Goal: Entertainment & Leisure: Consume media (video, audio)

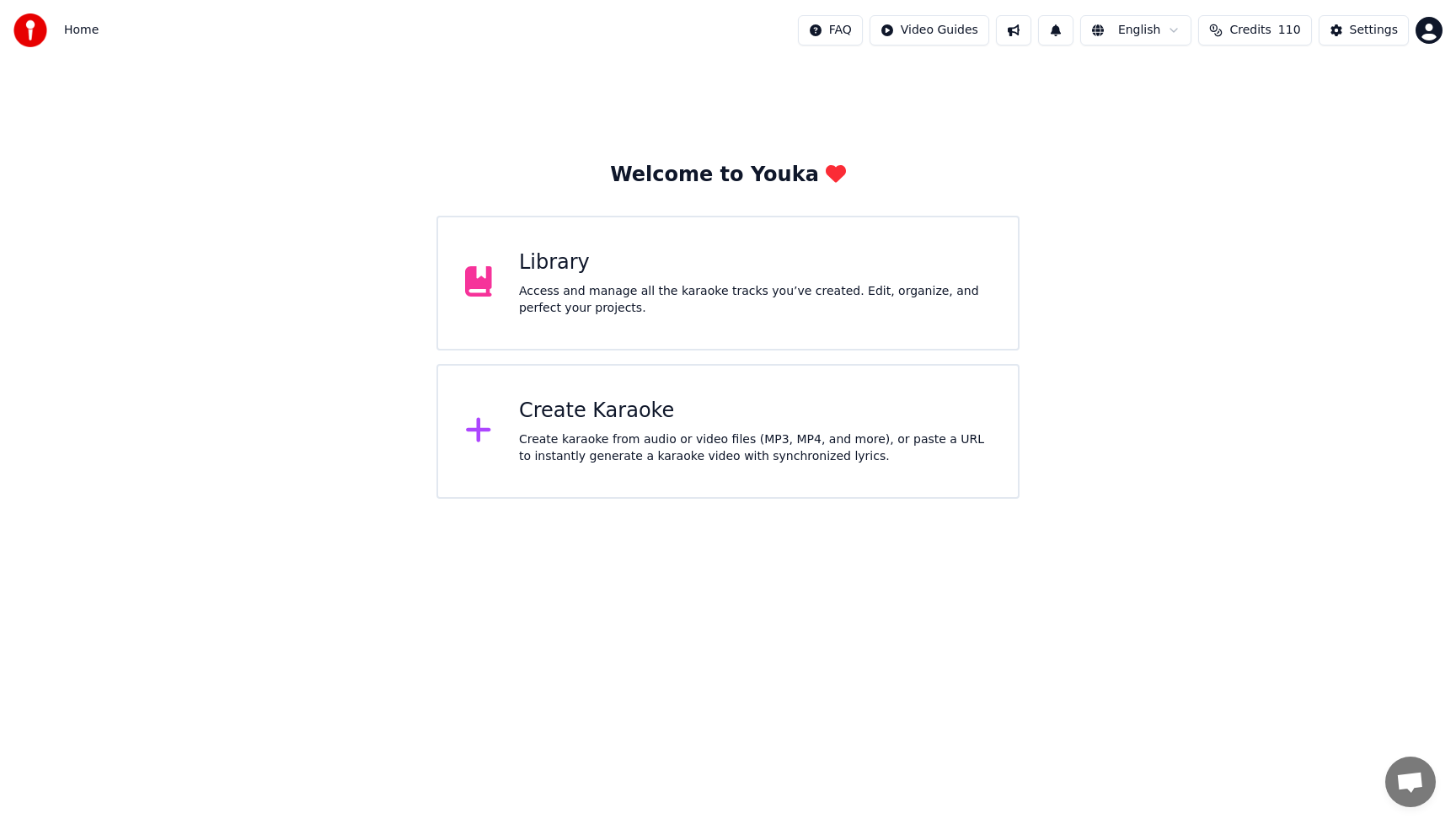
click at [669, 442] on div "Create karaoke from audio or video files (MP3, MP4, and more), or paste a URL t…" at bounding box center [755, 448] width 472 height 34
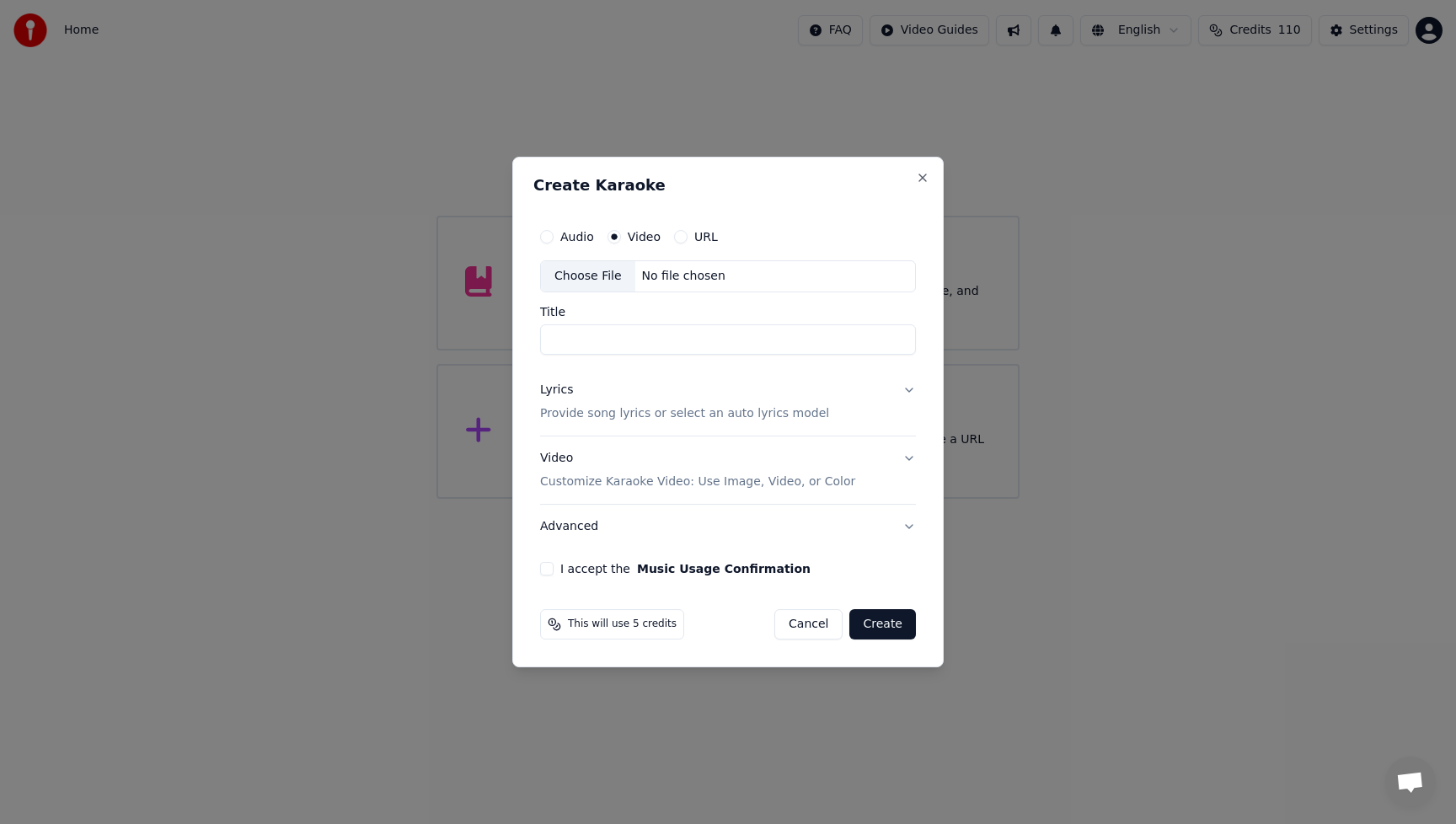
click at [549, 237] on button "Audio" at bounding box center [547, 236] width 13 height 13
click at [582, 276] on div "Choose File" at bounding box center [588, 277] width 95 height 30
type input "**********"
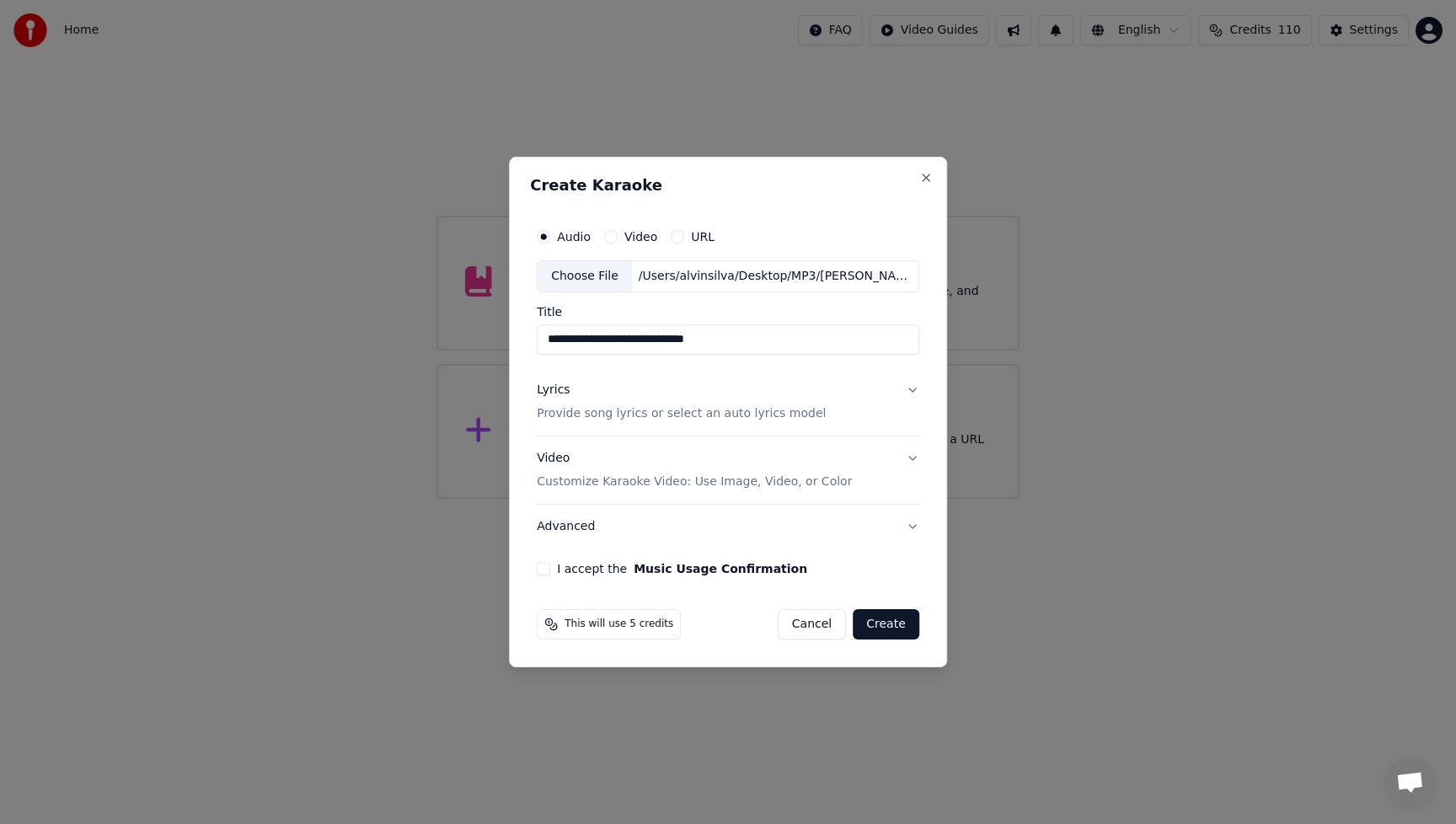
click at [563, 393] on div "Lyrics" at bounding box center [553, 390] width 33 height 17
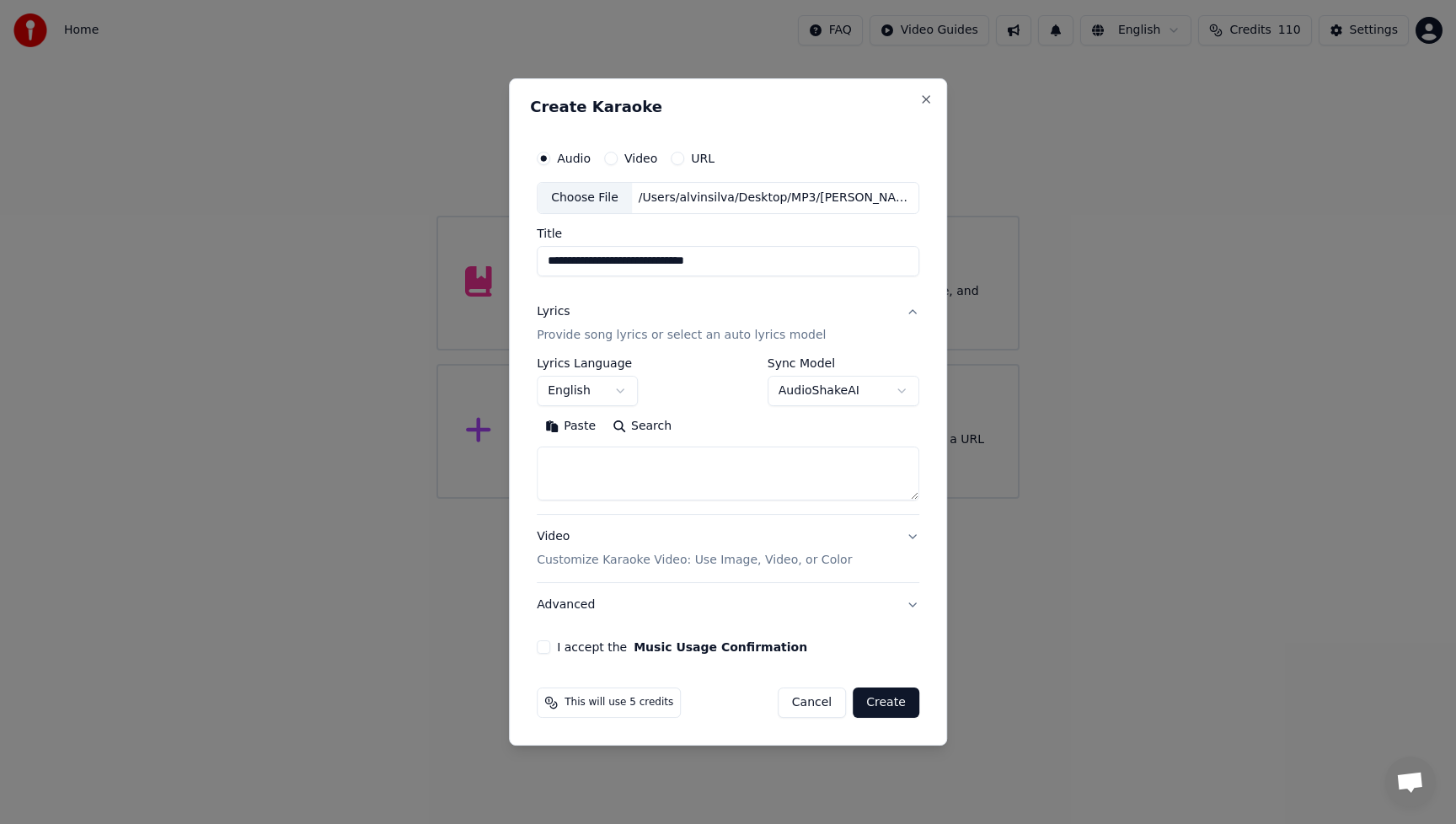
click at [636, 466] on textarea at bounding box center [728, 473] width 383 height 54
paste textarea "**********"
click at [727, 376] on div "**********" at bounding box center [728, 382] width 383 height 49
click at [642, 487] on textarea at bounding box center [727, 473] width 379 height 54
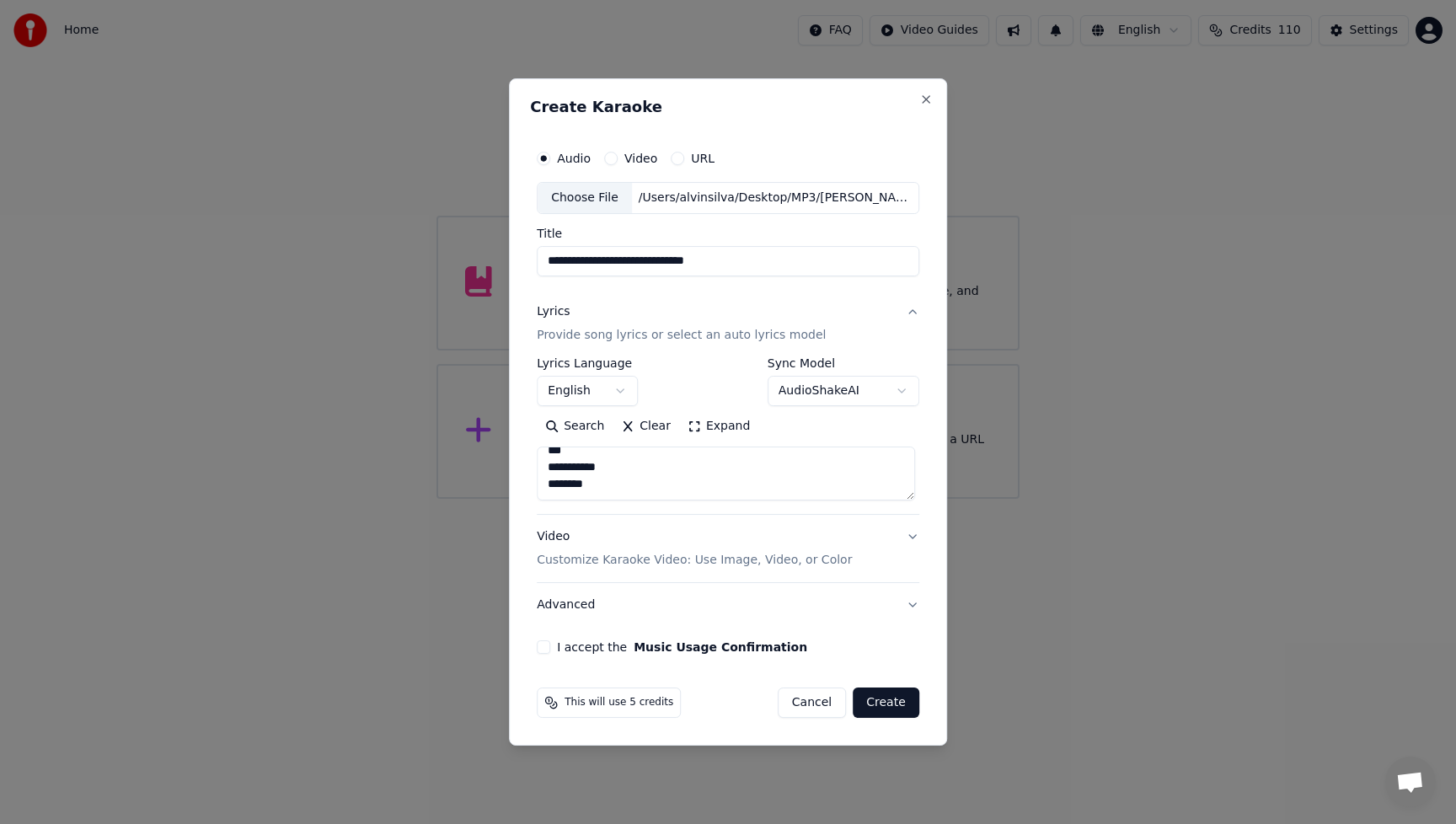
scroll to position [652, 0]
type textarea "**********"
click at [580, 607] on button "Advanced" at bounding box center [728, 605] width 383 height 44
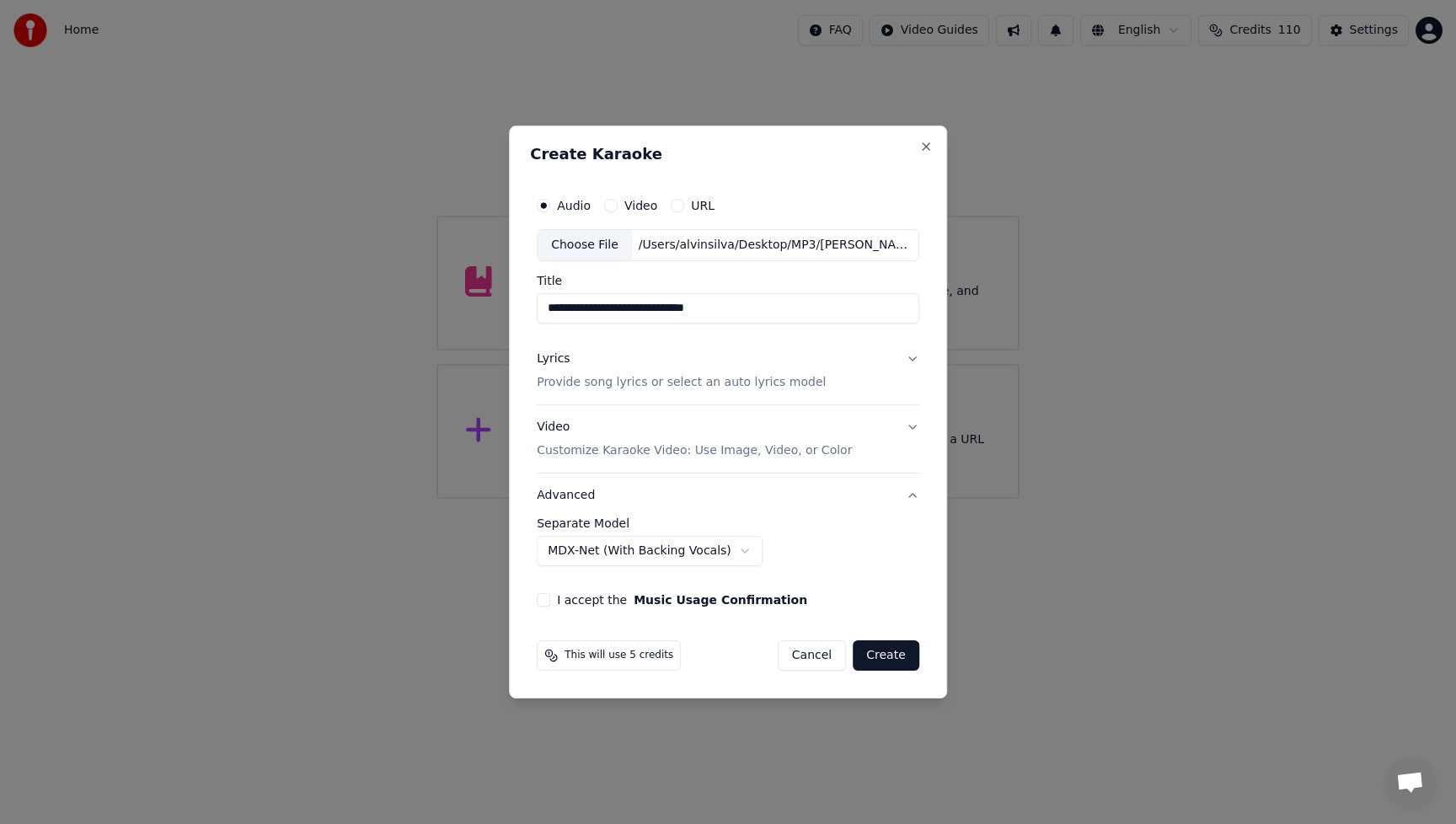
click at [741, 499] on body "**********" at bounding box center [728, 249] width 1456 height 499
click at [911, 499] on body "**********" at bounding box center [728, 249] width 1456 height 499
click at [548, 603] on button "I accept the Music Usage Confirmation" at bounding box center [544, 600] width 13 height 13
click at [889, 562] on div "**********" at bounding box center [728, 542] width 383 height 49
click at [557, 427] on div "Video Customize Karaoke Video: Use Image, Video, or Color" at bounding box center [695, 439] width 315 height 40
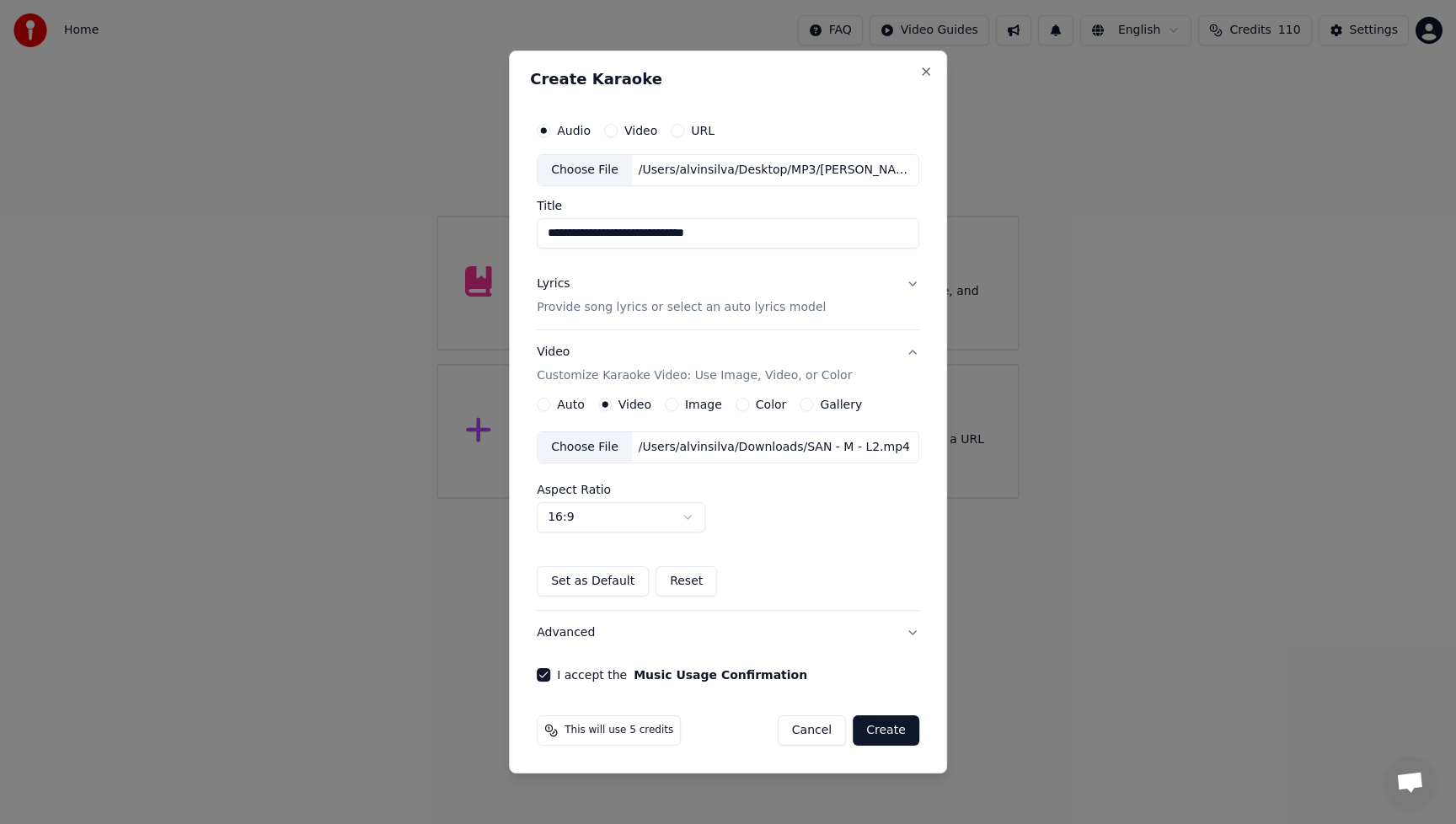
click at [573, 450] on div "Choose File" at bounding box center [584, 447] width 95 height 30
click at [891, 730] on button "Create" at bounding box center [886, 730] width 67 height 30
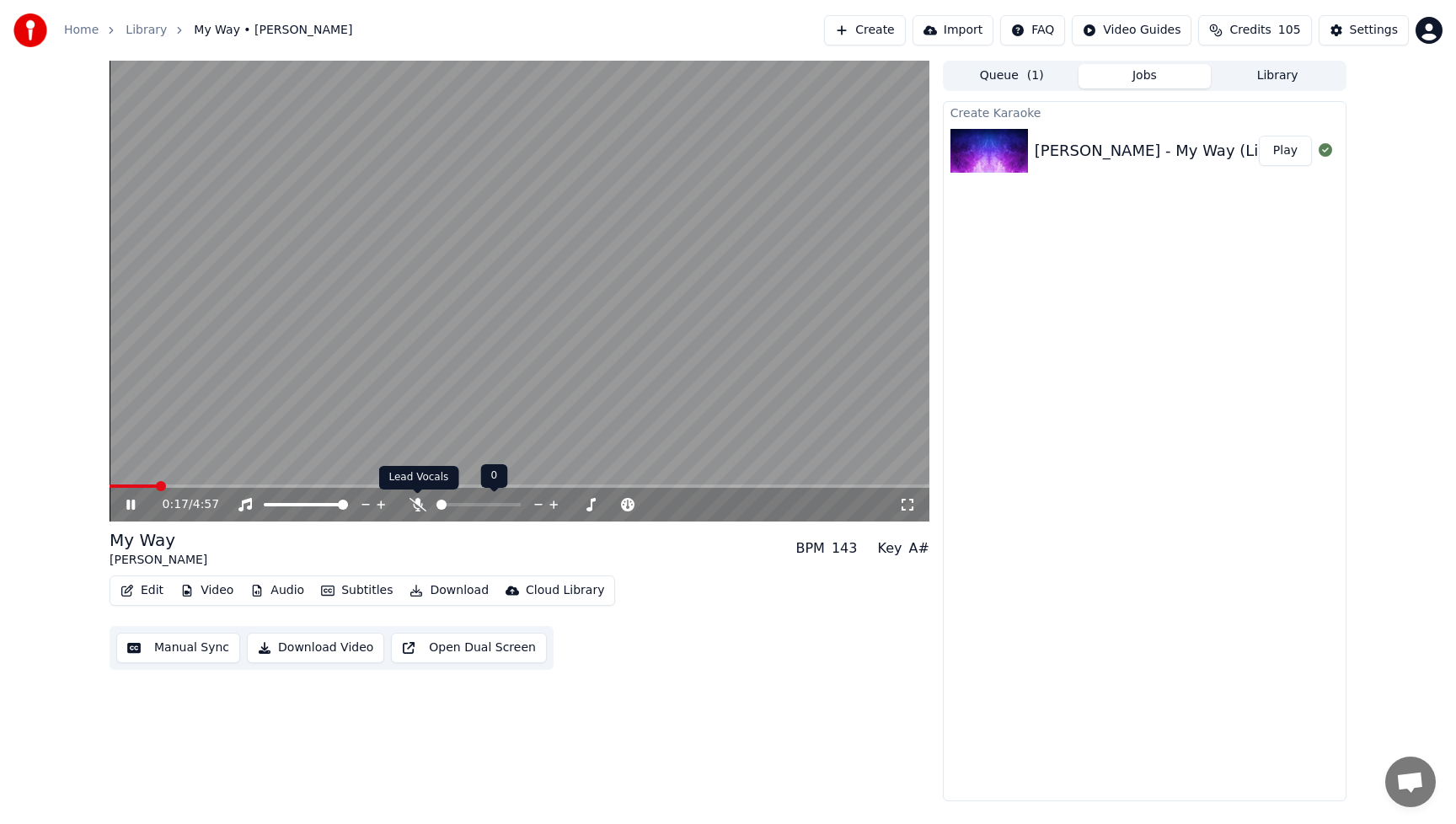
click at [413, 504] on icon at bounding box center [418, 504] width 17 height 13
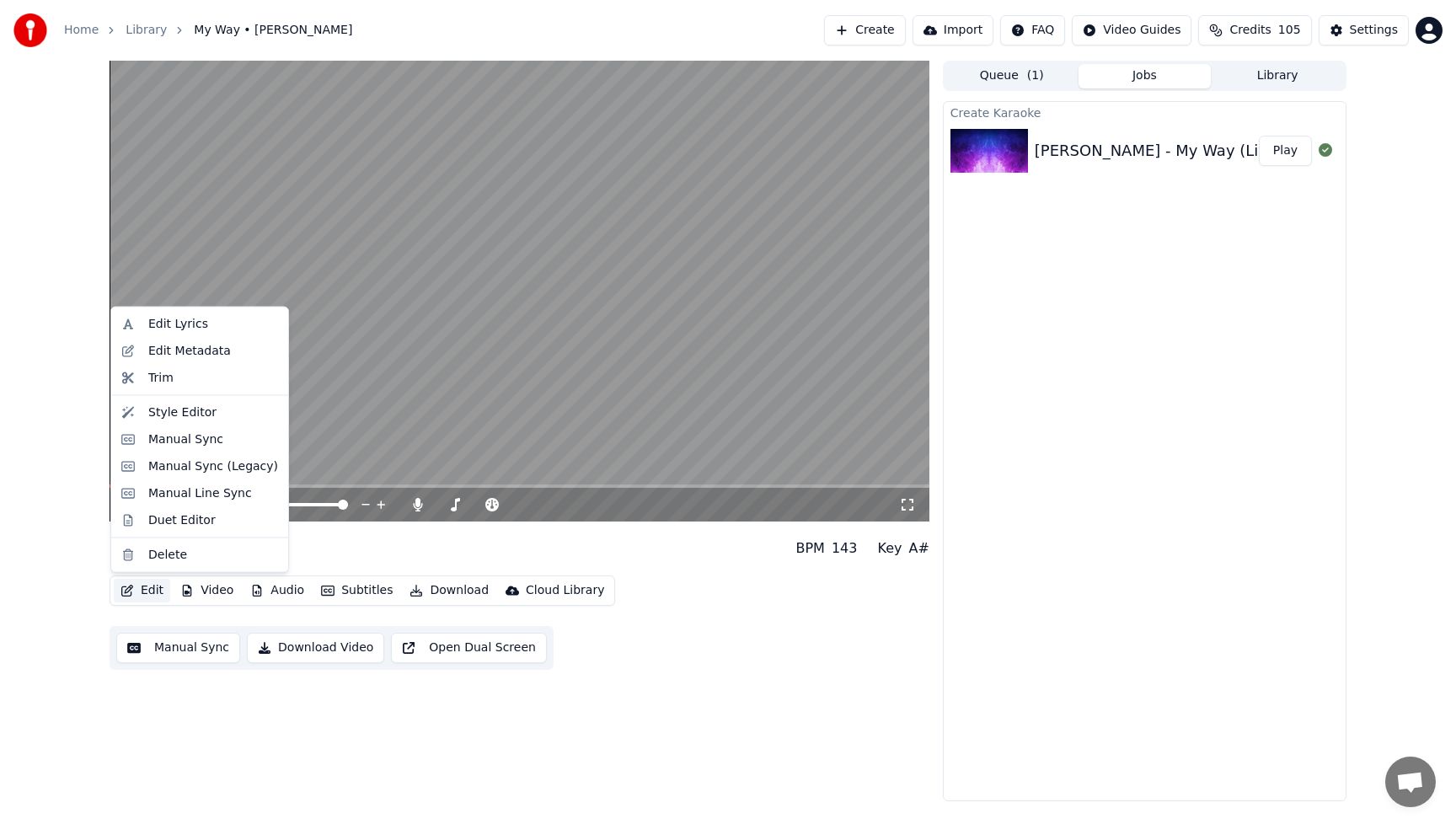
click at [153, 592] on button "Edit" at bounding box center [142, 590] width 56 height 23
click at [164, 414] on div "Style Editor" at bounding box center [182, 412] width 68 height 17
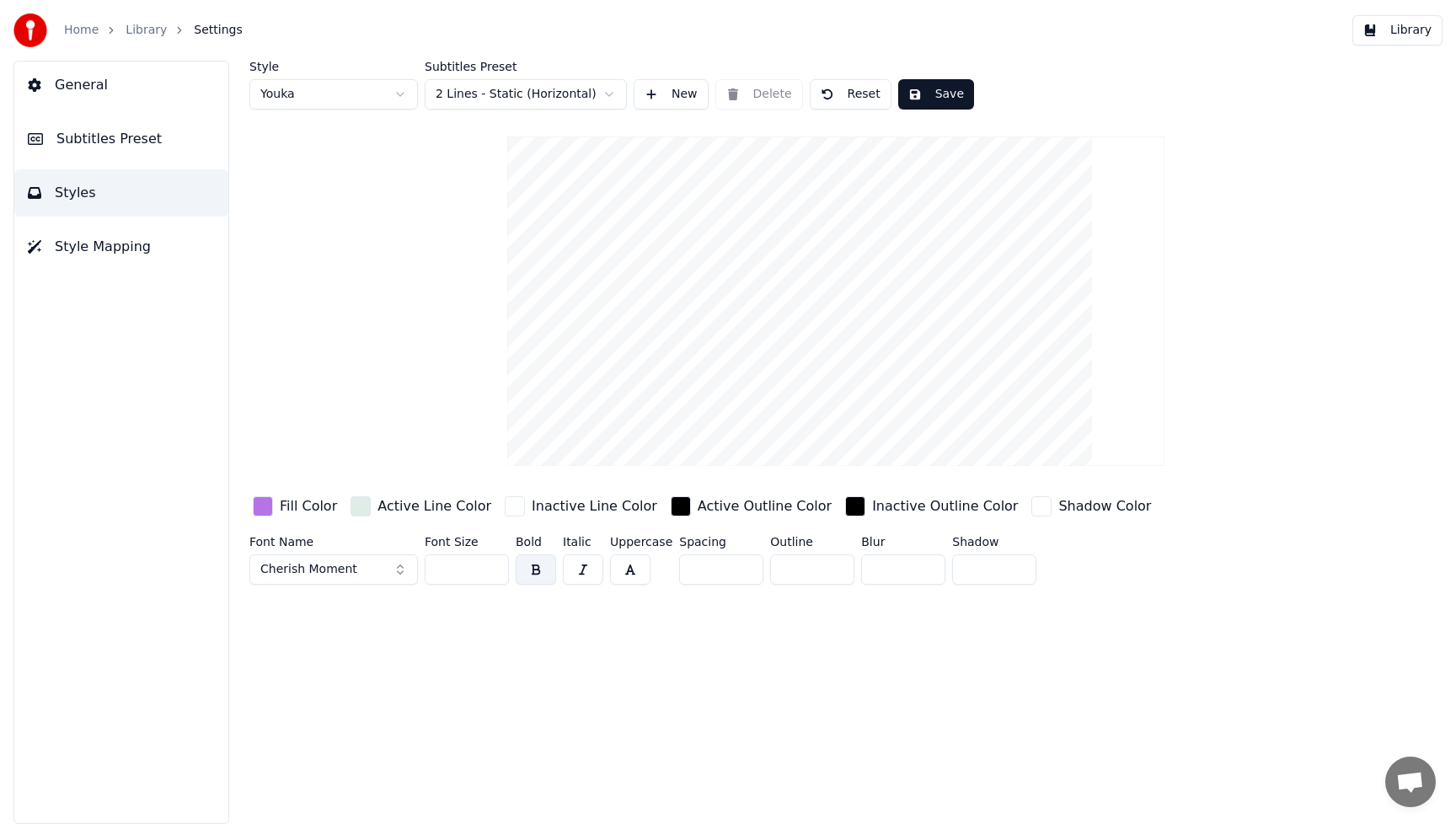
click at [309, 509] on div "Fill Color" at bounding box center [308, 506] width 57 height 21
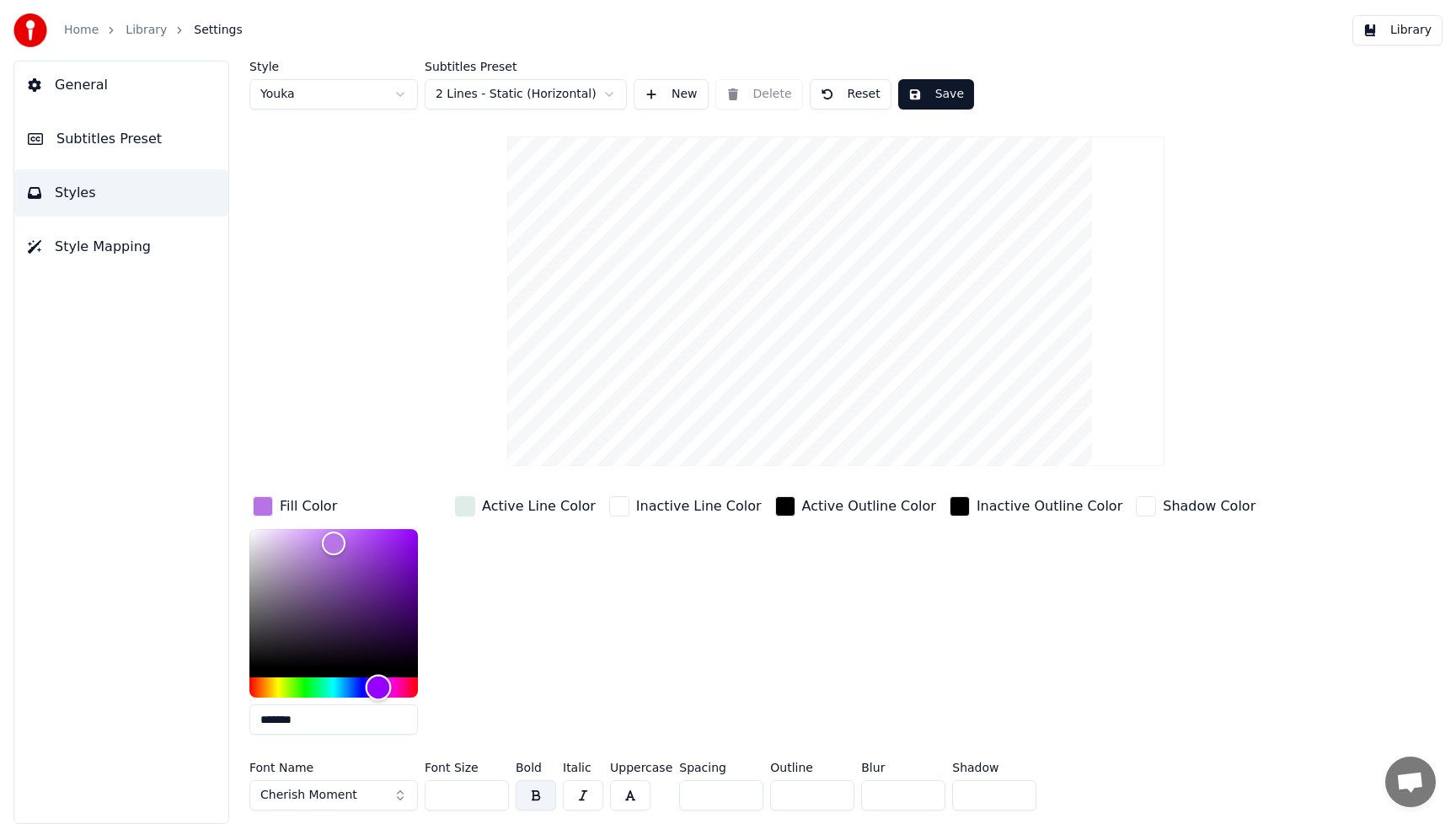
type input "*******"
click at [264, 689] on div "Hue" at bounding box center [334, 688] width 169 height 21
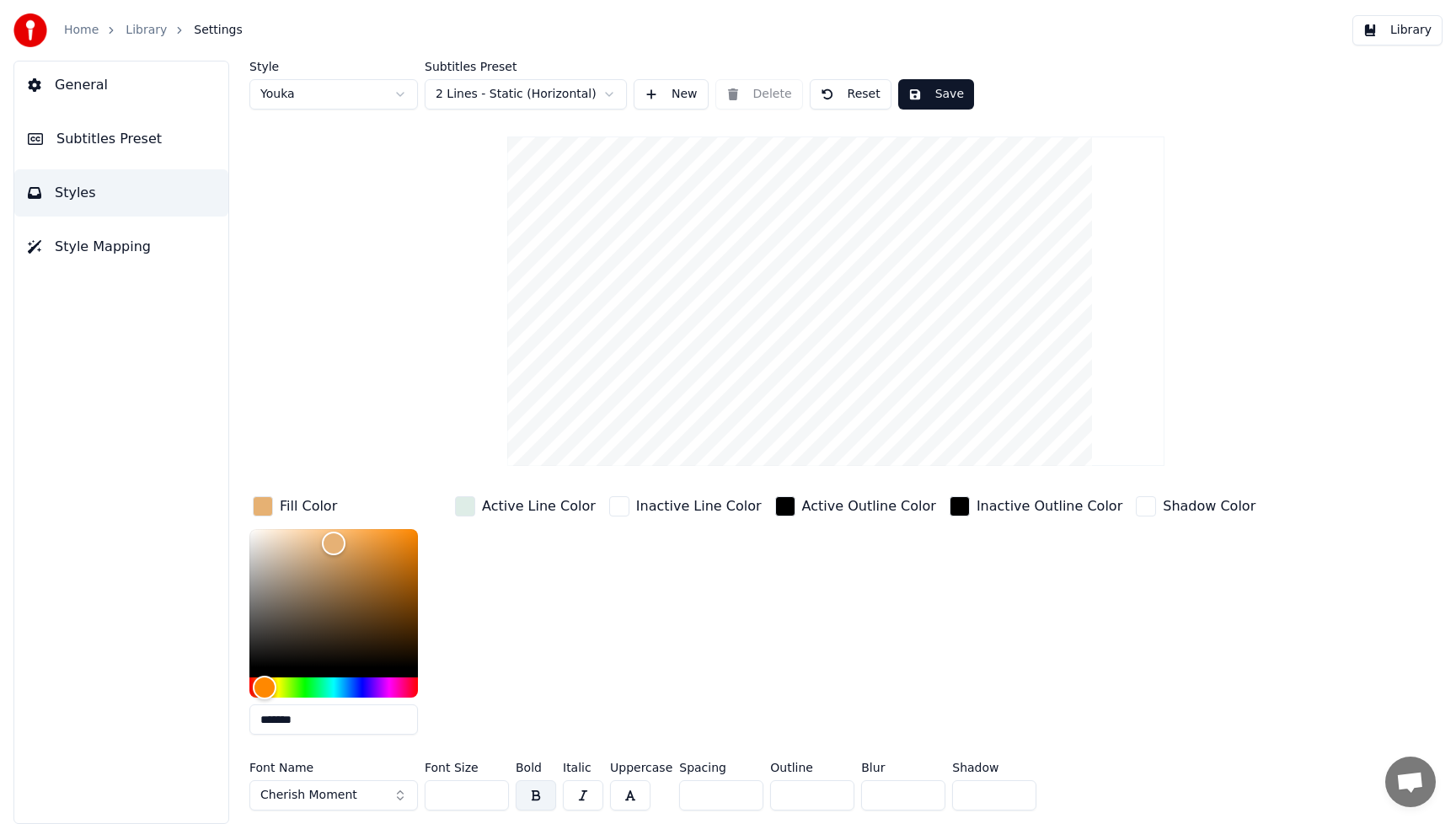
click at [950, 88] on button "Save" at bounding box center [936, 94] width 76 height 30
click at [937, 101] on button "Save" at bounding box center [936, 94] width 76 height 30
click at [1406, 33] on button "Library" at bounding box center [1398, 30] width 90 height 30
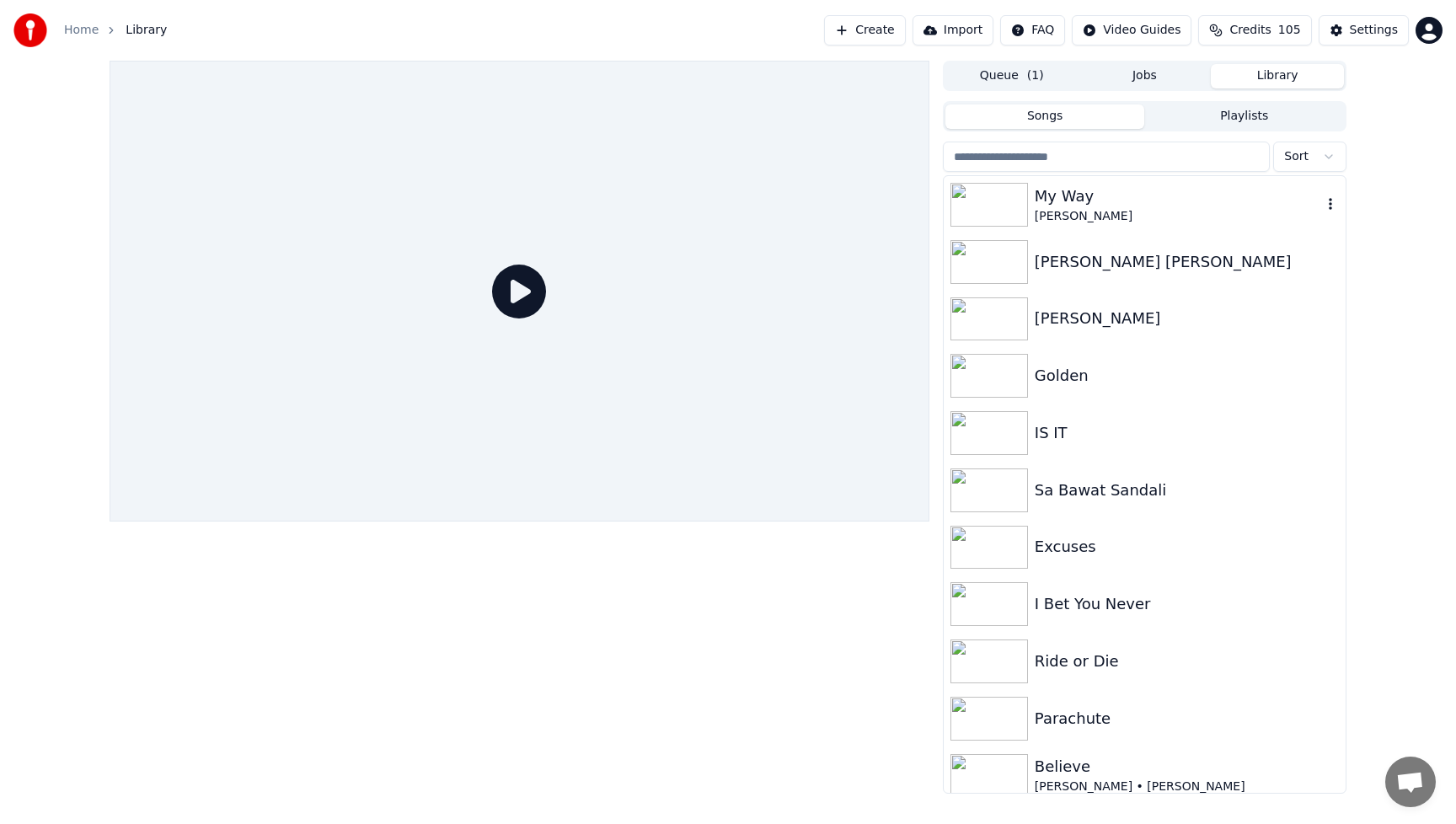
click at [1136, 191] on div "My Way" at bounding box center [1178, 196] width 287 height 23
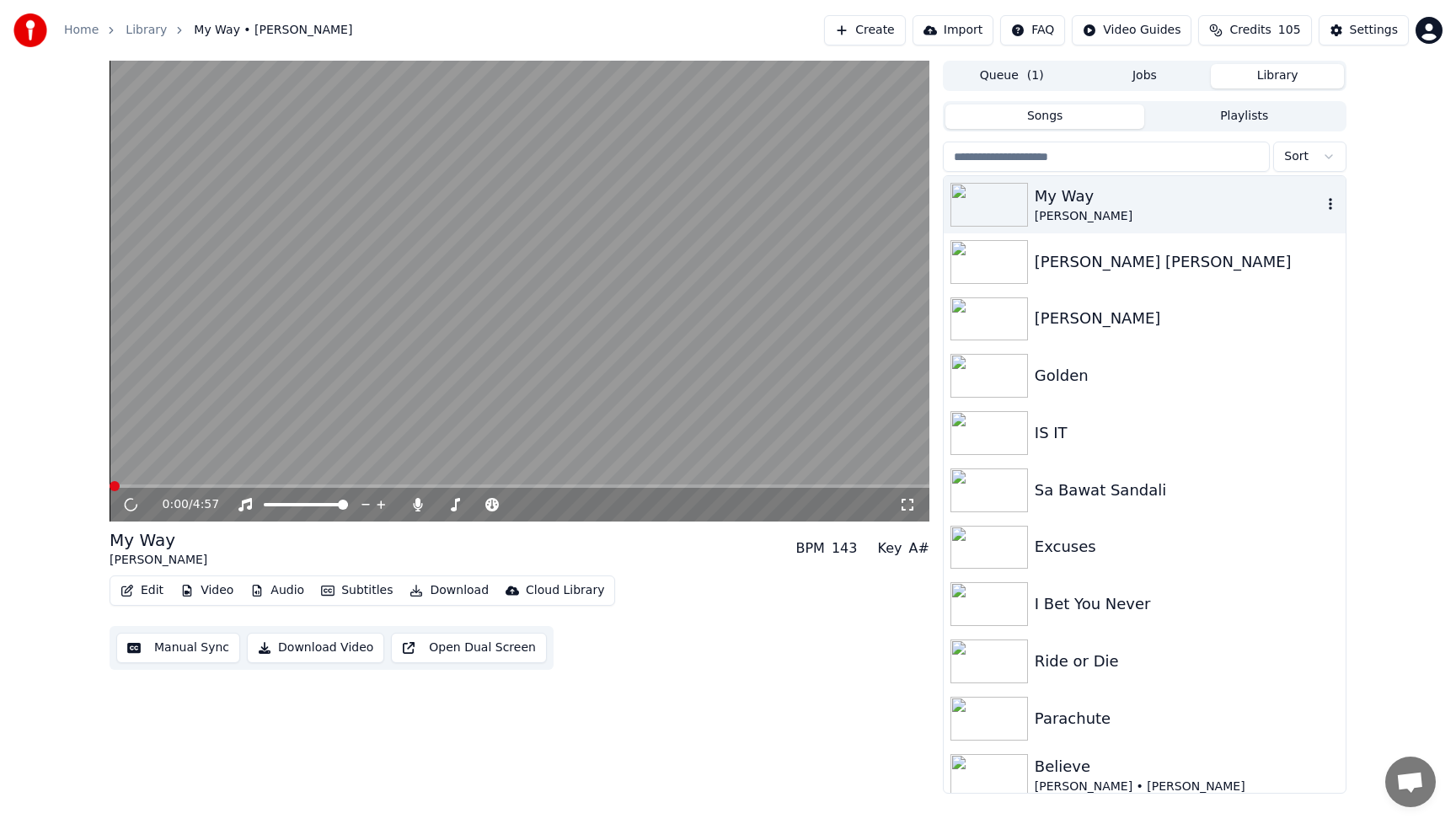
click at [1136, 191] on div "My Way" at bounding box center [1178, 196] width 287 height 23
click at [130, 503] on icon at bounding box center [143, 504] width 39 height 13
click at [216, 588] on button "Video" at bounding box center [206, 590] width 67 height 23
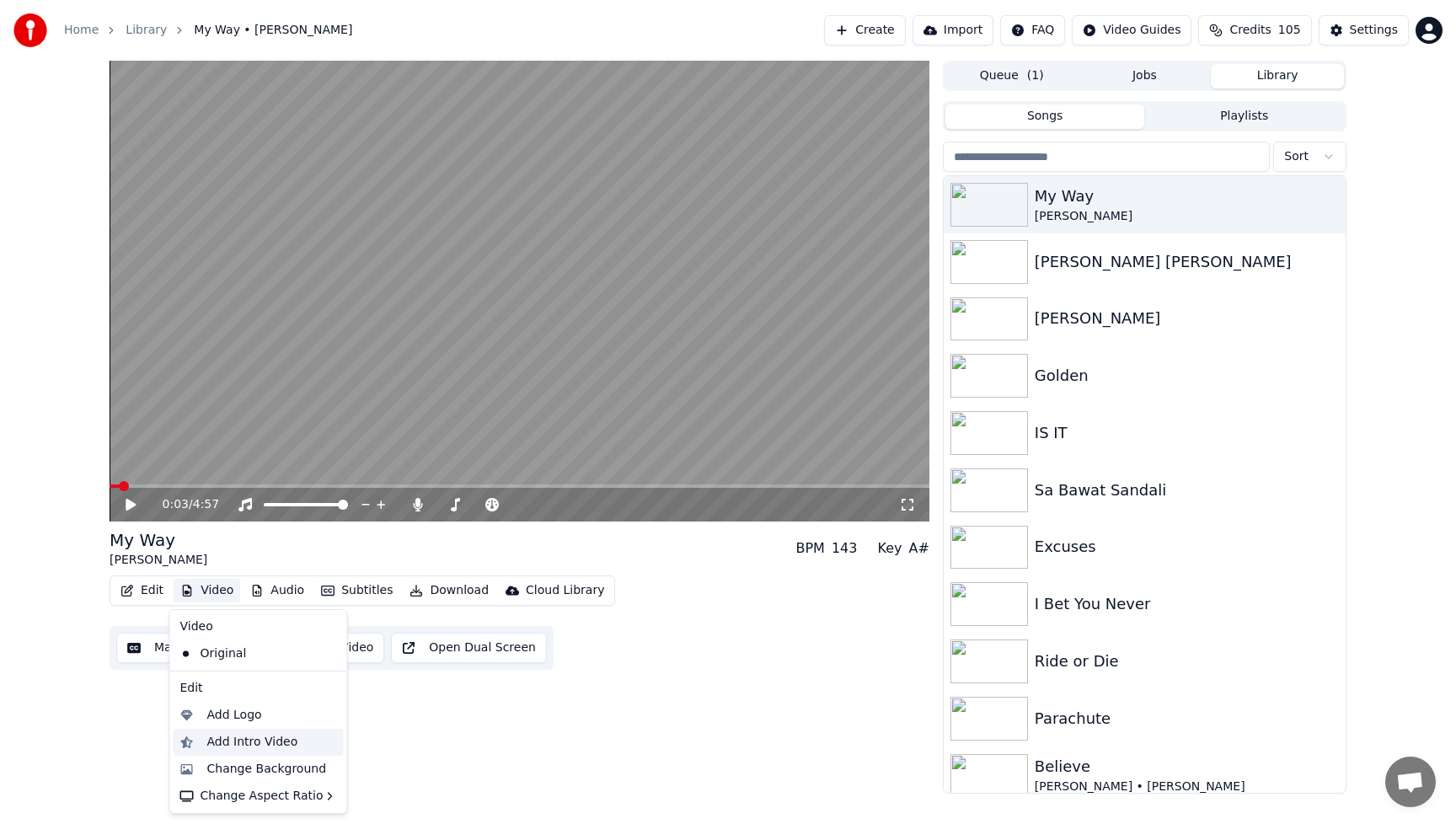
click at [218, 742] on div "Add Intro Video" at bounding box center [252, 742] width 91 height 17
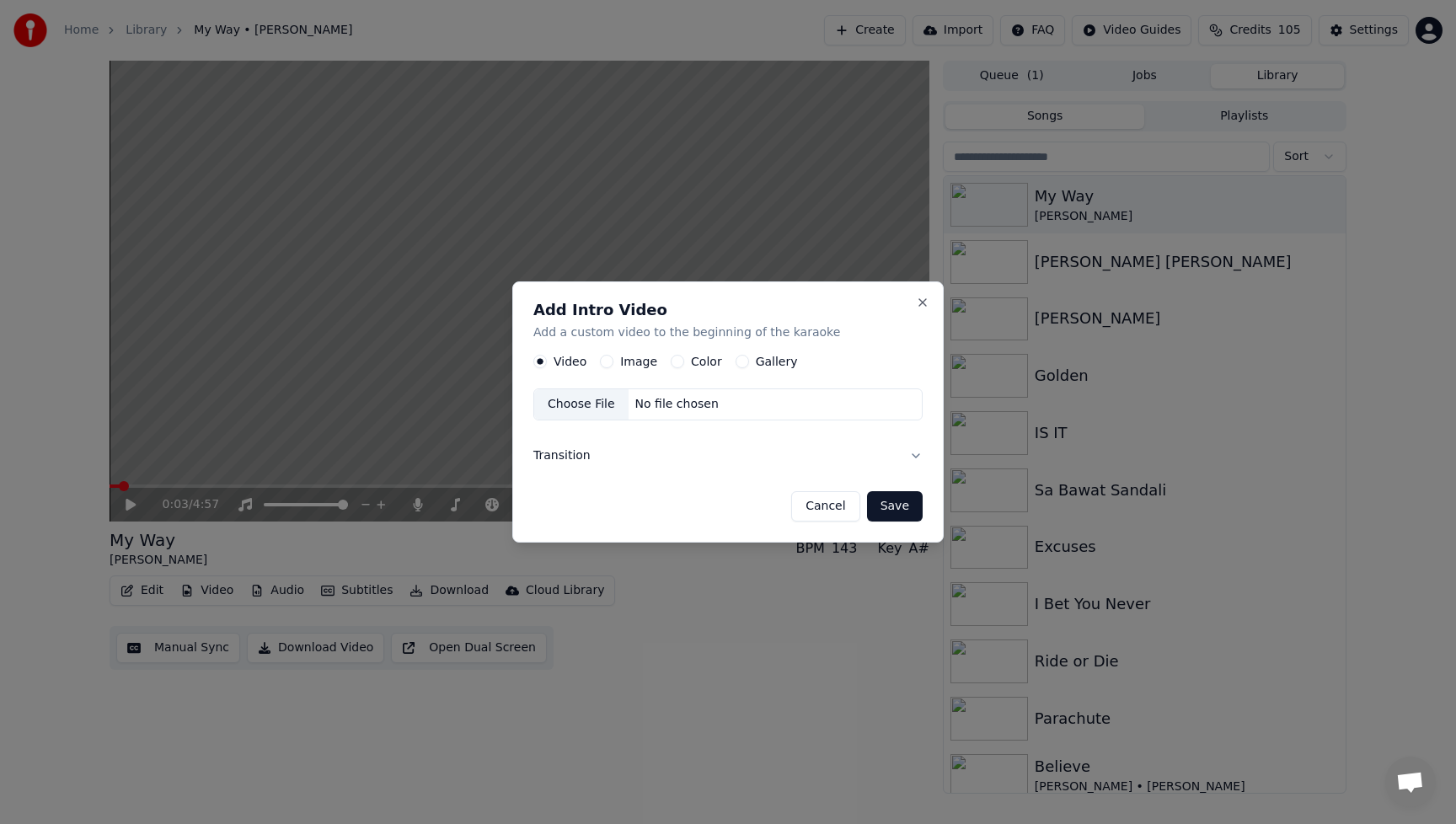
click at [608, 362] on button "Image" at bounding box center [607, 361] width 13 height 13
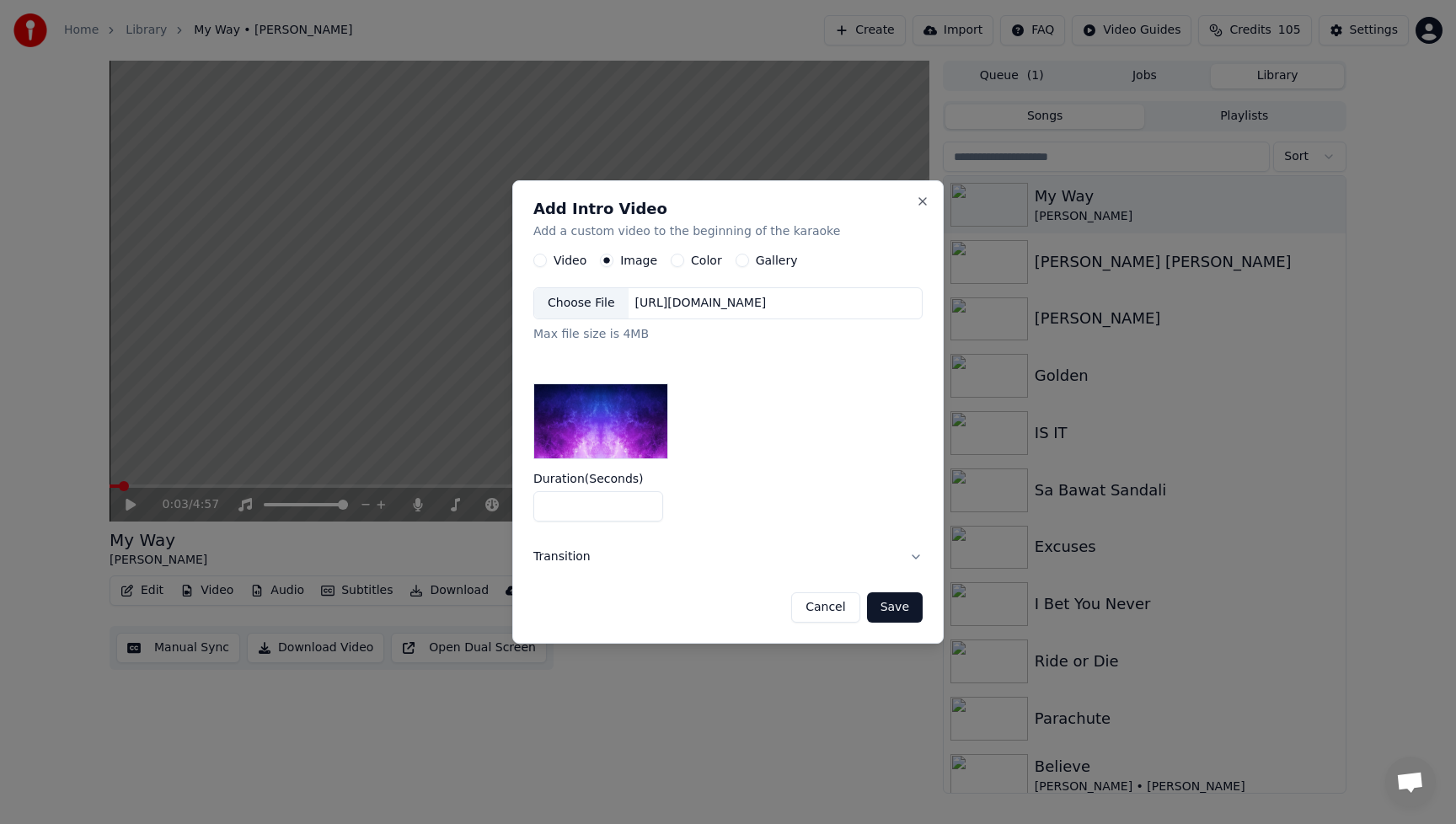
click at [581, 305] on div "Choose File" at bounding box center [581, 303] width 95 height 30
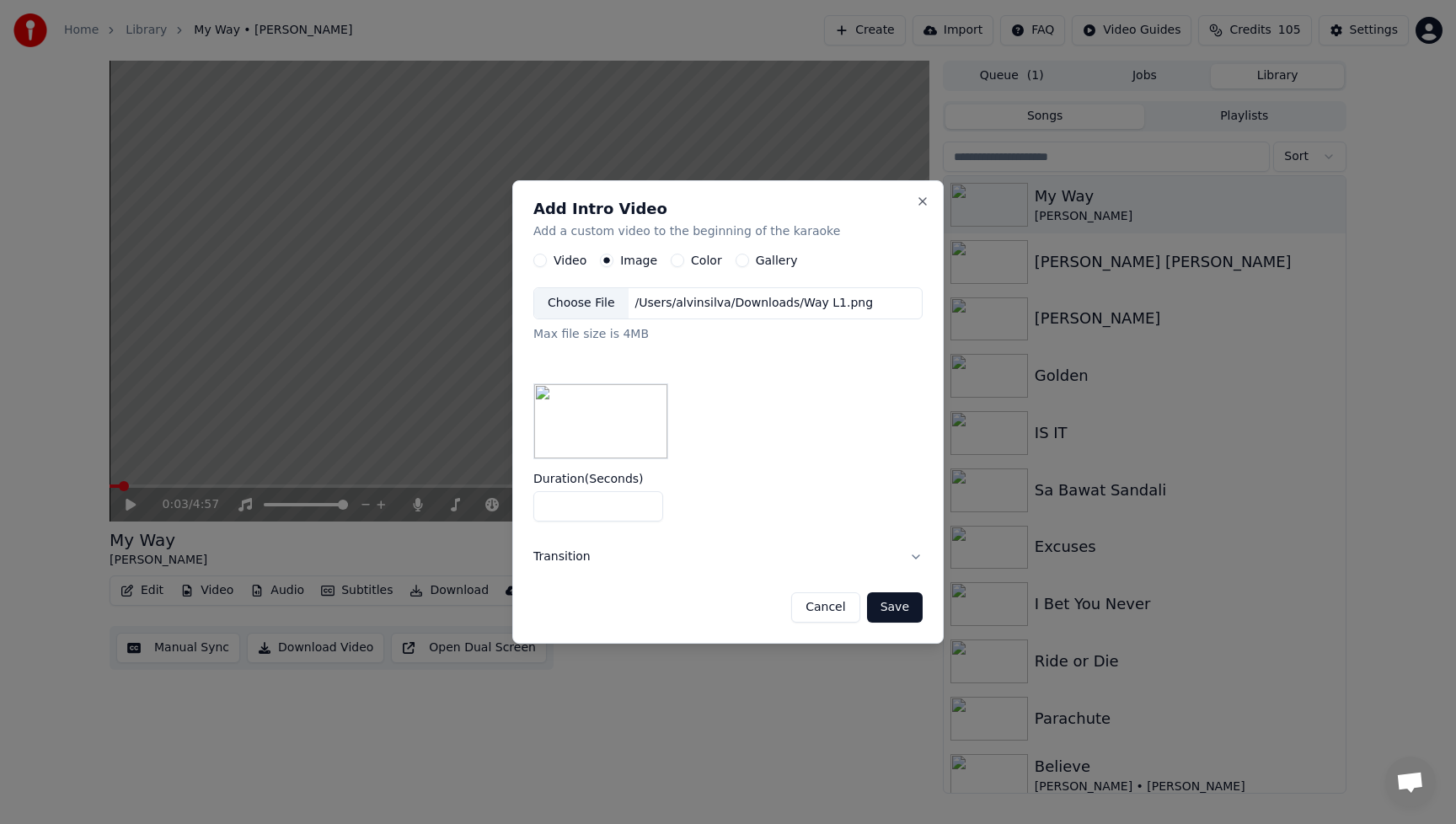
click at [903, 614] on button "Save" at bounding box center [894, 607] width 55 height 30
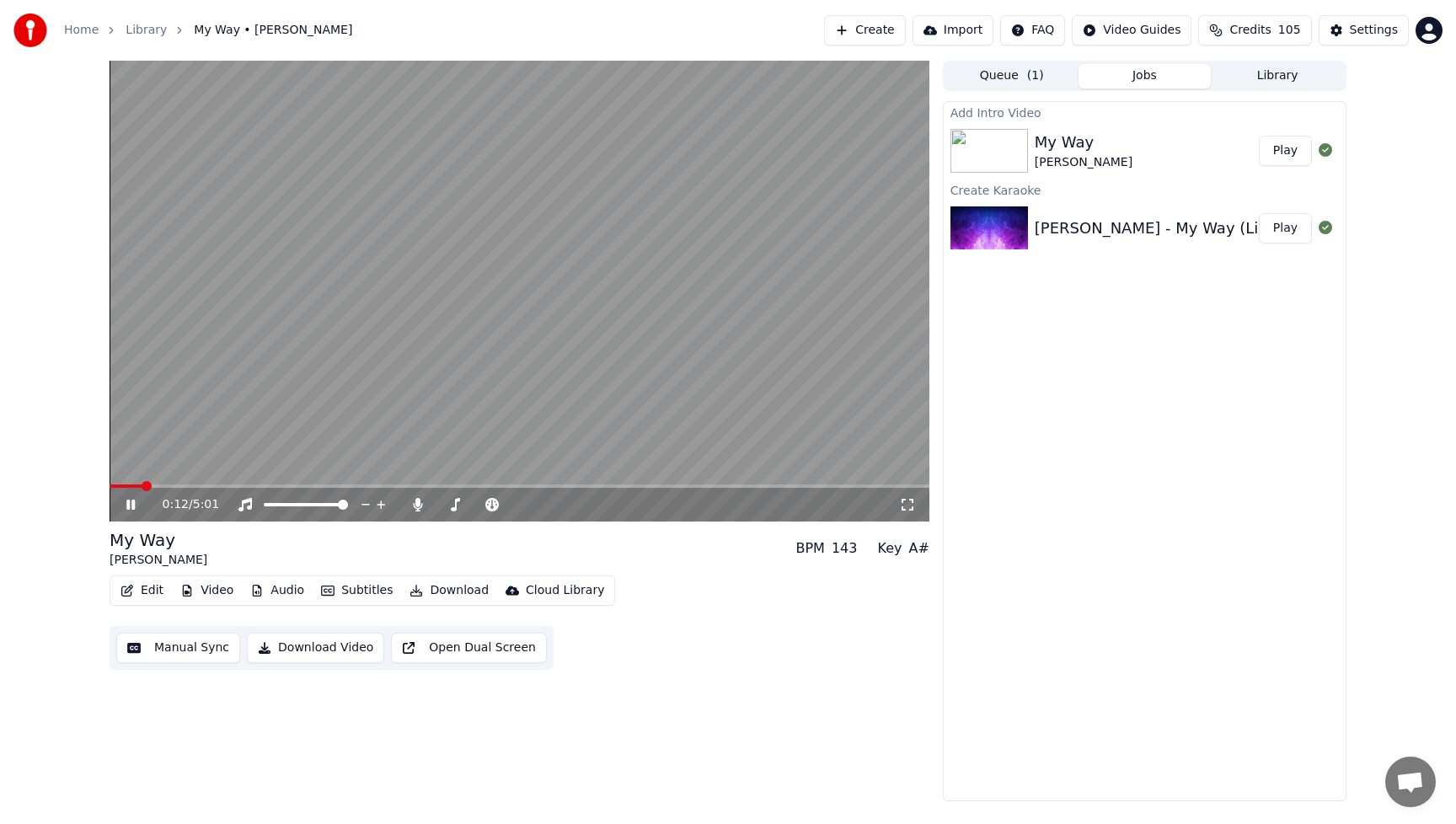
click at [1274, 154] on button "Play" at bounding box center [1285, 151] width 53 height 30
click at [146, 593] on button "Edit" at bounding box center [142, 590] width 56 height 23
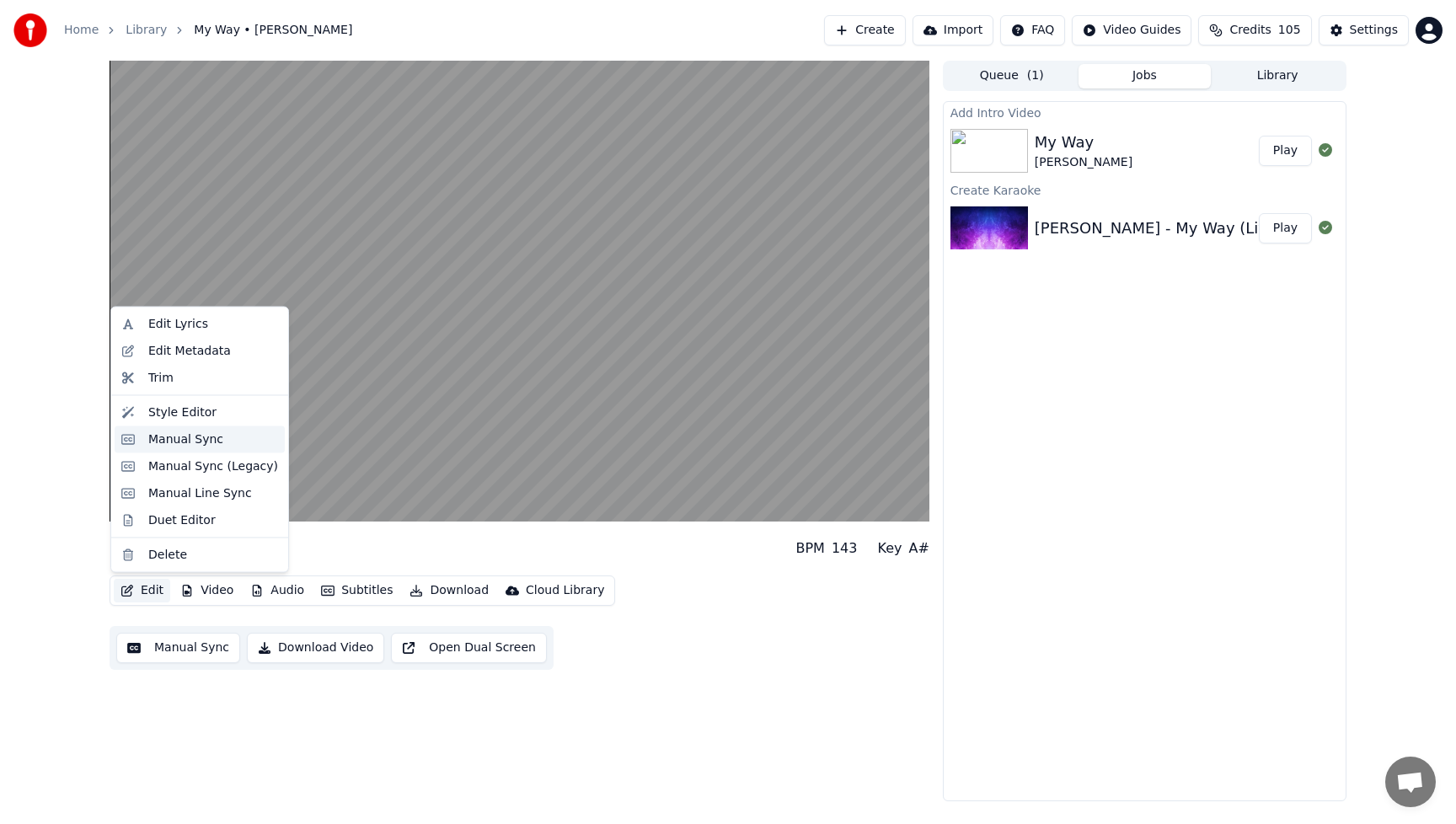
click at [186, 442] on div "Manual Sync" at bounding box center [186, 439] width 75 height 17
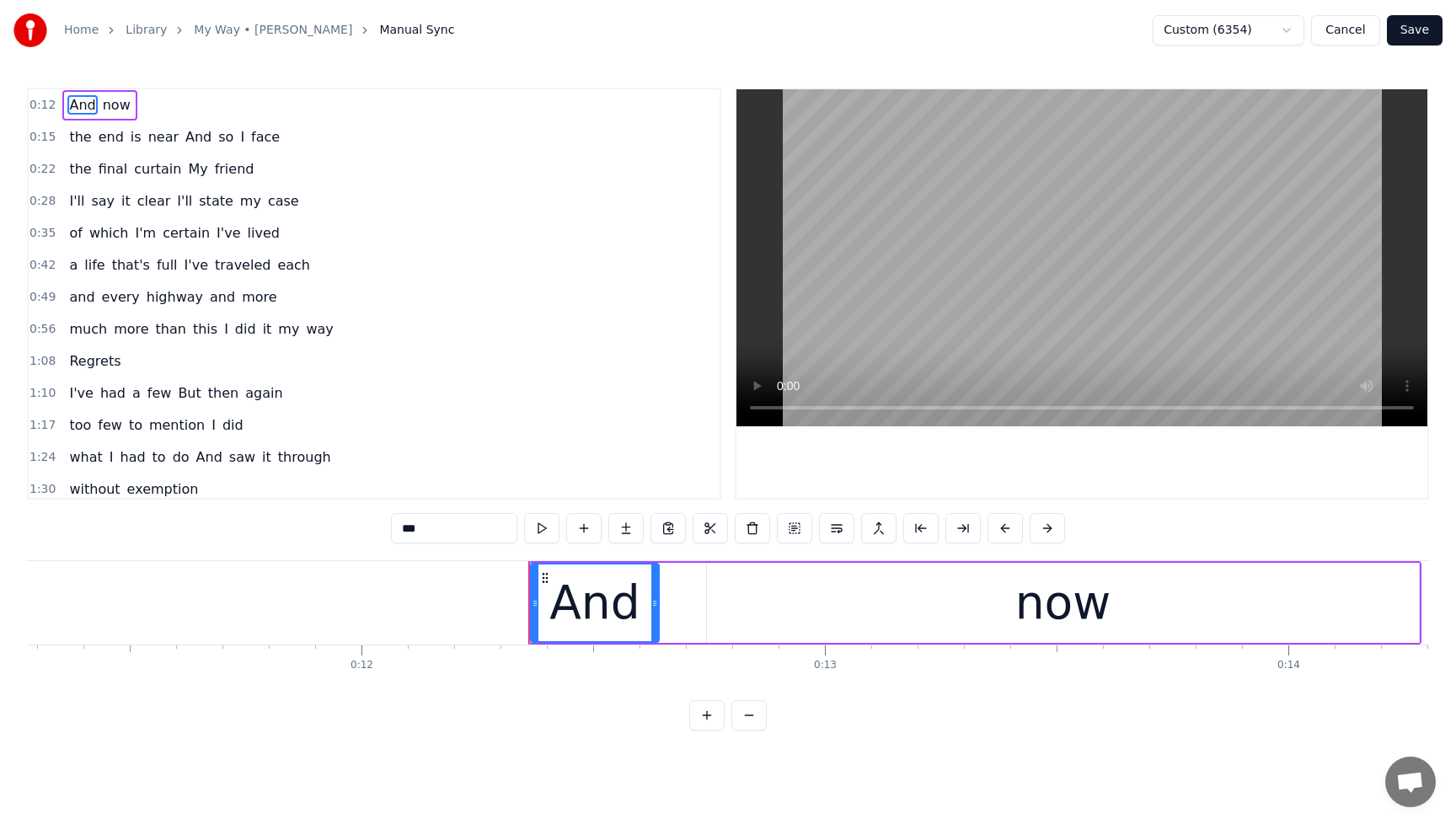
scroll to position [0, 5644]
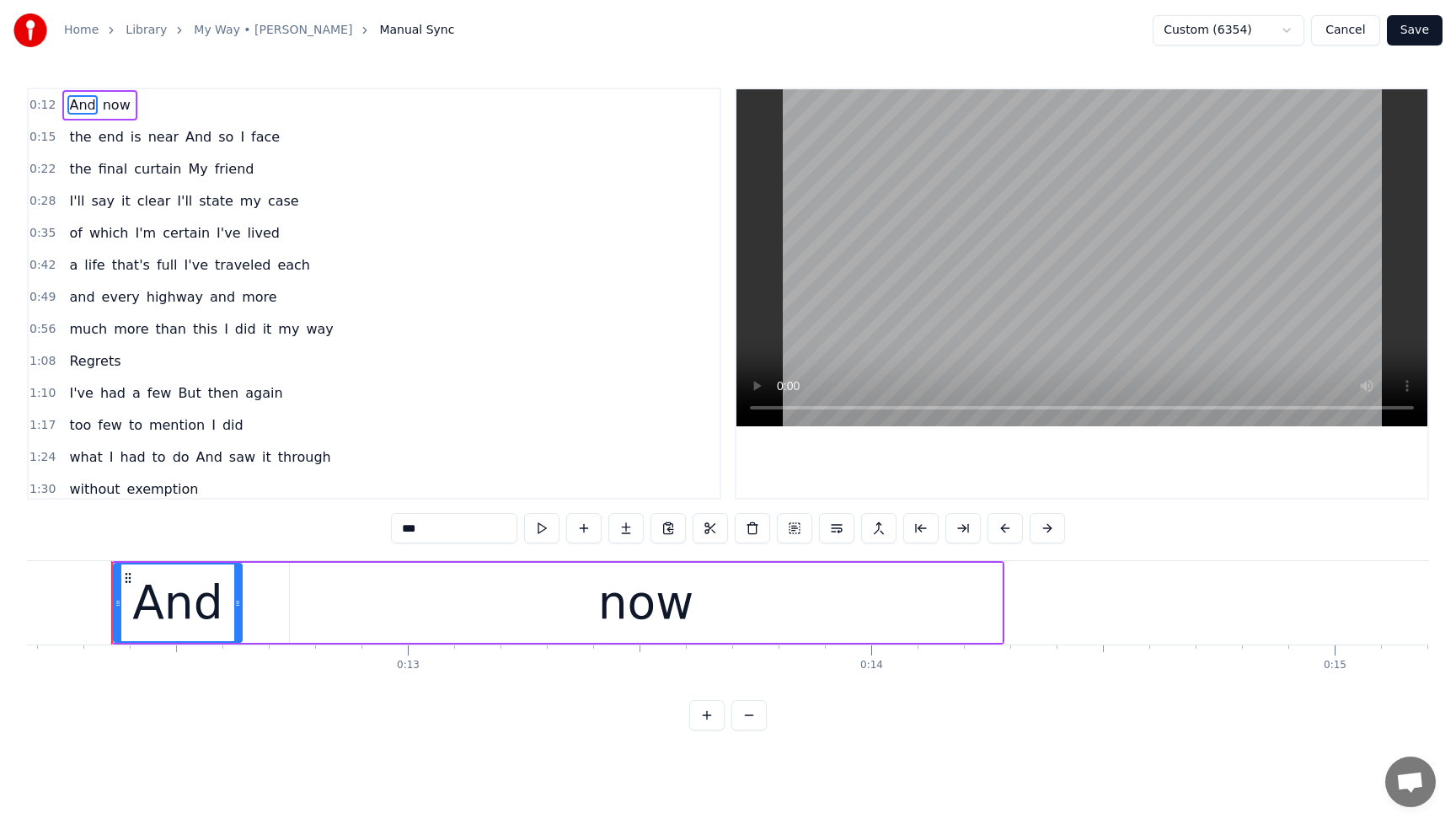
click at [215, 236] on span "I've" at bounding box center [228, 232] width 27 height 20
type input "****"
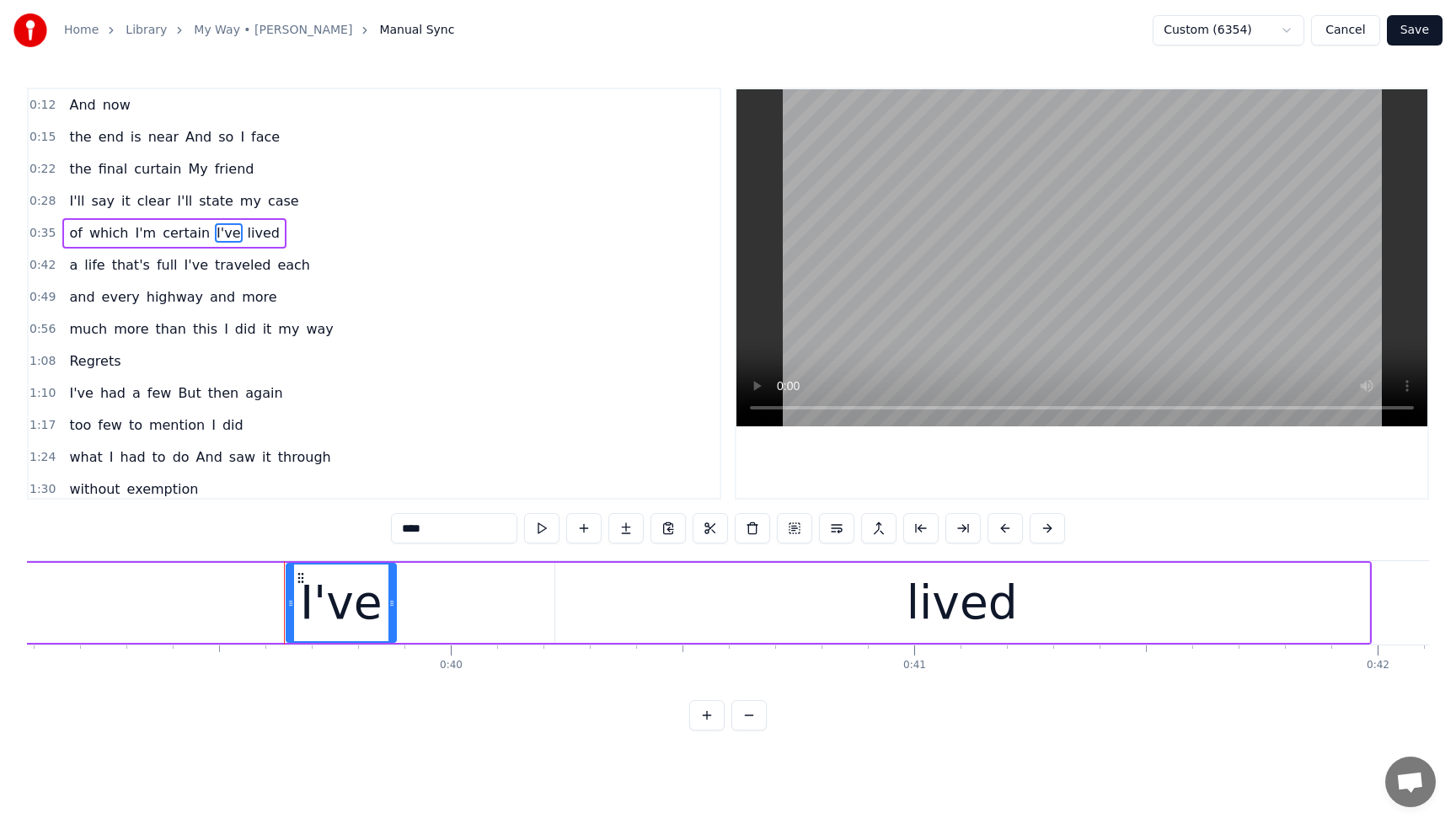
scroll to position [0, 18288]
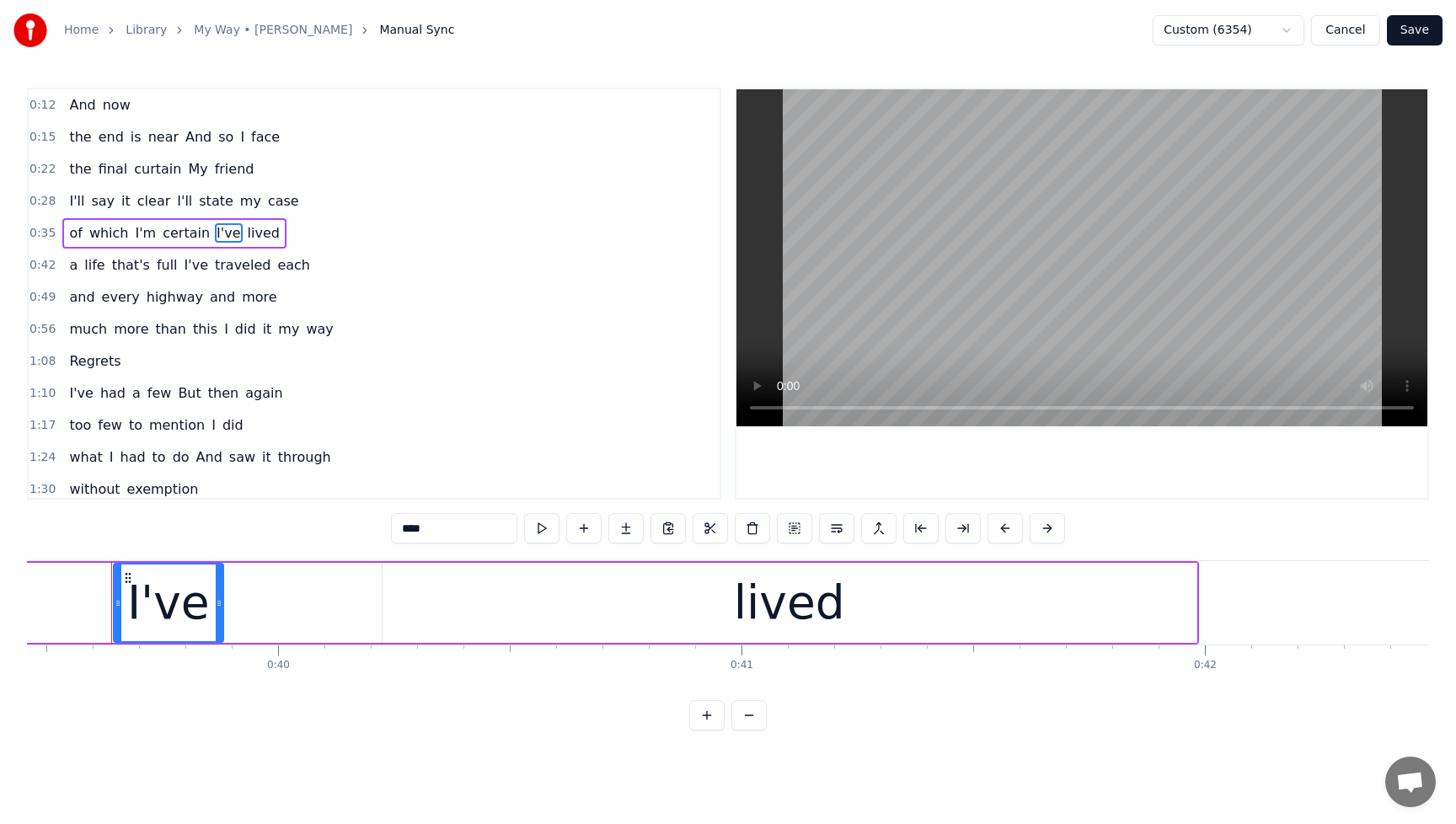
click at [112, 254] on div "a life that's full I've traveled each" at bounding box center [189, 265] width 254 height 30
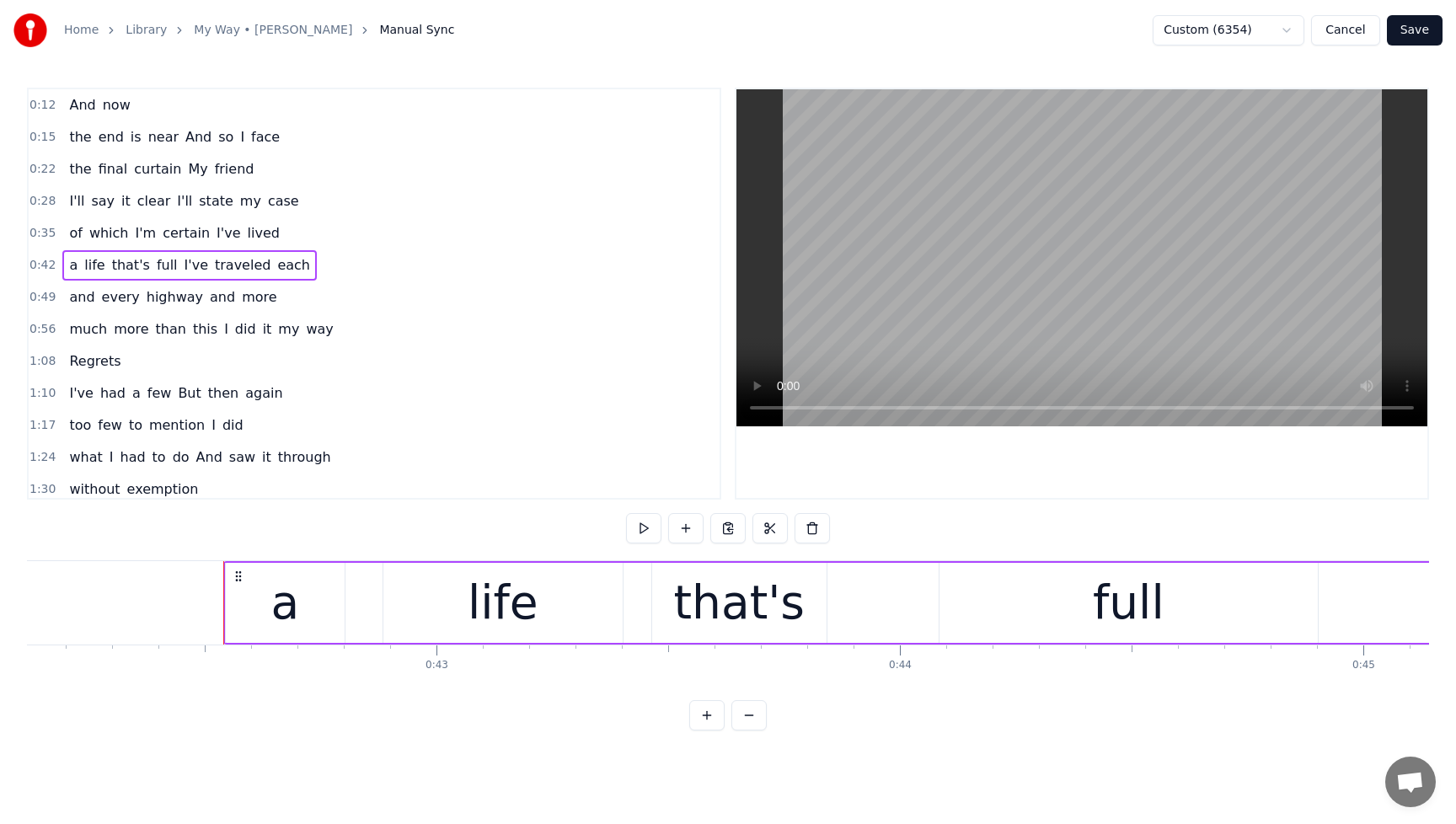
scroll to position [0, 19631]
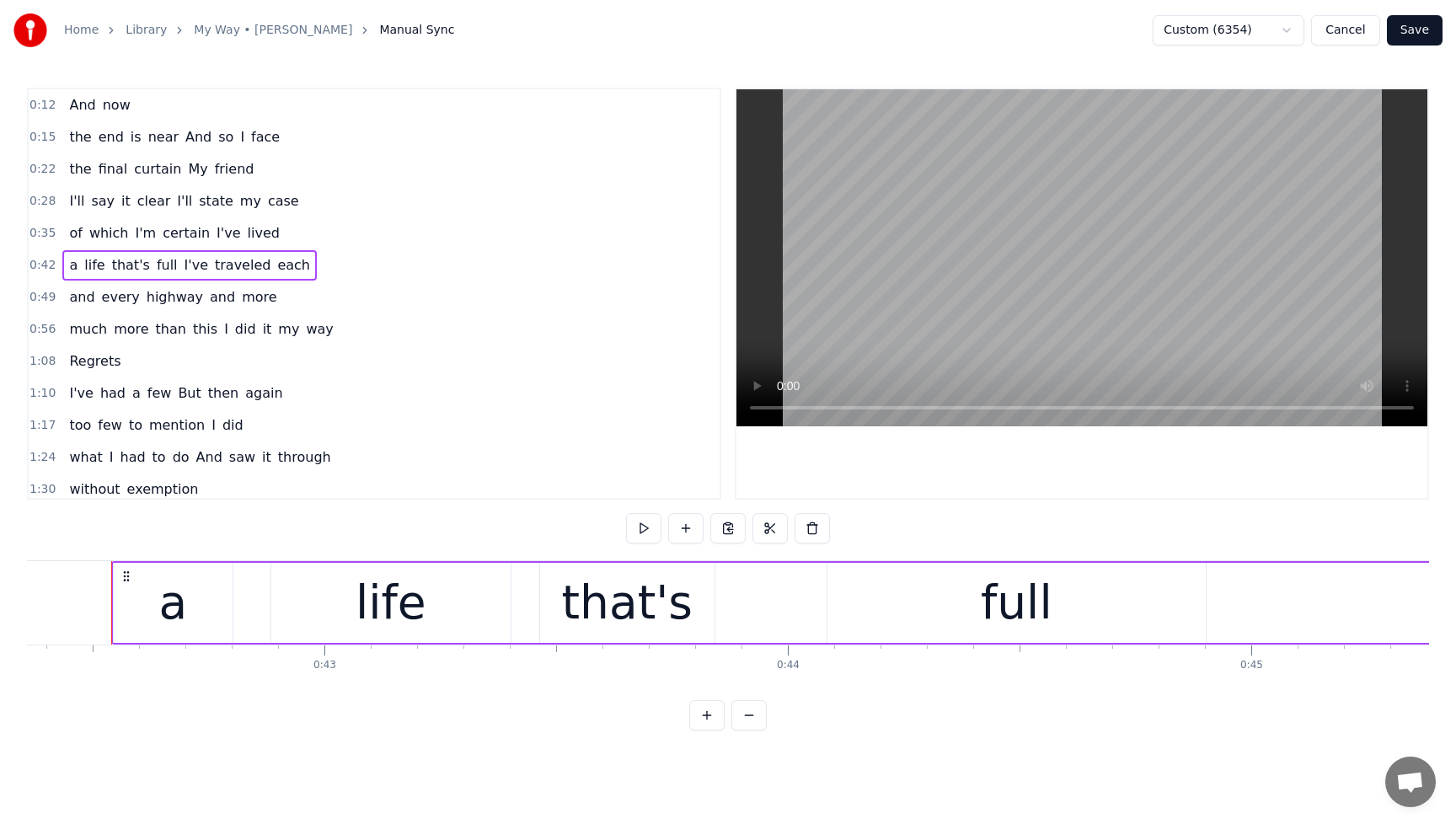
click at [215, 235] on span "I've" at bounding box center [228, 232] width 27 height 20
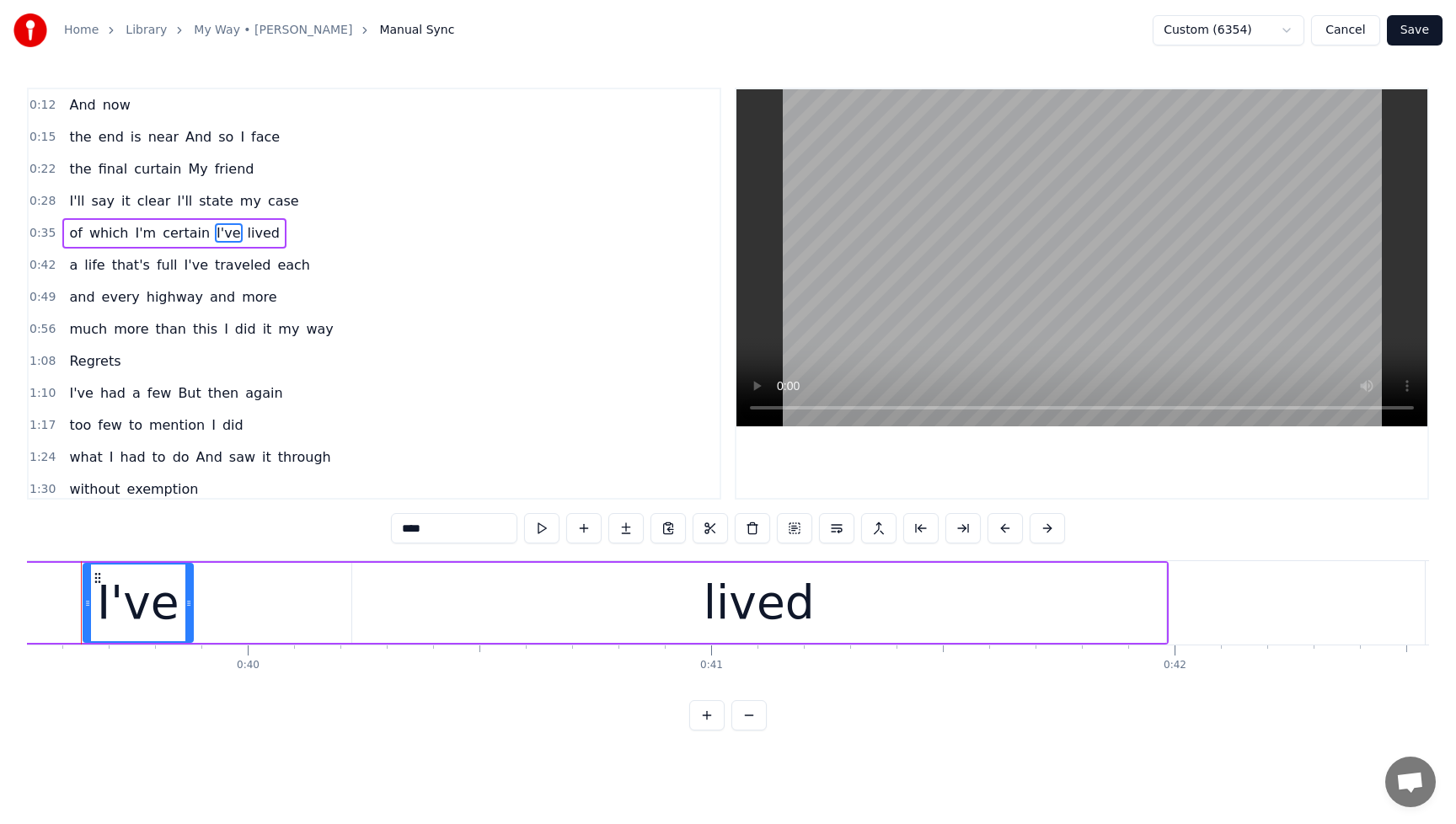
scroll to position [0, 18288]
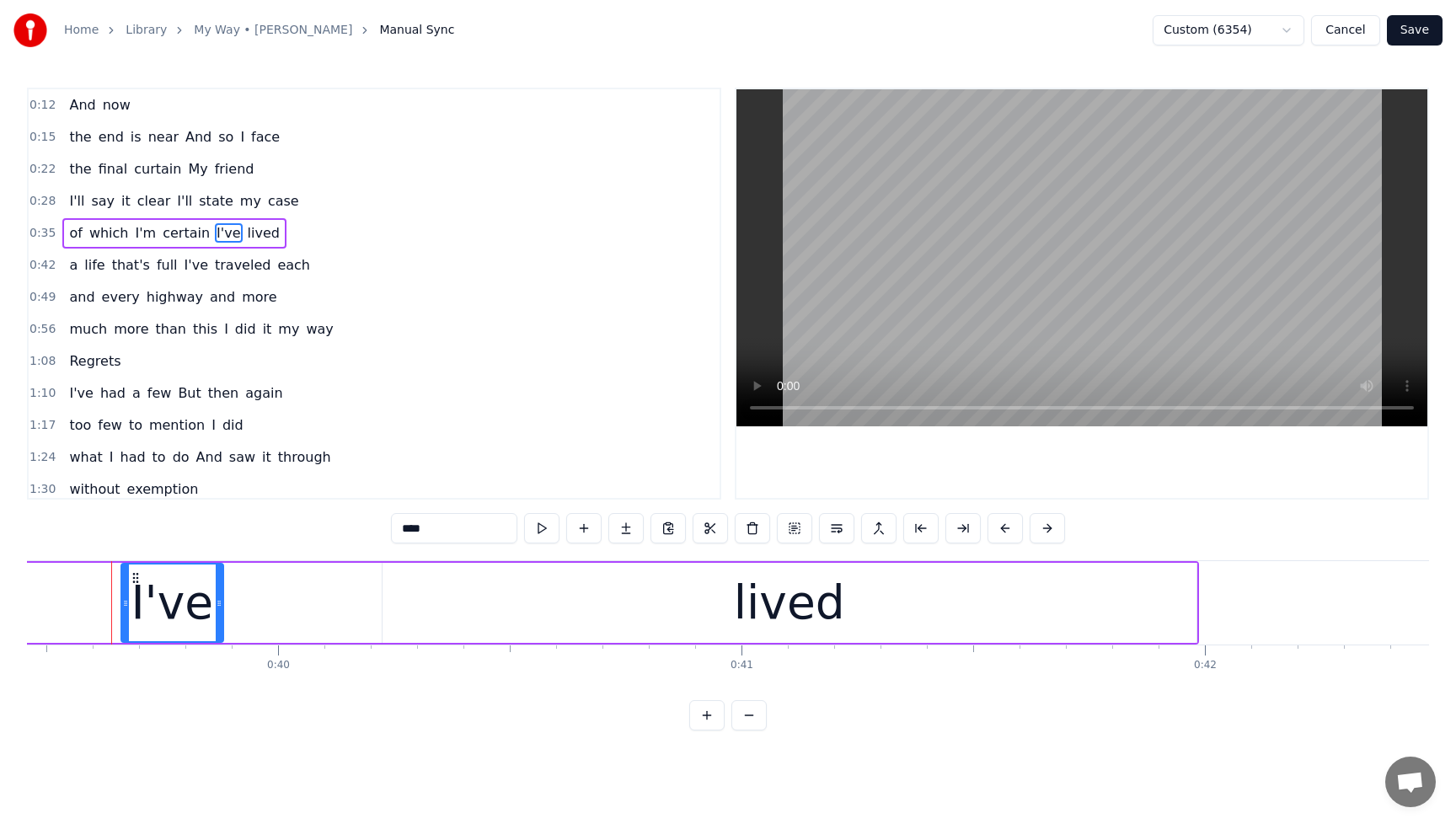
click at [126, 608] on icon at bounding box center [125, 603] width 7 height 13
drag, startPoint x: 126, startPoint y: 608, endPoint x: 143, endPoint y: 611, distance: 17.3
click at [143, 611] on div at bounding box center [142, 603] width 7 height 77
drag, startPoint x: 142, startPoint y: 611, endPoint x: 152, endPoint y: 612, distance: 10.0
click at [152, 612] on div at bounding box center [152, 603] width 7 height 77
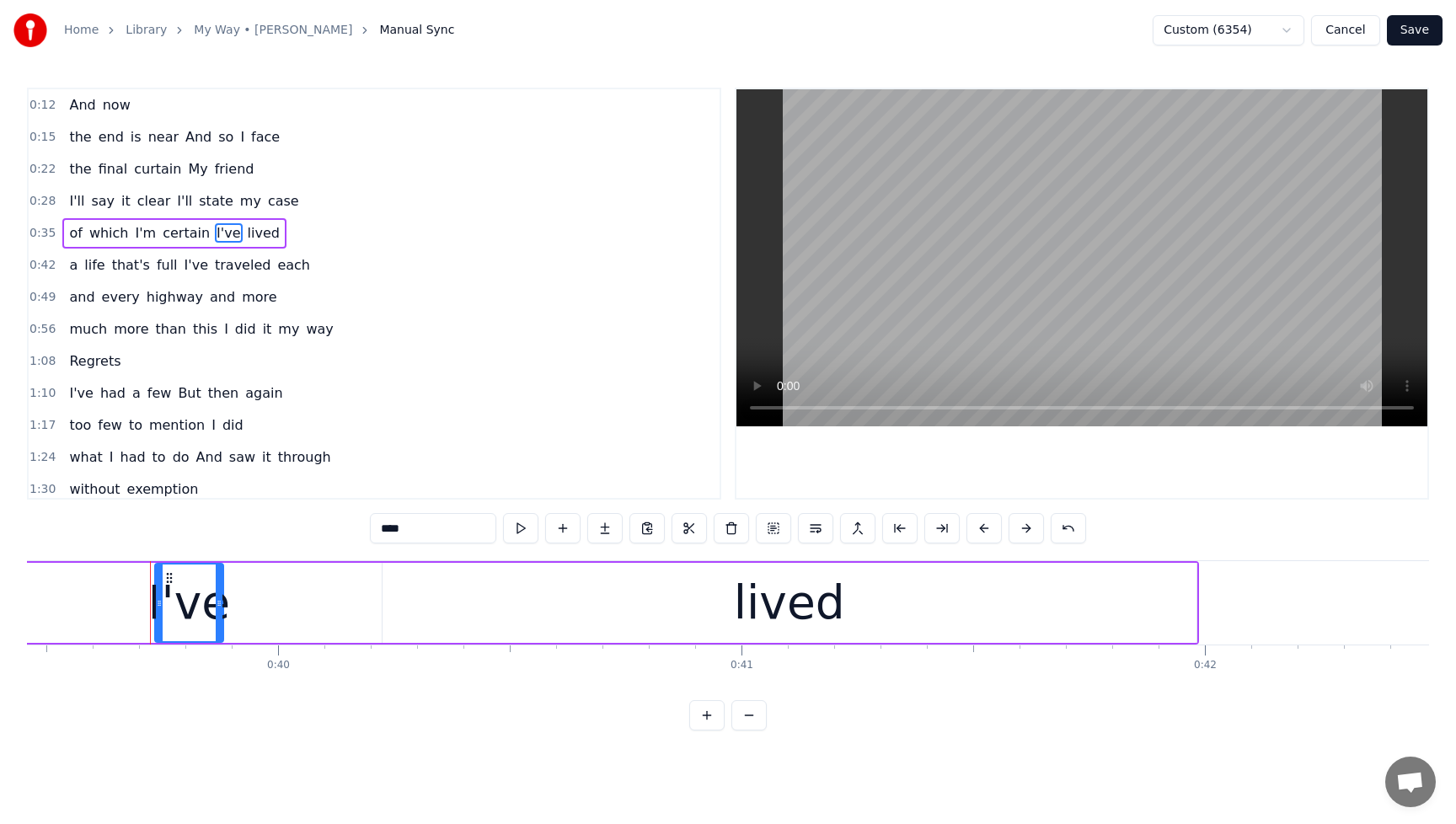
click at [158, 612] on div at bounding box center [158, 603] width 7 height 77
drag, startPoint x: 158, startPoint y: 613, endPoint x: 174, endPoint y: 613, distance: 16.0
click at [174, 613] on div at bounding box center [174, 603] width 7 height 77
drag, startPoint x: 172, startPoint y: 613, endPoint x: 150, endPoint y: 616, distance: 22.2
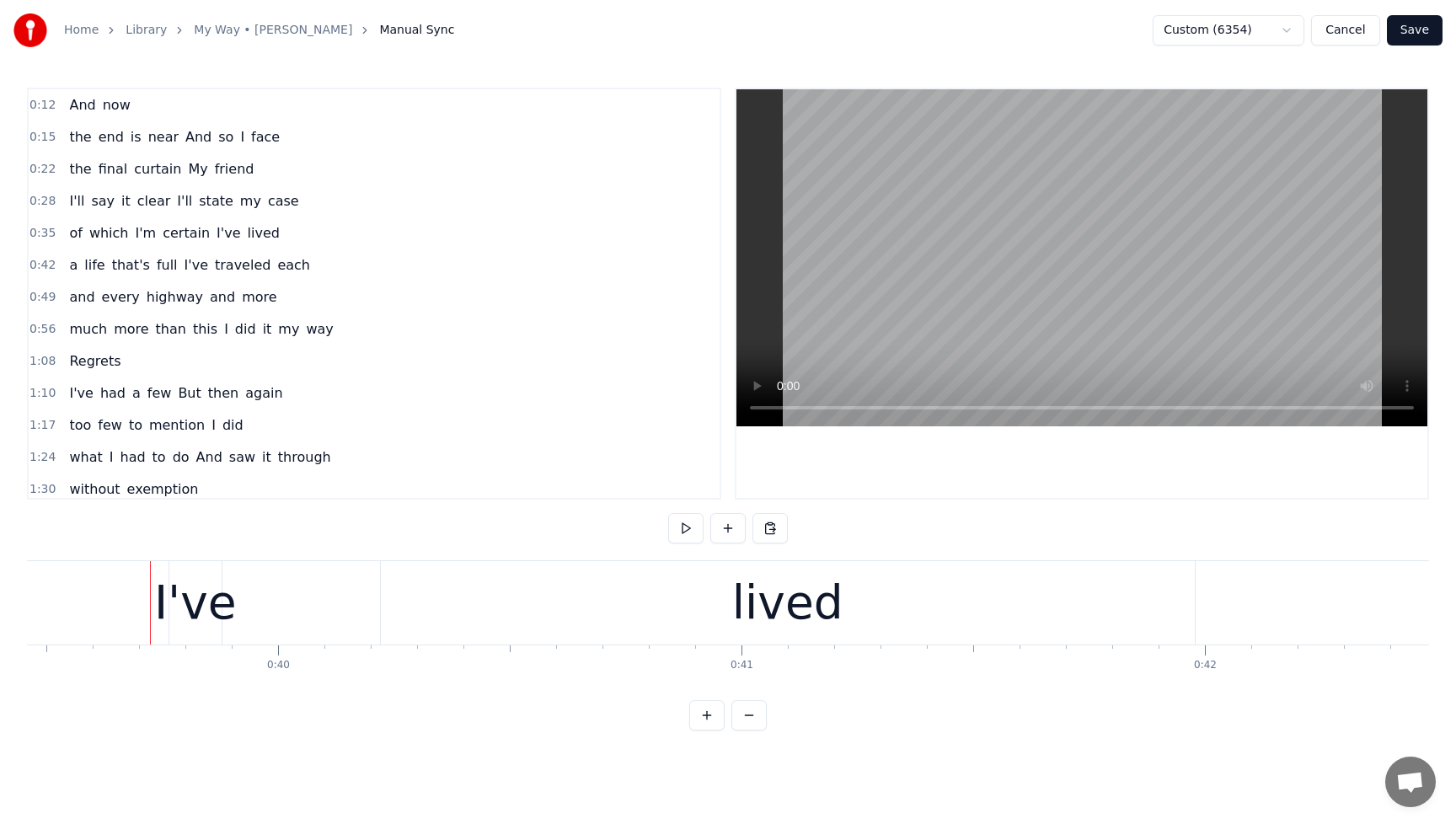
click at [181, 607] on div "I've" at bounding box center [195, 603] width 83 height 70
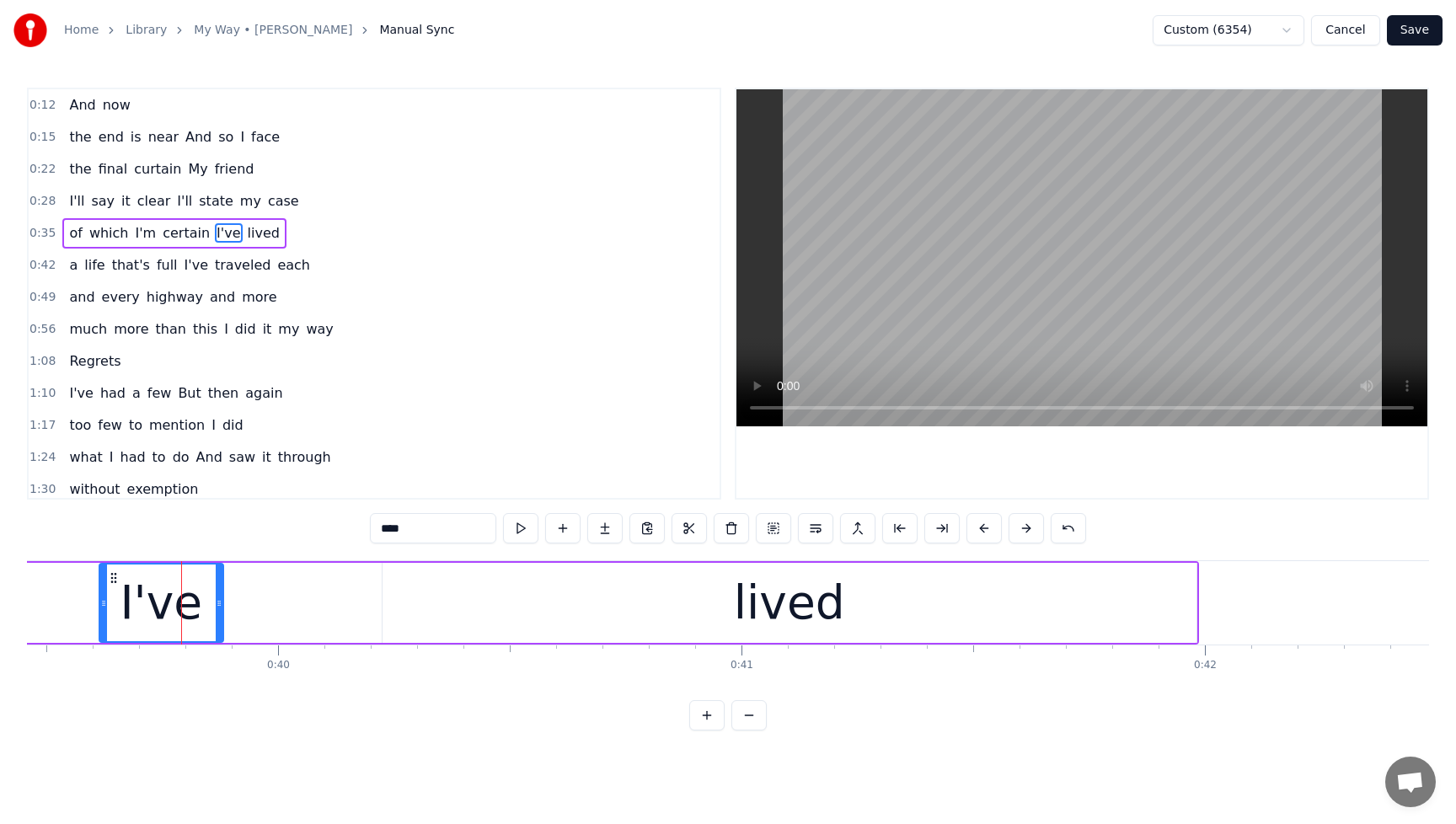
drag, startPoint x: 174, startPoint y: 605, endPoint x: 104, endPoint y: 613, distance: 70.5
click at [104, 613] on div at bounding box center [103, 603] width 7 height 77
drag, startPoint x: 114, startPoint y: 609, endPoint x: 132, endPoint y: 611, distance: 18.1
click at [132, 610] on div at bounding box center [133, 603] width 7 height 77
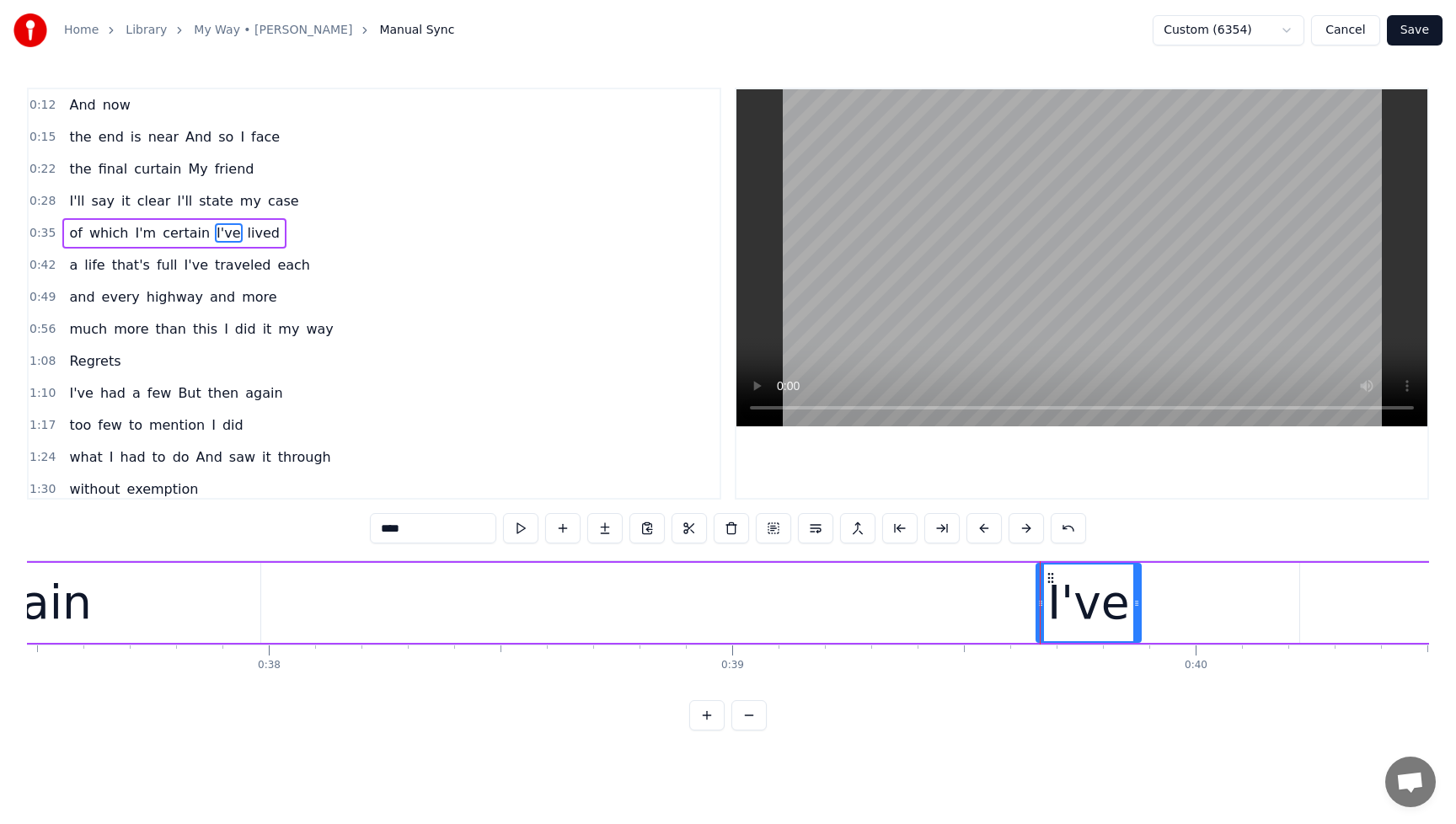
scroll to position [0, 17202]
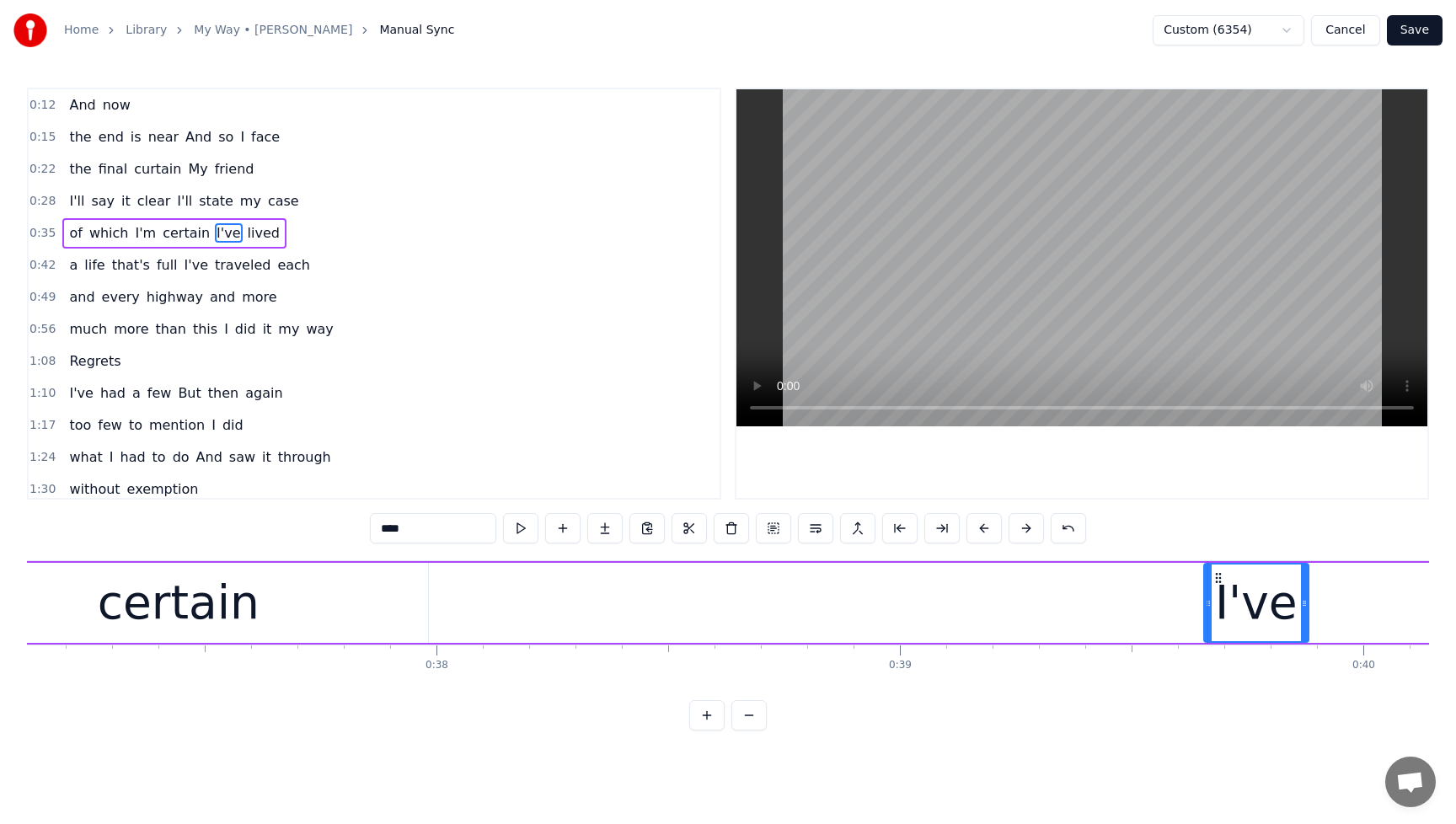
click at [445, 622] on div "of which I'm certain I've lived" at bounding box center [836, 603] width 2895 height 83
click at [350, 620] on div "certain" at bounding box center [179, 602] width 499 height 80
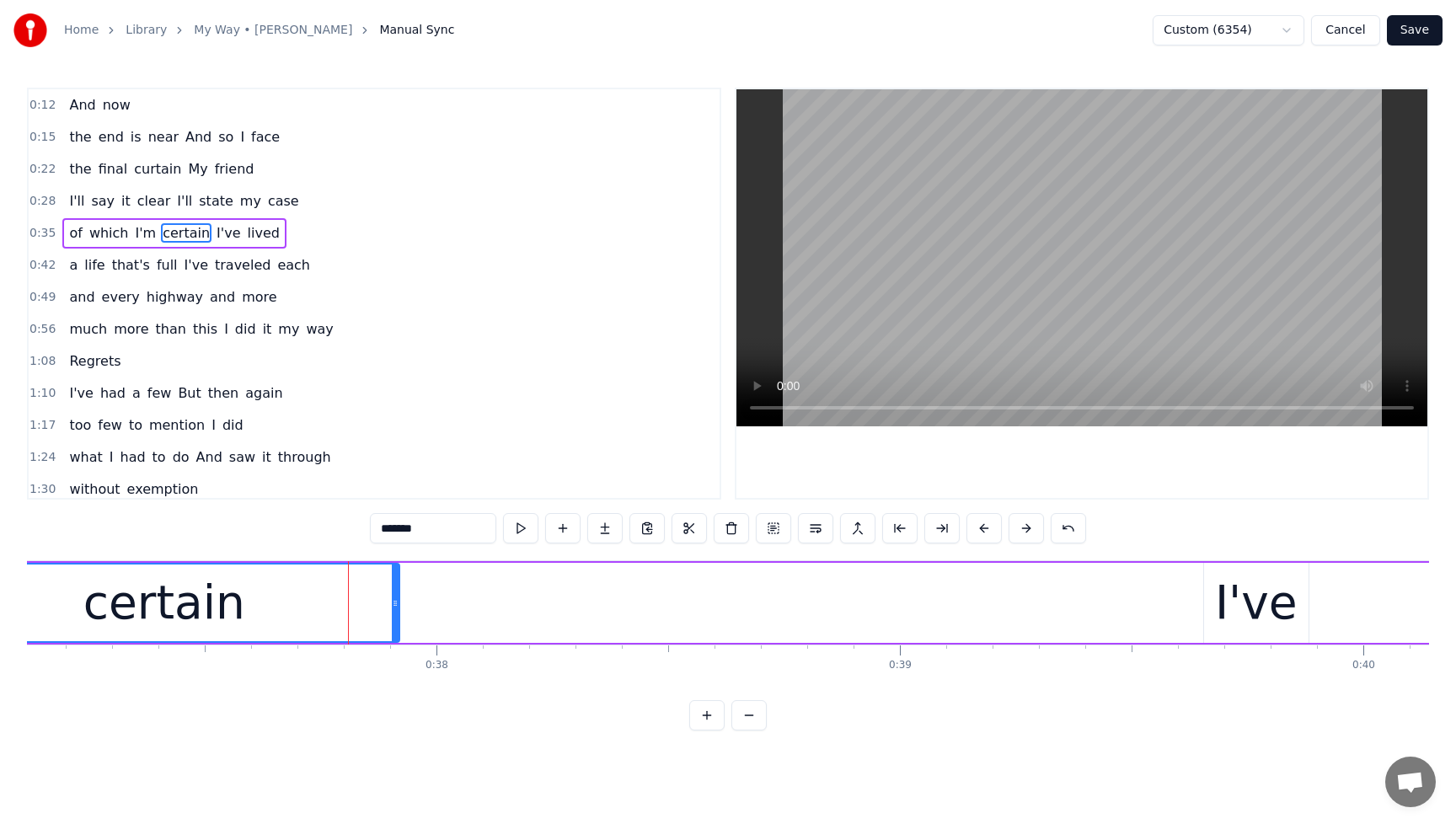
drag, startPoint x: 426, startPoint y: 610, endPoint x: 397, endPoint y: 612, distance: 29.1
click at [397, 612] on div at bounding box center [395, 603] width 7 height 77
drag, startPoint x: 397, startPoint y: 612, endPoint x: 386, endPoint y: 612, distance: 11.0
click at [386, 612] on div at bounding box center [385, 603] width 7 height 77
drag, startPoint x: 387, startPoint y: 612, endPoint x: 368, endPoint y: 614, distance: 19.1
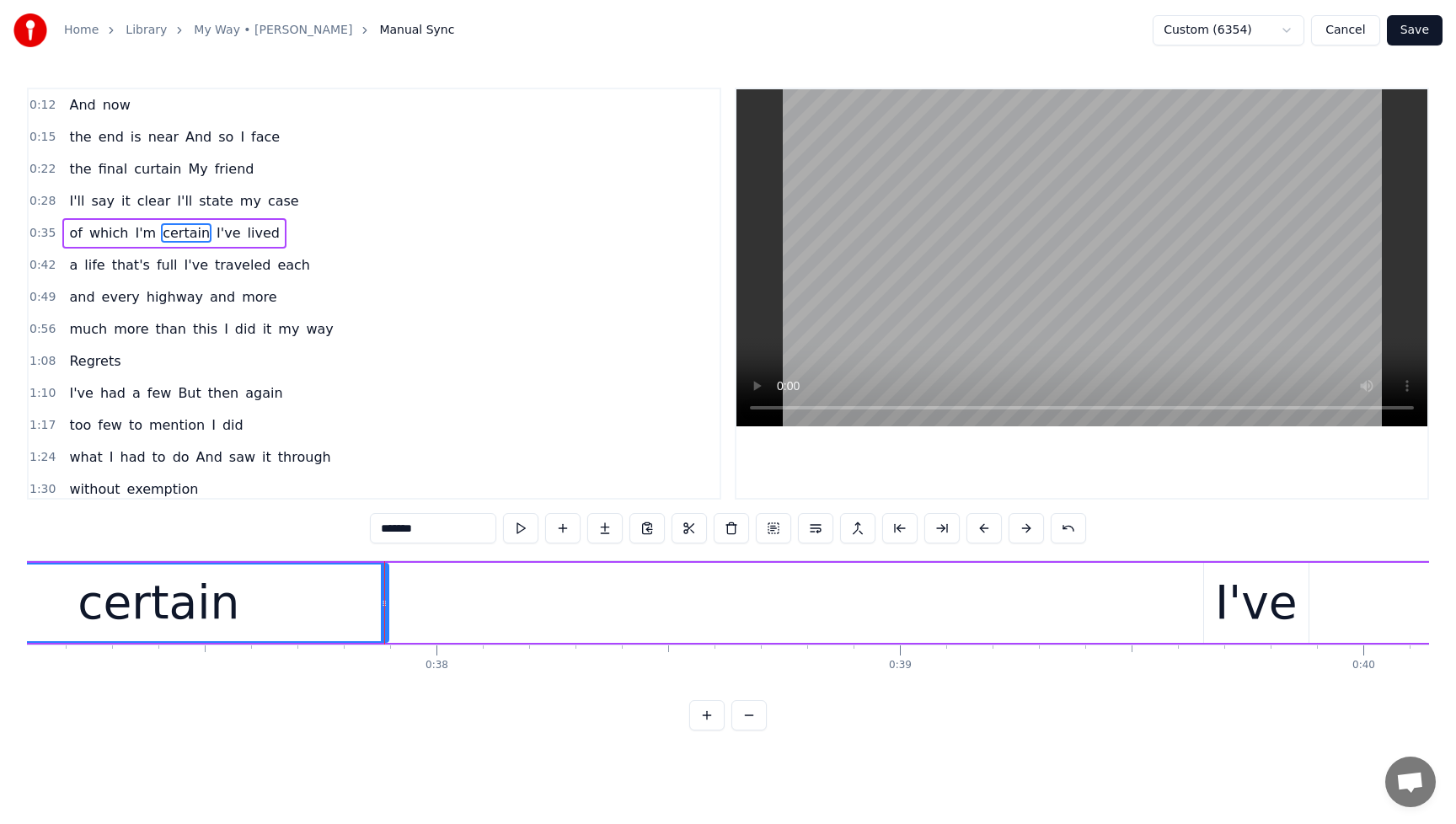
click at [368, 614] on div "certain" at bounding box center [159, 602] width 461 height 80
drag, startPoint x: 387, startPoint y: 606, endPoint x: 366, endPoint y: 608, distance: 21.1
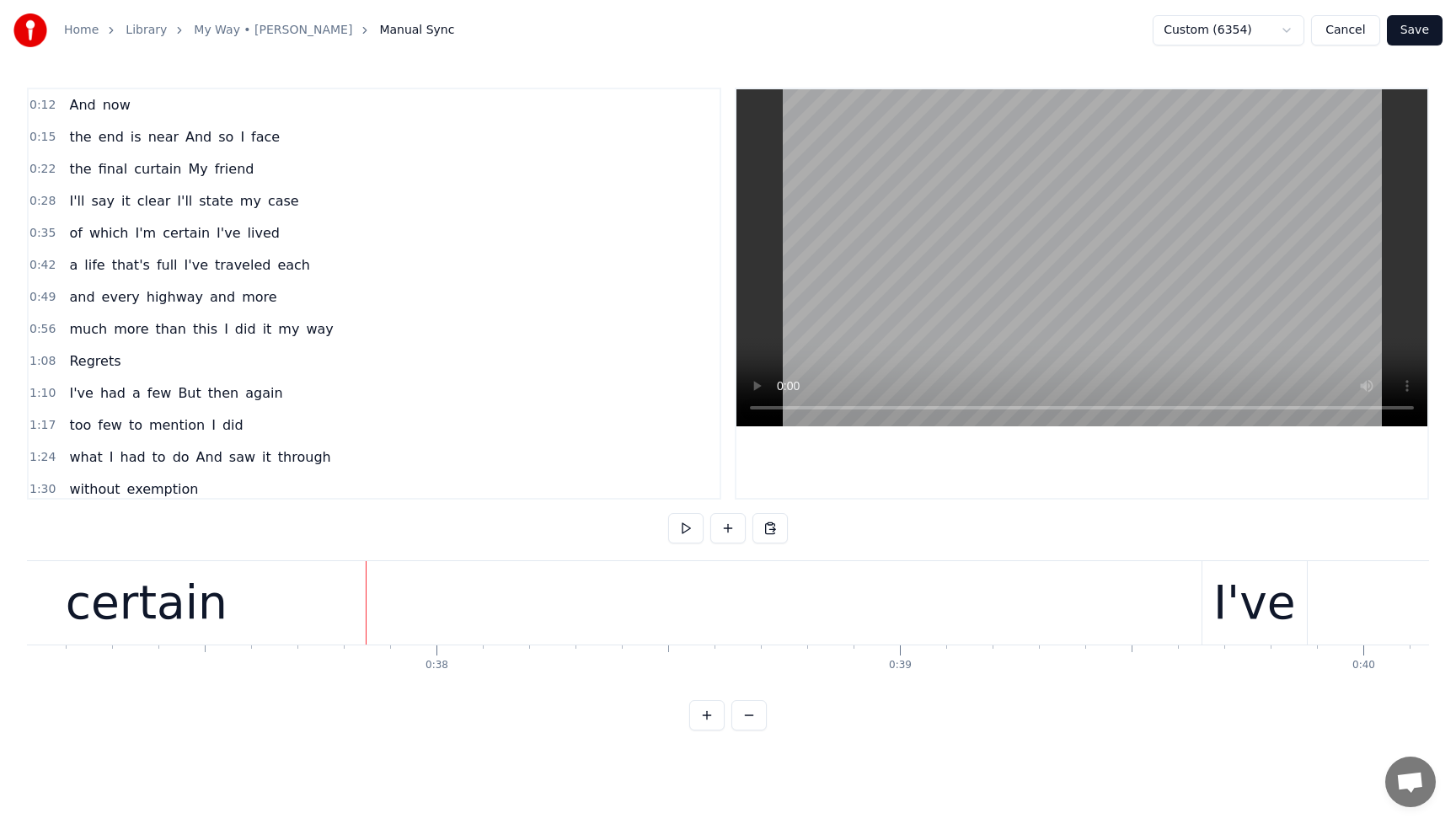
click at [339, 613] on div "certain" at bounding box center [146, 603] width 438 height 83
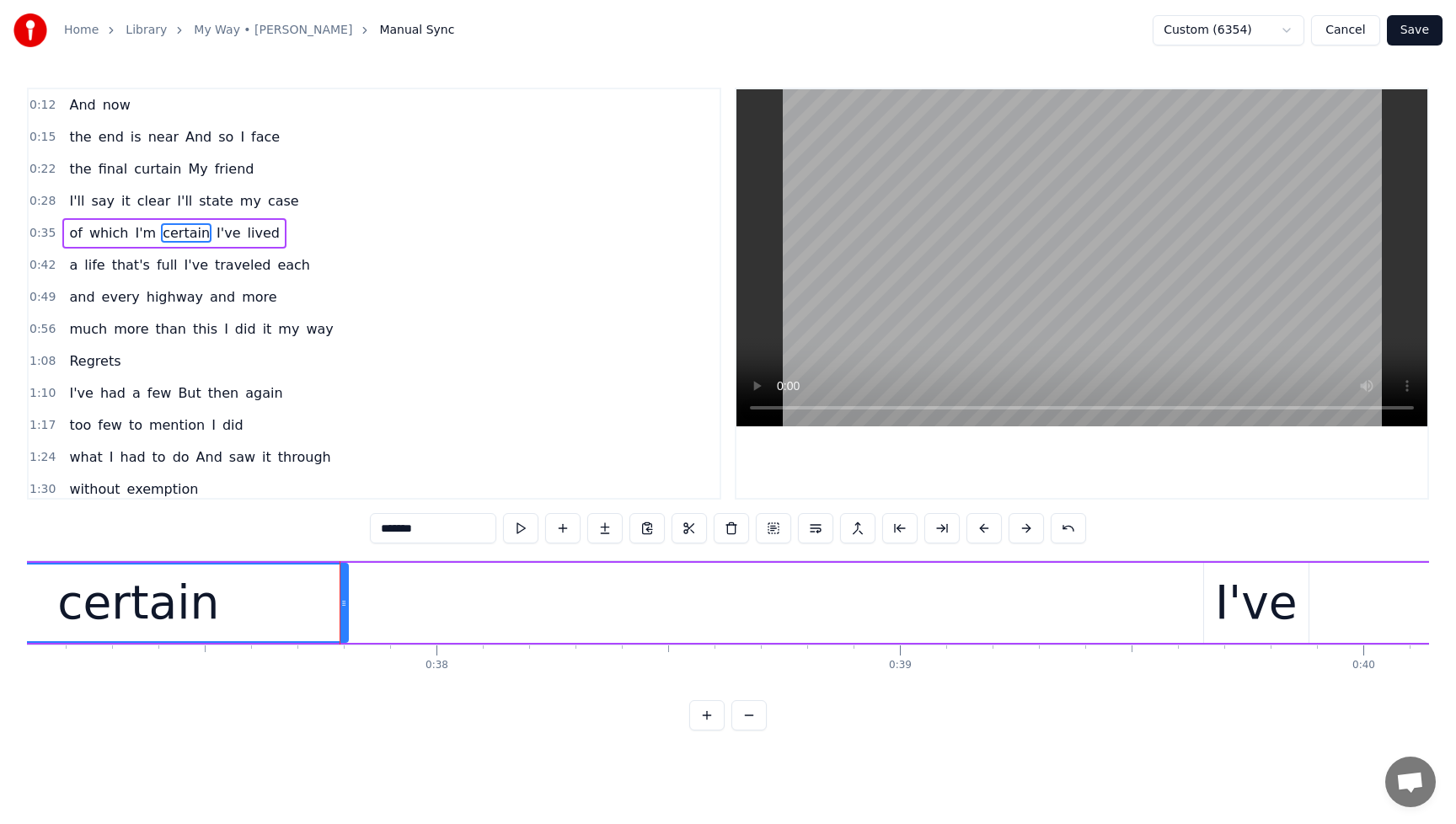
drag, startPoint x: 364, startPoint y: 606, endPoint x: 343, endPoint y: 609, distance: 21.2
click at [343, 609] on icon at bounding box center [343, 603] width 7 height 13
drag, startPoint x: 343, startPoint y: 609, endPoint x: 329, endPoint y: 611, distance: 14.1
click at [329, 611] on div at bounding box center [328, 603] width 7 height 77
drag, startPoint x: 329, startPoint y: 611, endPoint x: 311, endPoint y: 612, distance: 18.0
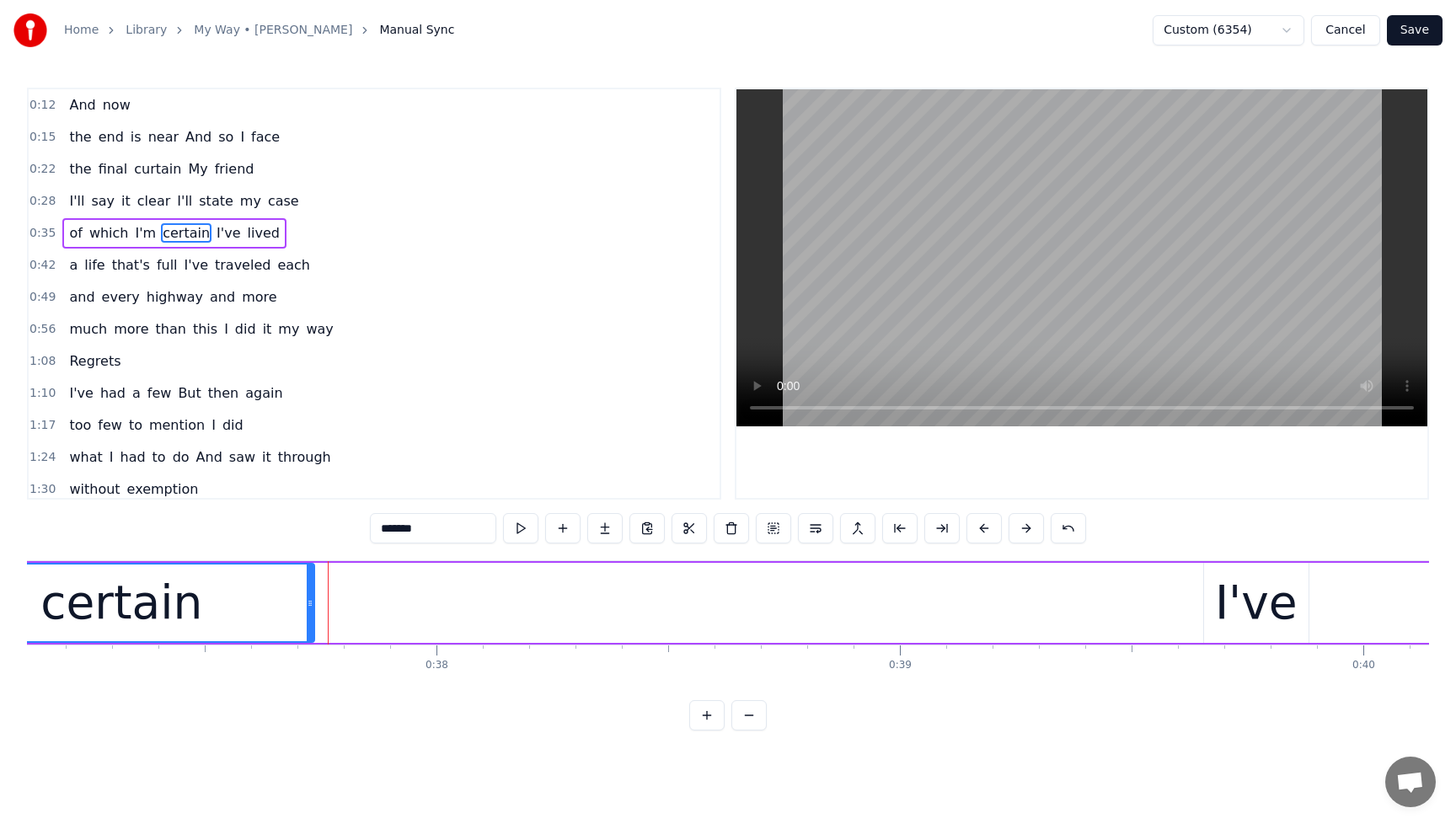
click at [311, 612] on div at bounding box center [309, 603] width 7 height 77
drag, startPoint x: 311, startPoint y: 613, endPoint x: 276, endPoint y: 616, distance: 35.1
click at [276, 616] on div at bounding box center [274, 603] width 7 height 77
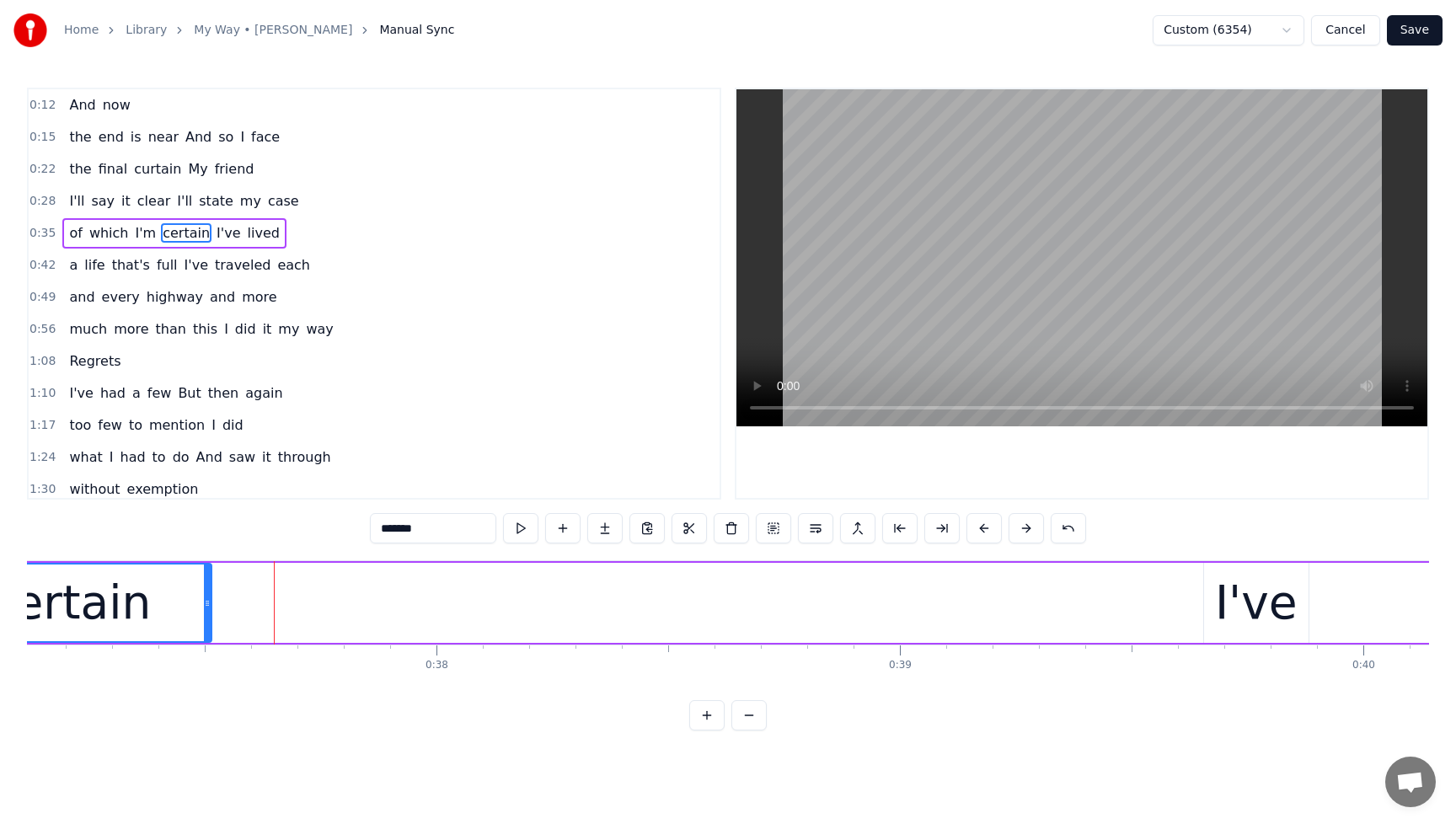
drag, startPoint x: 276, startPoint y: 616, endPoint x: 203, endPoint y: 622, distance: 73.2
click at [204, 622] on div at bounding box center [207, 603] width 7 height 77
drag, startPoint x: 204, startPoint y: 623, endPoint x: 159, endPoint y: 625, distance: 45.0
click at [159, 625] on div at bounding box center [157, 603] width 7 height 77
drag, startPoint x: 159, startPoint y: 624, endPoint x: 98, endPoint y: 630, distance: 61.3
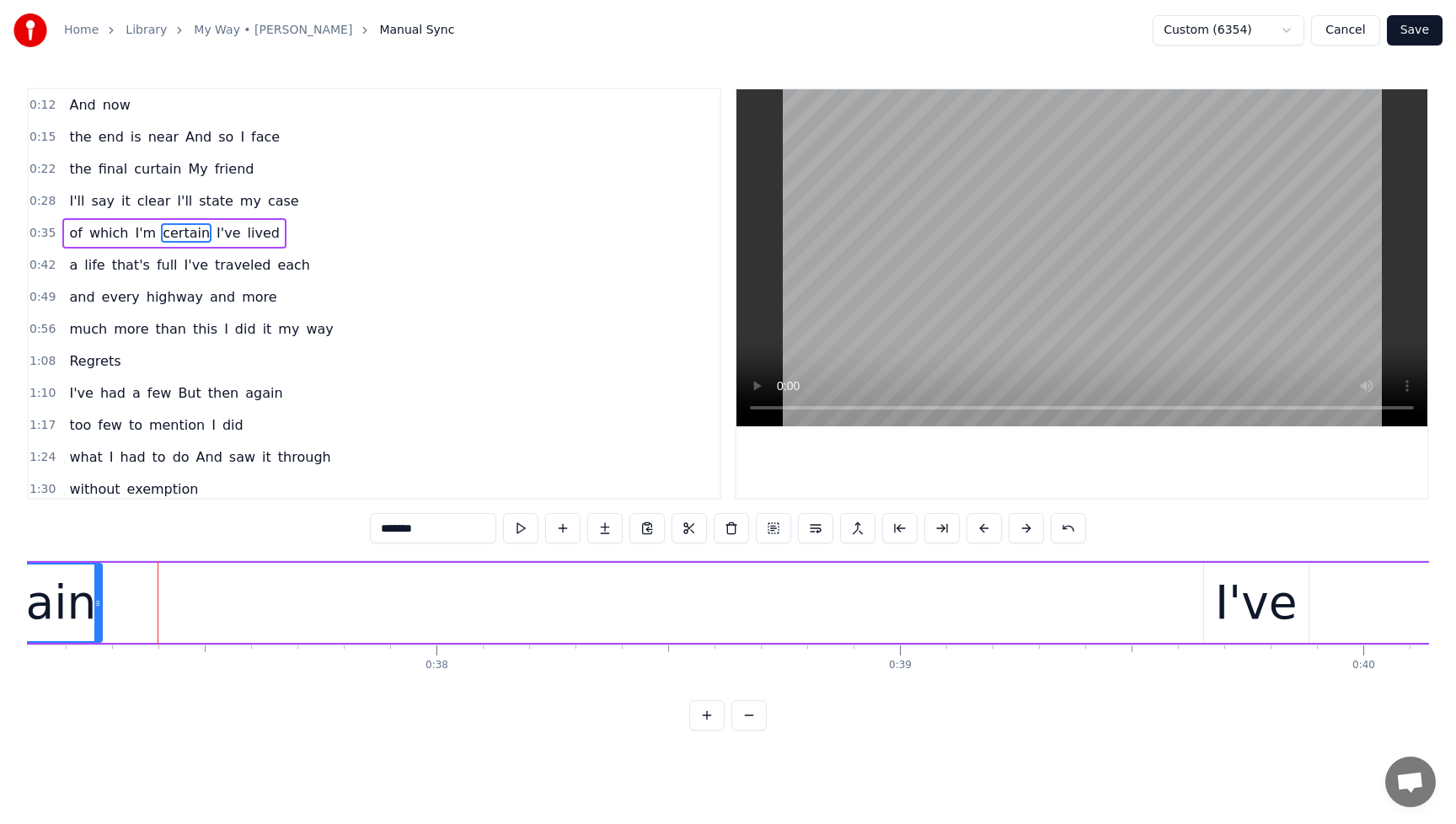
click at [98, 630] on div at bounding box center [98, 603] width 7 height 77
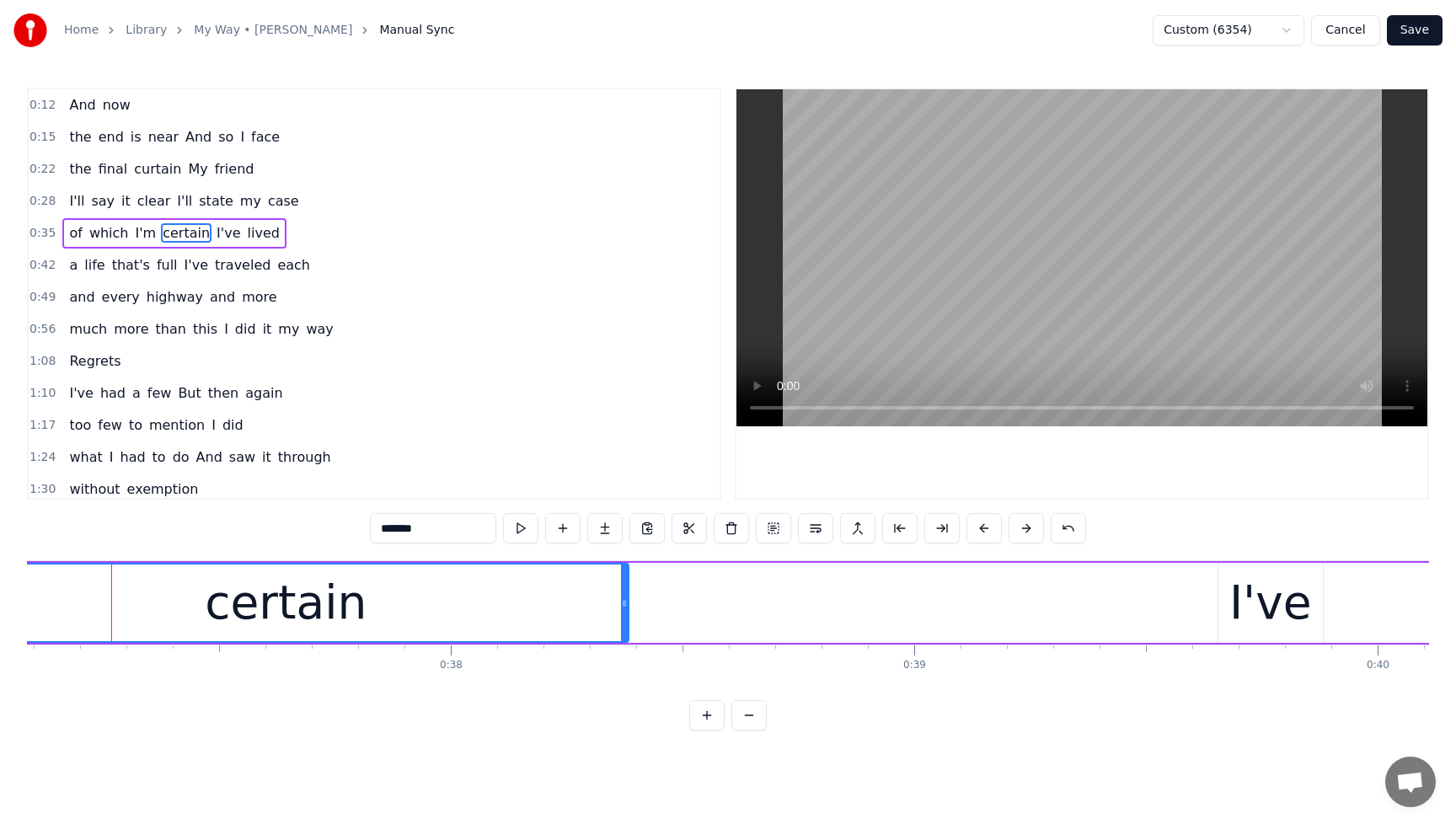
drag, startPoint x: 113, startPoint y: 603, endPoint x: 625, endPoint y: 619, distance: 512.2
click at [625, 619] on div at bounding box center [623, 603] width 7 height 77
click at [1273, 617] on div "I've" at bounding box center [1270, 603] width 83 height 70
type input "****"
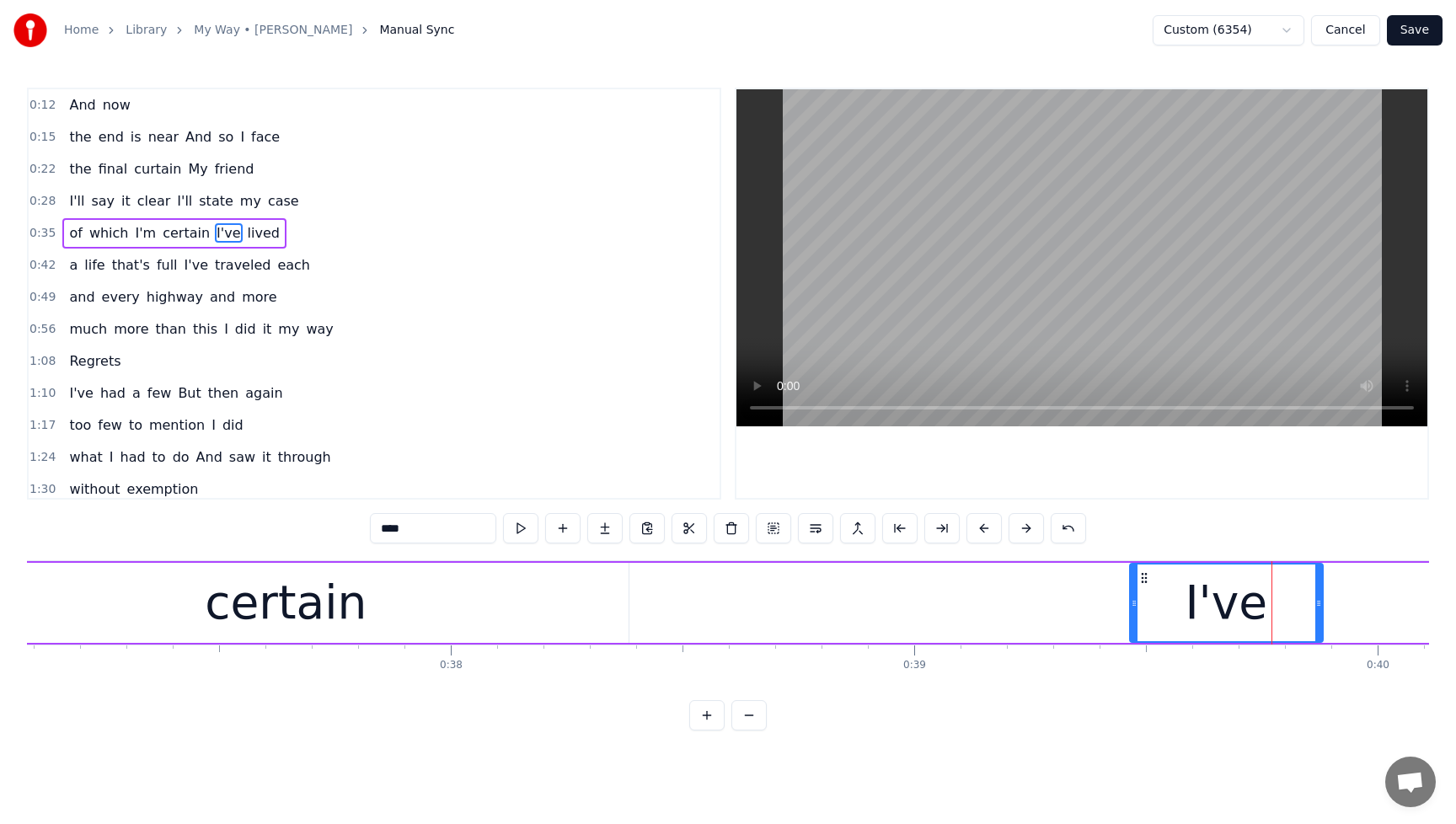
drag, startPoint x: 1223, startPoint y: 604, endPoint x: 1134, endPoint y: 618, distance: 90.1
click at [1134, 618] on div at bounding box center [1133, 603] width 7 height 77
drag, startPoint x: 1136, startPoint y: 617, endPoint x: 1217, endPoint y: 612, distance: 81.2
click at [1217, 612] on div "I've" at bounding box center [1267, 603] width 112 height 77
click at [1355, 34] on button "Cancel" at bounding box center [1345, 30] width 68 height 30
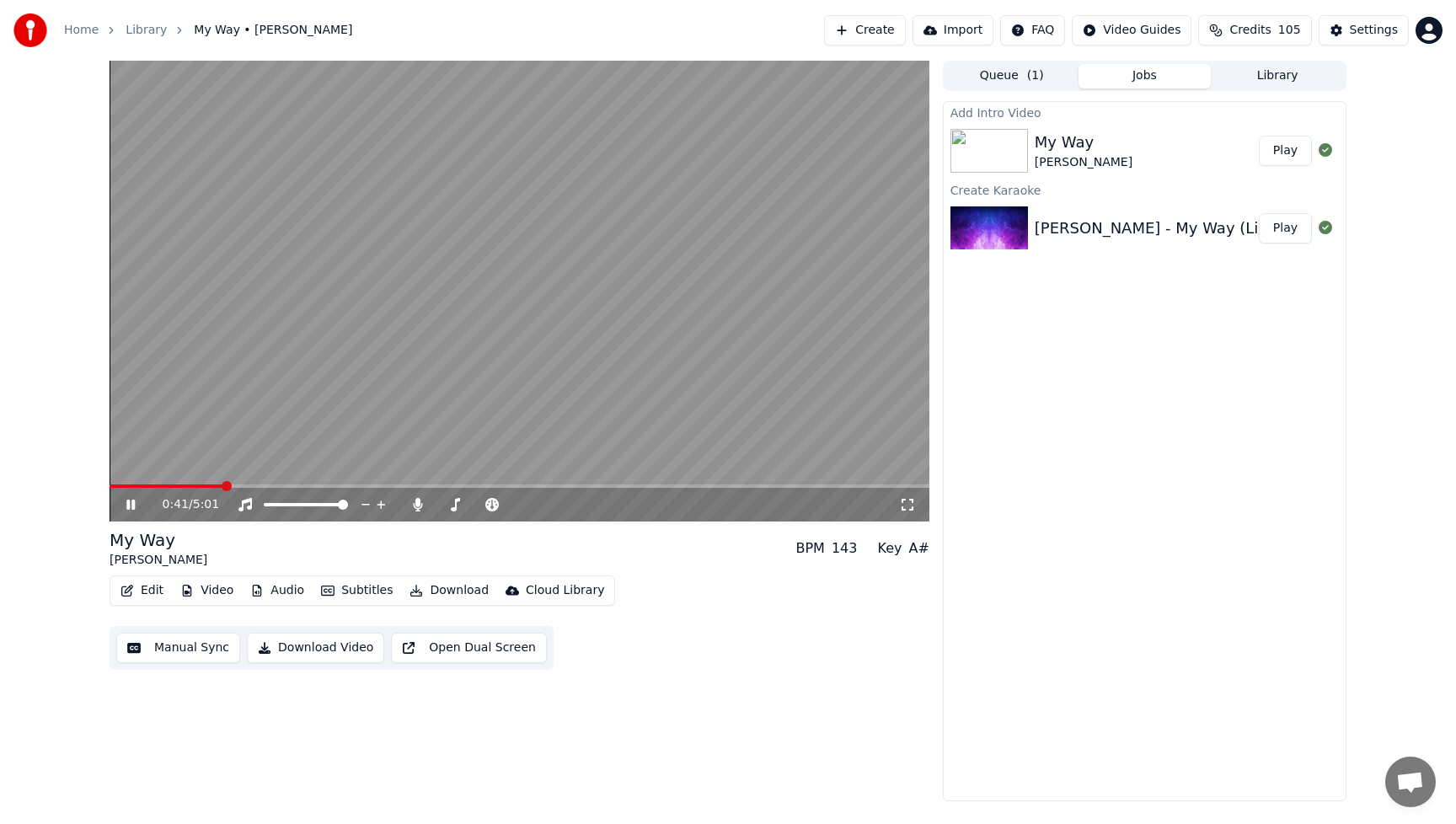
click at [149, 597] on button "Edit" at bounding box center [142, 590] width 56 height 23
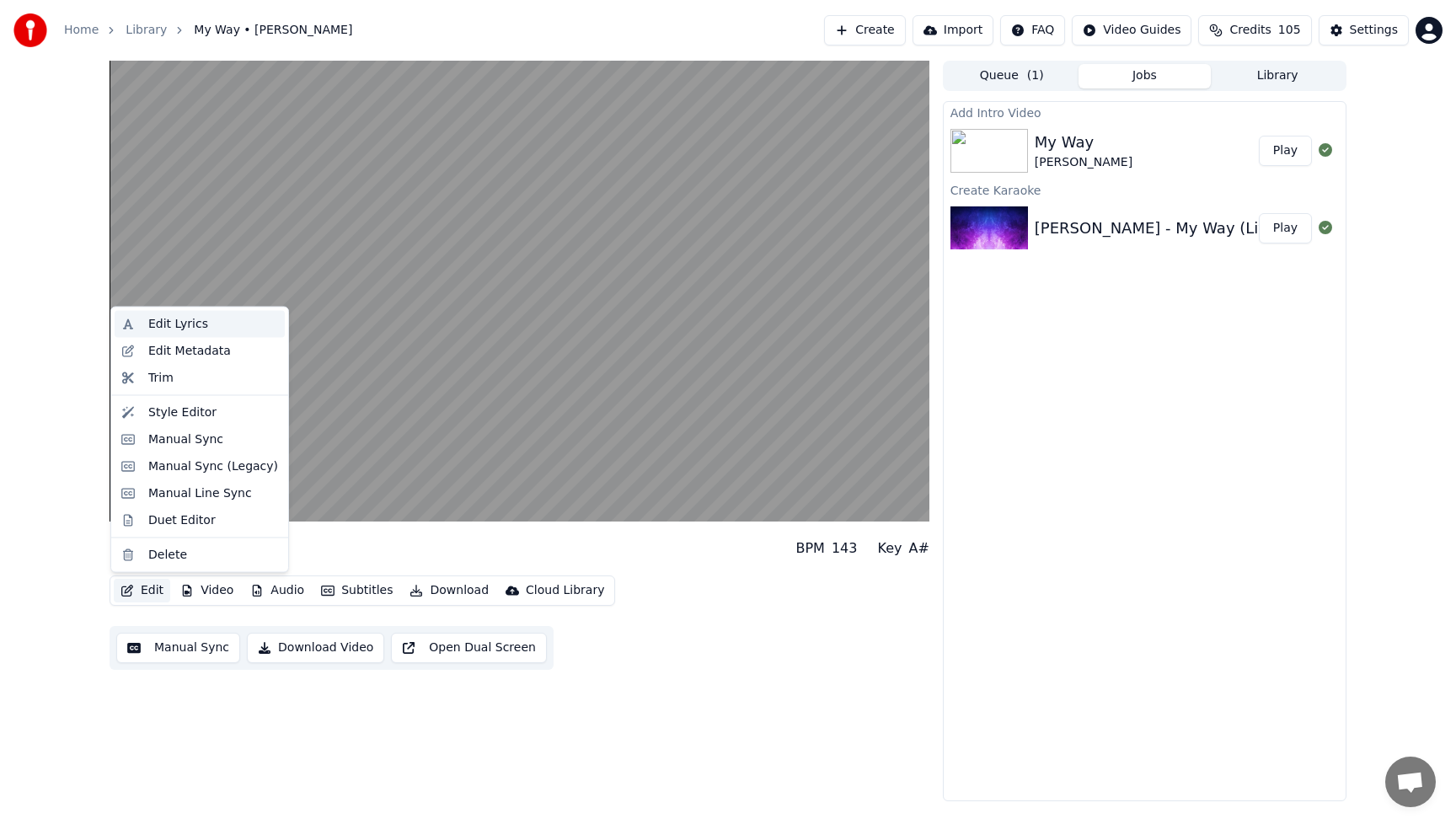
click at [170, 321] on div "Edit Lyrics" at bounding box center [178, 324] width 60 height 17
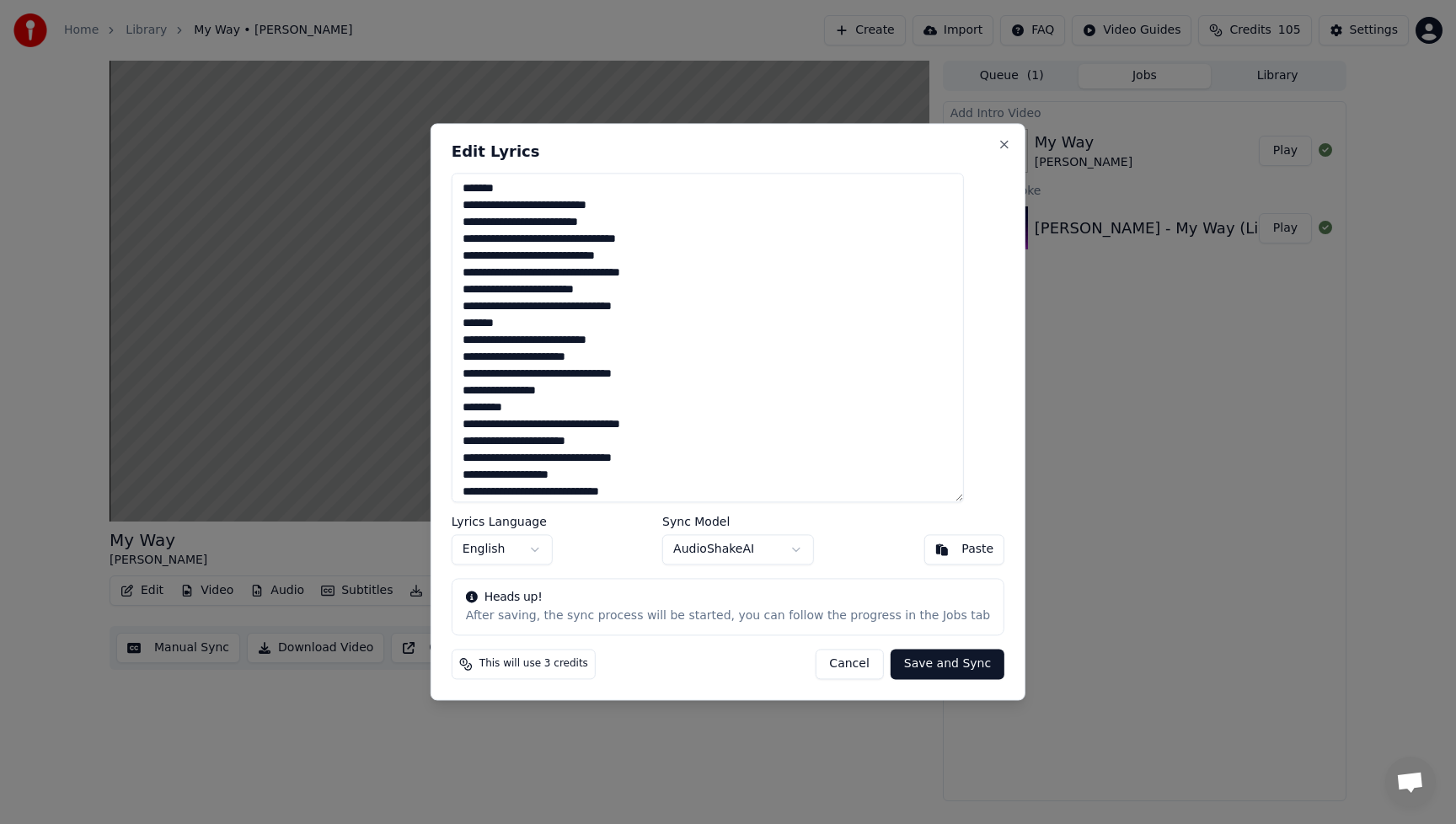
click at [849, 666] on button "Cancel" at bounding box center [848, 665] width 68 height 30
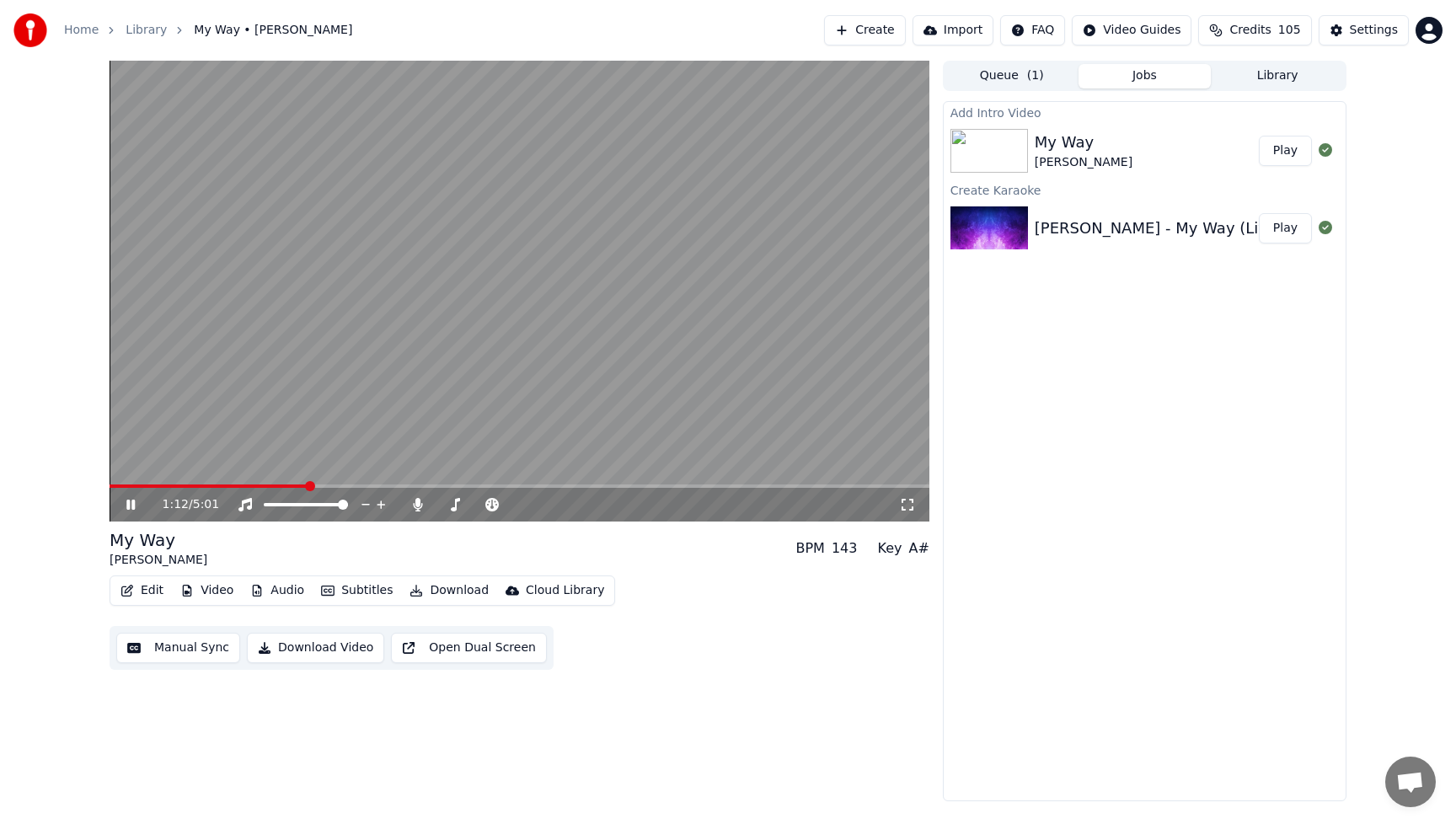
click at [265, 489] on div "1:12 / 5:01" at bounding box center [519, 504] width 820 height 34
click at [266, 487] on span at bounding box center [209, 487] width 200 height 4
click at [229, 485] on span at bounding box center [170, 487] width 120 height 4
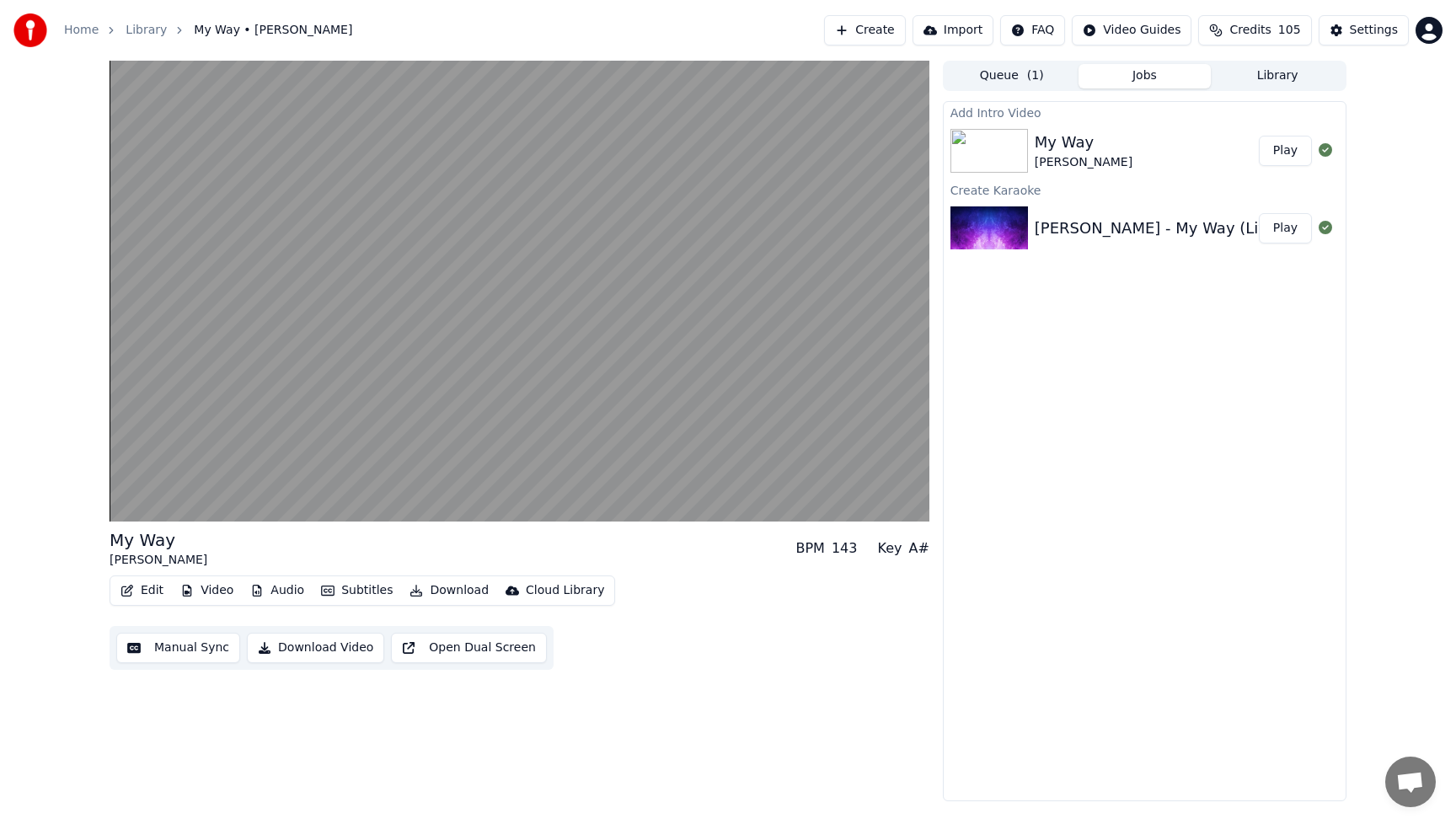
click at [142, 594] on button "Edit" at bounding box center [142, 590] width 56 height 23
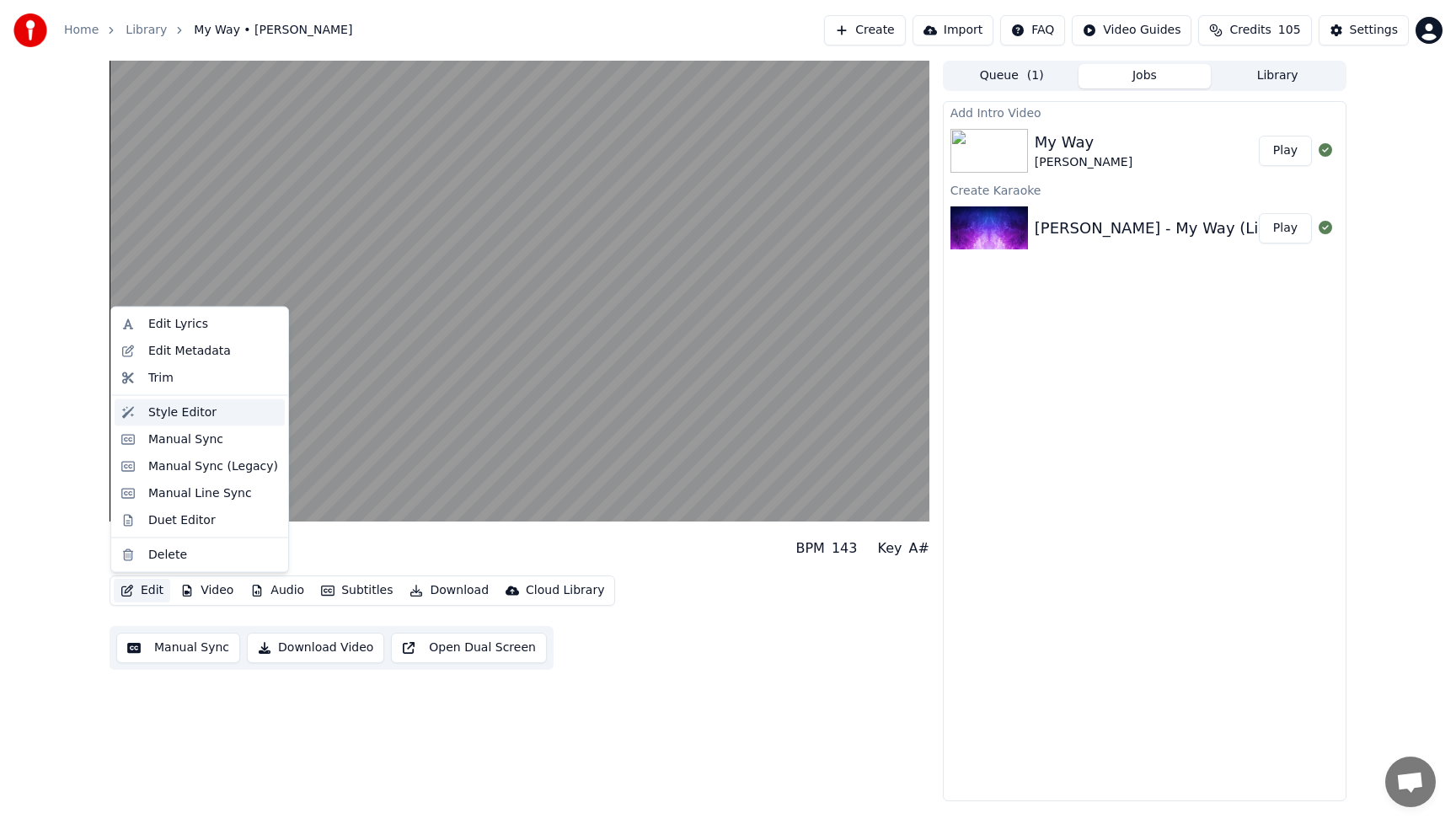
click at [162, 411] on div "Style Editor" at bounding box center [182, 412] width 68 height 17
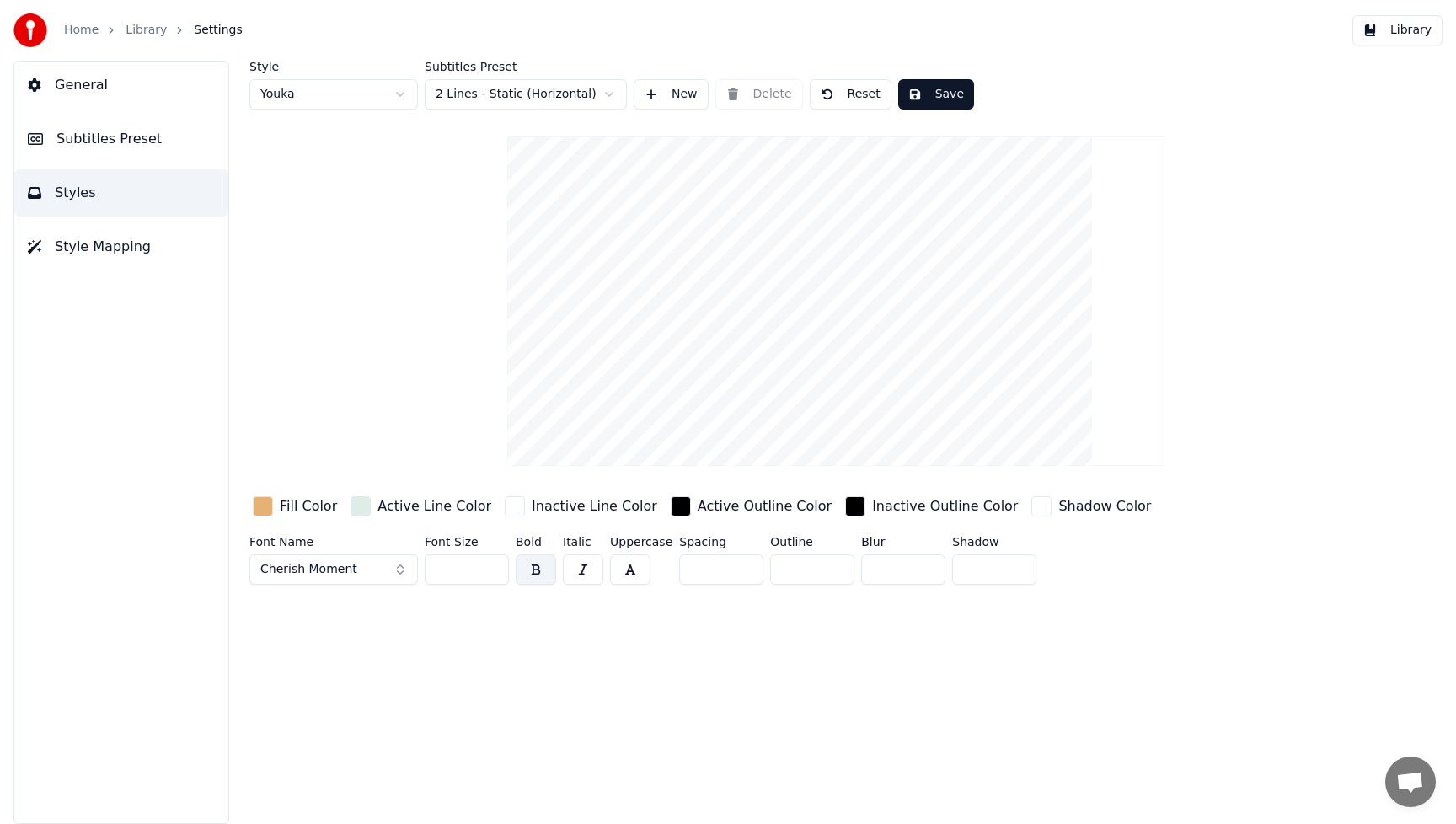
click at [491, 565] on input "***" at bounding box center [467, 569] width 84 height 30
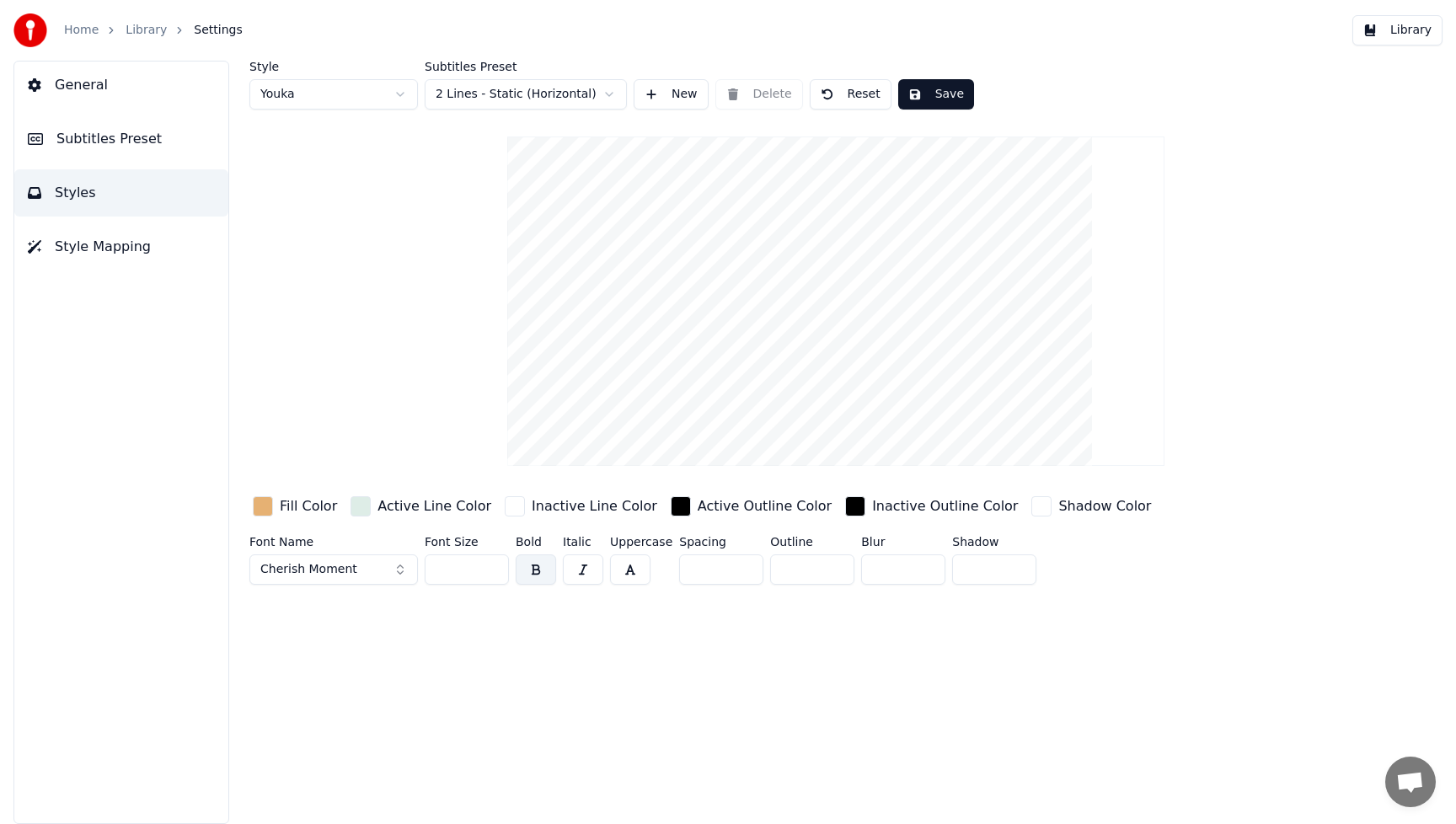
click at [491, 565] on input "***" at bounding box center [467, 569] width 84 height 30
click at [490, 565] on input "***" at bounding box center [467, 569] width 84 height 30
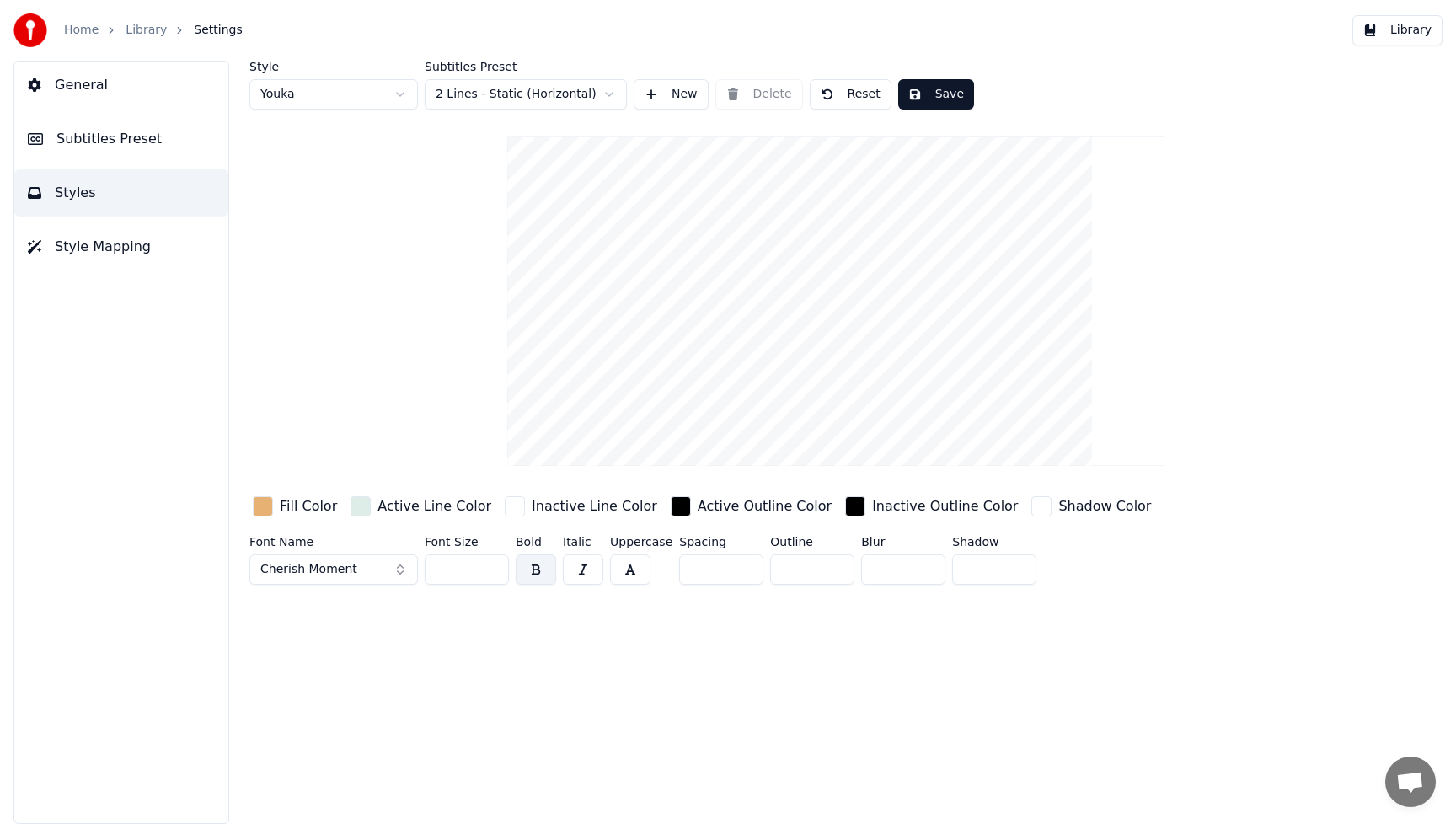
click at [490, 565] on input "***" at bounding box center [467, 569] width 84 height 30
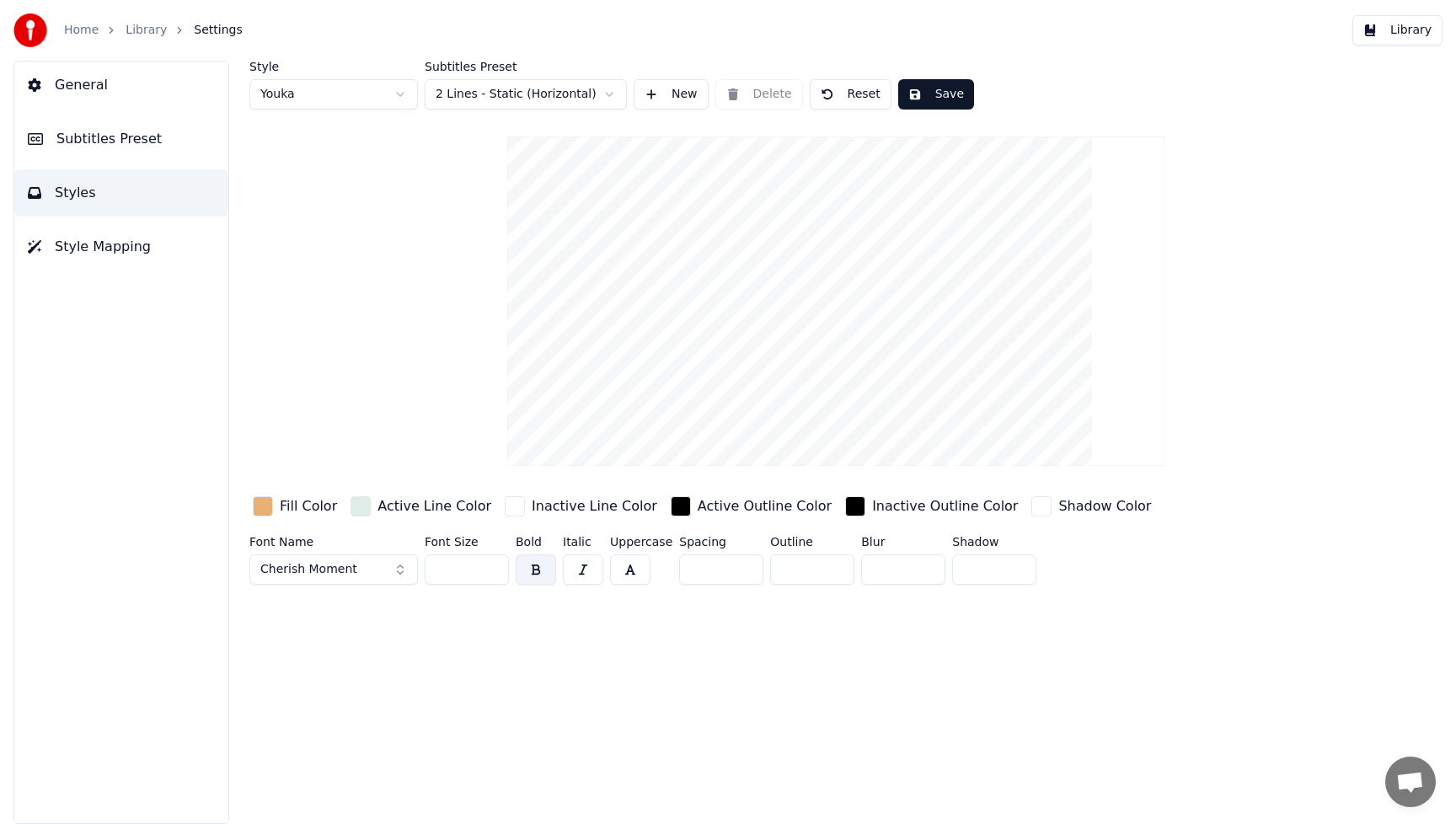
click at [490, 565] on input "***" at bounding box center [467, 569] width 84 height 30
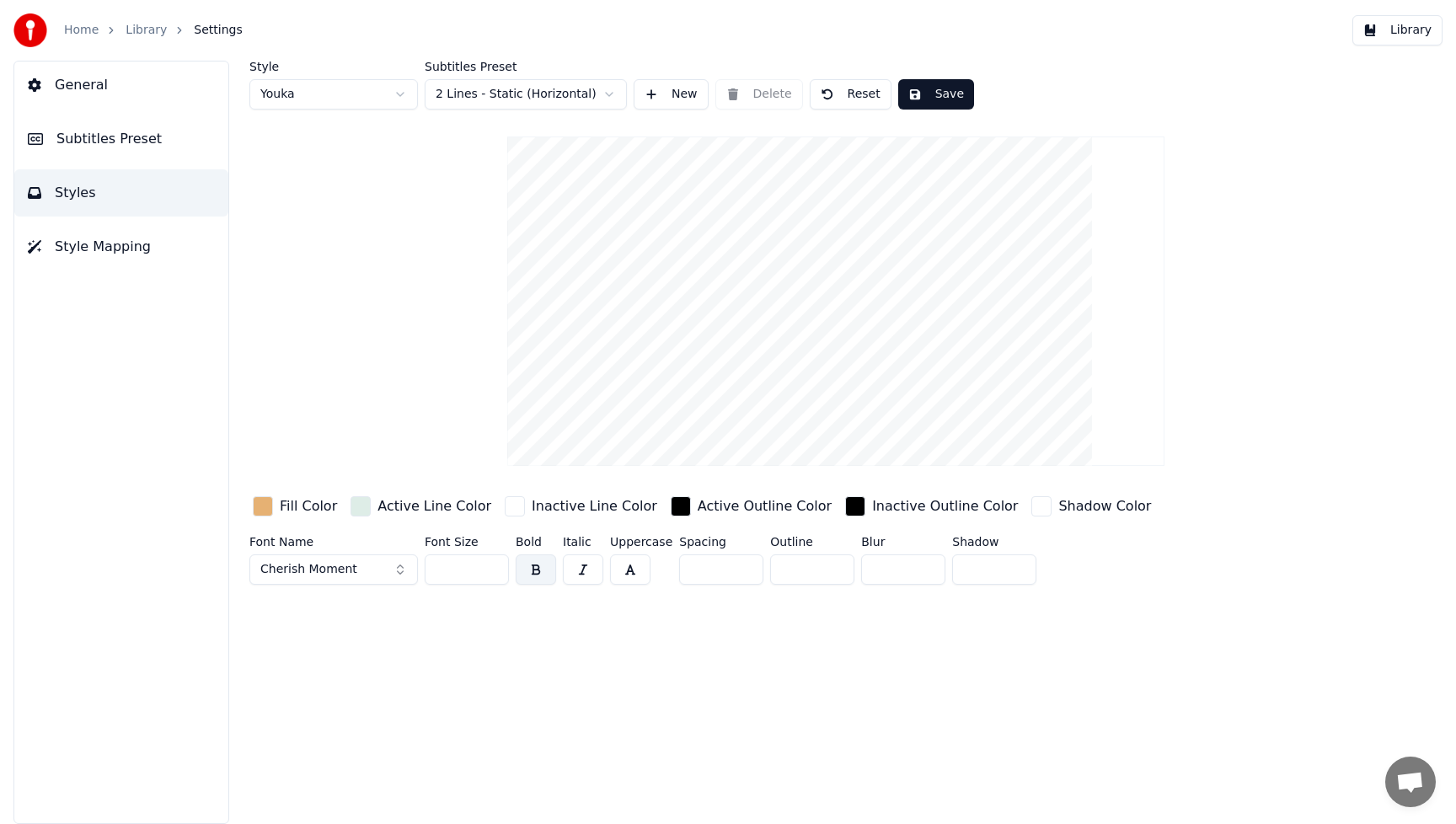
click at [494, 576] on input "***" at bounding box center [467, 569] width 84 height 30
type input "***"
click at [492, 566] on input "***" at bounding box center [467, 569] width 84 height 30
click at [945, 100] on button "Save" at bounding box center [936, 94] width 76 height 30
click at [1406, 29] on button "Library" at bounding box center [1398, 30] width 90 height 30
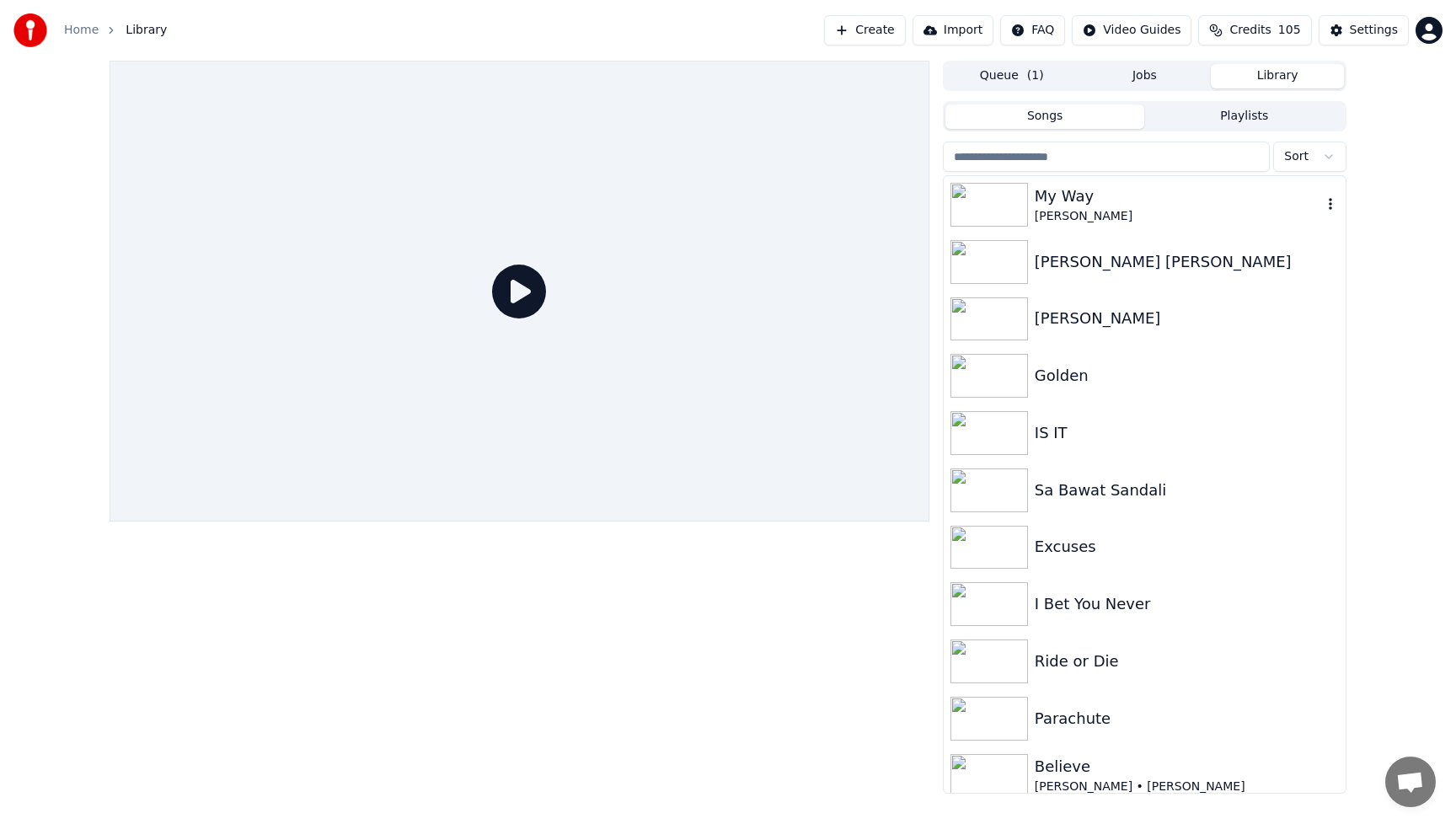
click at [1005, 203] on img at bounding box center [989, 204] width 78 height 44
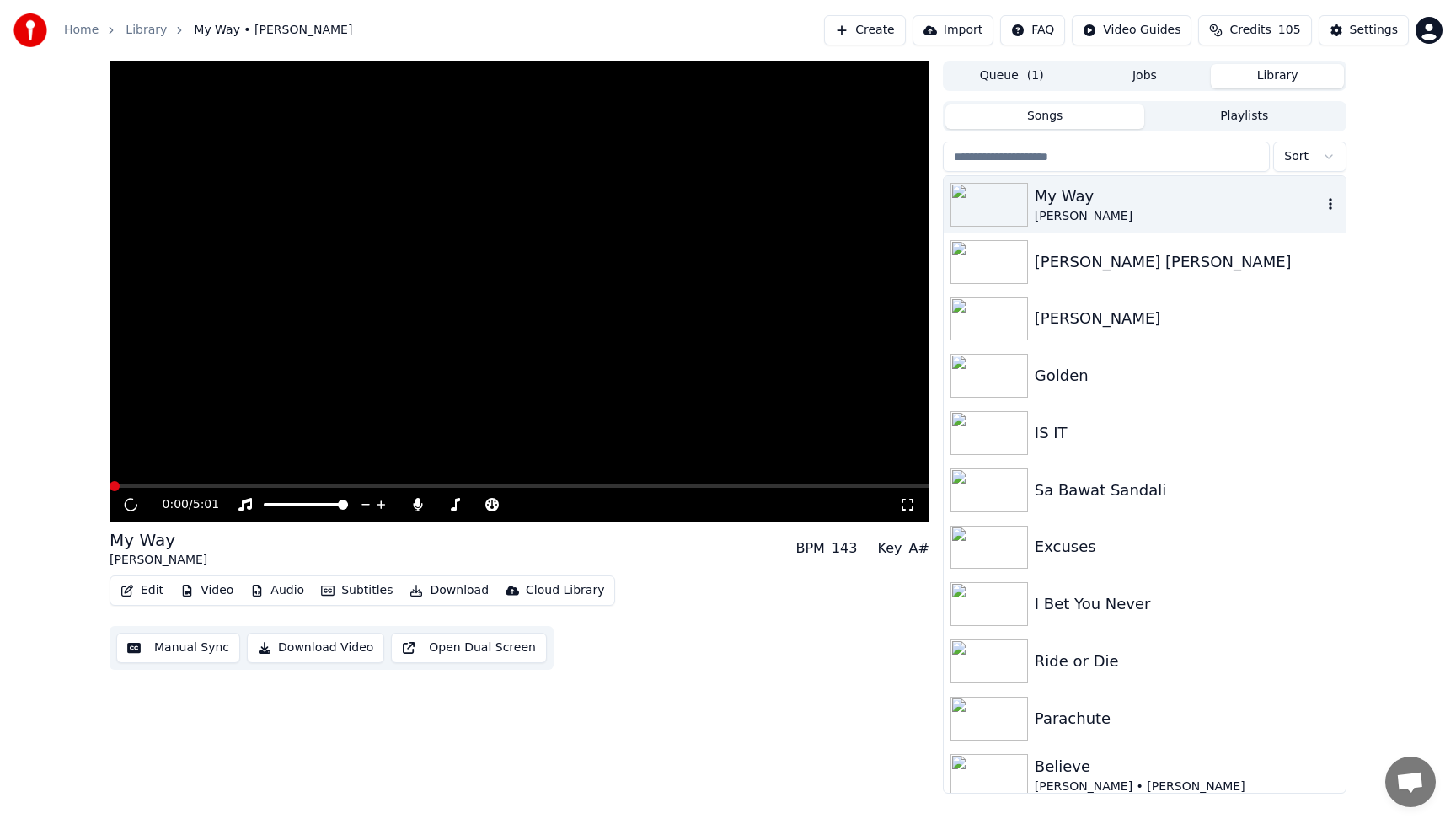
click at [1005, 203] on img at bounding box center [989, 204] width 78 height 44
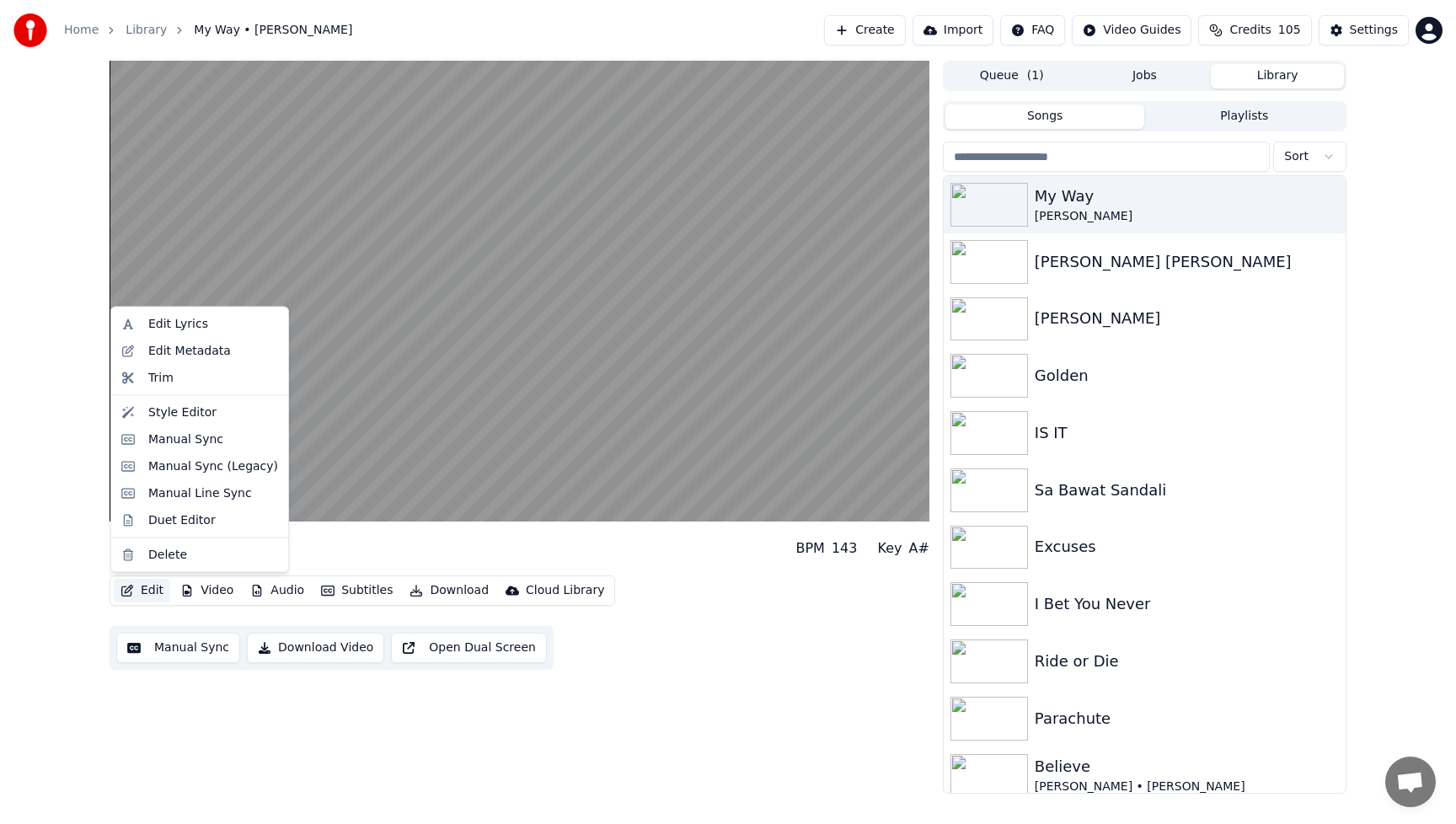
click at [145, 582] on button "Edit" at bounding box center [142, 590] width 56 height 23
click at [165, 467] on div "Manual Sync (Legacy)" at bounding box center [213, 466] width 129 height 17
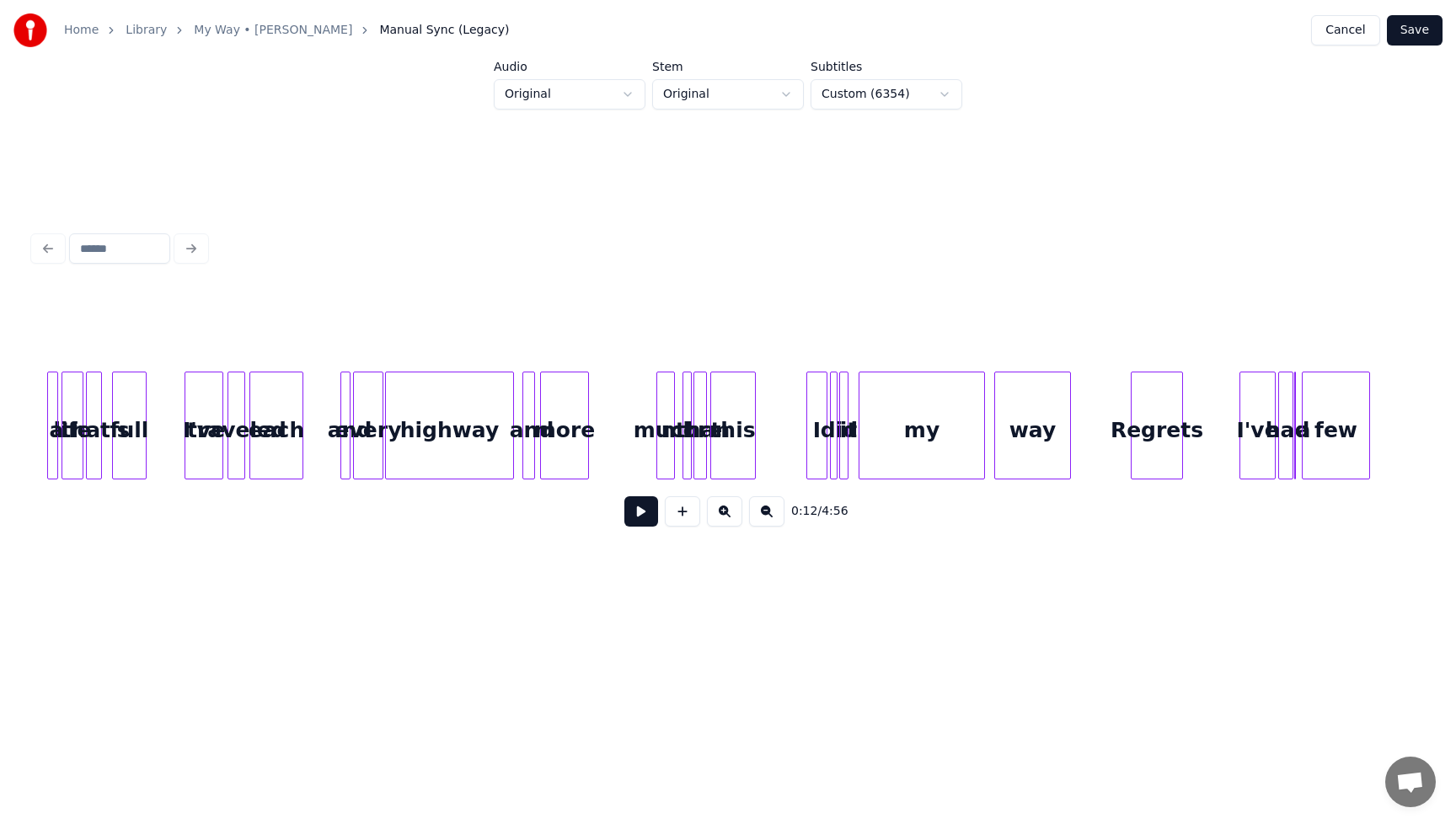
scroll to position [0, 1745]
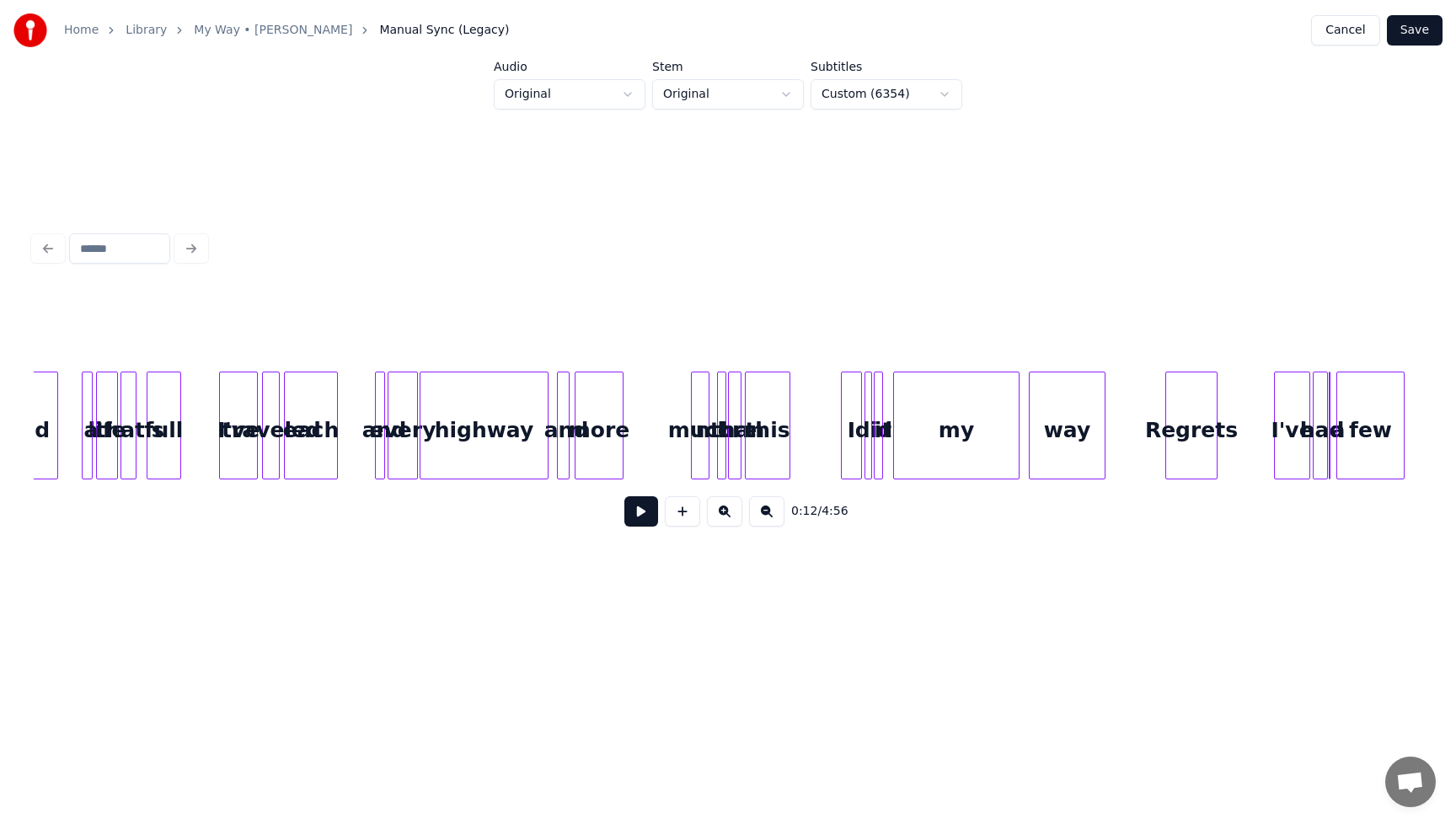
click at [1348, 30] on button "Cancel" at bounding box center [1345, 30] width 68 height 30
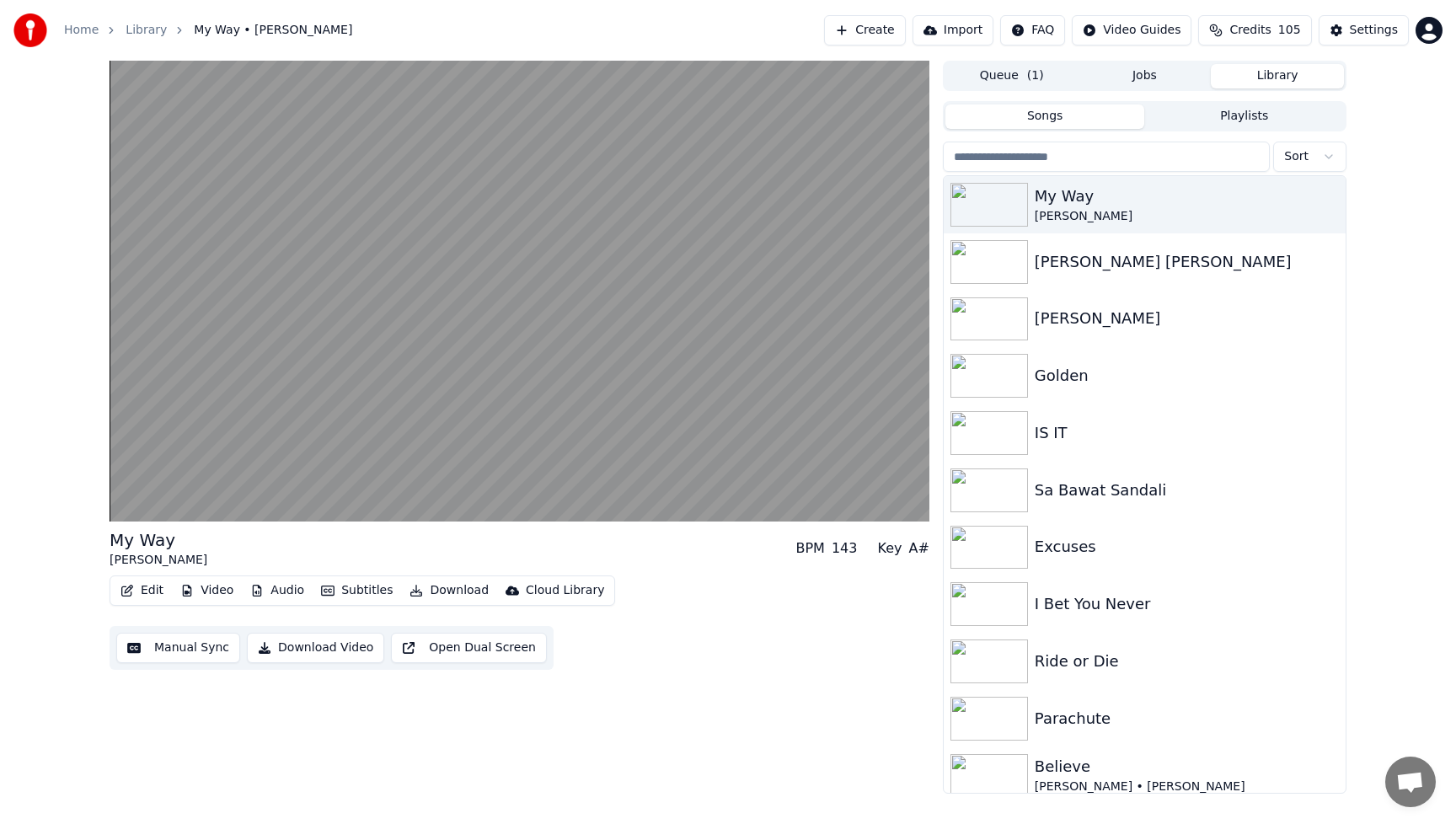
click at [158, 588] on button "Edit" at bounding box center [142, 590] width 56 height 23
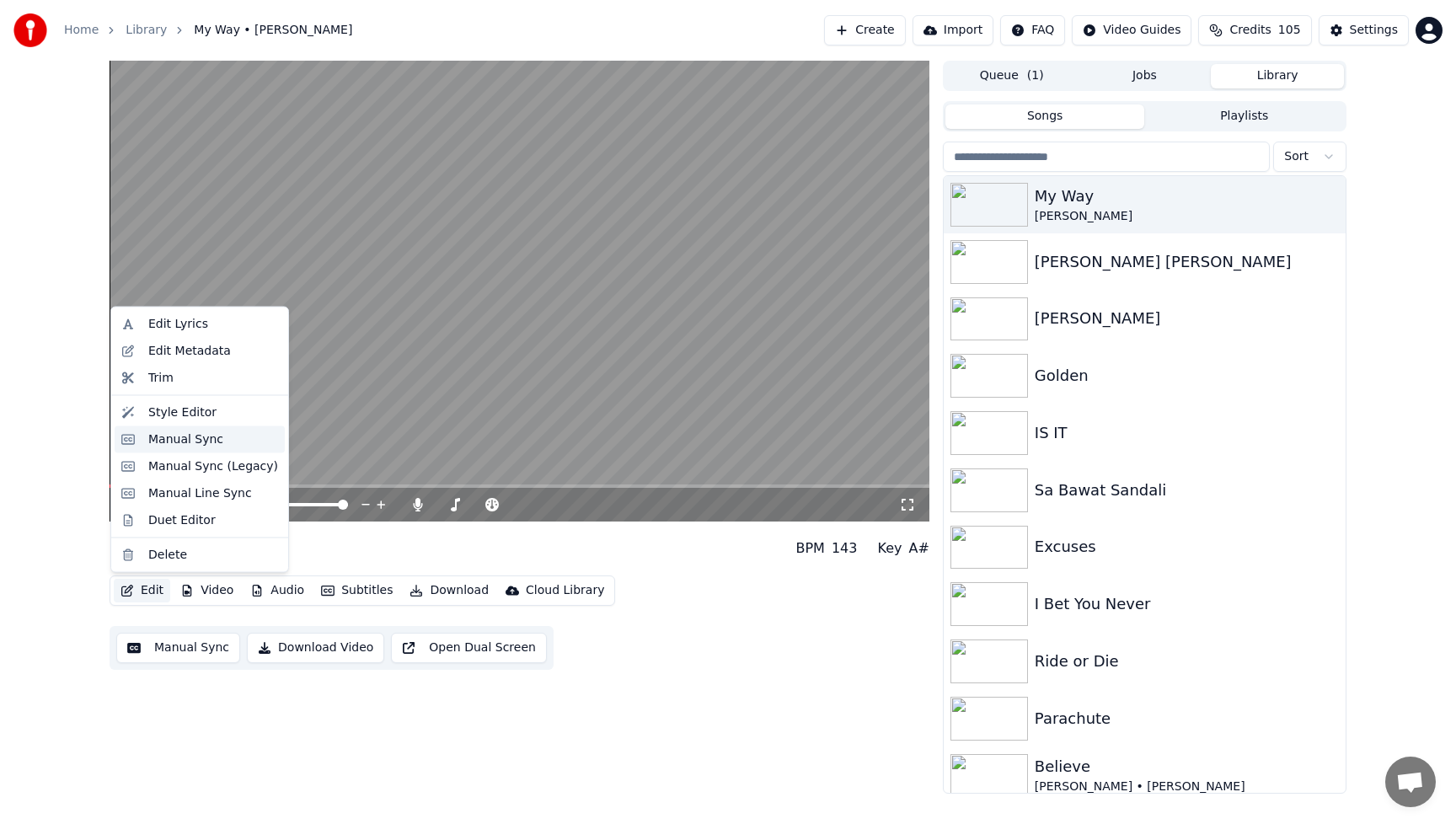
click at [179, 442] on div "Manual Sync" at bounding box center [186, 439] width 75 height 17
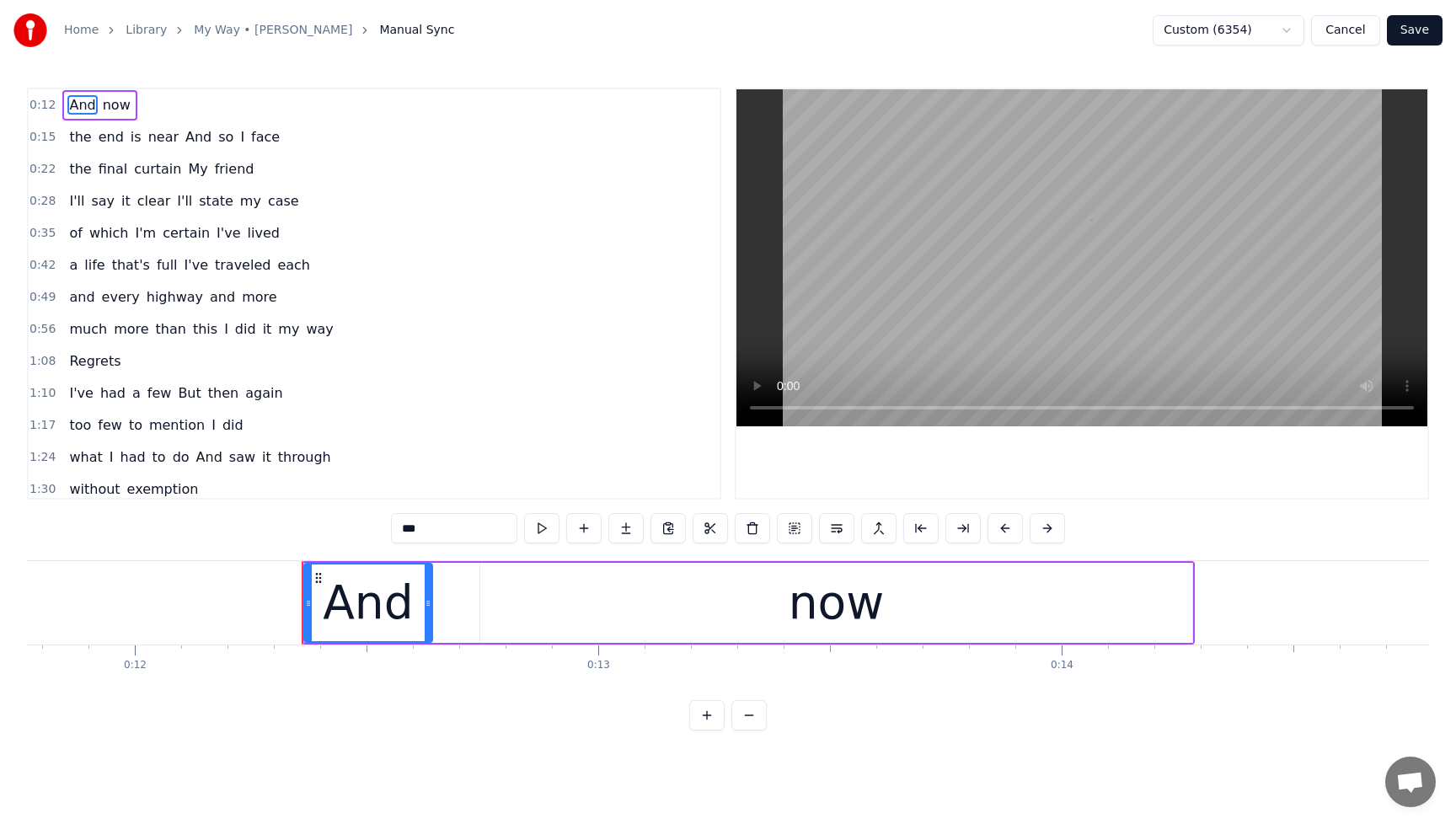
scroll to position [0, 5644]
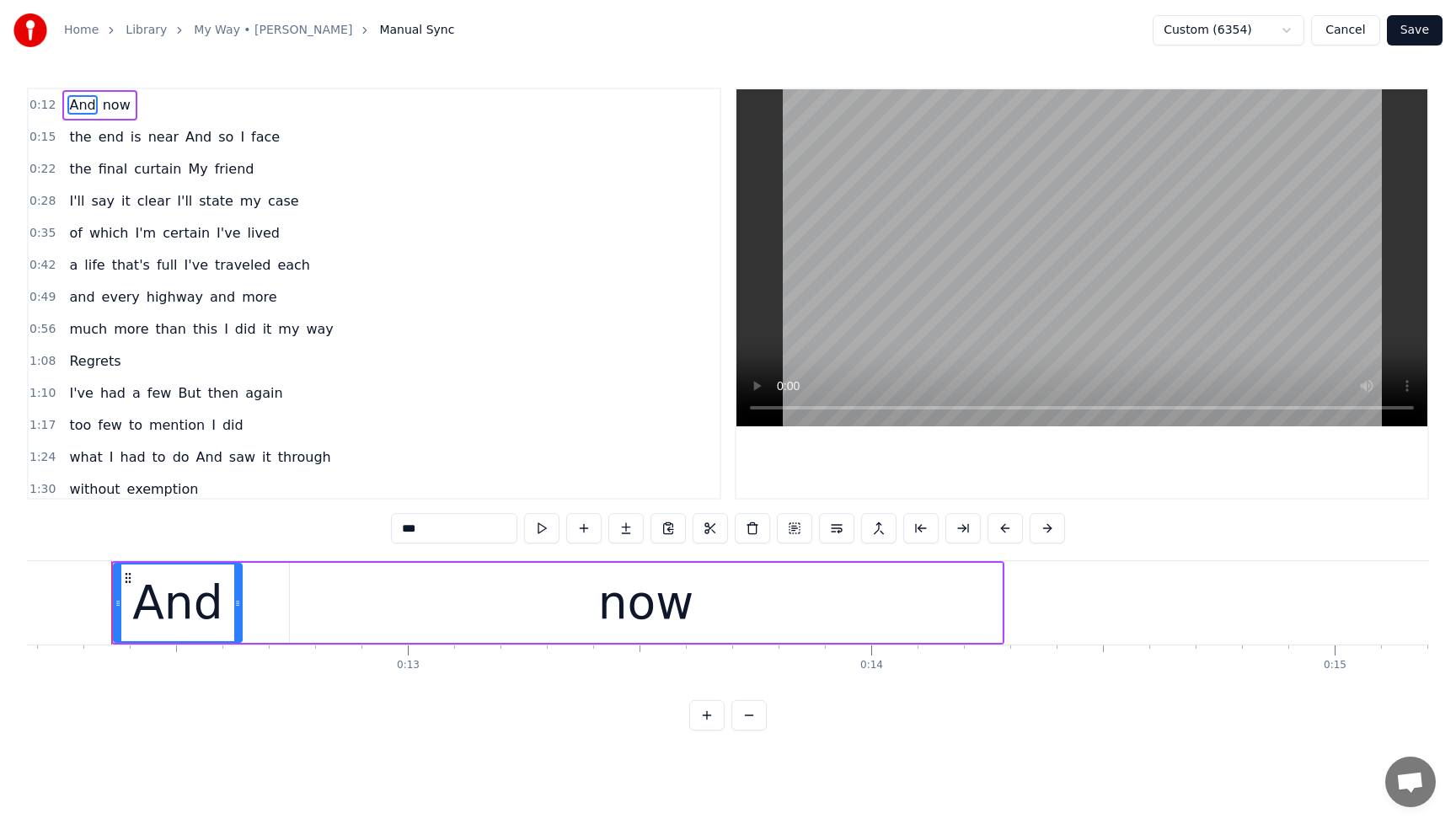
click at [162, 236] on span "certain" at bounding box center [187, 232] width 51 height 20
type input "*******"
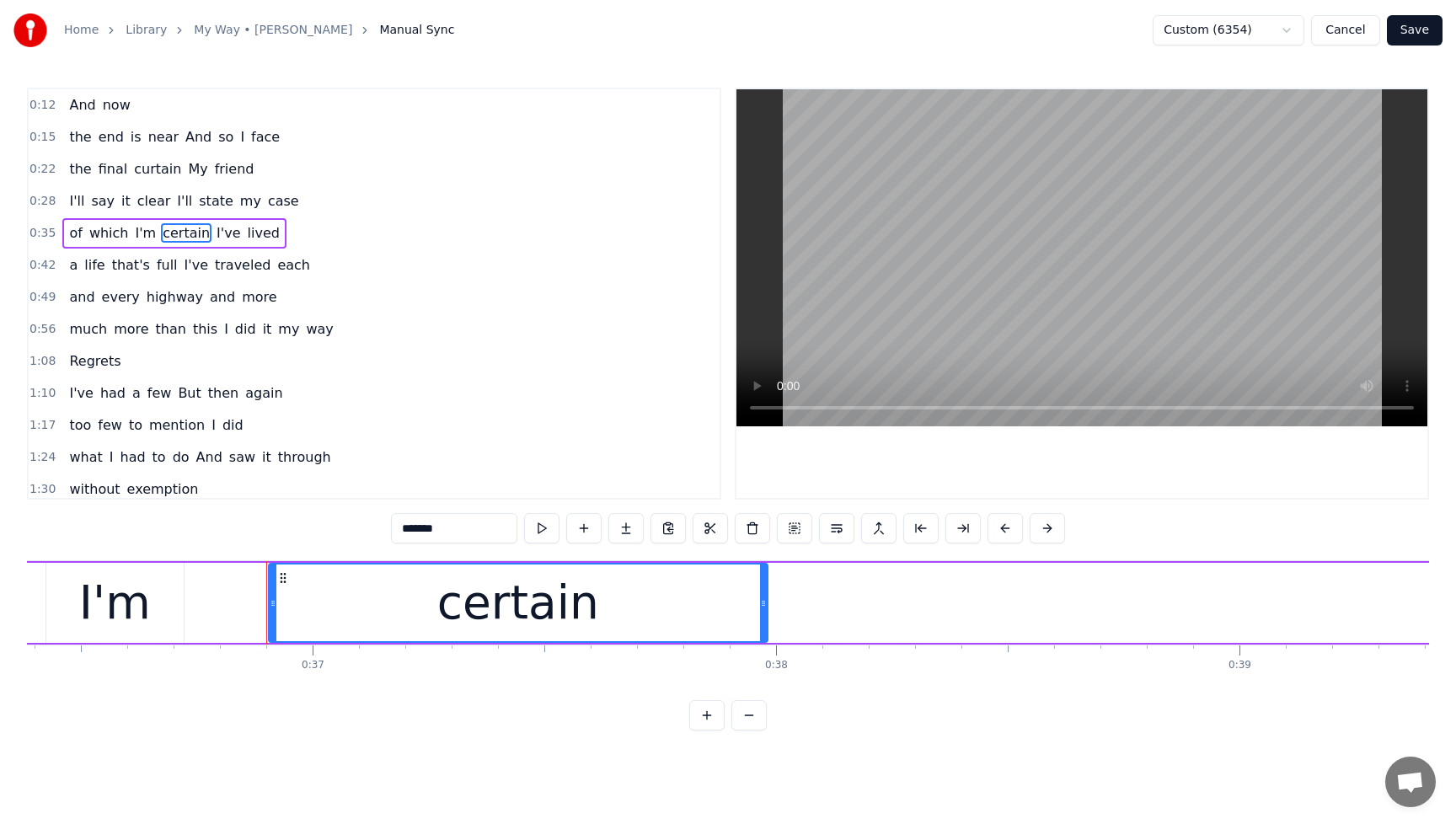
scroll to position [0, 17017]
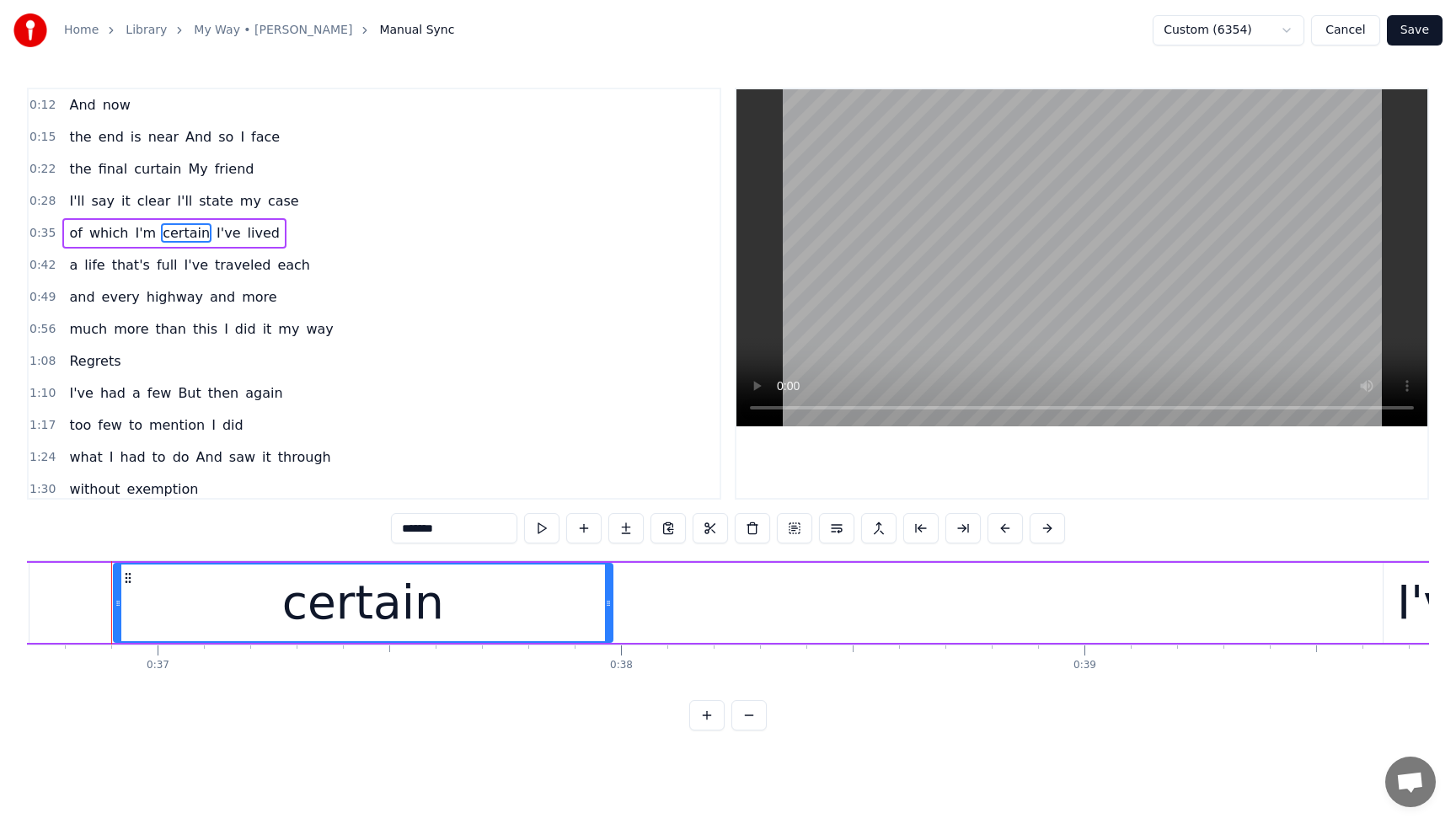
click at [344, 597] on div "certain" at bounding box center [363, 603] width 162 height 70
drag, startPoint x: 382, startPoint y: 586, endPoint x: 353, endPoint y: 586, distance: 29.0
click at [353, 586] on div "certain" at bounding box center [363, 603] width 162 height 70
drag, startPoint x: 119, startPoint y: 591, endPoint x: 111, endPoint y: 592, distance: 8.1
click at [111, 592] on div at bounding box center [109, 603] width 7 height 77
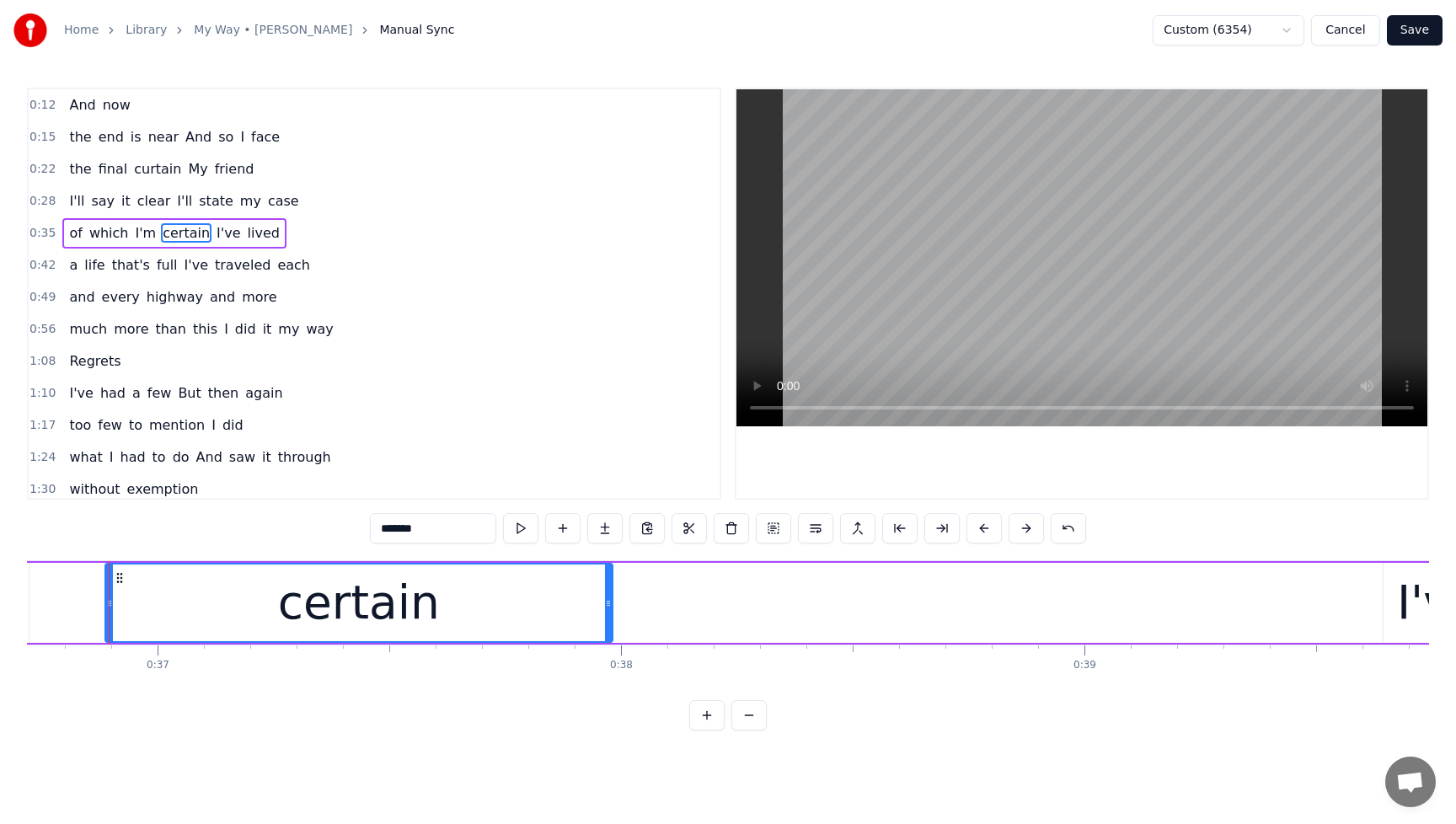
scroll to position [0, 17015]
drag, startPoint x: 607, startPoint y: 604, endPoint x: 559, endPoint y: 607, distance: 48.1
click at [560, 607] on icon at bounding box center [563, 603] width 7 height 13
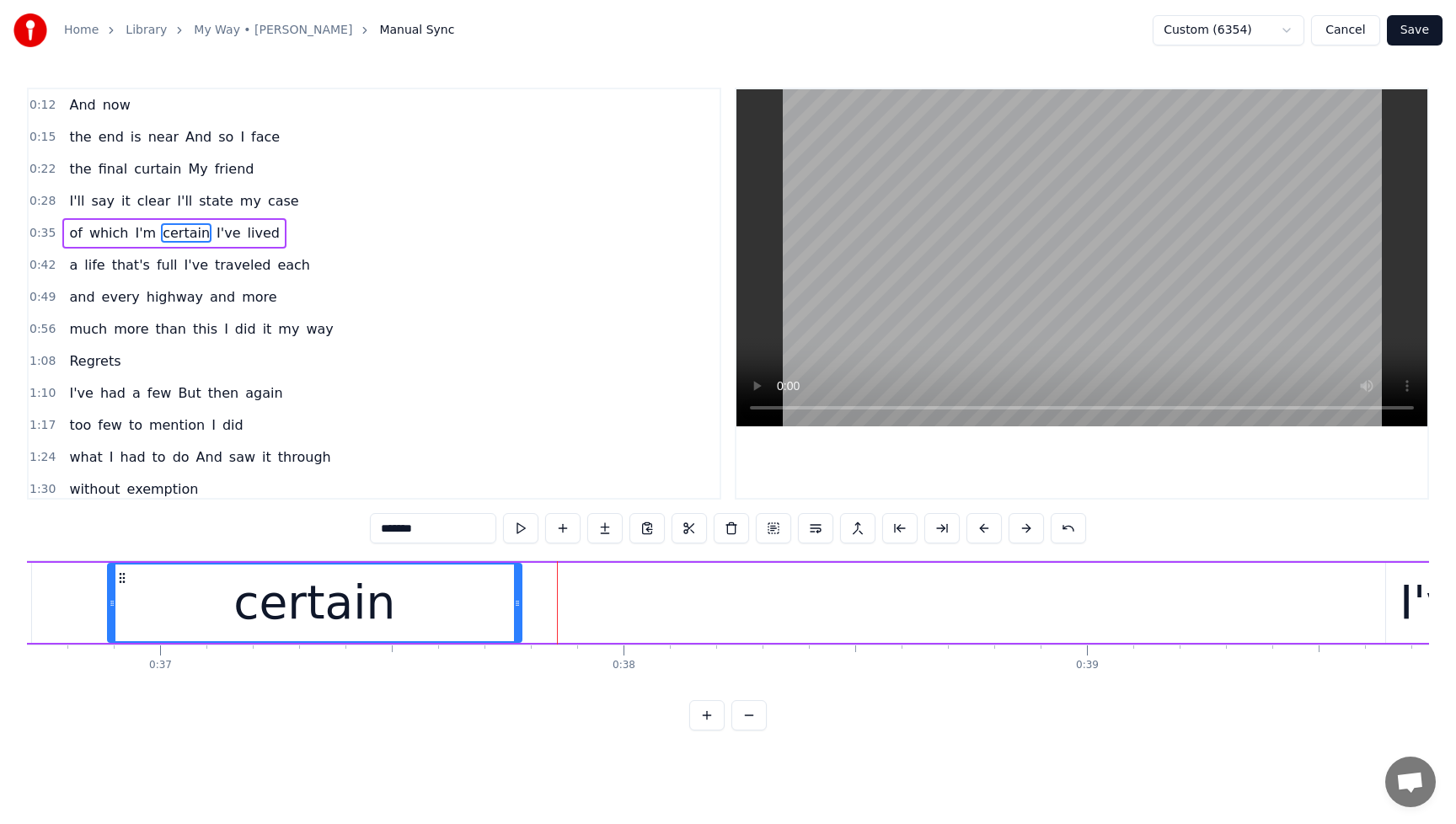
drag, startPoint x: 559, startPoint y: 607, endPoint x: 513, endPoint y: 608, distance: 46.0
click at [514, 608] on icon at bounding box center [517, 603] width 7 height 13
drag, startPoint x: 513, startPoint y: 607, endPoint x: 448, endPoint y: 611, distance: 65.1
click at [449, 611] on div at bounding box center [452, 603] width 7 height 77
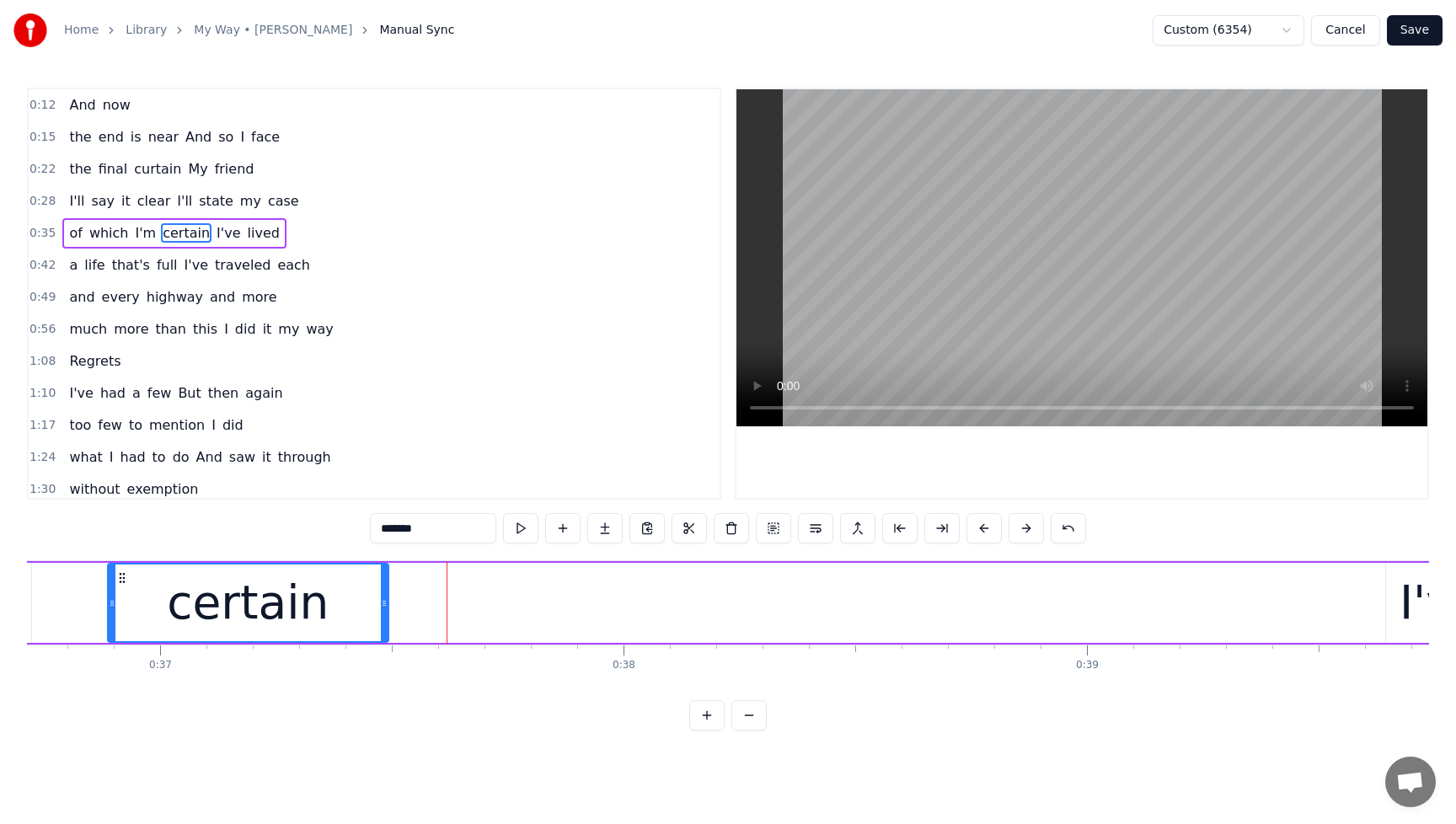
drag, startPoint x: 448, startPoint y: 611, endPoint x: 366, endPoint y: 615, distance: 82.1
click at [366, 615] on div "certain" at bounding box center [248, 603] width 279 height 77
drag, startPoint x: 367, startPoint y: 614, endPoint x: 289, endPoint y: 616, distance: 78.0
click at [308, 616] on div at bounding box center [311, 603] width 7 height 77
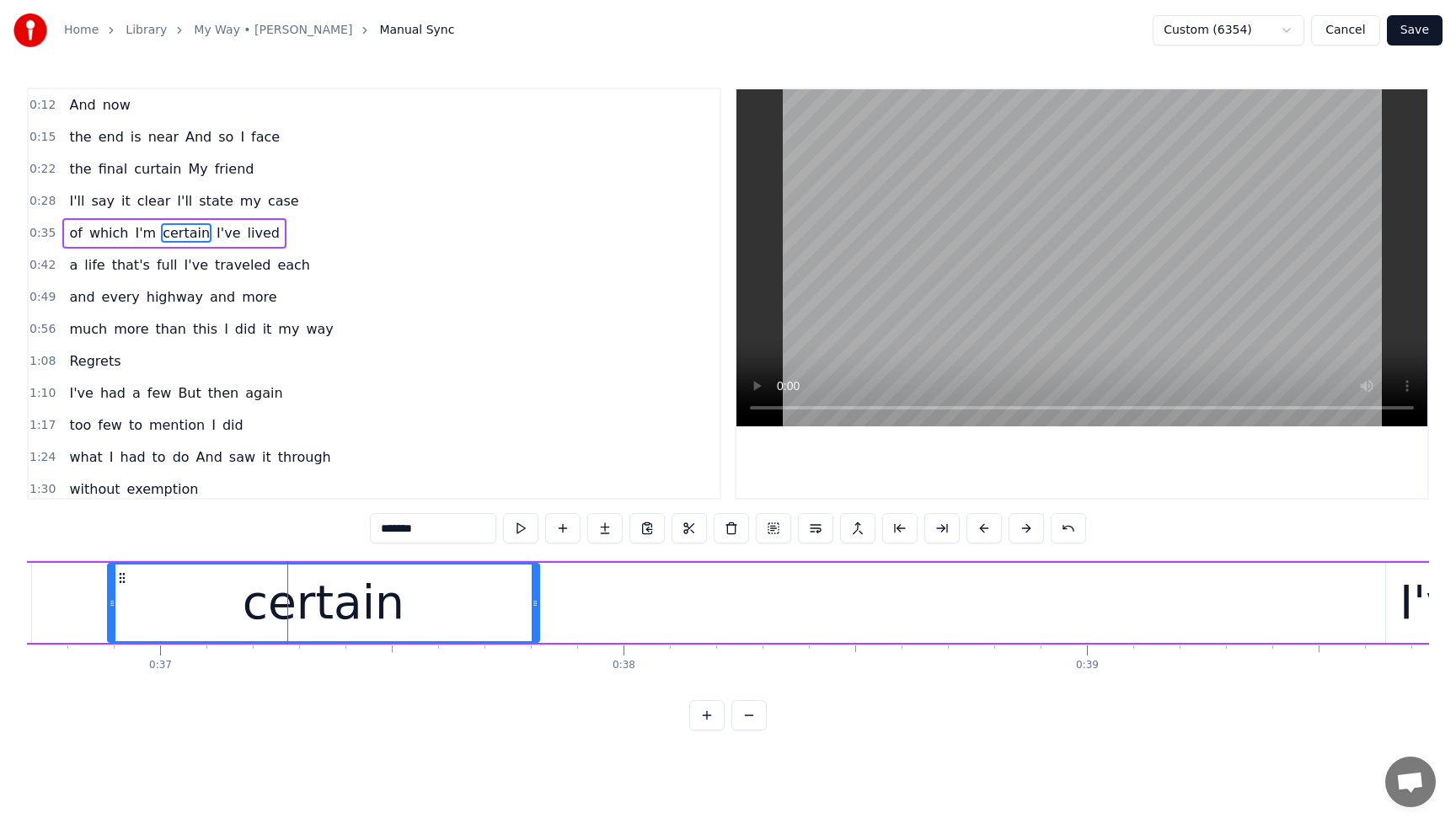
drag, startPoint x: 293, startPoint y: 609, endPoint x: 535, endPoint y: 609, distance: 242.0
click at [535, 609] on icon at bounding box center [534, 603] width 7 height 13
drag, startPoint x: 533, startPoint y: 609, endPoint x: 554, endPoint y: 610, distance: 21.0
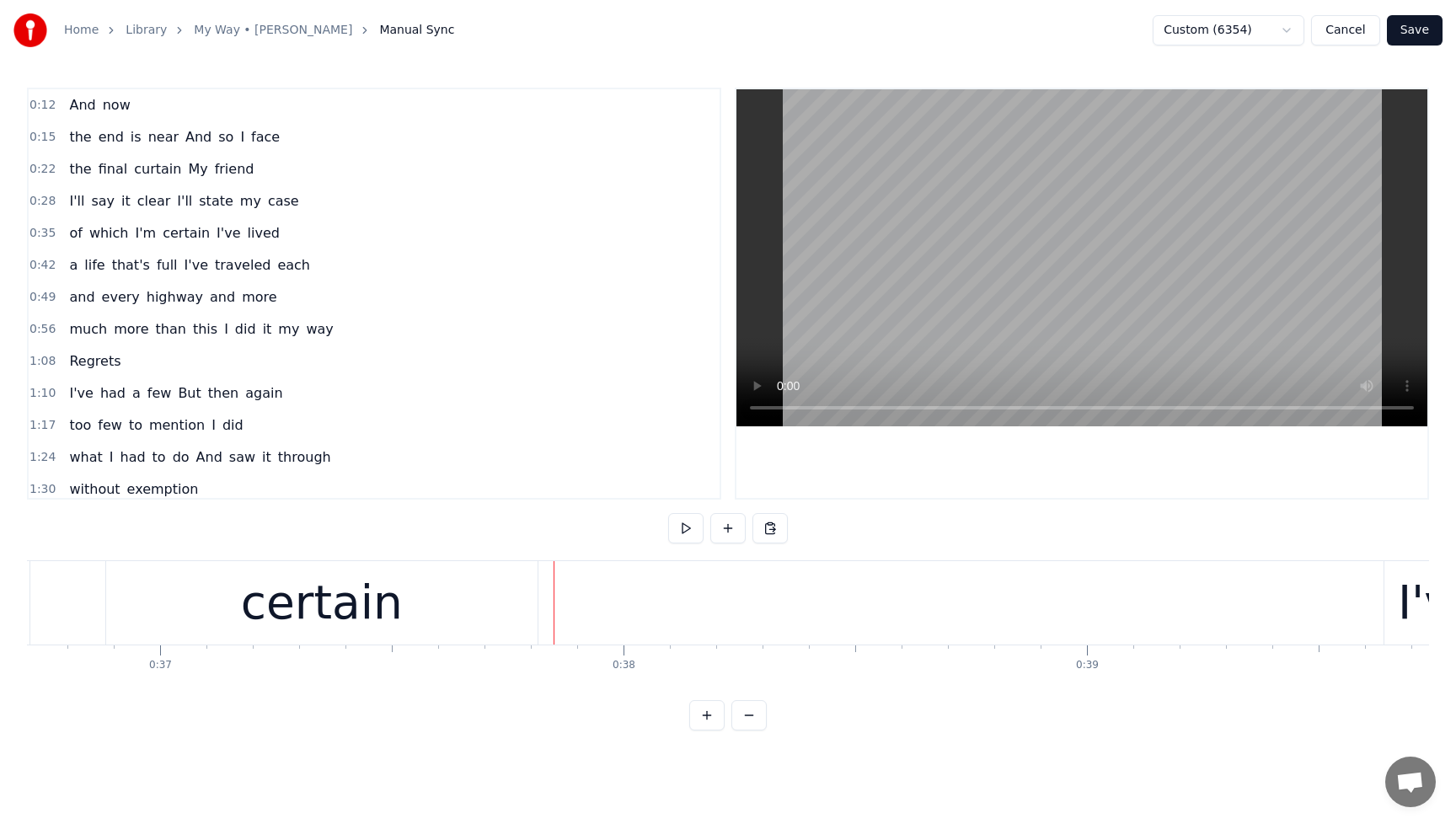
click at [282, 596] on div "certain" at bounding box center [322, 603] width 162 height 70
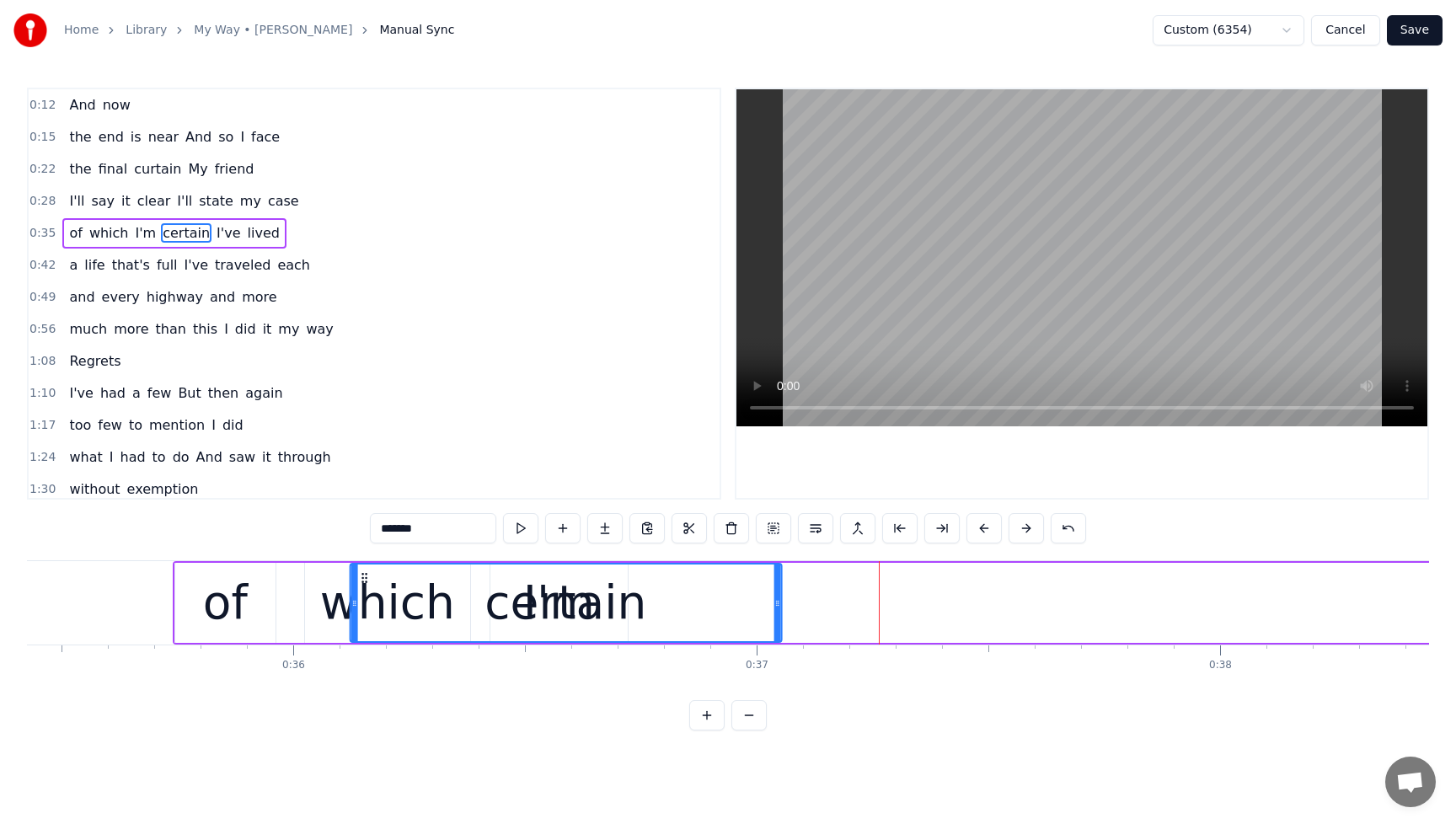
scroll to position [0, 16417]
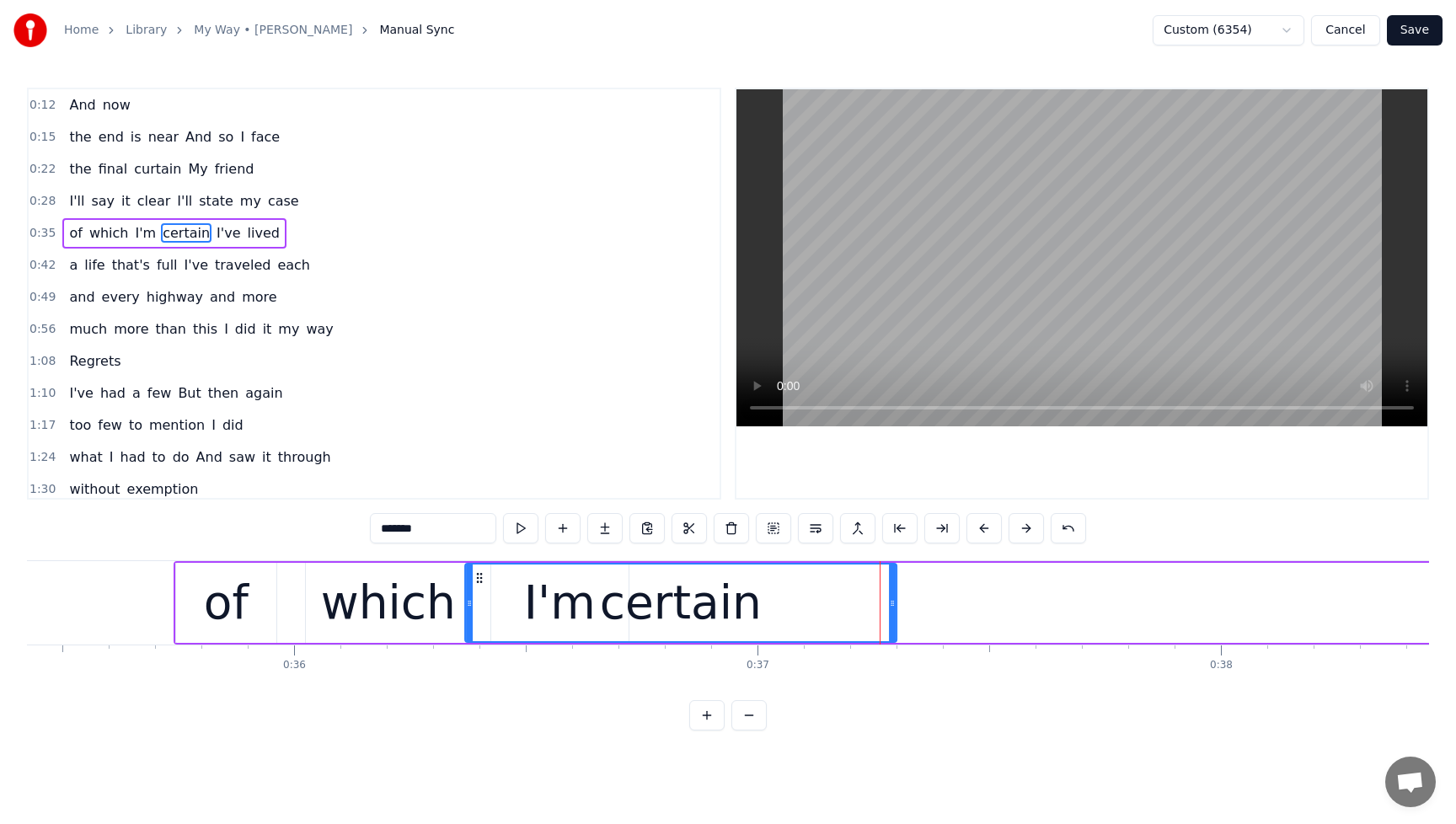
drag, startPoint x: 122, startPoint y: 577, endPoint x: 479, endPoint y: 583, distance: 357.1
click at [479, 583] on icon at bounding box center [479, 577] width 13 height 13
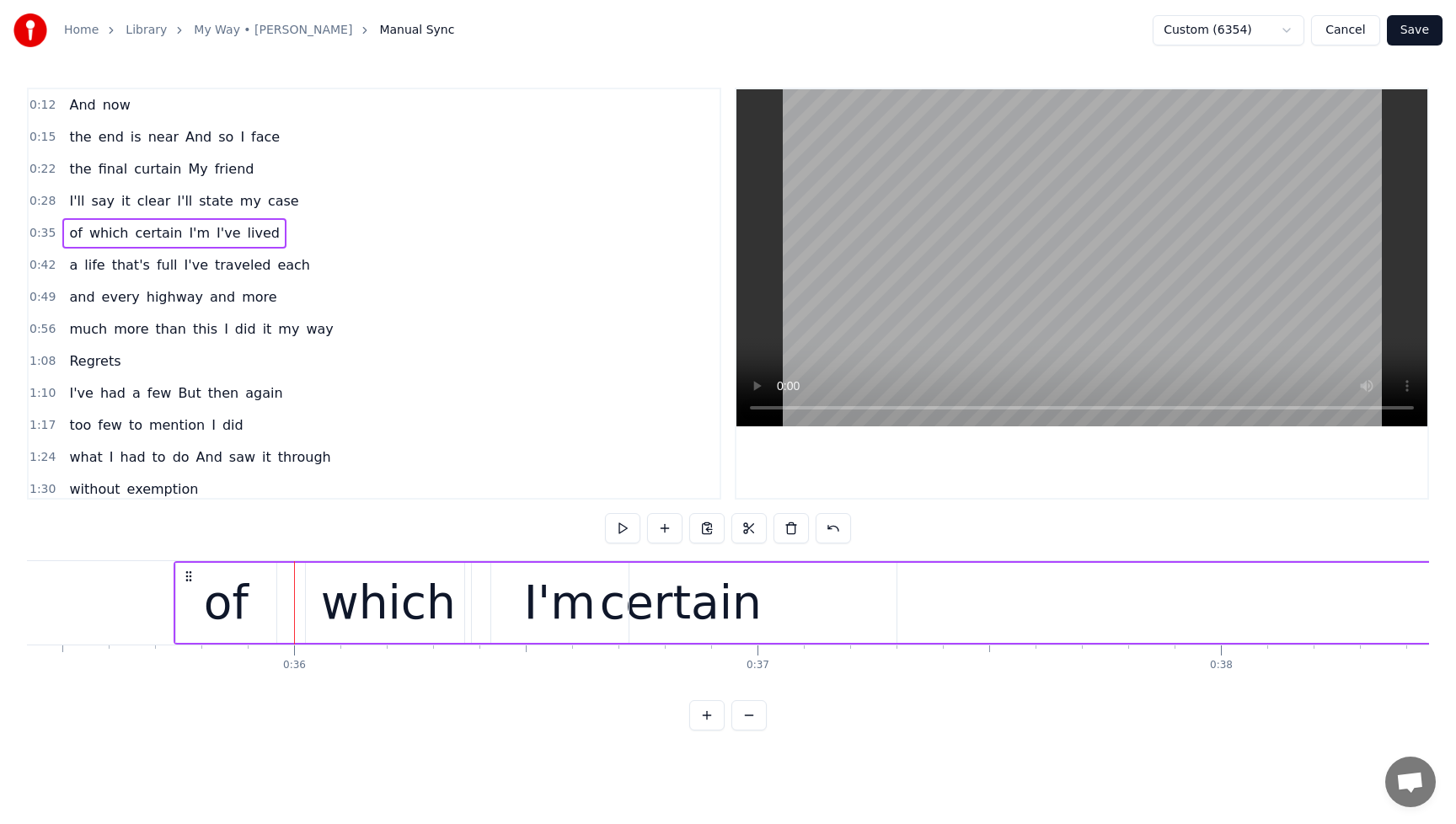
click at [676, 570] on div "certain" at bounding box center [681, 603] width 162 height 70
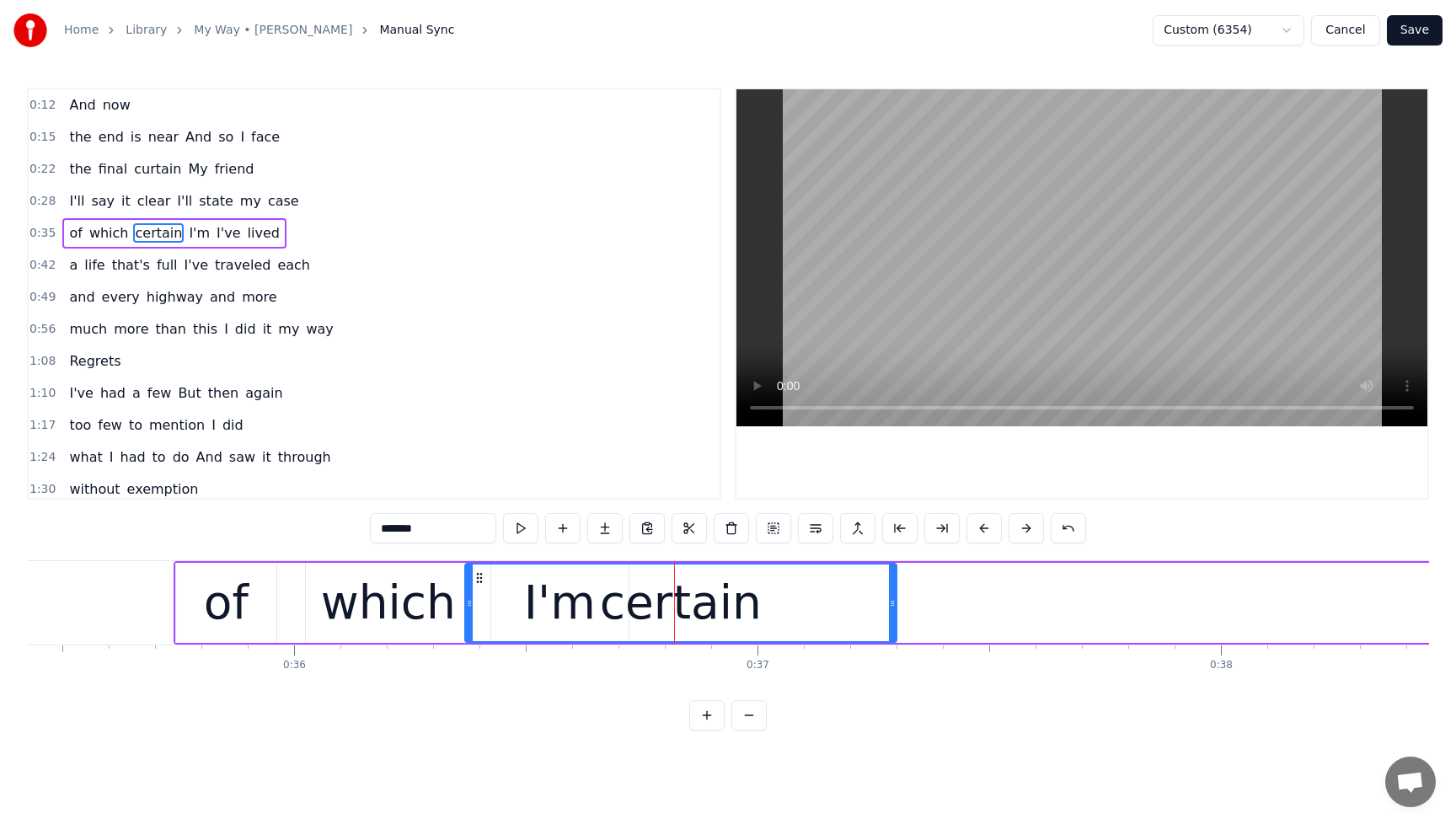
drag, startPoint x: 728, startPoint y: 587, endPoint x: 772, endPoint y: 587, distance: 44.0
click at [775, 587] on div "certain" at bounding box center [681, 603] width 429 height 77
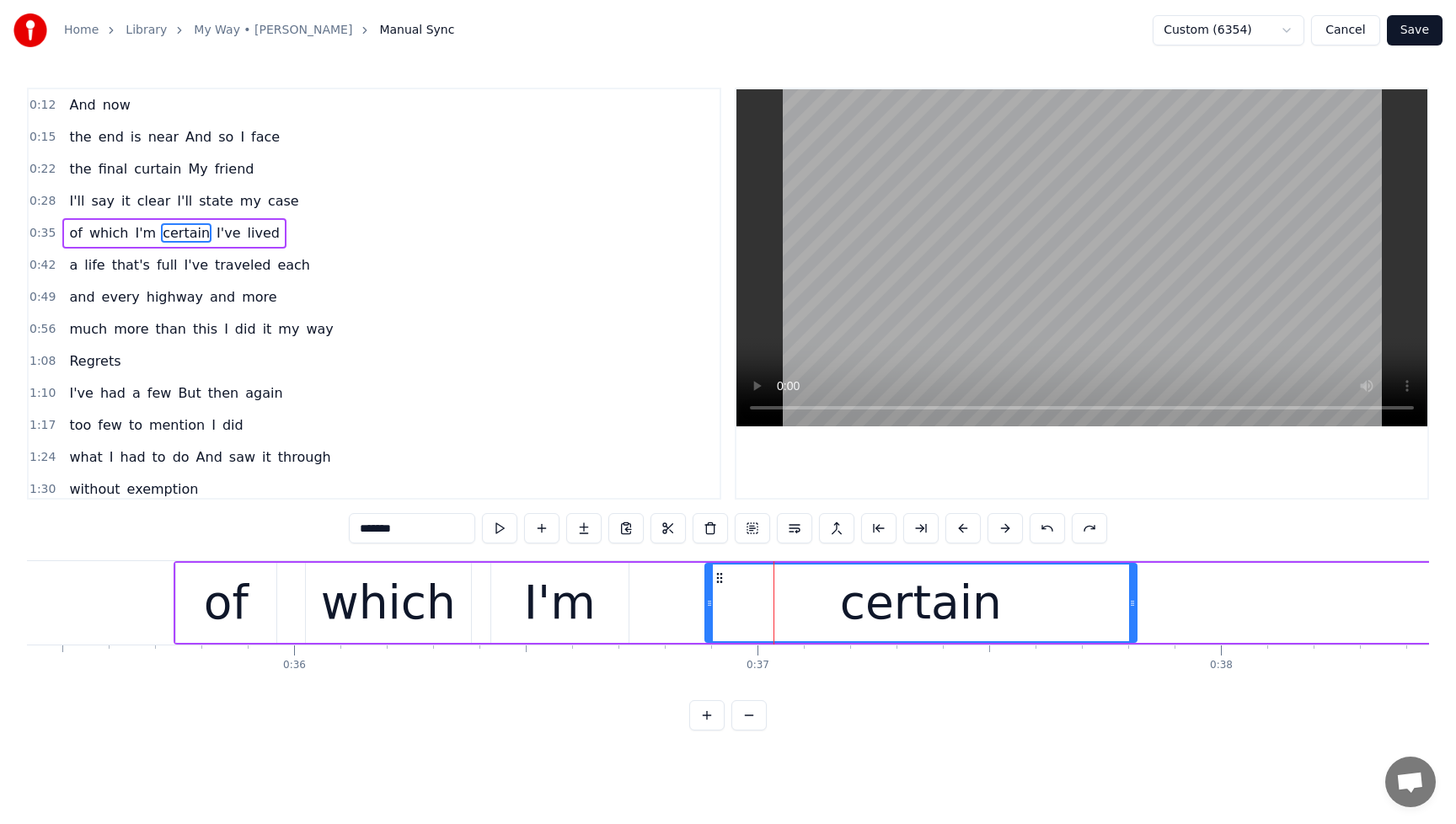
click at [895, 621] on div "certain" at bounding box center [921, 603] width 162 height 70
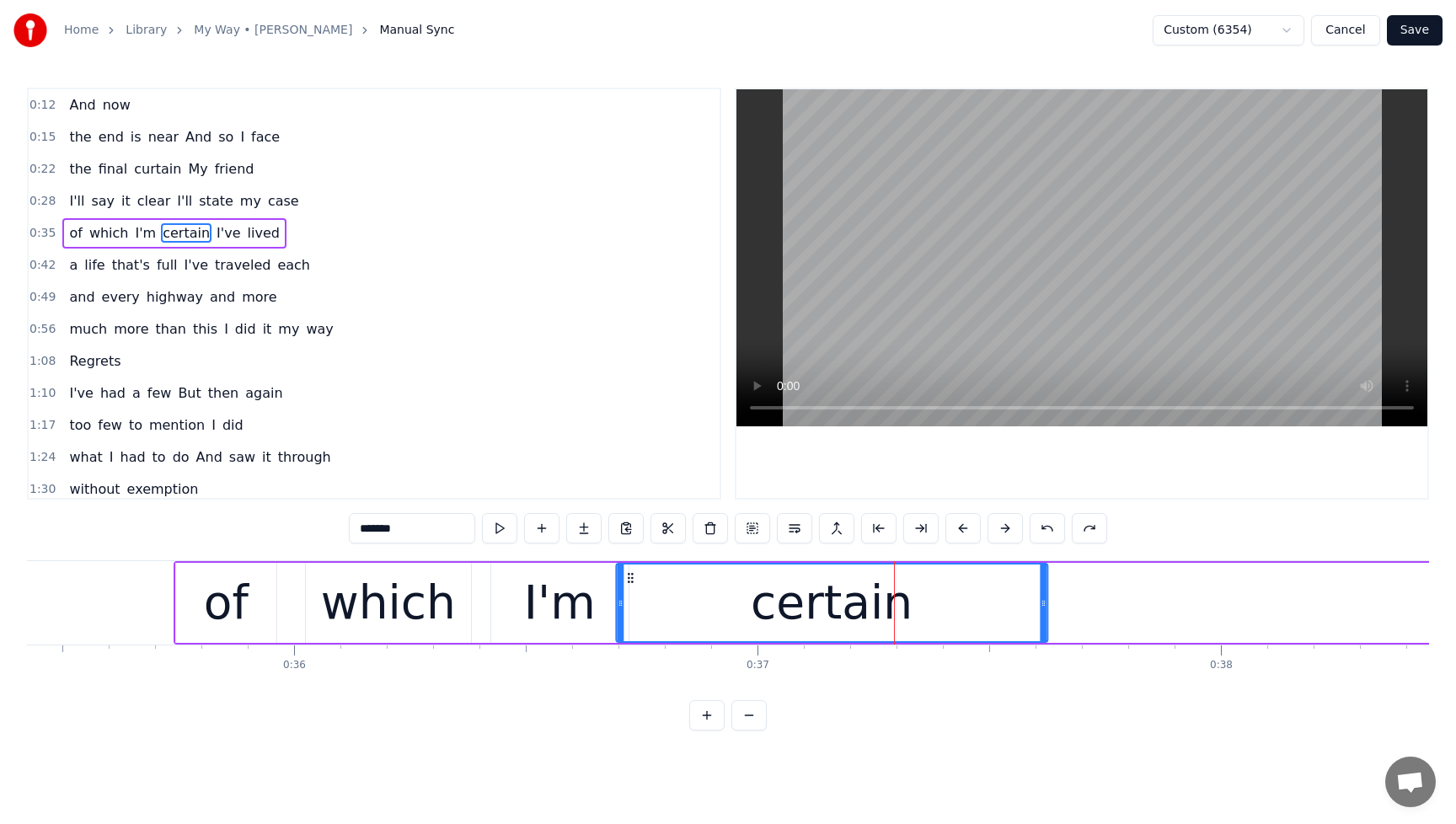
drag, startPoint x: 720, startPoint y: 577, endPoint x: 631, endPoint y: 582, distance: 89.1
click at [631, 582] on icon at bounding box center [630, 577] width 13 height 13
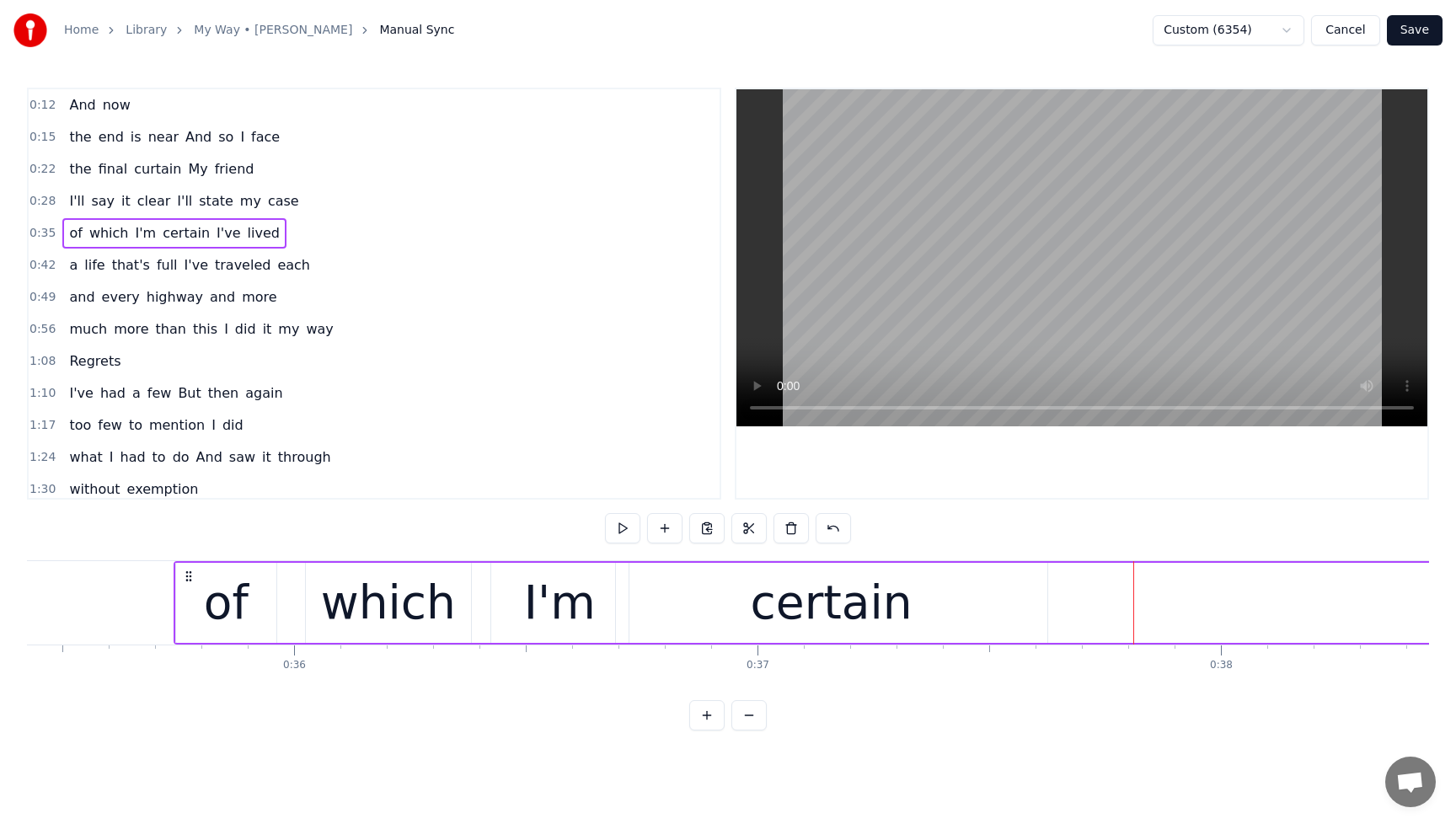
click at [937, 608] on div "certain" at bounding box center [832, 602] width 431 height 80
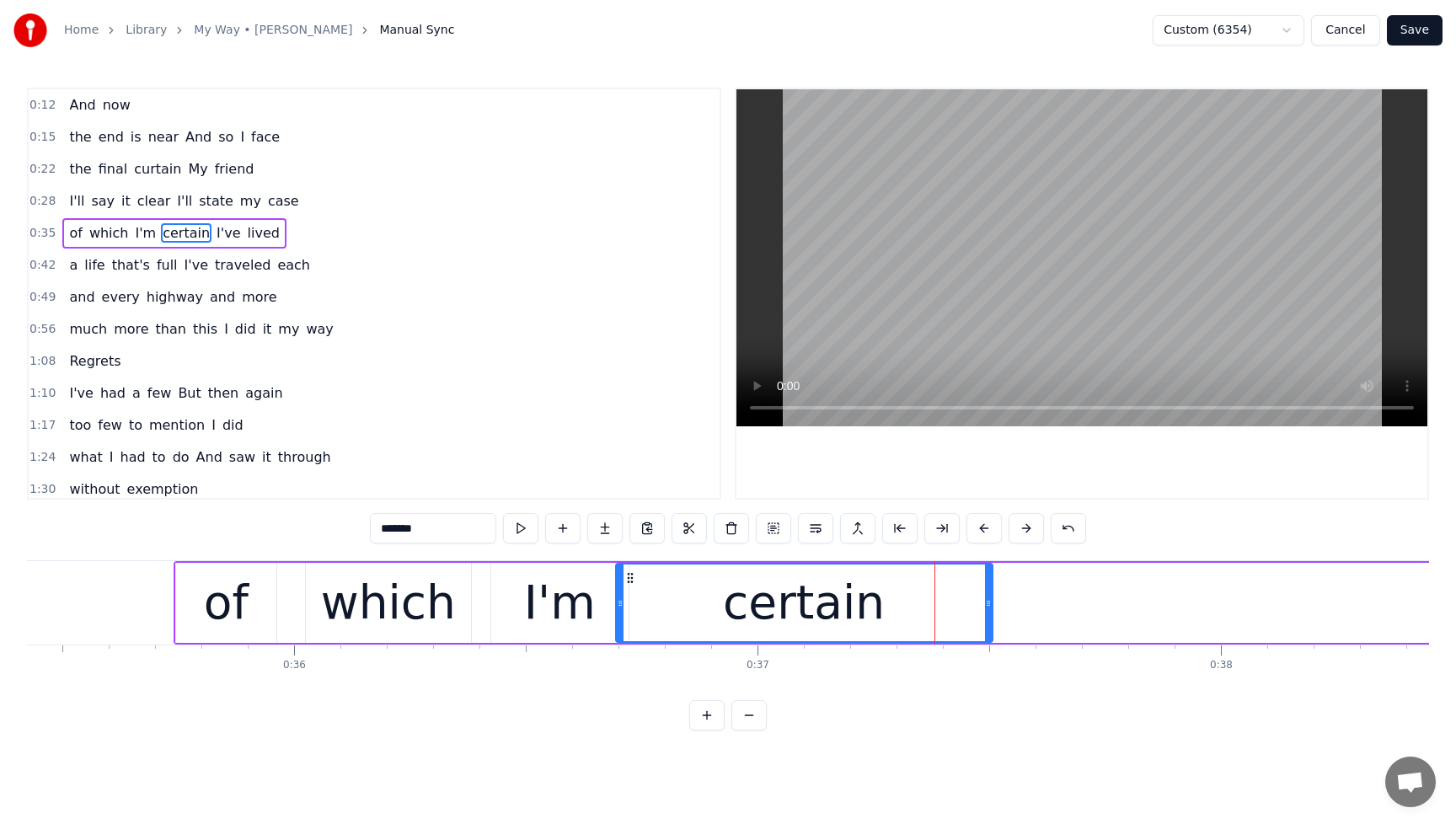
drag, startPoint x: 1043, startPoint y: 604, endPoint x: 986, endPoint y: 609, distance: 57.2
click at [986, 609] on icon at bounding box center [988, 603] width 7 height 13
drag, startPoint x: 987, startPoint y: 609, endPoint x: 934, endPoint y: 609, distance: 53.0
click at [934, 609] on icon at bounding box center [935, 603] width 7 height 13
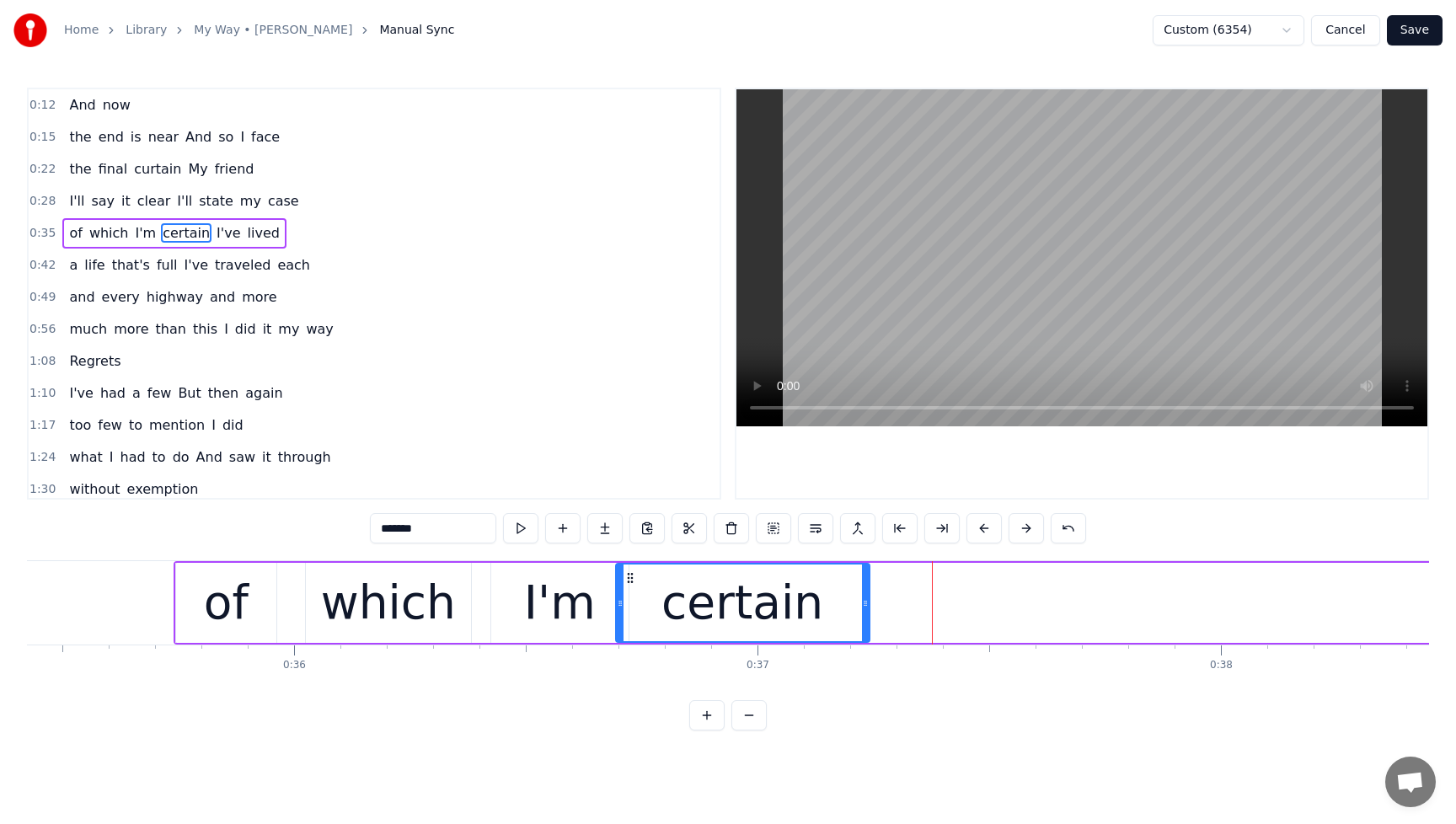
drag, startPoint x: 935, startPoint y: 608, endPoint x: 866, endPoint y: 610, distance: 69.0
click at [866, 610] on div at bounding box center [864, 603] width 7 height 77
drag, startPoint x: 868, startPoint y: 610, endPoint x: 820, endPoint y: 610, distance: 48.0
click at [820, 610] on div at bounding box center [818, 603] width 7 height 77
drag, startPoint x: 821, startPoint y: 609, endPoint x: 769, endPoint y: 611, distance: 52.0
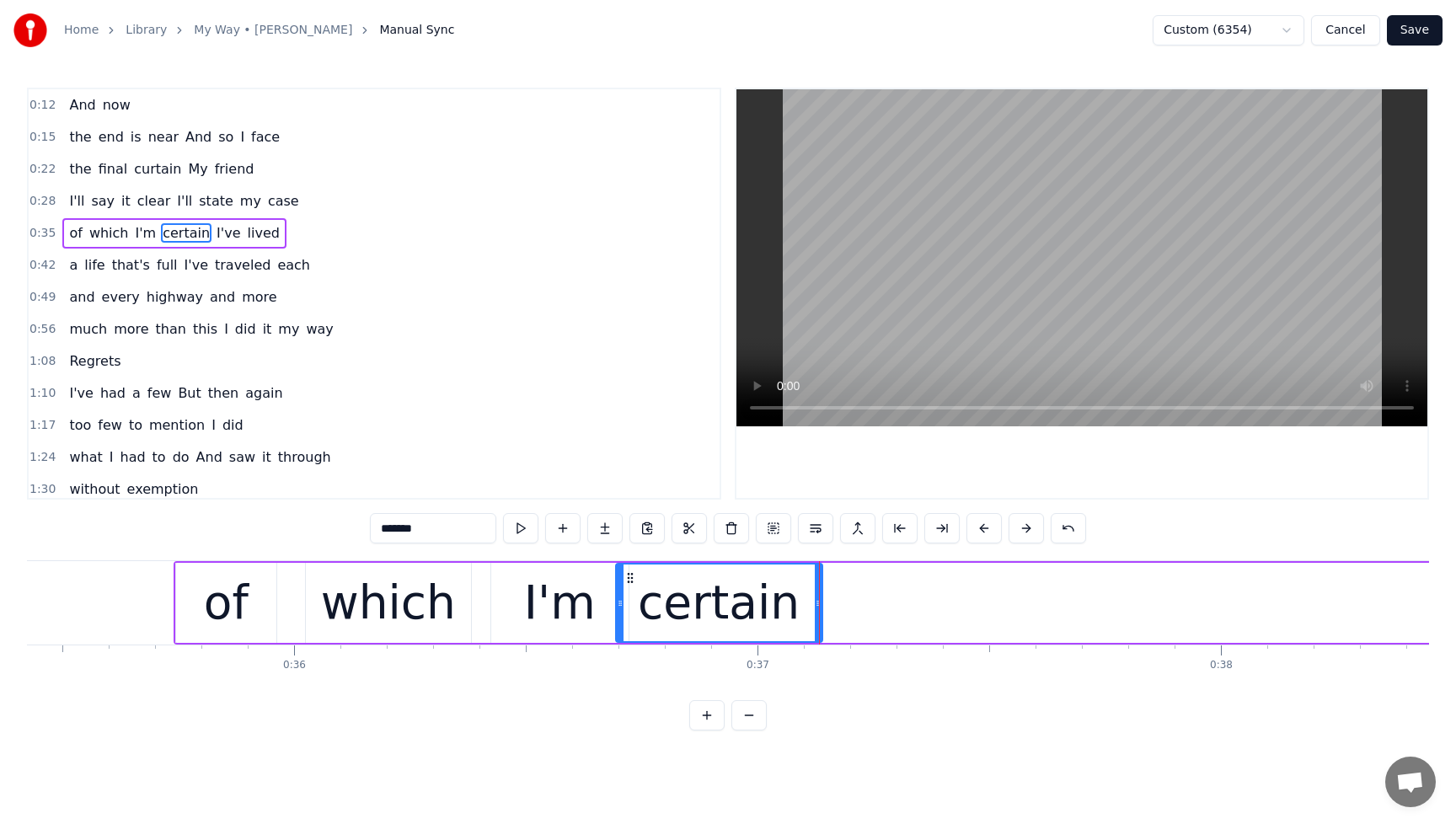
click at [769, 611] on div "certain" at bounding box center [719, 602] width 208 height 80
drag, startPoint x: 818, startPoint y: 607, endPoint x: 761, endPoint y: 608, distance: 57.0
click at [803, 608] on icon at bounding box center [806, 603] width 7 height 13
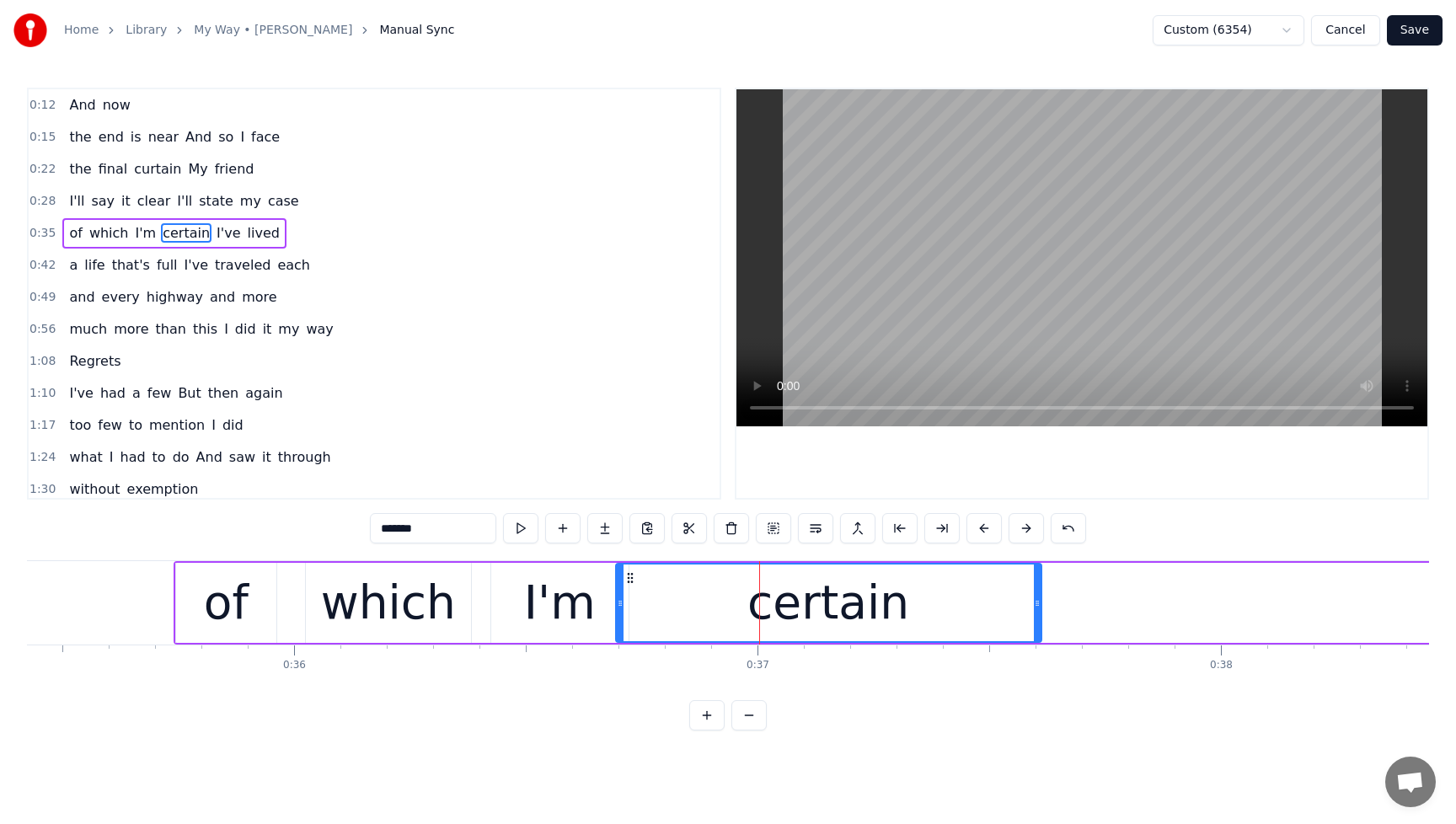
drag, startPoint x: 763, startPoint y: 608, endPoint x: 1039, endPoint y: 610, distance: 276.0
click at [1039, 610] on div at bounding box center [1037, 603] width 7 height 77
click at [1344, 32] on button "Cancel" at bounding box center [1345, 30] width 68 height 30
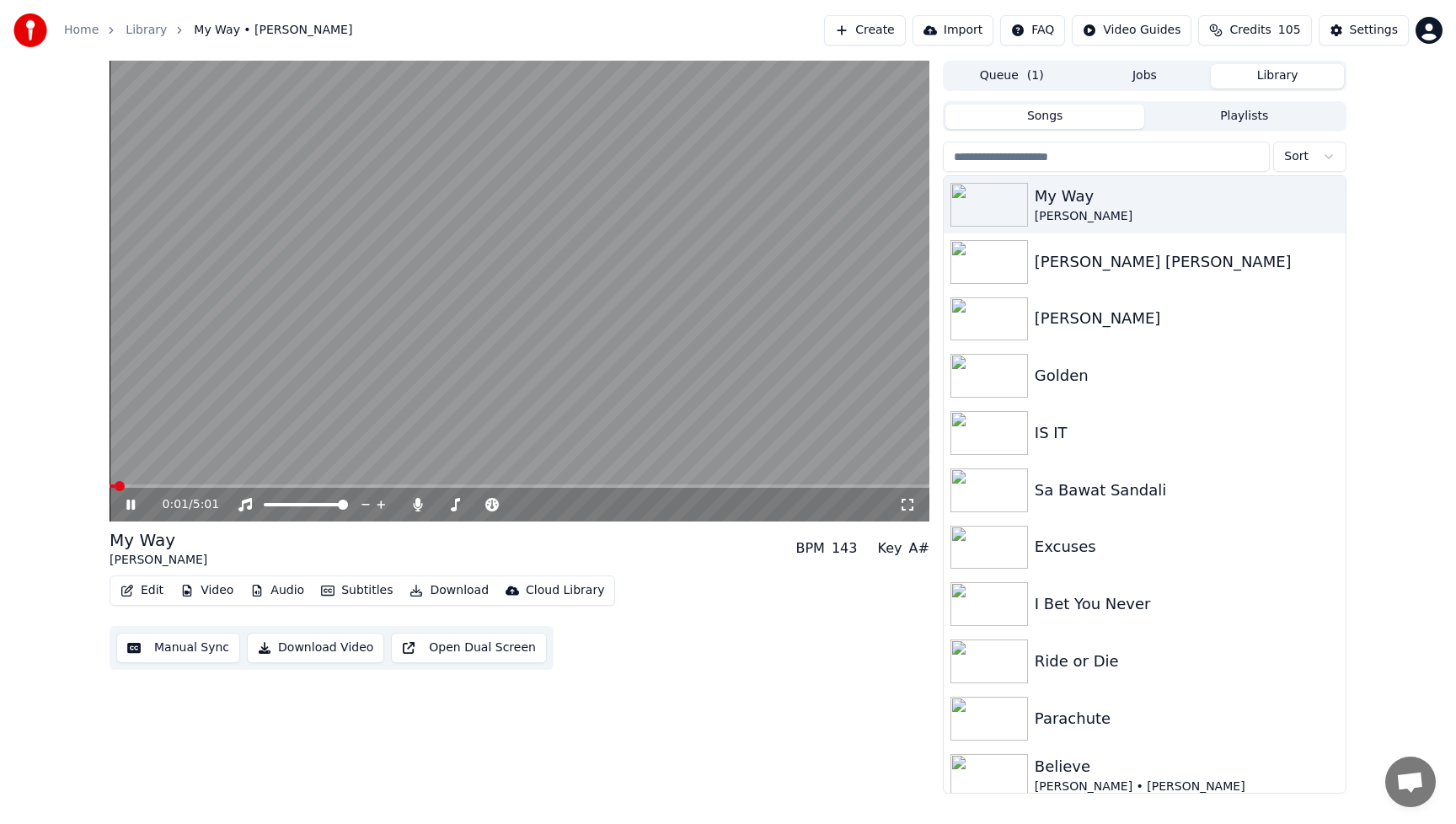
click at [153, 590] on button "Edit" at bounding box center [142, 590] width 56 height 23
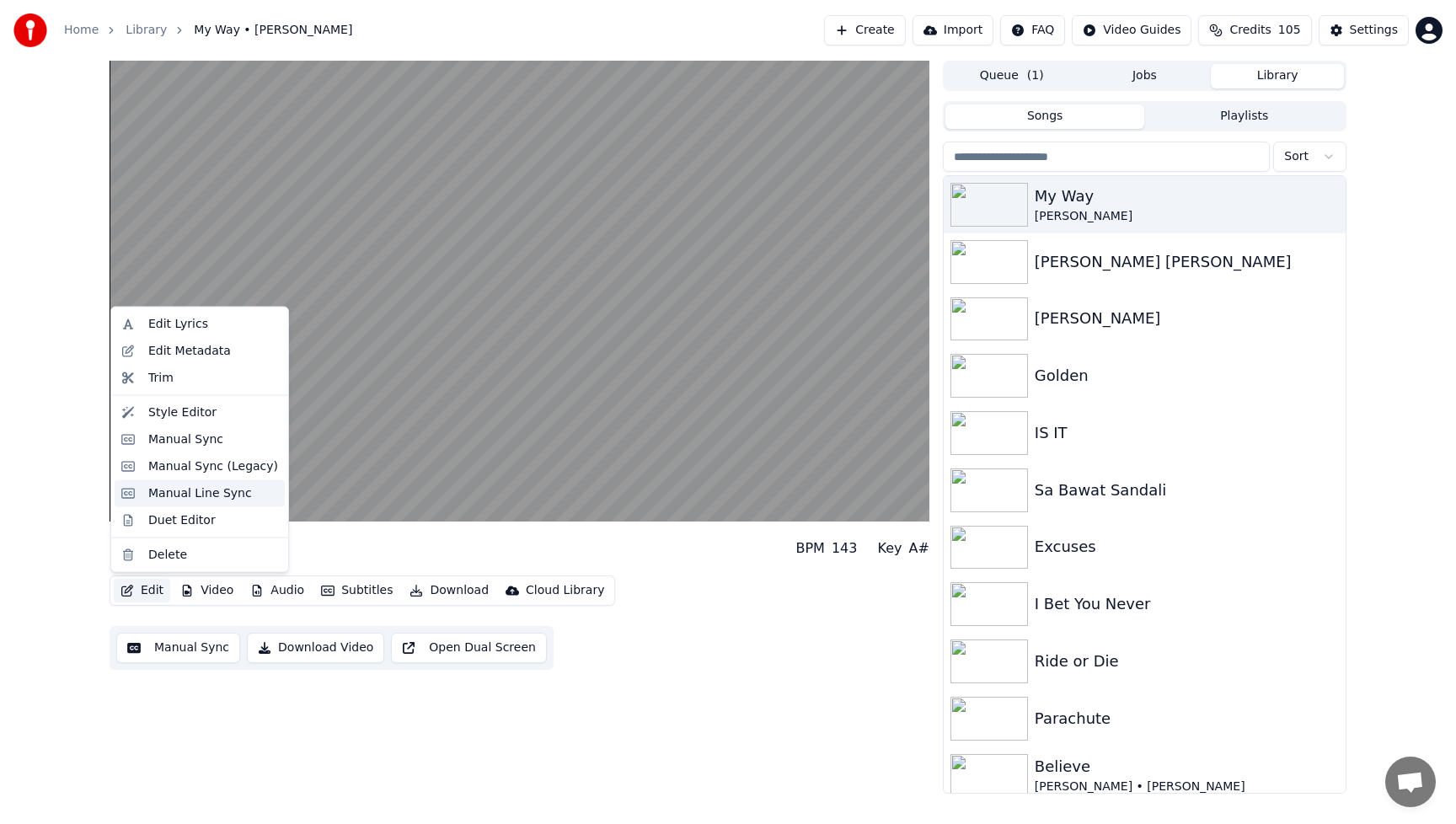
click at [174, 493] on div "Manual Line Sync" at bounding box center [200, 493] width 104 height 17
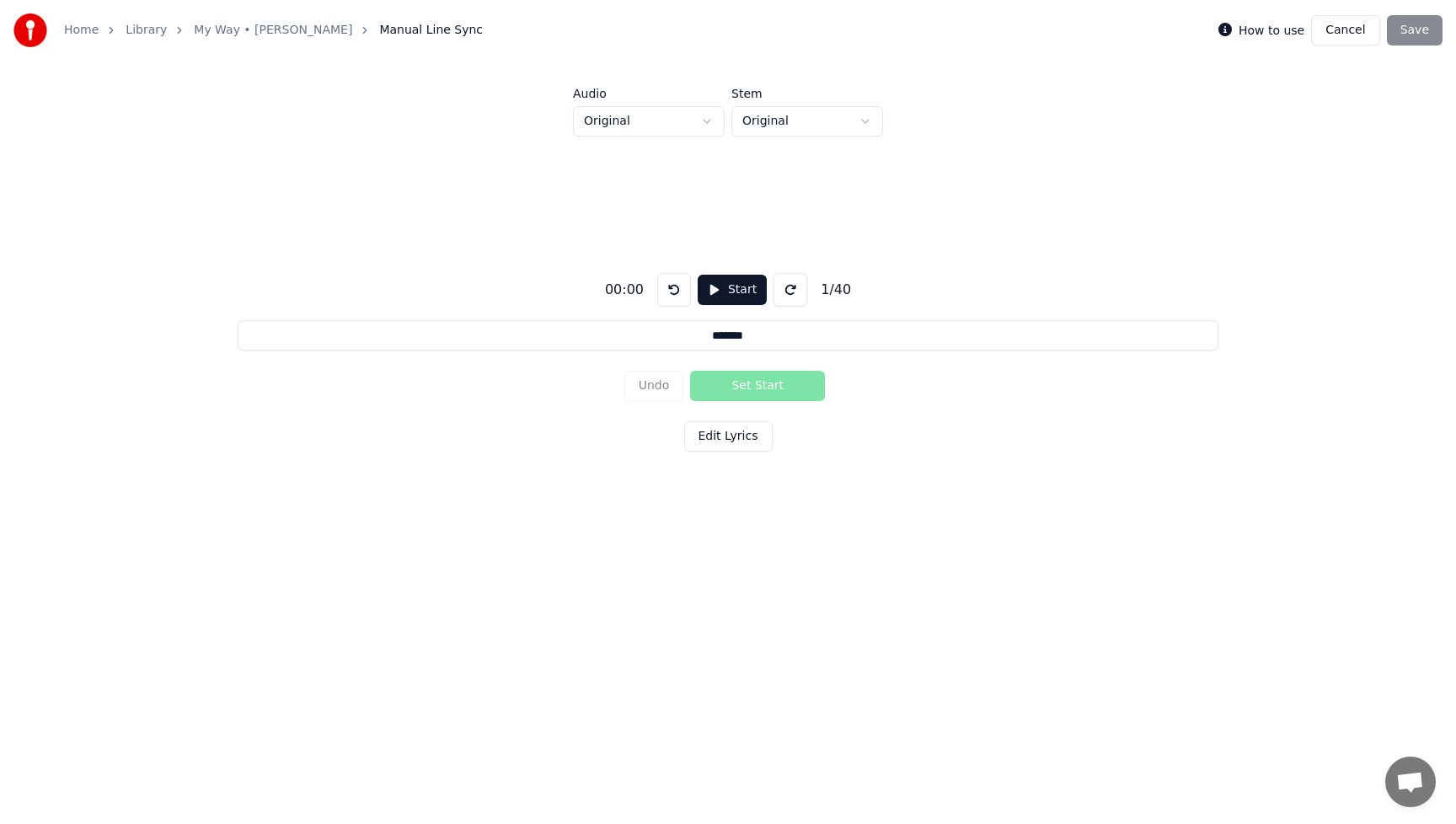
click at [1353, 31] on button "Cancel" at bounding box center [1345, 30] width 68 height 30
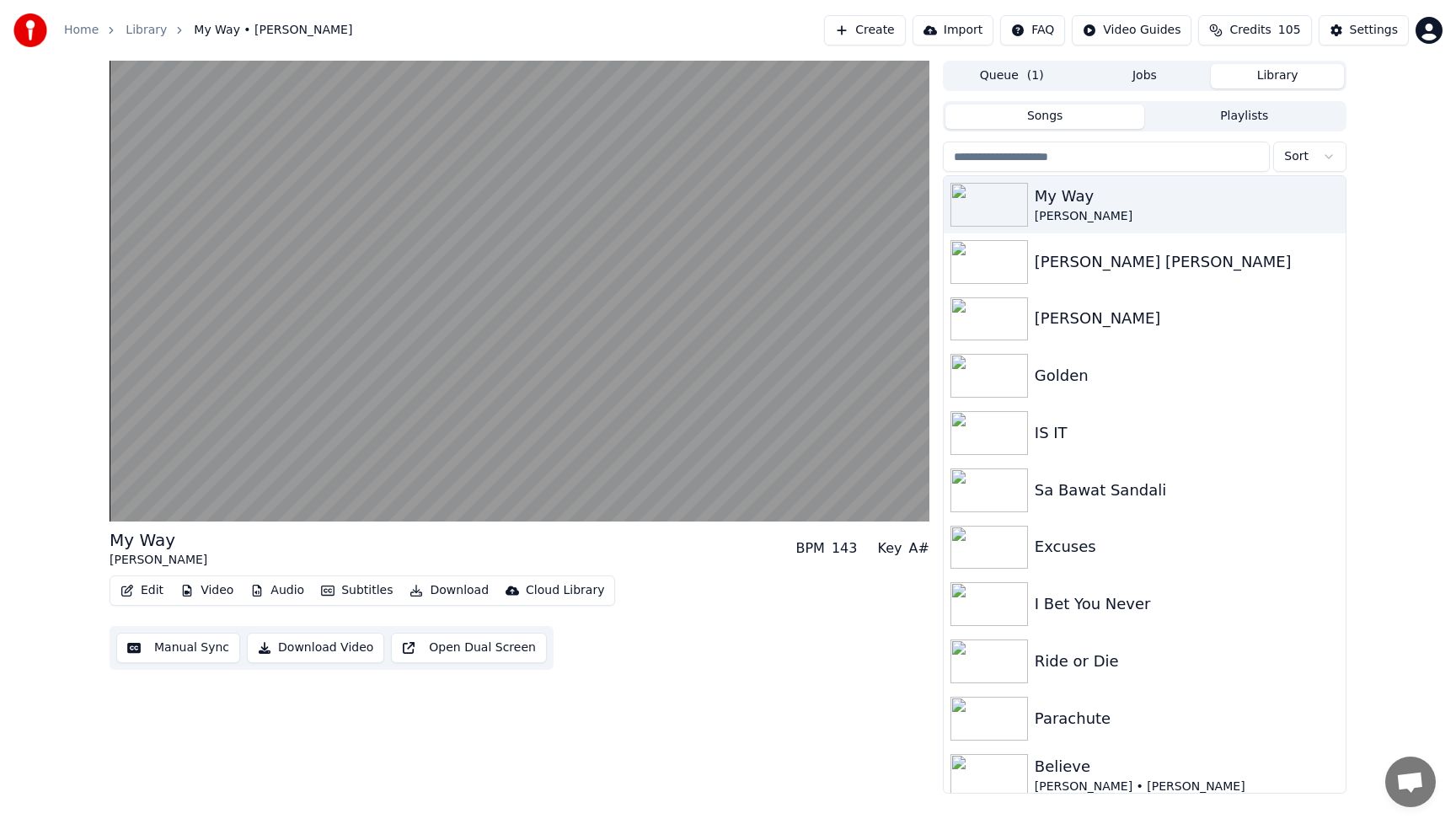
click at [189, 651] on button "Manual Sync" at bounding box center [178, 648] width 124 height 30
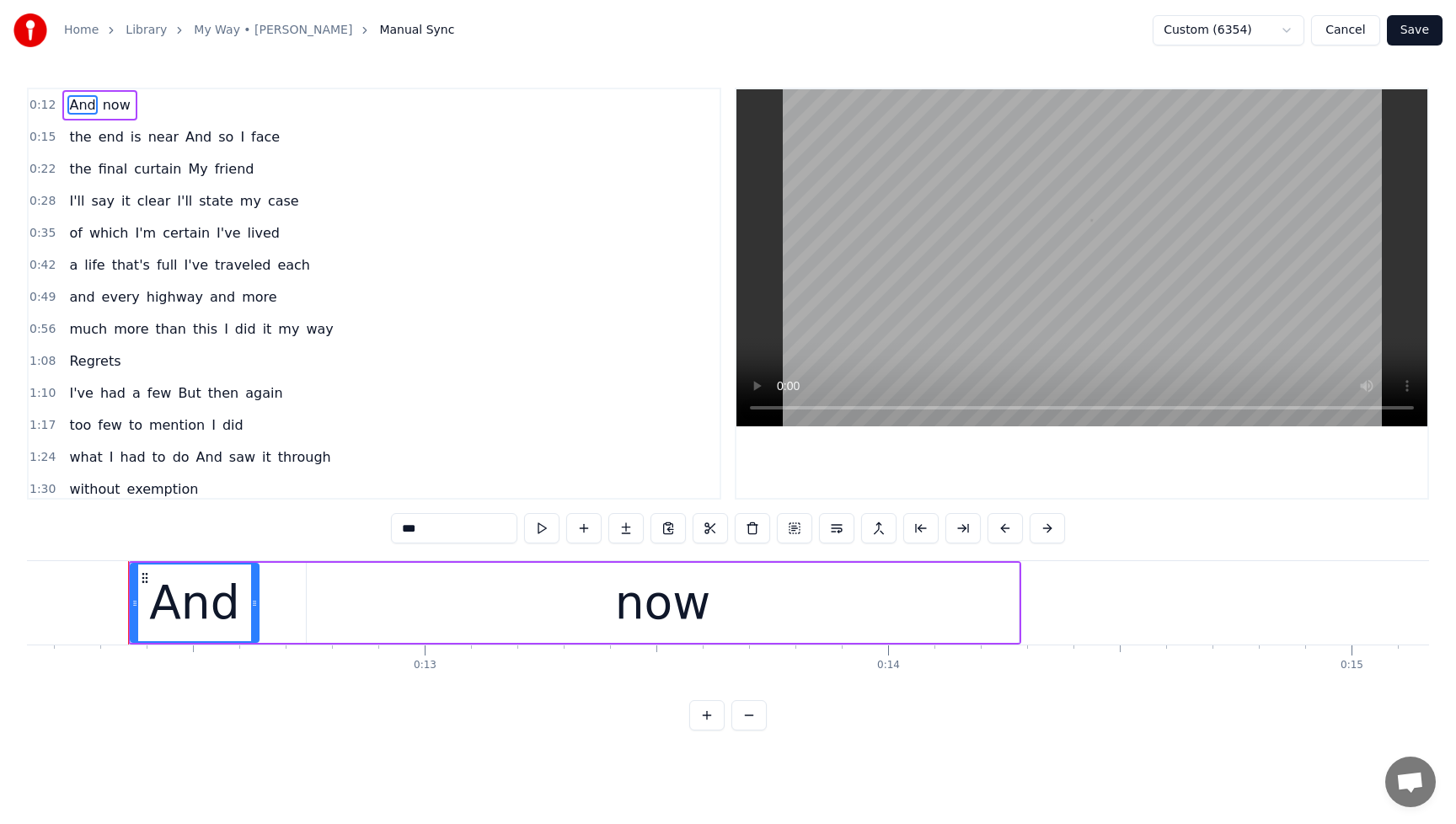
scroll to position [0, 5644]
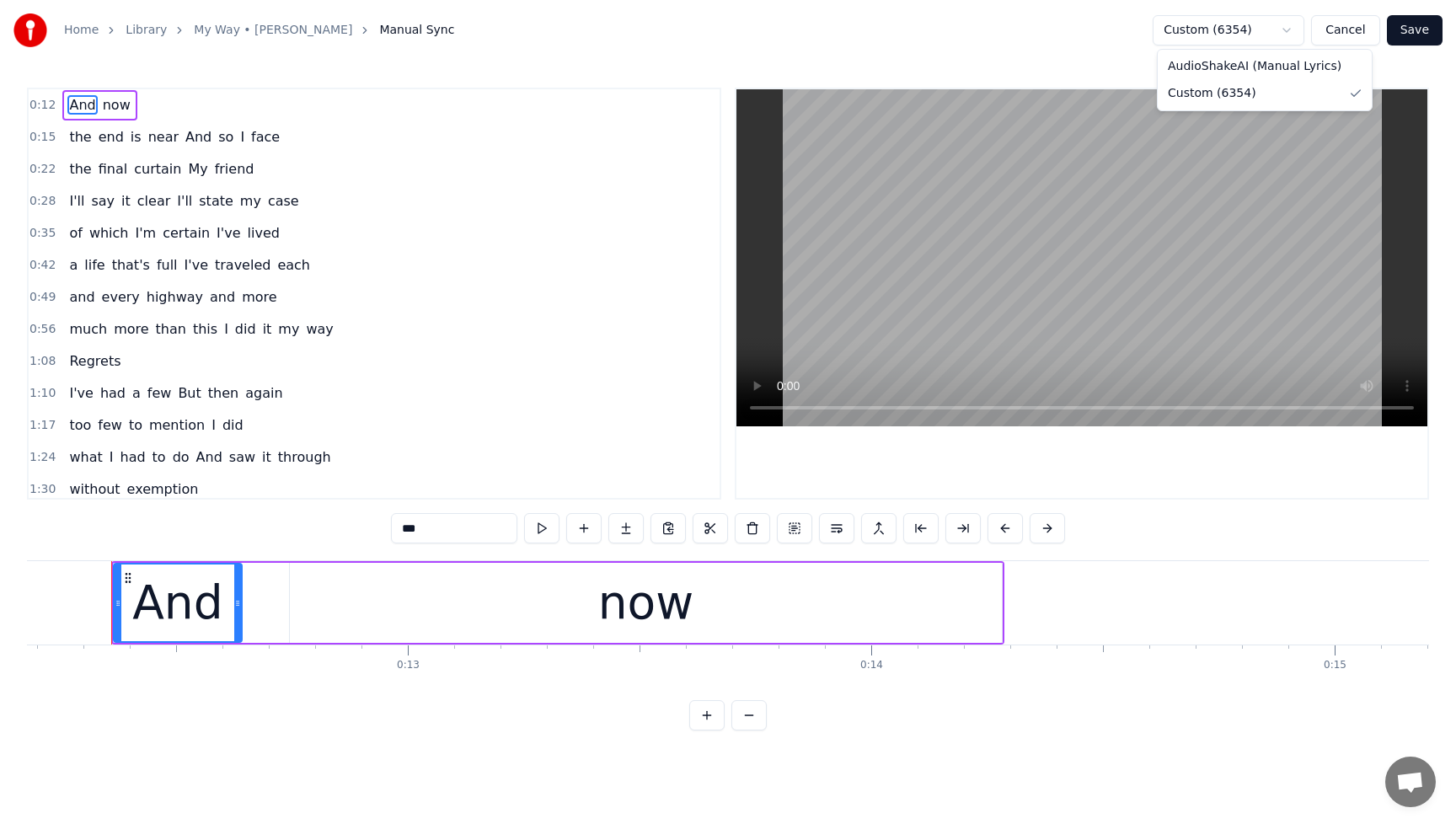
click at [1289, 31] on html "Home Library My Way • [PERSON_NAME] Manual Sync Custom (6354) Cancel Save 0:12 …" at bounding box center [728, 379] width 1456 height 757
click at [1304, 484] on html "Home Library My Way • [PERSON_NAME] Manual Sync Custom (6354) Cancel Save 0:12 …" at bounding box center [728, 379] width 1456 height 757
click at [165, 234] on span "certain" at bounding box center [187, 232] width 51 height 20
type input "*******"
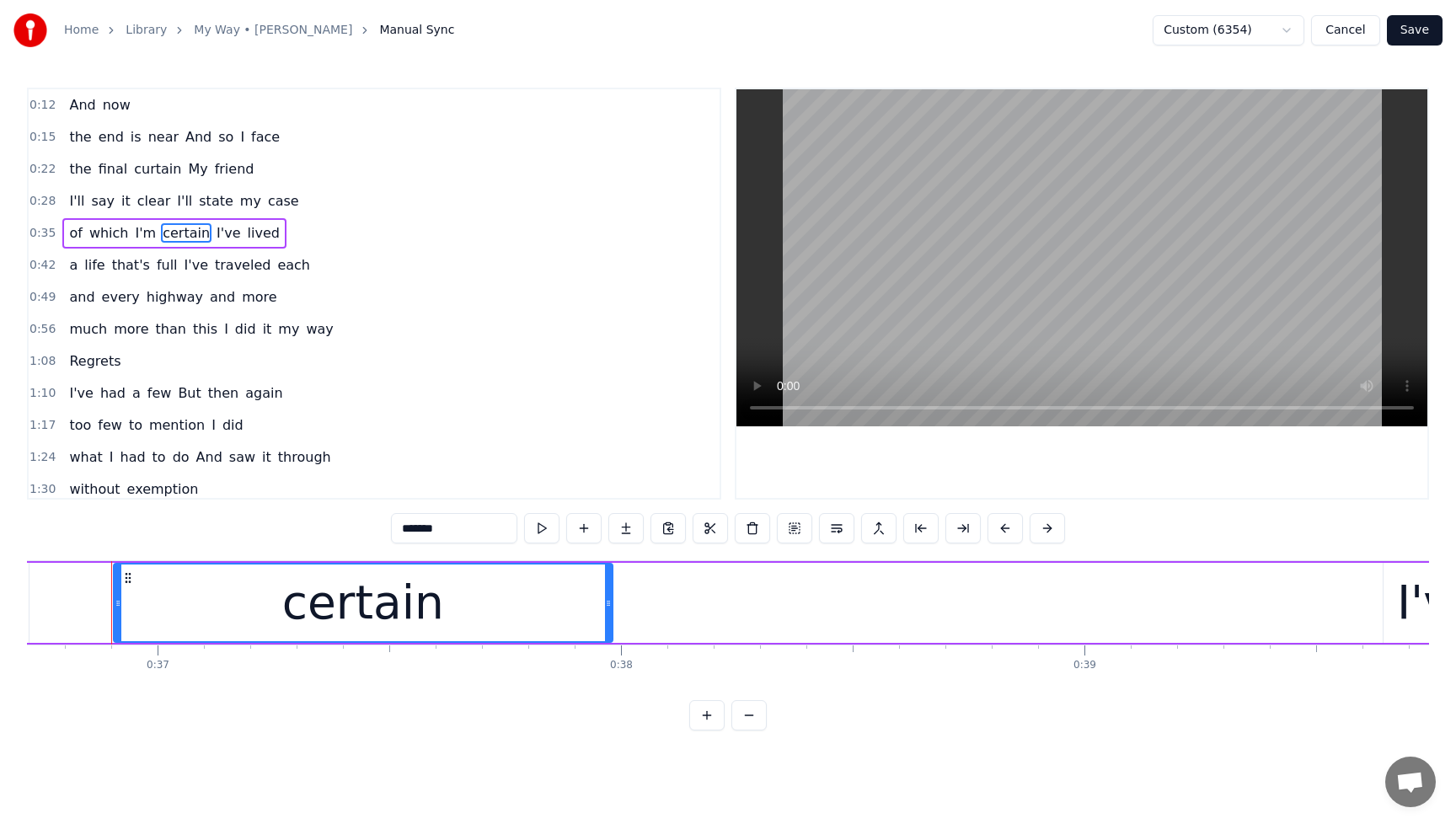
click at [418, 236] on div "0:35 of which I'm certain I've lived" at bounding box center [374, 233] width 691 height 32
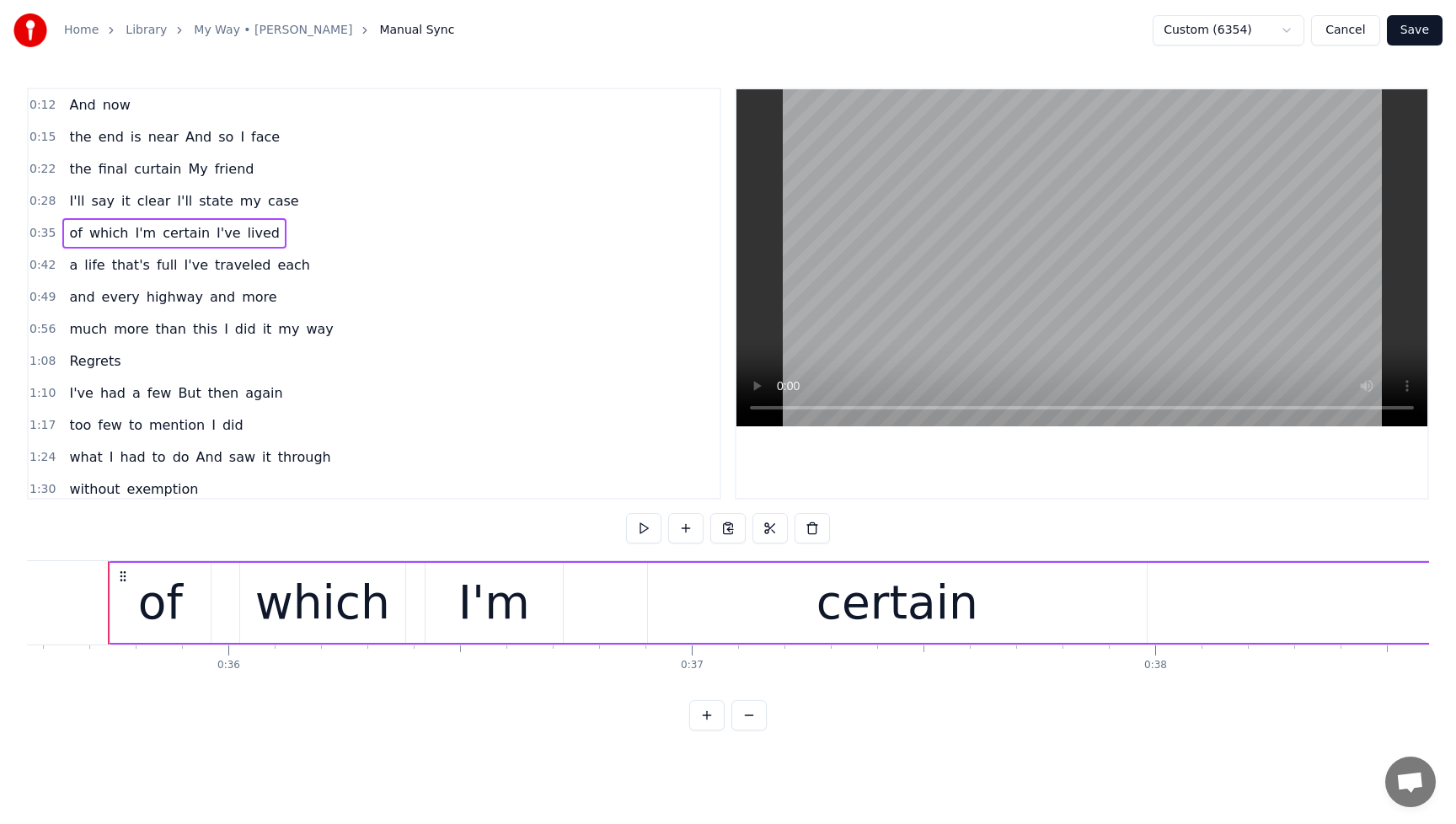
scroll to position [0, 16480]
click at [197, 233] on span "certain" at bounding box center [187, 232] width 51 height 20
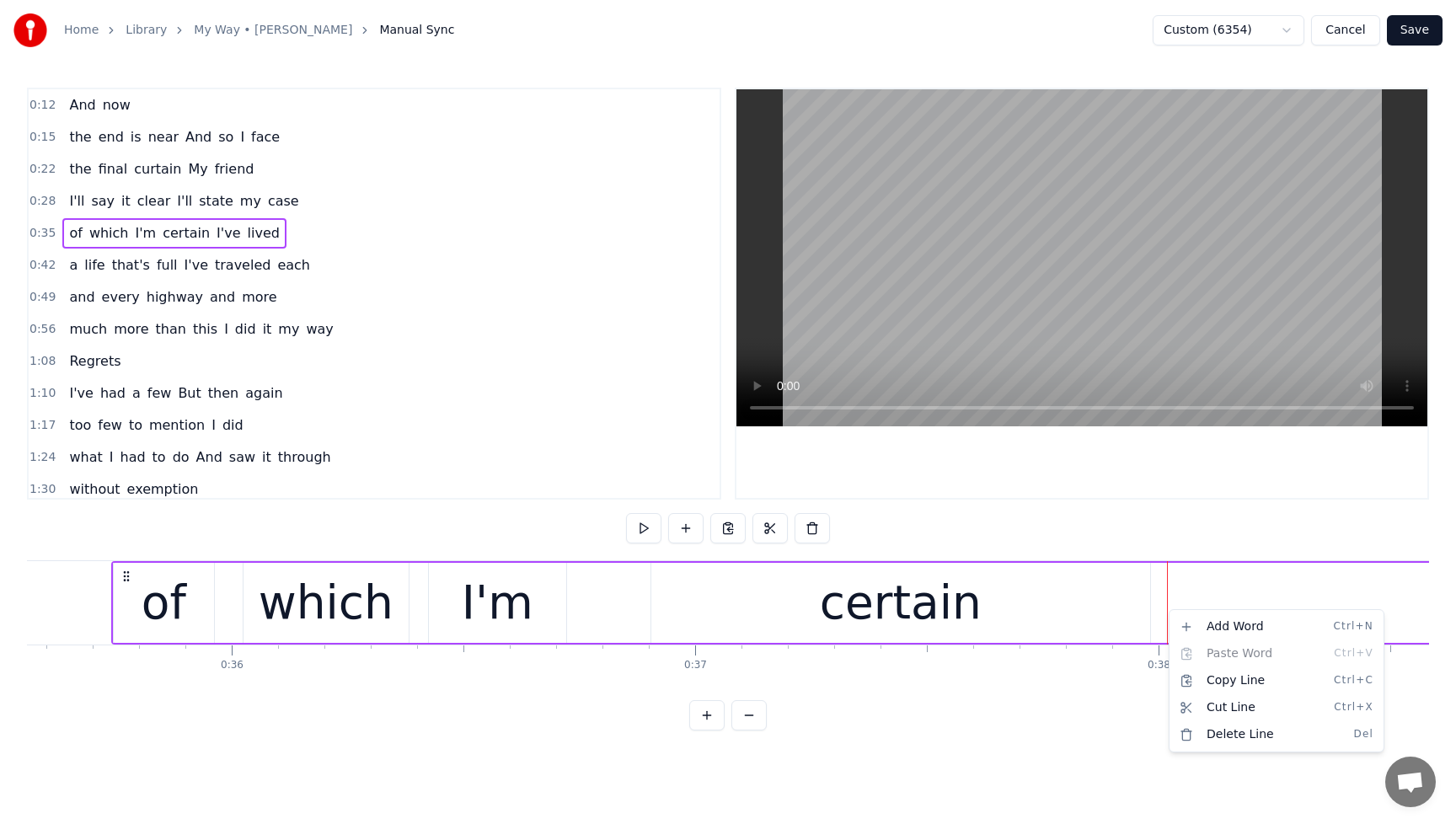
click at [1171, 595] on html "Home Library My Way • [PERSON_NAME] Manual Sync Custom (6354) Cancel Save 0:12 …" at bounding box center [728, 379] width 1456 height 757
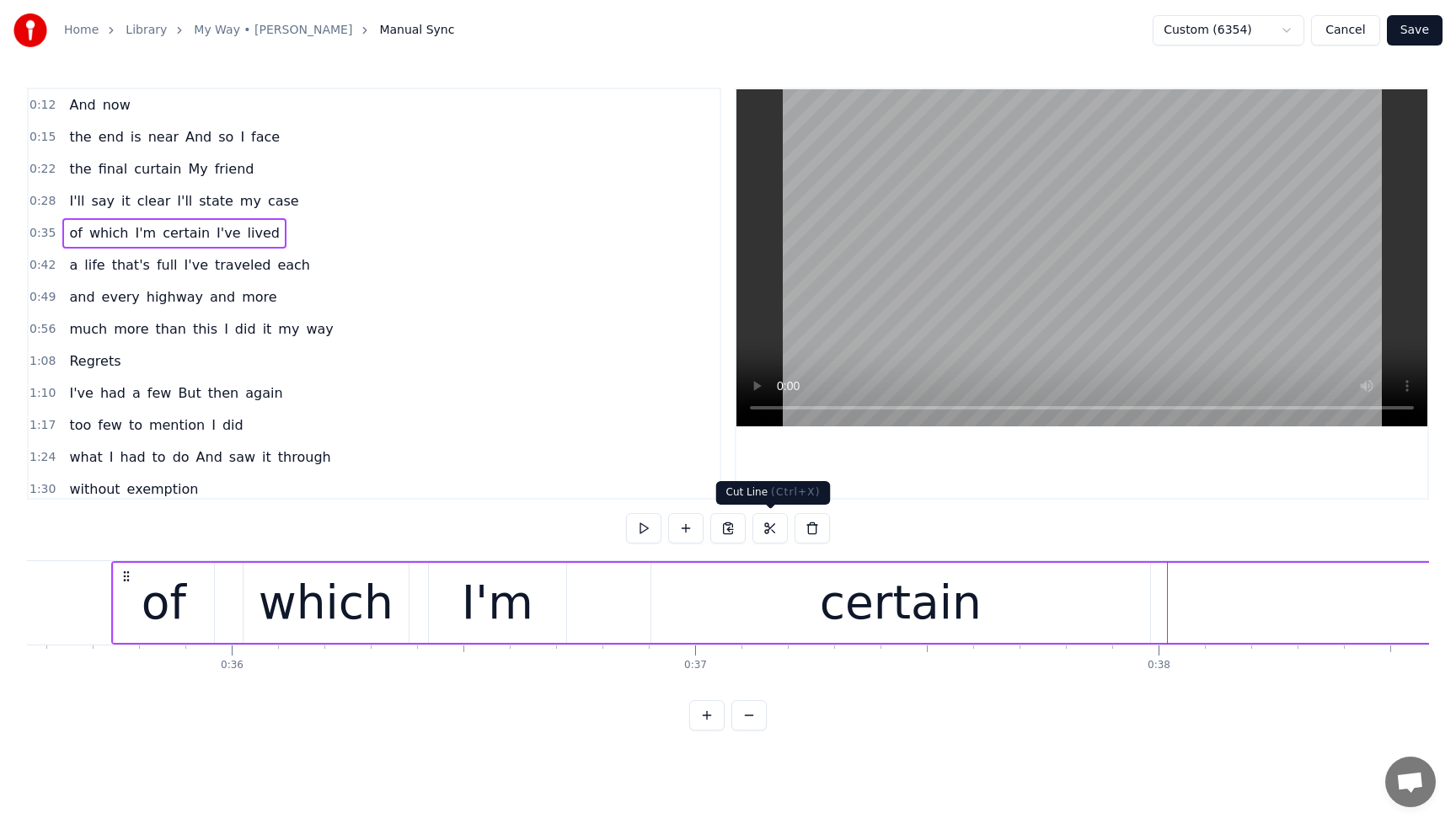
click at [769, 531] on button at bounding box center [771, 528] width 36 height 30
click at [644, 532] on button at bounding box center [644, 528] width 36 height 30
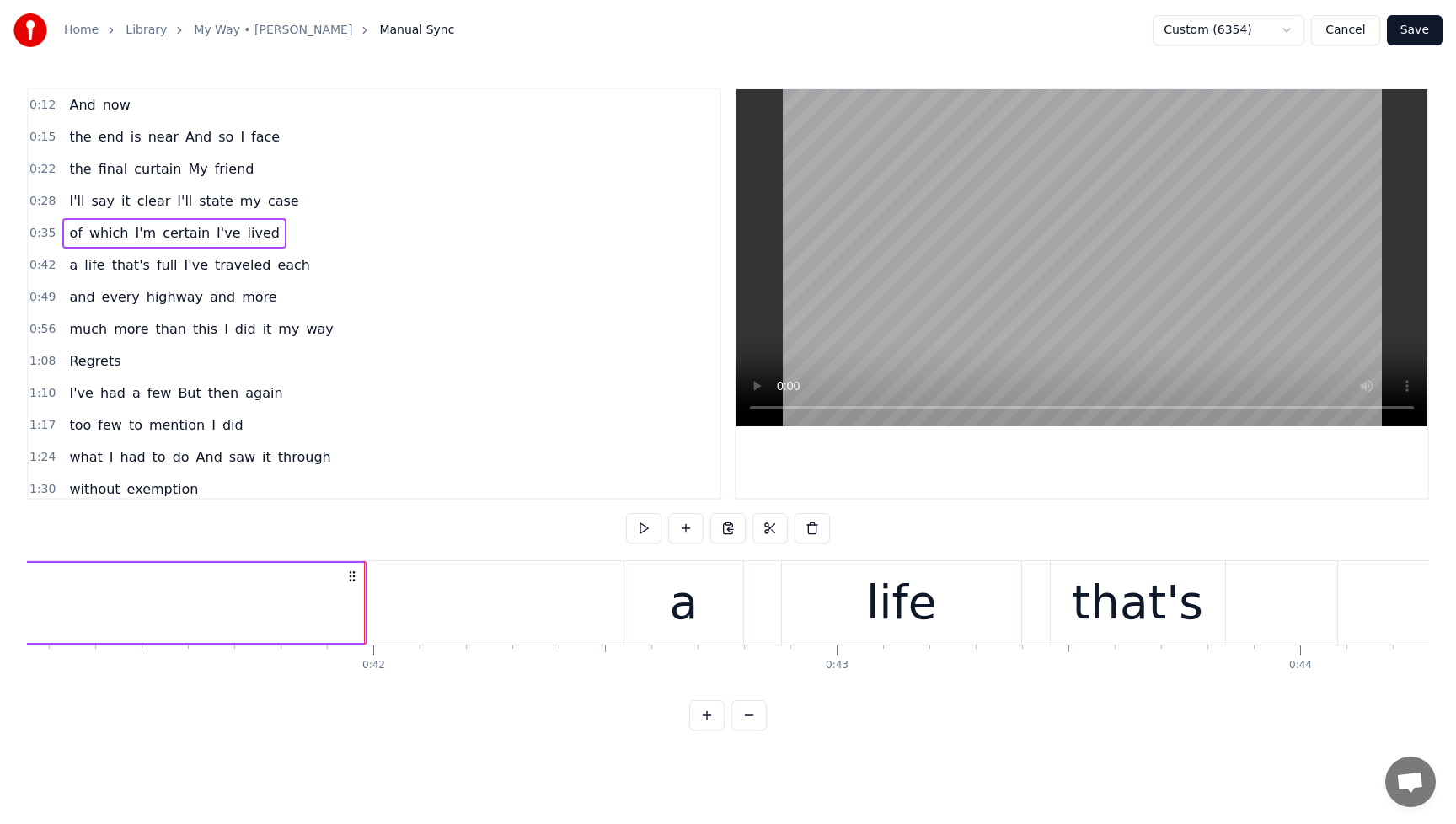
scroll to position [0, 19132]
click at [1348, 32] on button "Cancel" at bounding box center [1345, 30] width 68 height 30
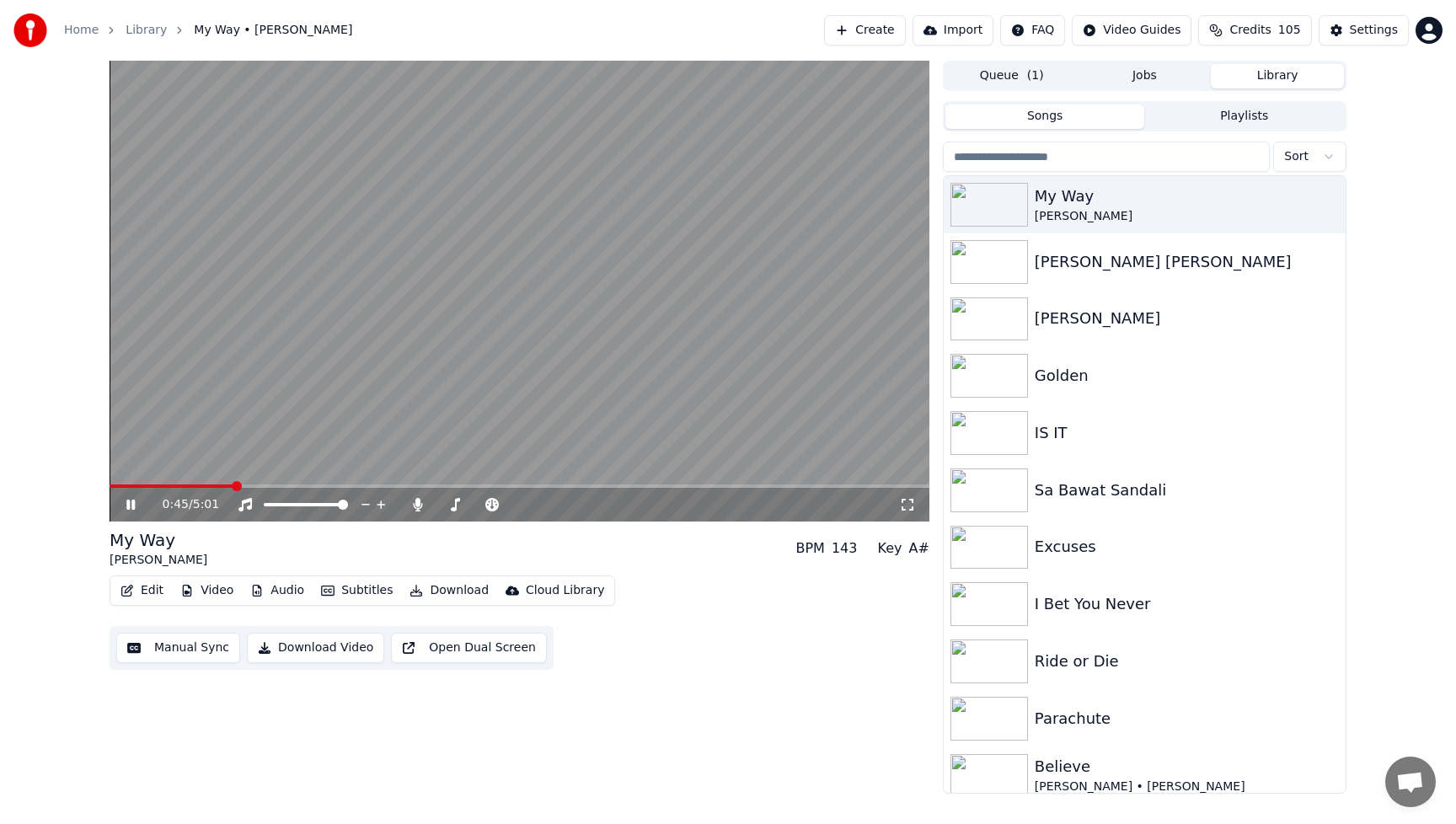
click at [130, 503] on icon at bounding box center [143, 504] width 39 height 13
click at [1135, 27] on html "Home Library My Way • [PERSON_NAME] Create Import FAQ Video Guides Credits 105 …" at bounding box center [728, 412] width 1456 height 824
click at [1140, 91] on div "Lyrics Sync Guide" at bounding box center [1144, 93] width 118 height 27
click at [148, 592] on button "Edit" at bounding box center [142, 590] width 56 height 23
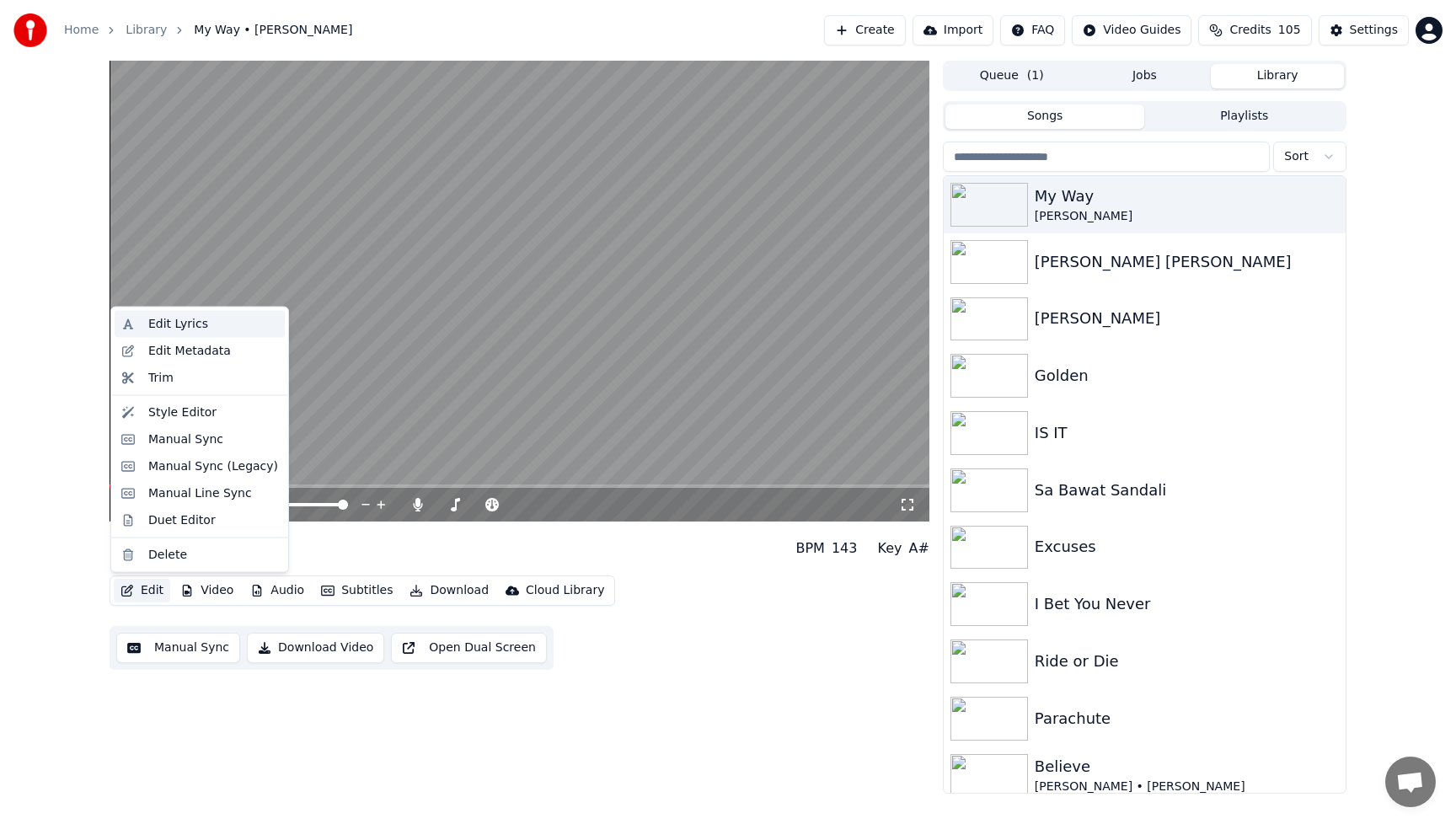
click at [212, 319] on div "Edit Lyrics" at bounding box center [213, 324] width 129 height 17
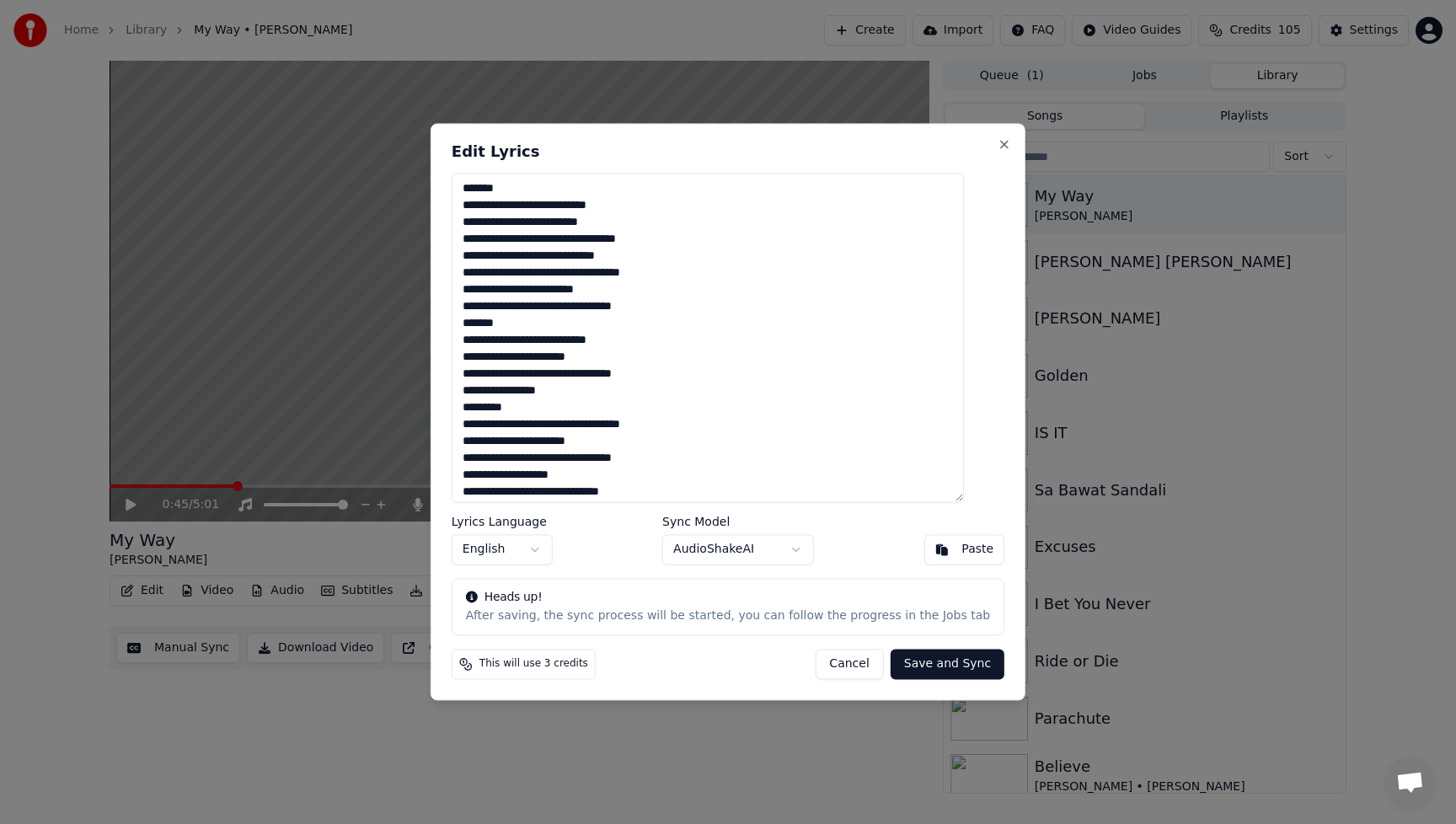
paste textarea "**********"
type textarea "**********"
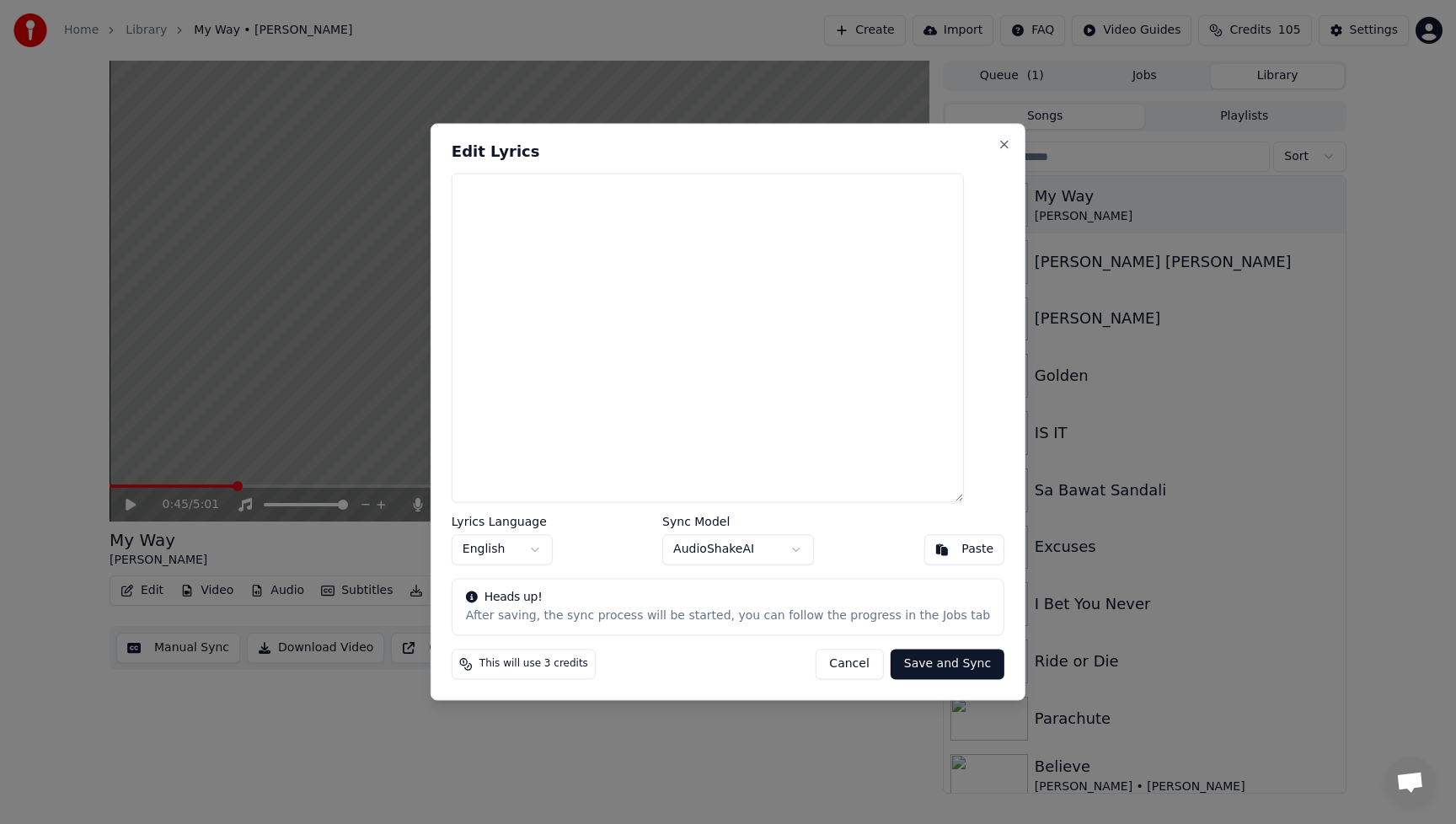
paste textarea "**********"
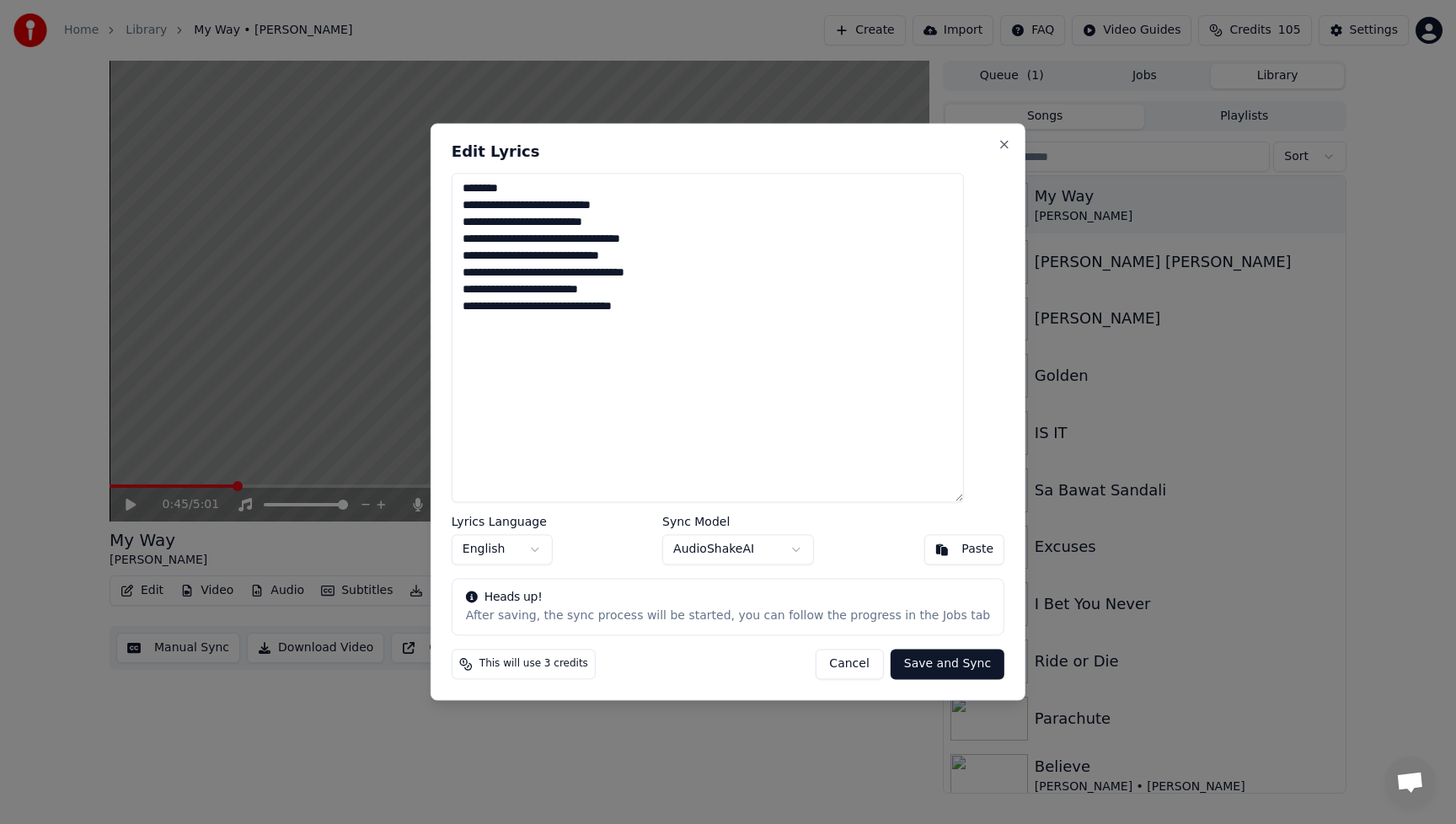
click at [570, 203] on textarea "**********" at bounding box center [708, 337] width 512 height 329
click at [573, 235] on textarea "**********" at bounding box center [708, 337] width 512 height 329
click at [563, 274] on textarea "**********" at bounding box center [708, 337] width 512 height 329
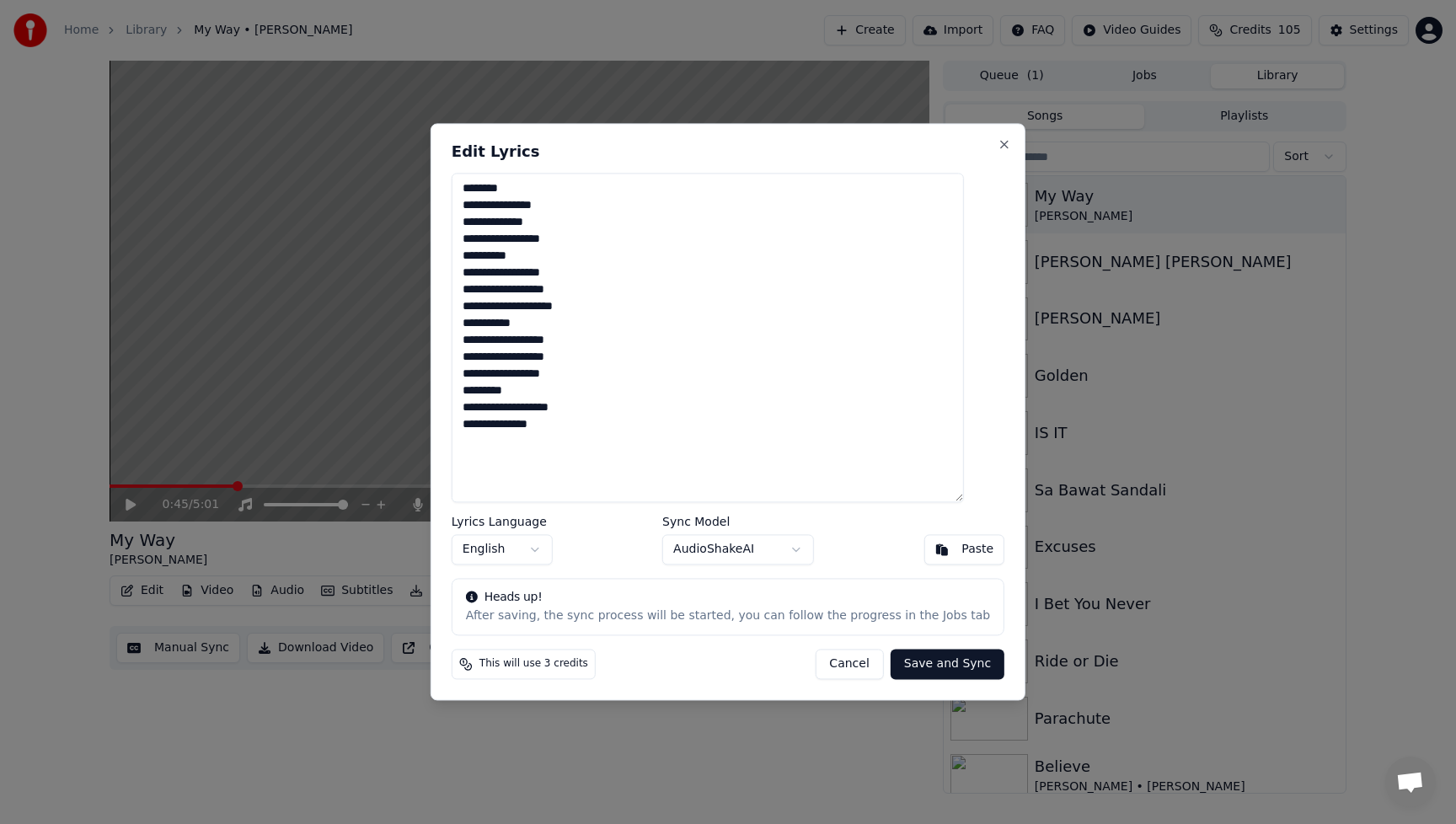
click at [636, 428] on textarea "**********" at bounding box center [708, 337] width 512 height 329
paste textarea "**********"
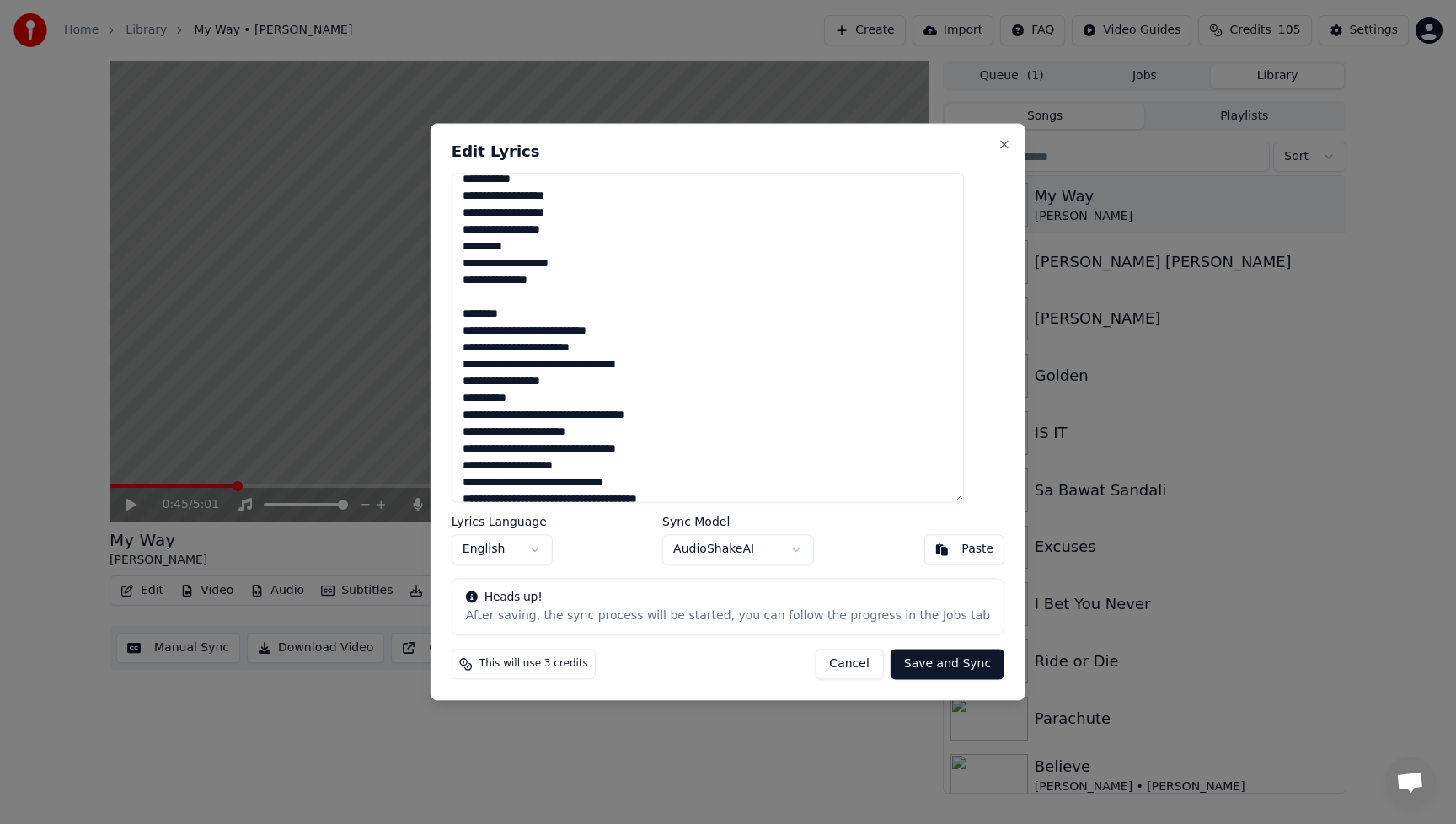
scroll to position [208, 0]
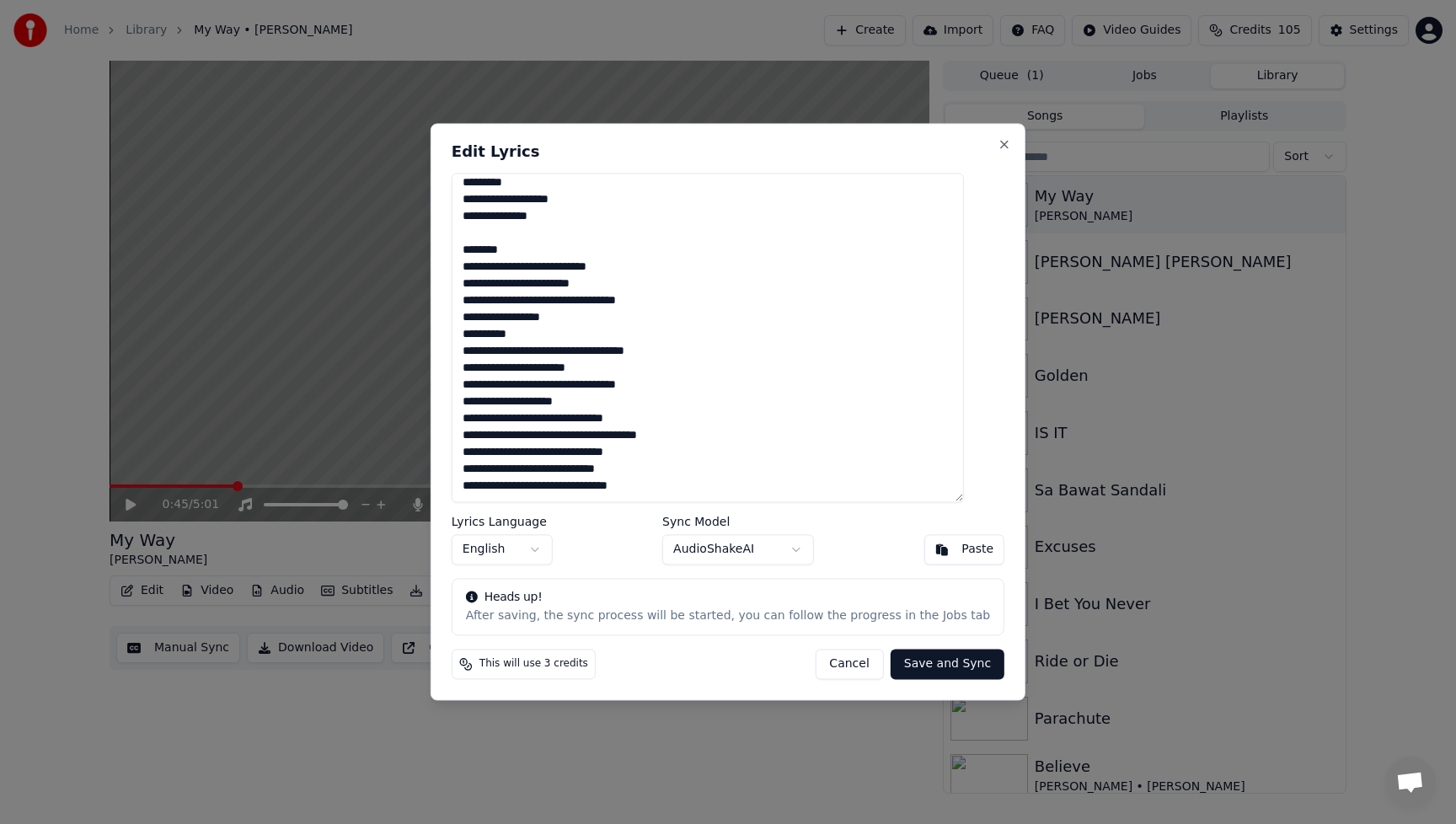
click at [563, 264] on textarea "**********" at bounding box center [708, 337] width 512 height 329
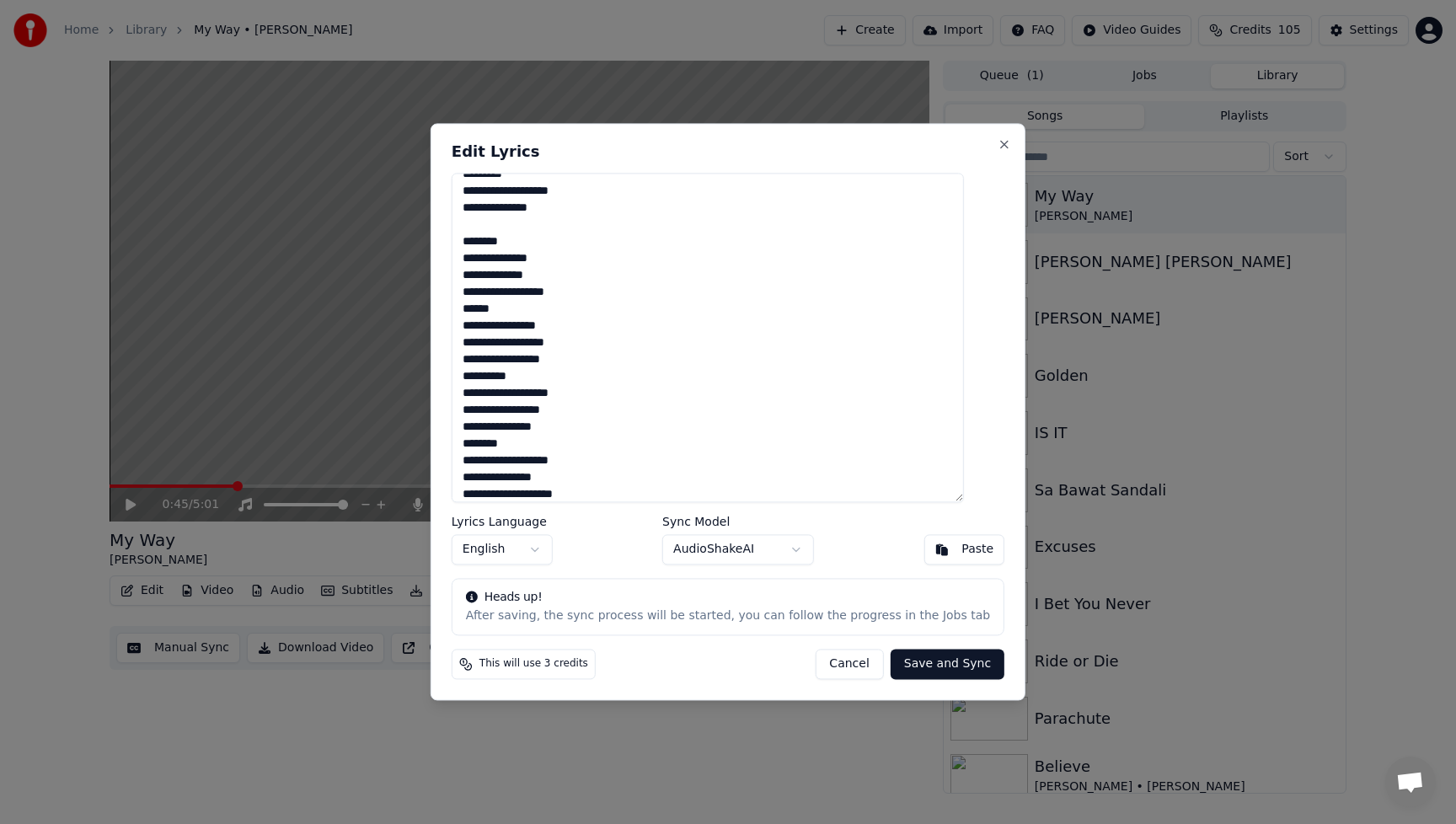
scroll to position [308, 0]
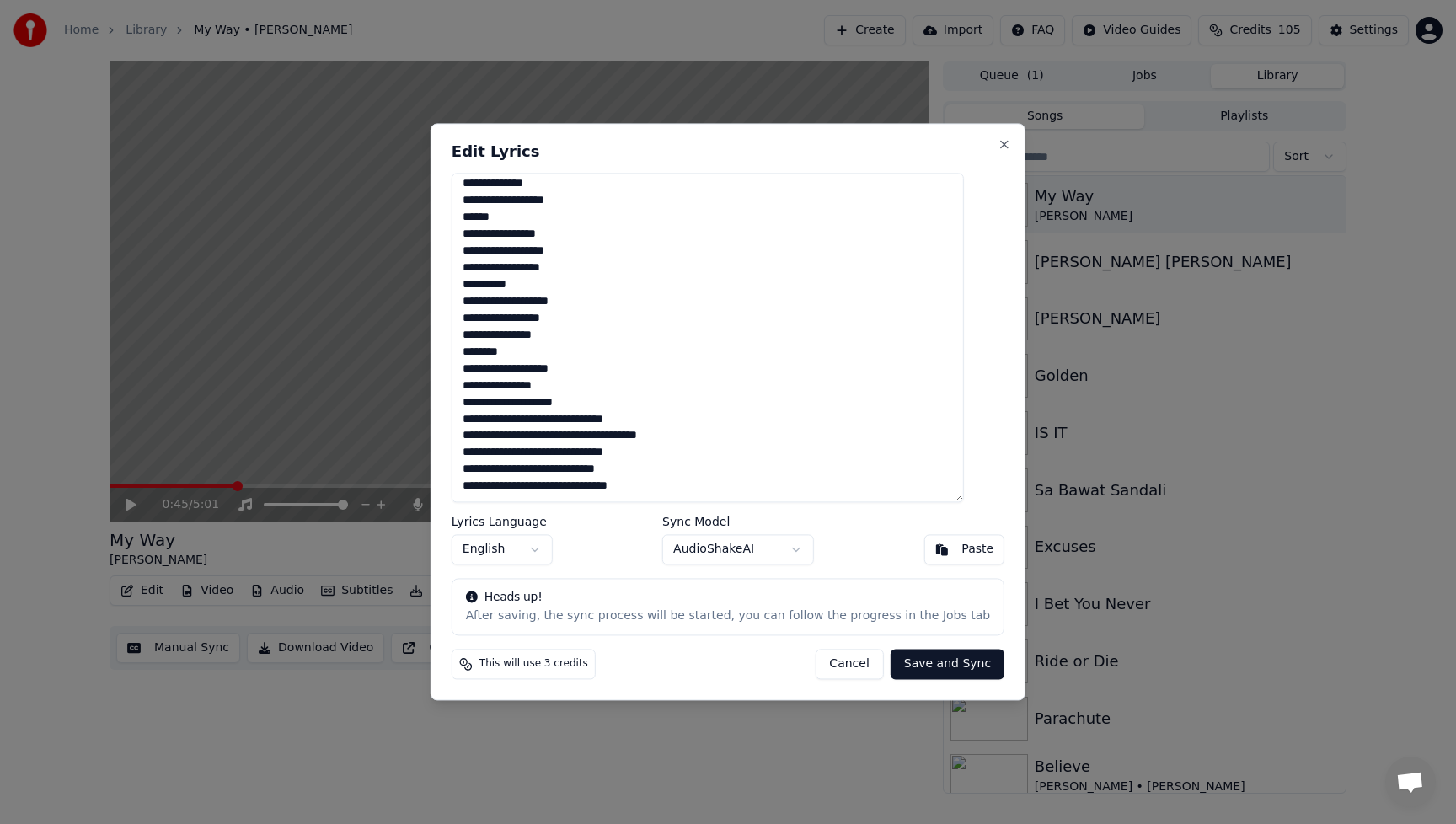
click at [485, 397] on textarea "**********" at bounding box center [708, 337] width 512 height 329
drag, startPoint x: 586, startPoint y: 414, endPoint x: 605, endPoint y: 459, distance: 48.8
click at [586, 414] on textarea "**********" at bounding box center [708, 337] width 512 height 329
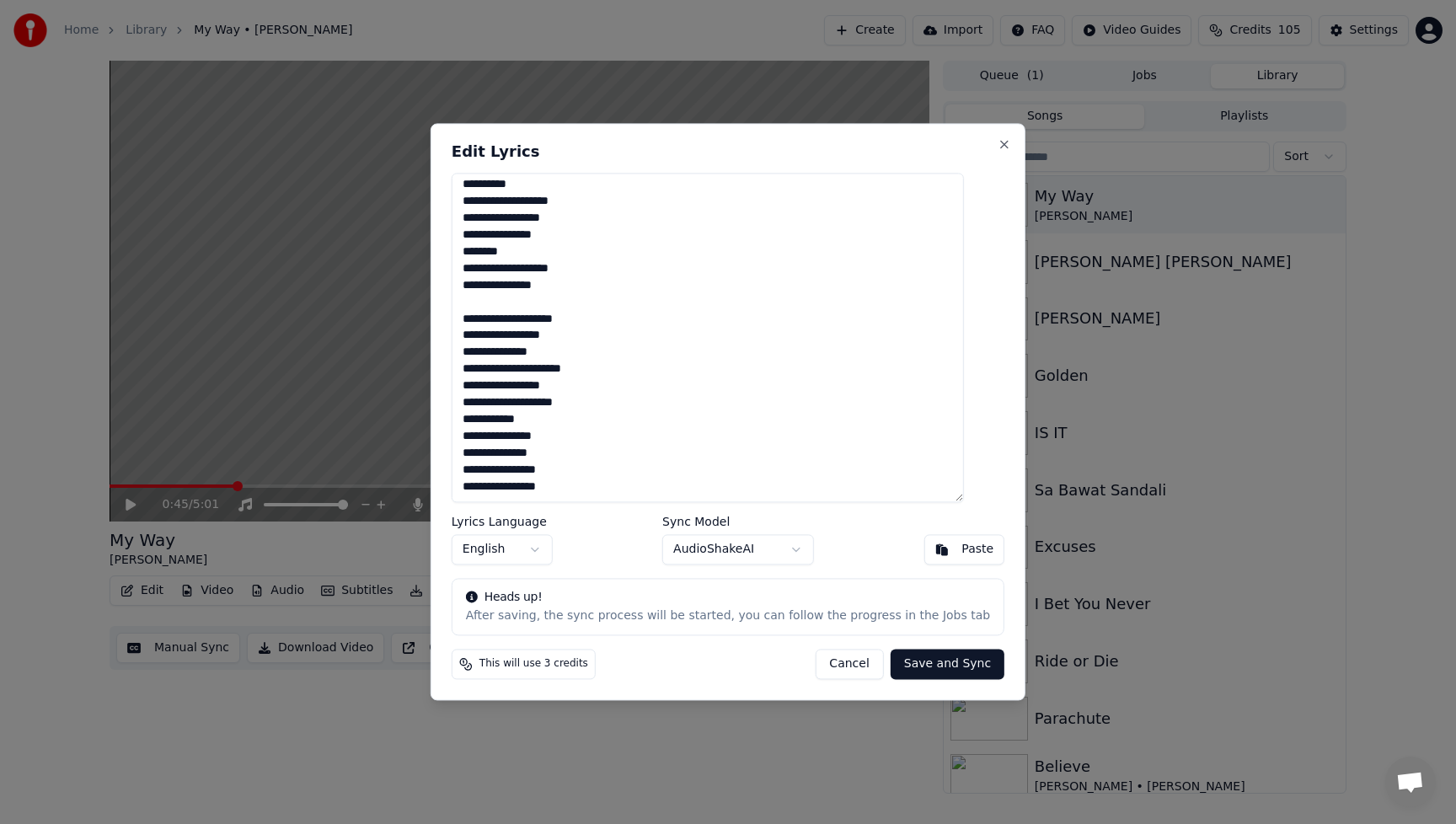
scroll to position [410, 0]
click at [642, 485] on textarea "**********" at bounding box center [708, 337] width 512 height 329
paste textarea "**********"
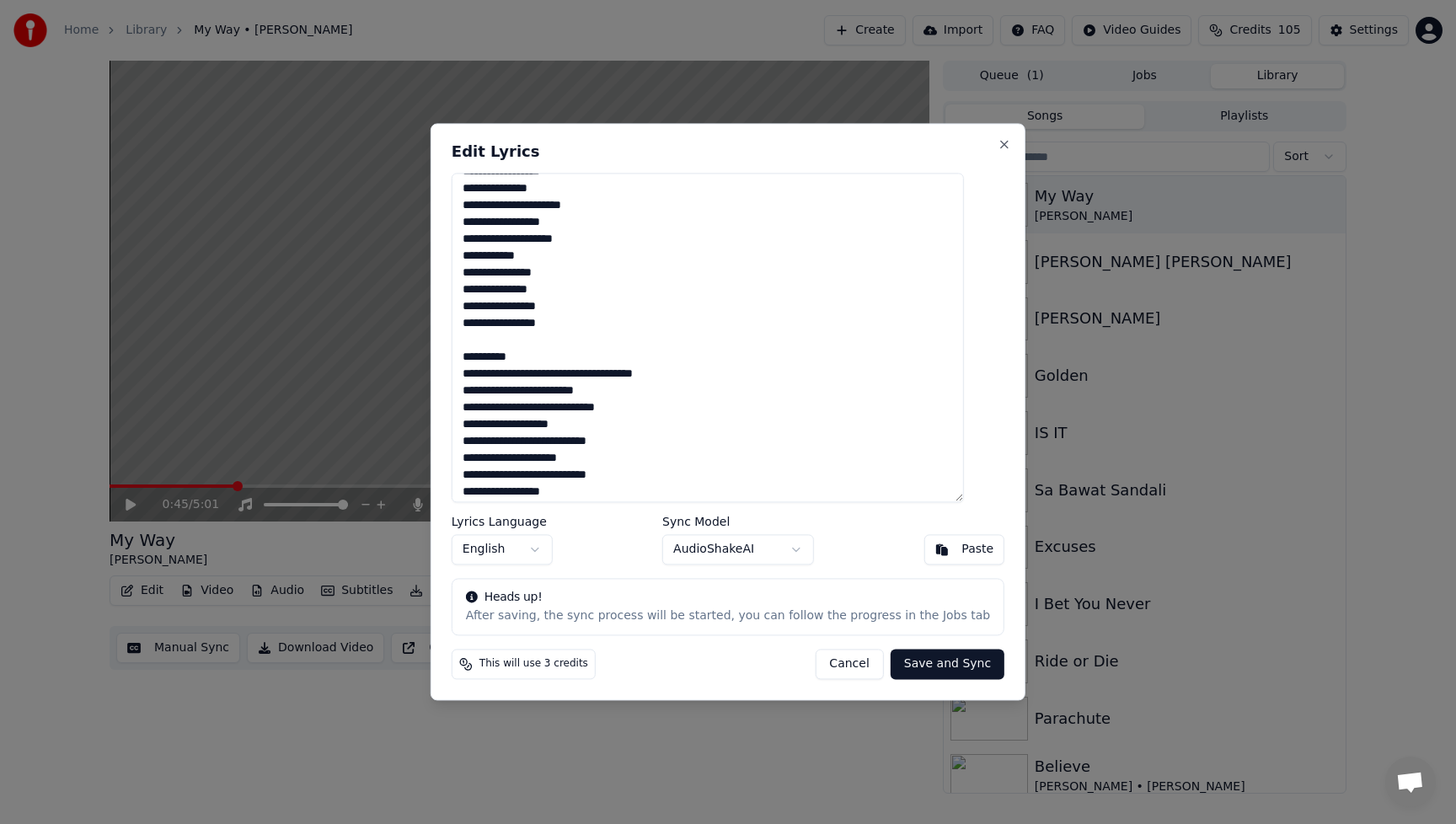
scroll to position [574, 0]
click at [490, 356] on textarea at bounding box center [708, 337] width 512 height 329
click at [608, 370] on textarea at bounding box center [708, 337] width 512 height 329
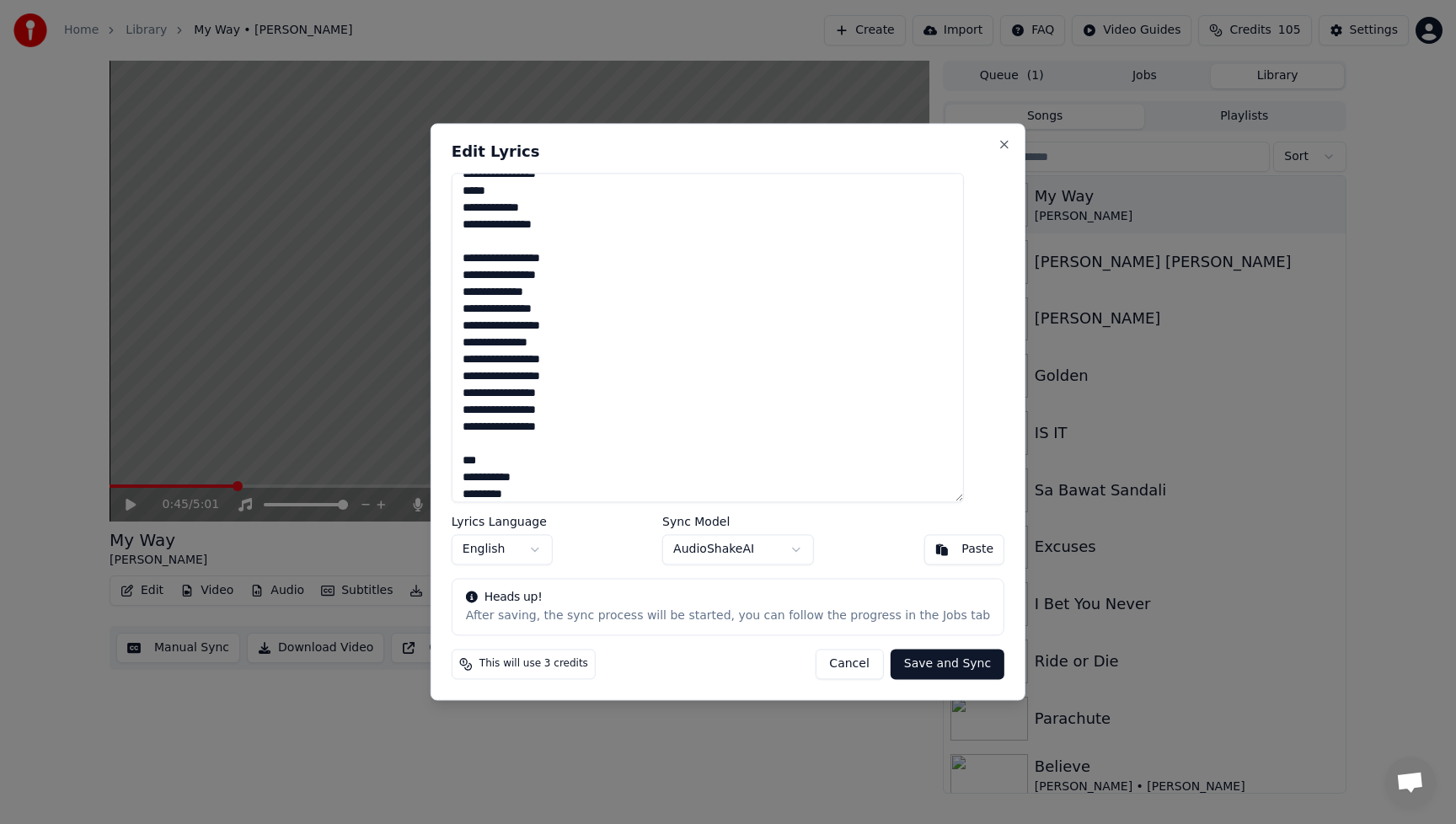
scroll to position [966, 0]
click at [932, 666] on button "Save and Sync" at bounding box center [947, 665] width 113 height 30
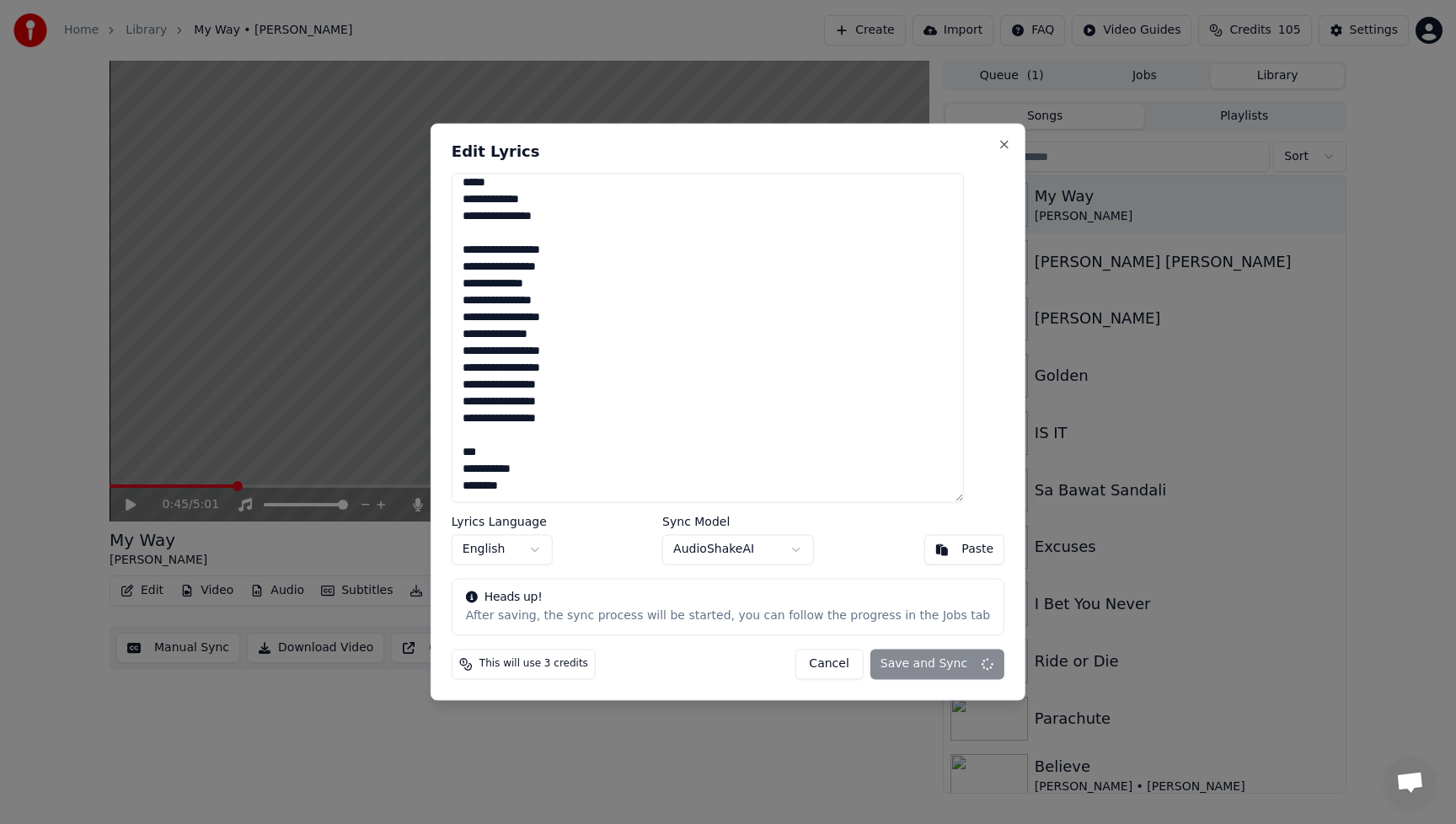
type textarea "**********"
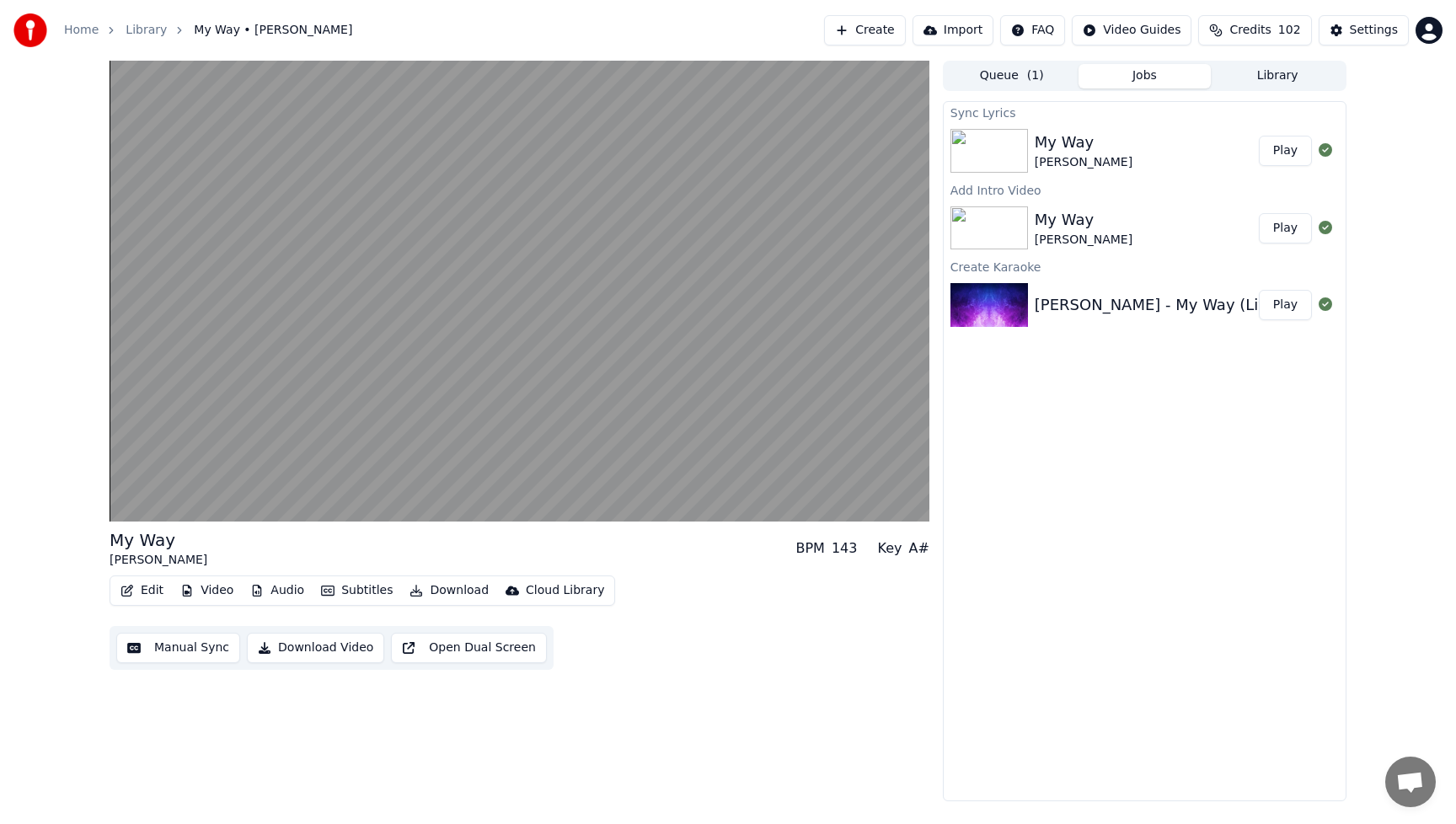
click at [1292, 153] on button "Play" at bounding box center [1285, 151] width 53 height 30
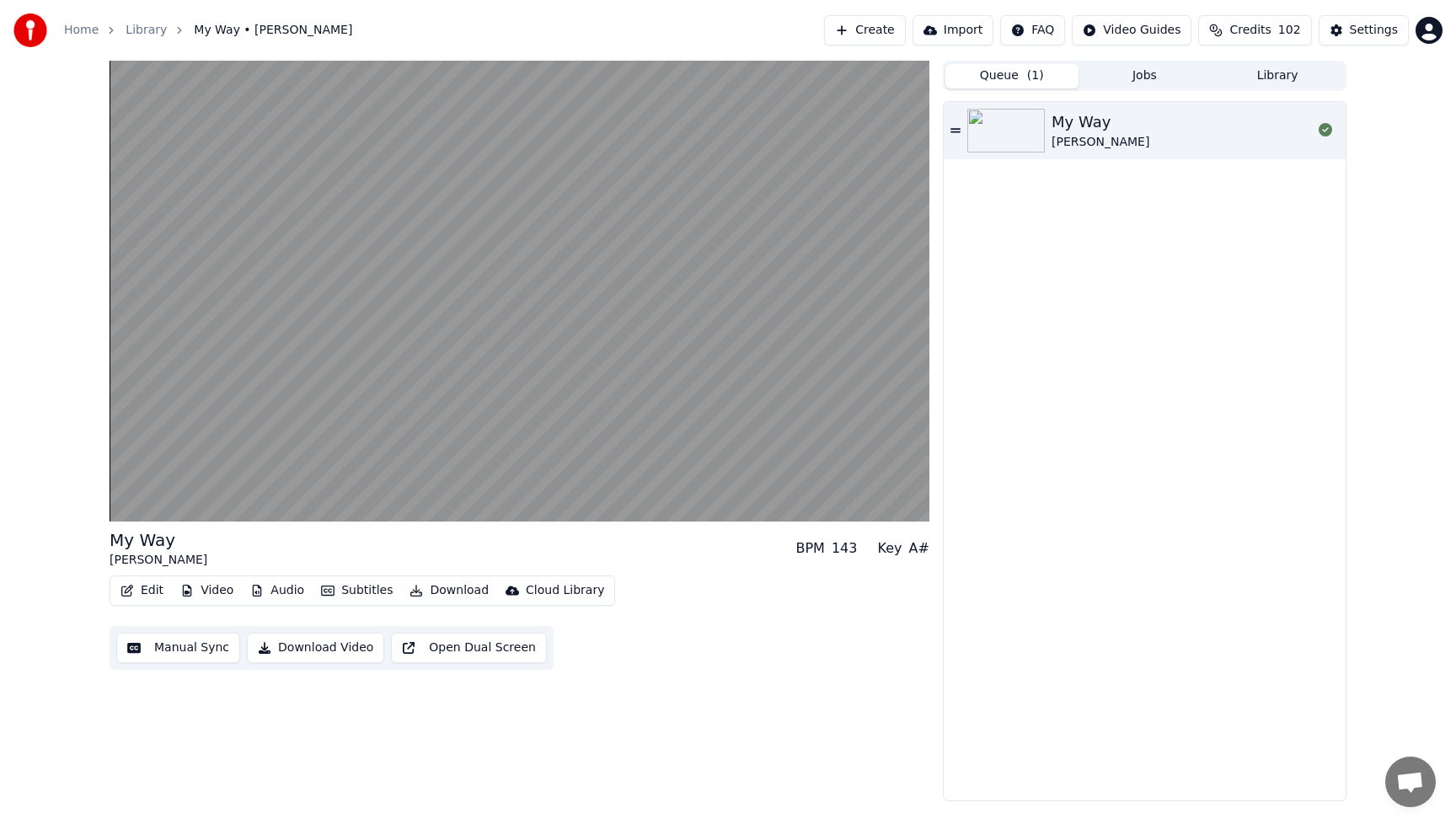
click at [1012, 82] on button "Queue ( 1 )" at bounding box center [1012, 76] width 133 height 24
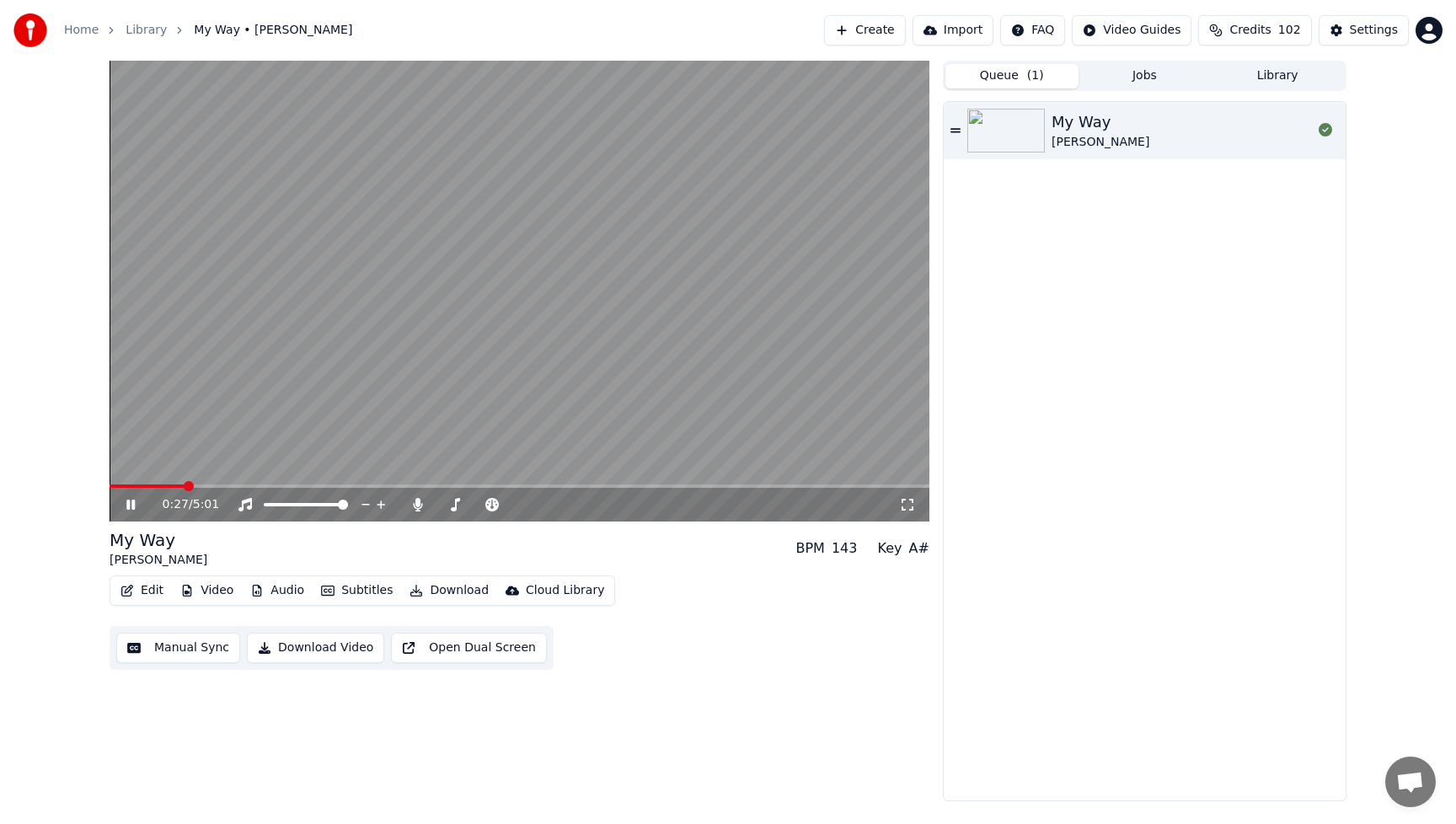
click at [274, 591] on button "Audio" at bounding box center [278, 590] width 68 height 23
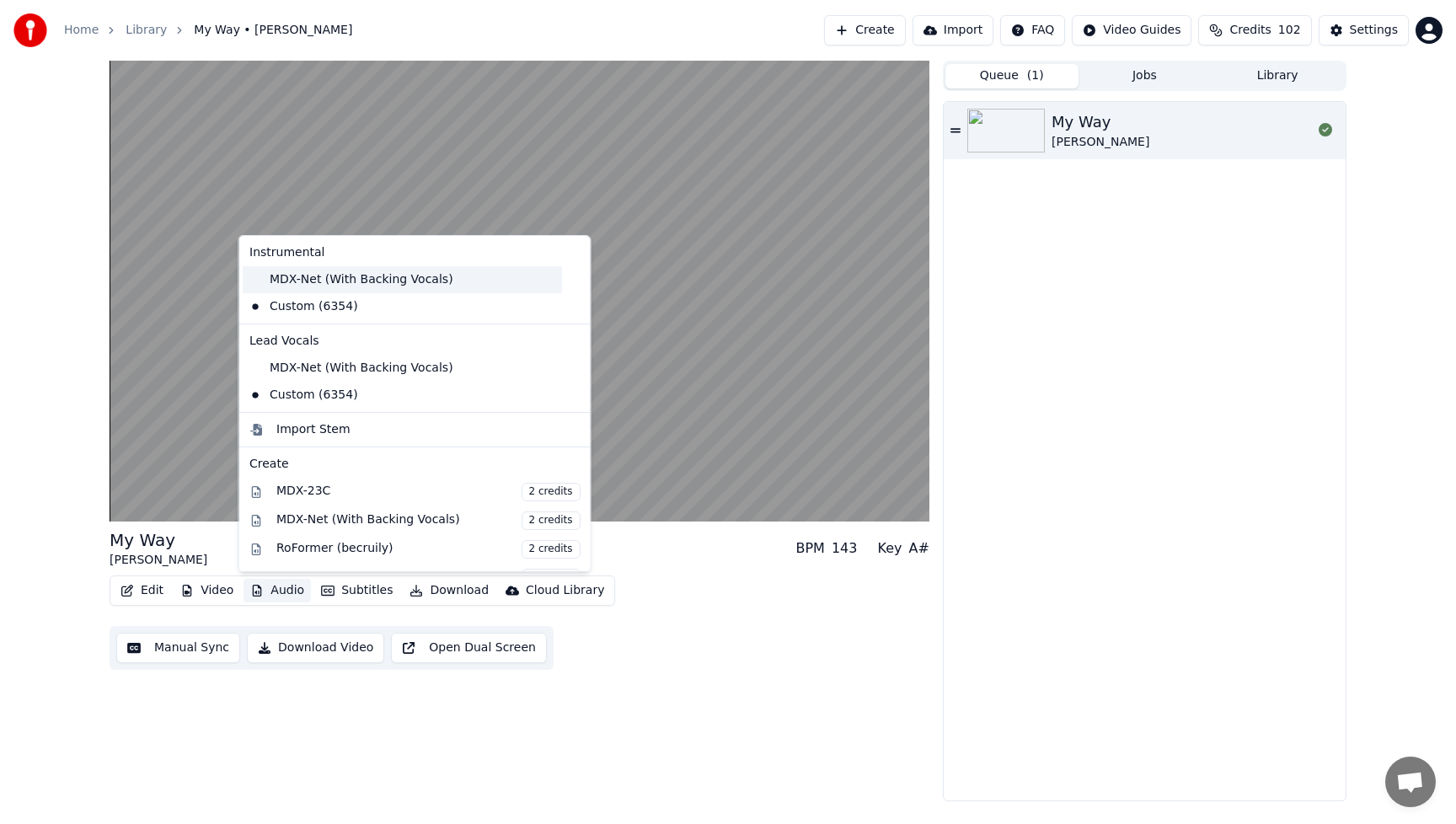
click at [329, 287] on div "MDX-Net (With Backing Vocals)" at bounding box center [402, 279] width 320 height 27
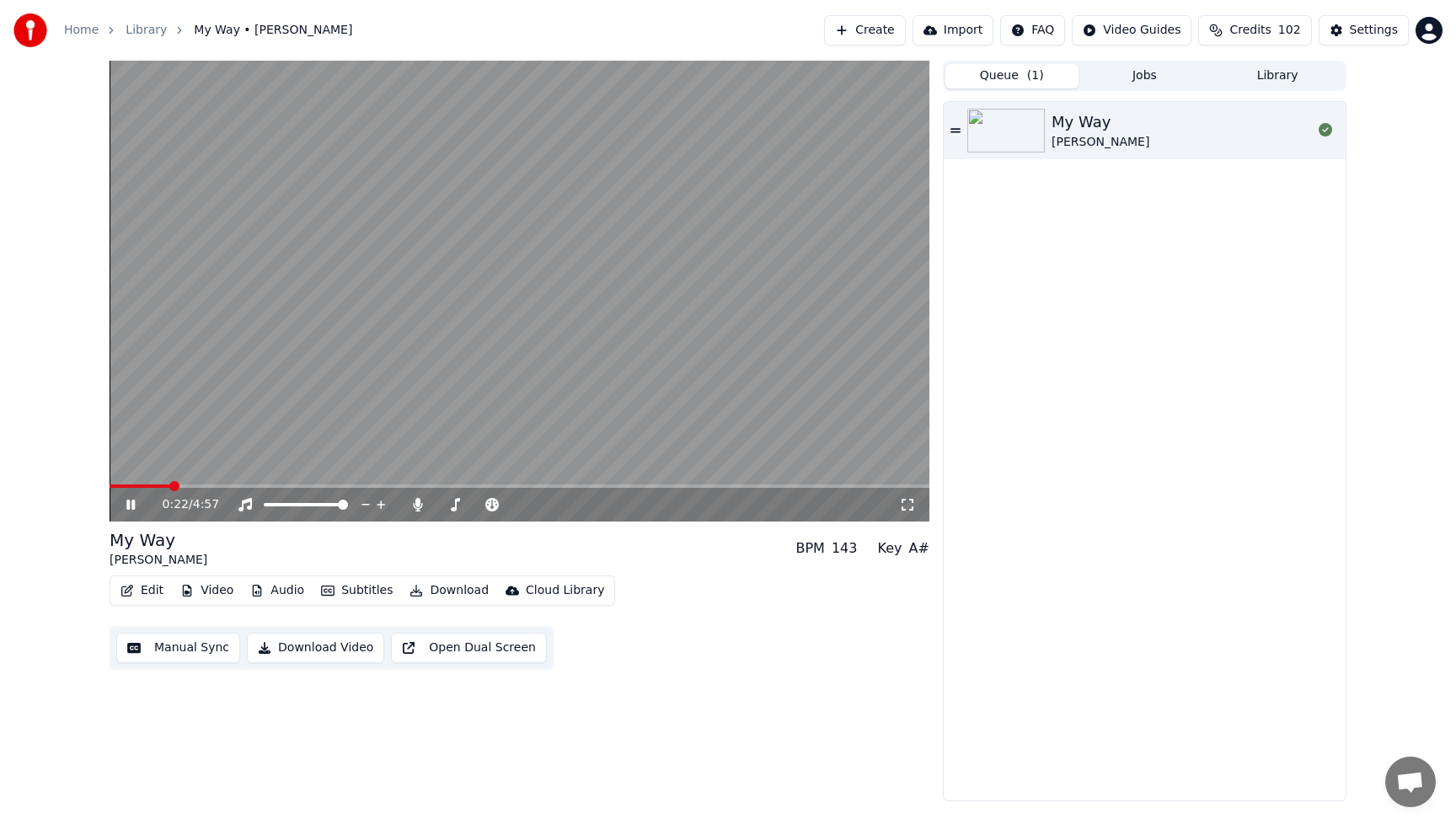
click at [170, 487] on span at bounding box center [140, 487] width 61 height 4
click at [140, 487] on span at bounding box center [125, 487] width 30 height 4
click at [1159, 138] on div "My Way [PERSON_NAME]" at bounding box center [1182, 130] width 261 height 40
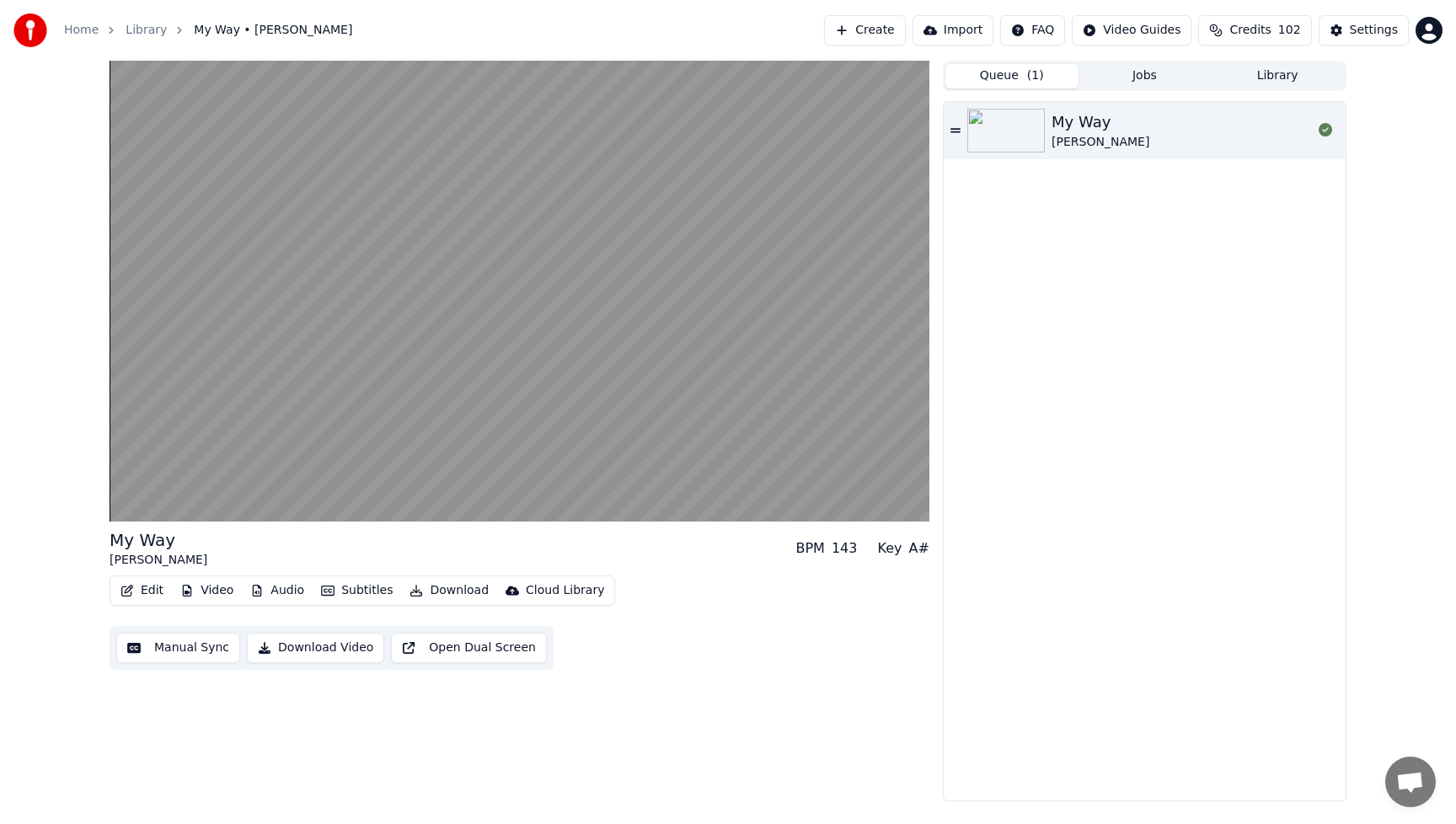
click at [1161, 138] on div "My Way [PERSON_NAME]" at bounding box center [1182, 130] width 261 height 40
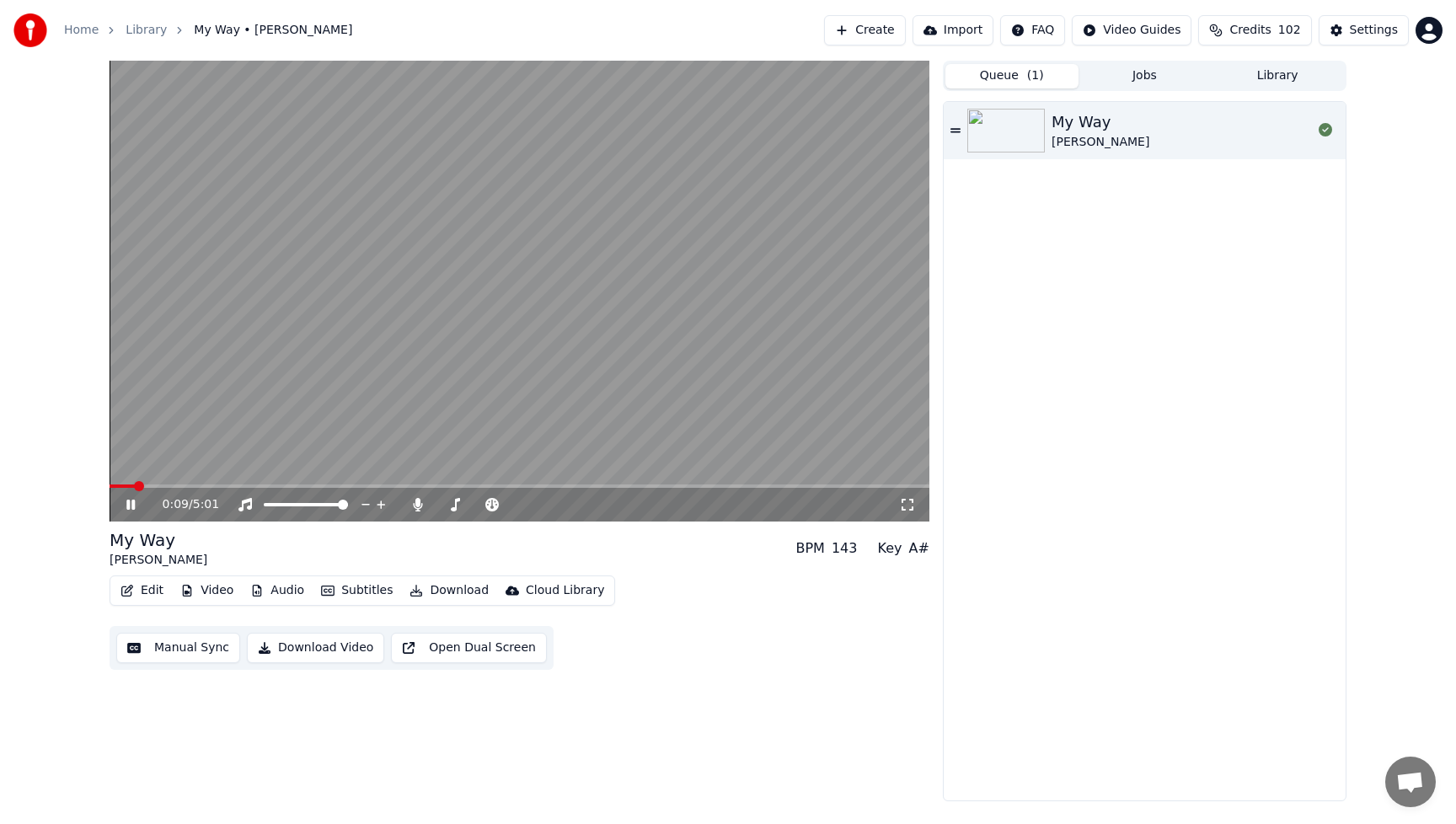
click at [298, 590] on button "Audio" at bounding box center [278, 590] width 68 height 23
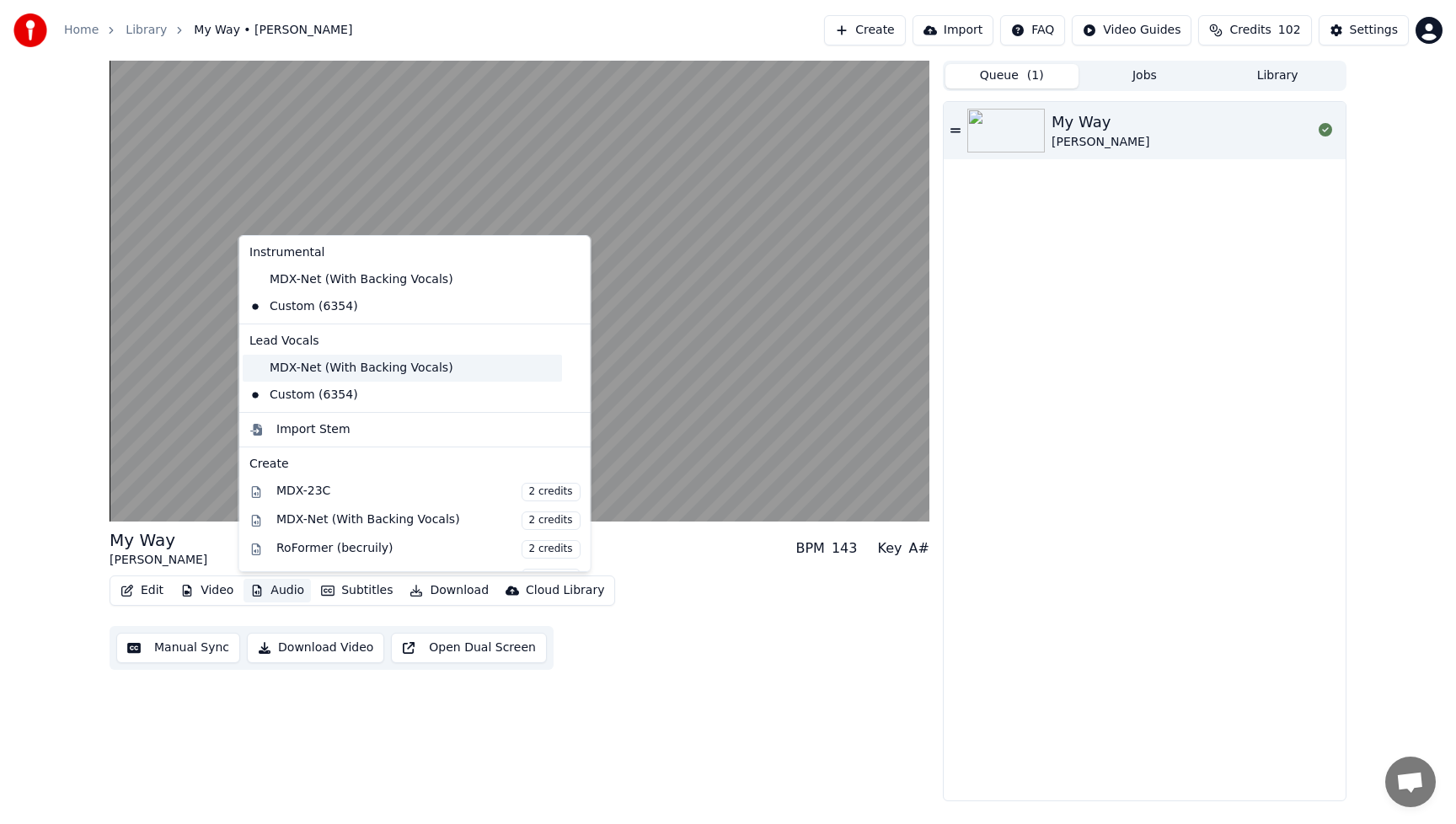
click at [316, 362] on div "MDX-Net (With Backing Vocals)" at bounding box center [402, 367] width 320 height 27
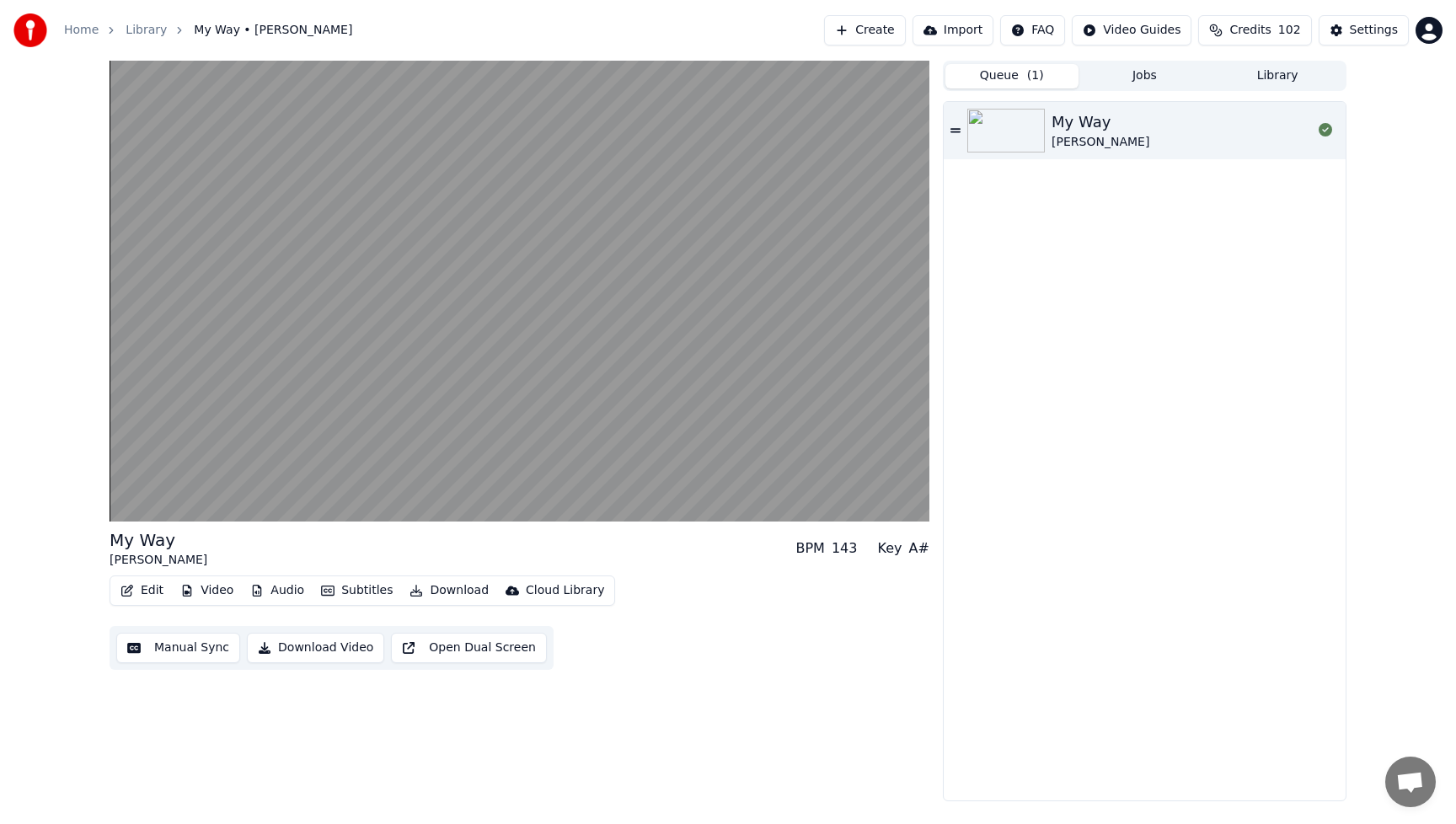
click at [152, 592] on button "Edit" at bounding box center [142, 590] width 56 height 23
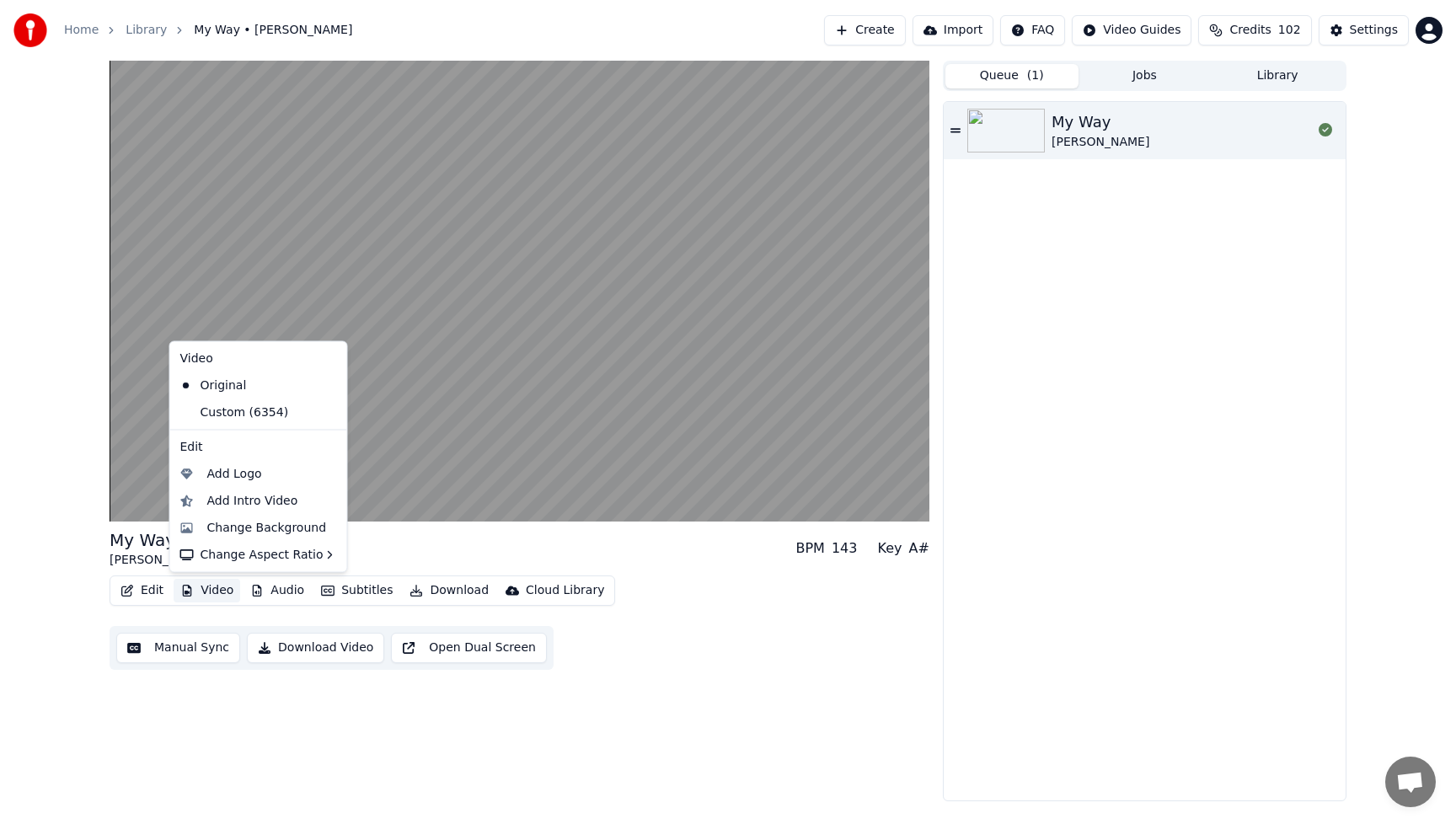
click at [211, 590] on button "Video" at bounding box center [206, 590] width 67 height 23
click at [212, 591] on button "Video" at bounding box center [206, 590] width 67 height 23
click at [233, 502] on div "Add Intro Video" at bounding box center [252, 501] width 91 height 17
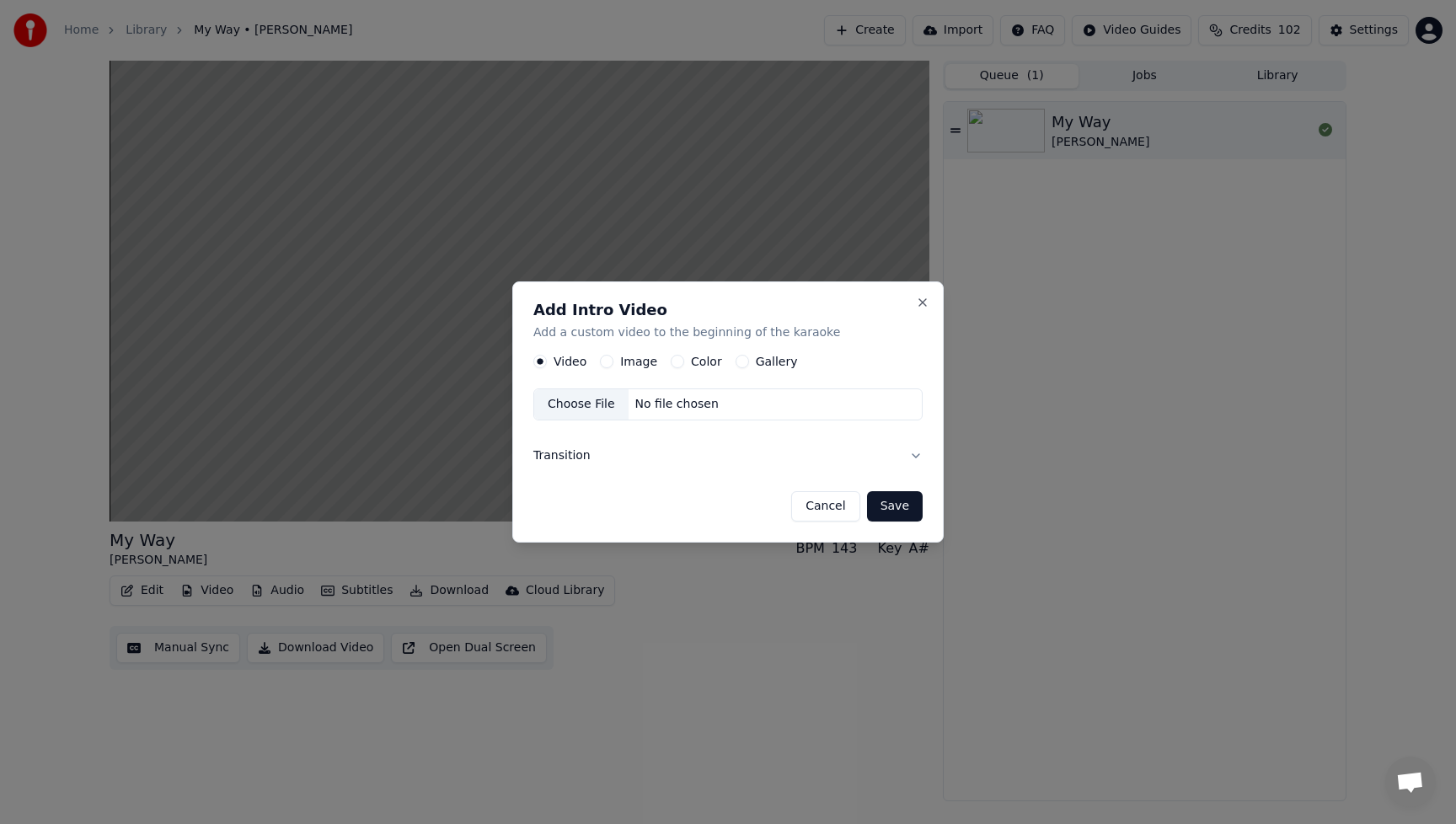
click at [635, 361] on label "Image" at bounding box center [639, 361] width 38 height 12
click at [613, 361] on button "Image" at bounding box center [607, 361] width 13 height 13
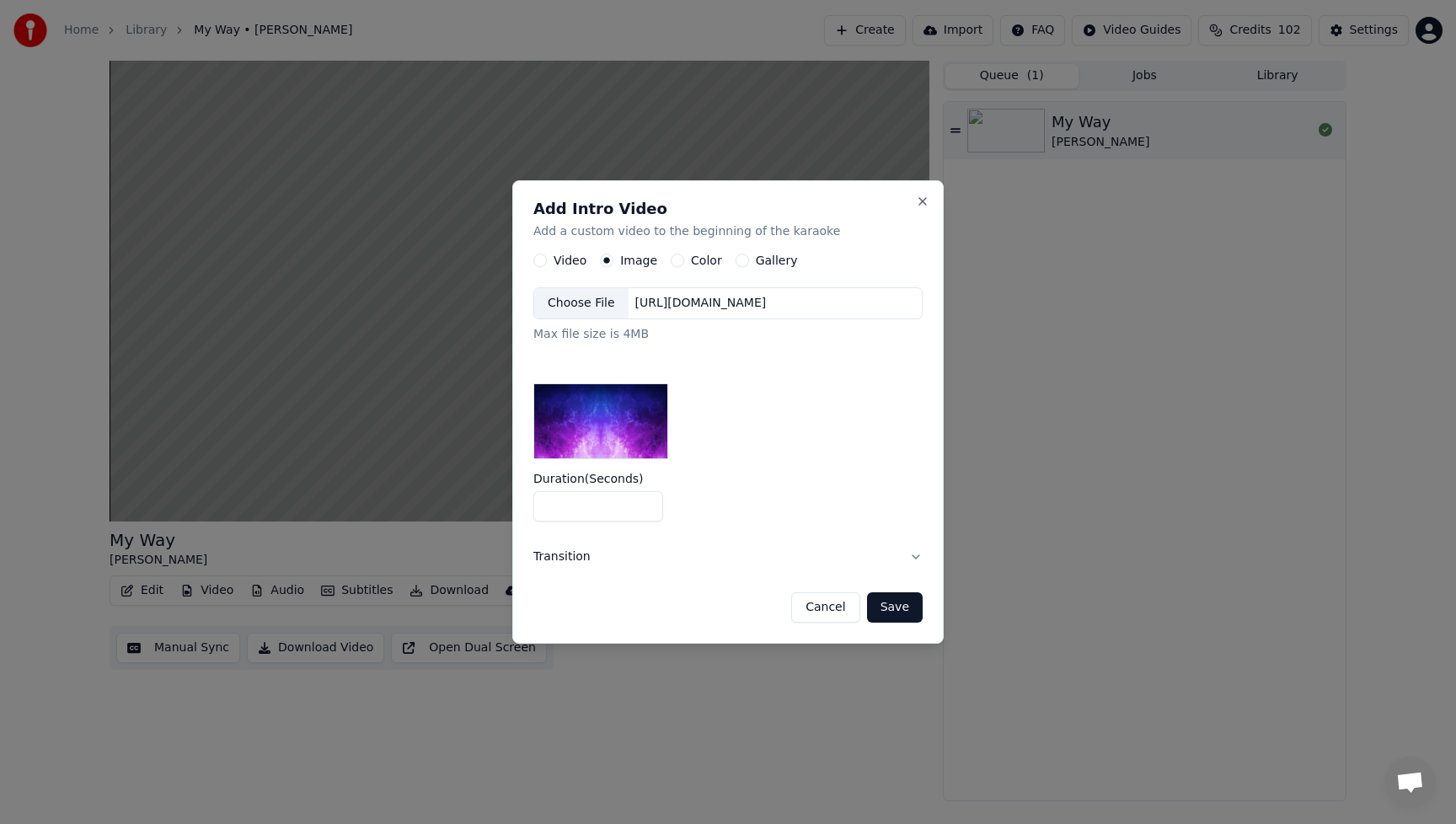
click at [571, 295] on div "Choose File" at bounding box center [581, 303] width 95 height 30
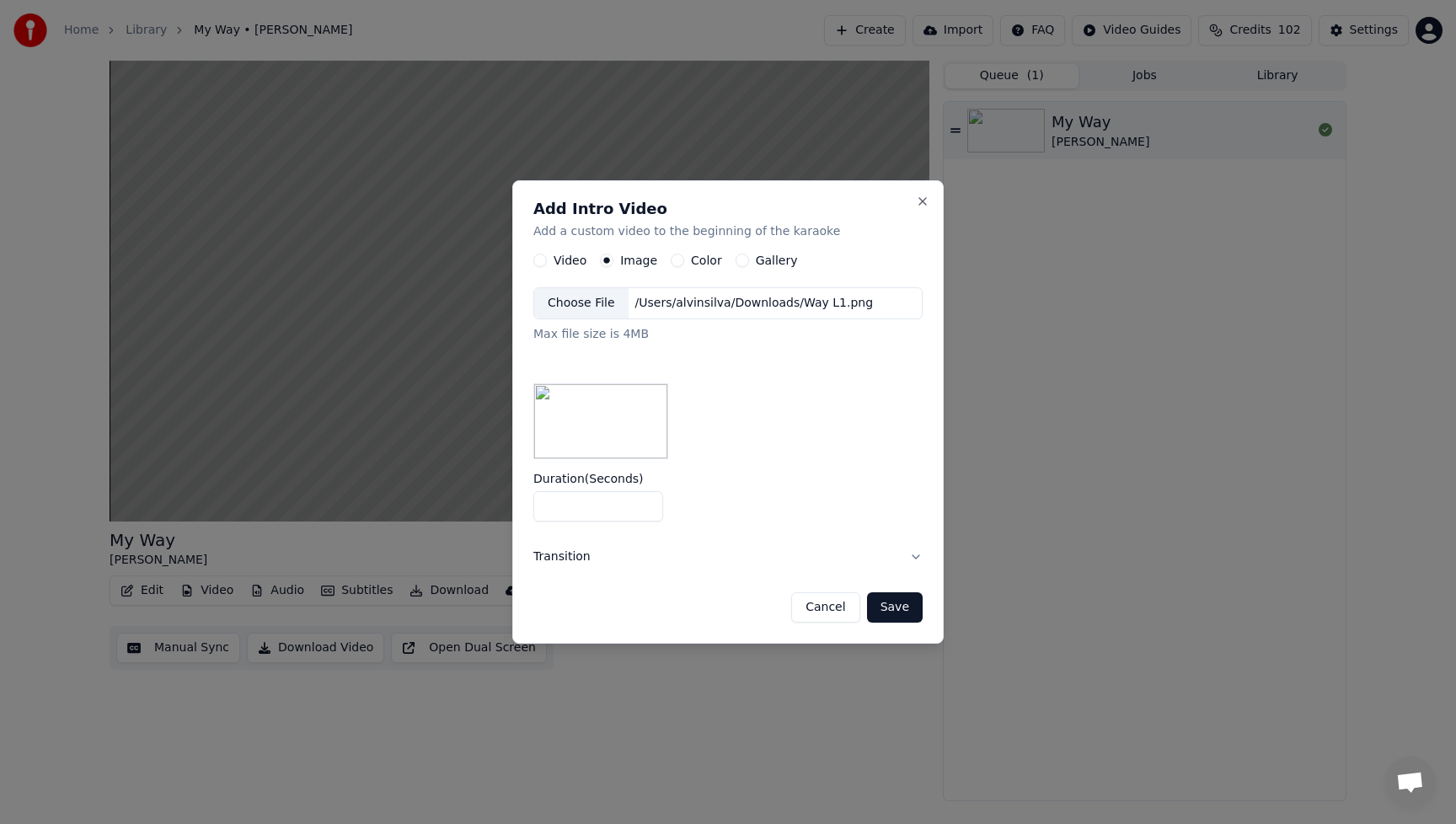
click at [903, 609] on button "Save" at bounding box center [894, 607] width 55 height 30
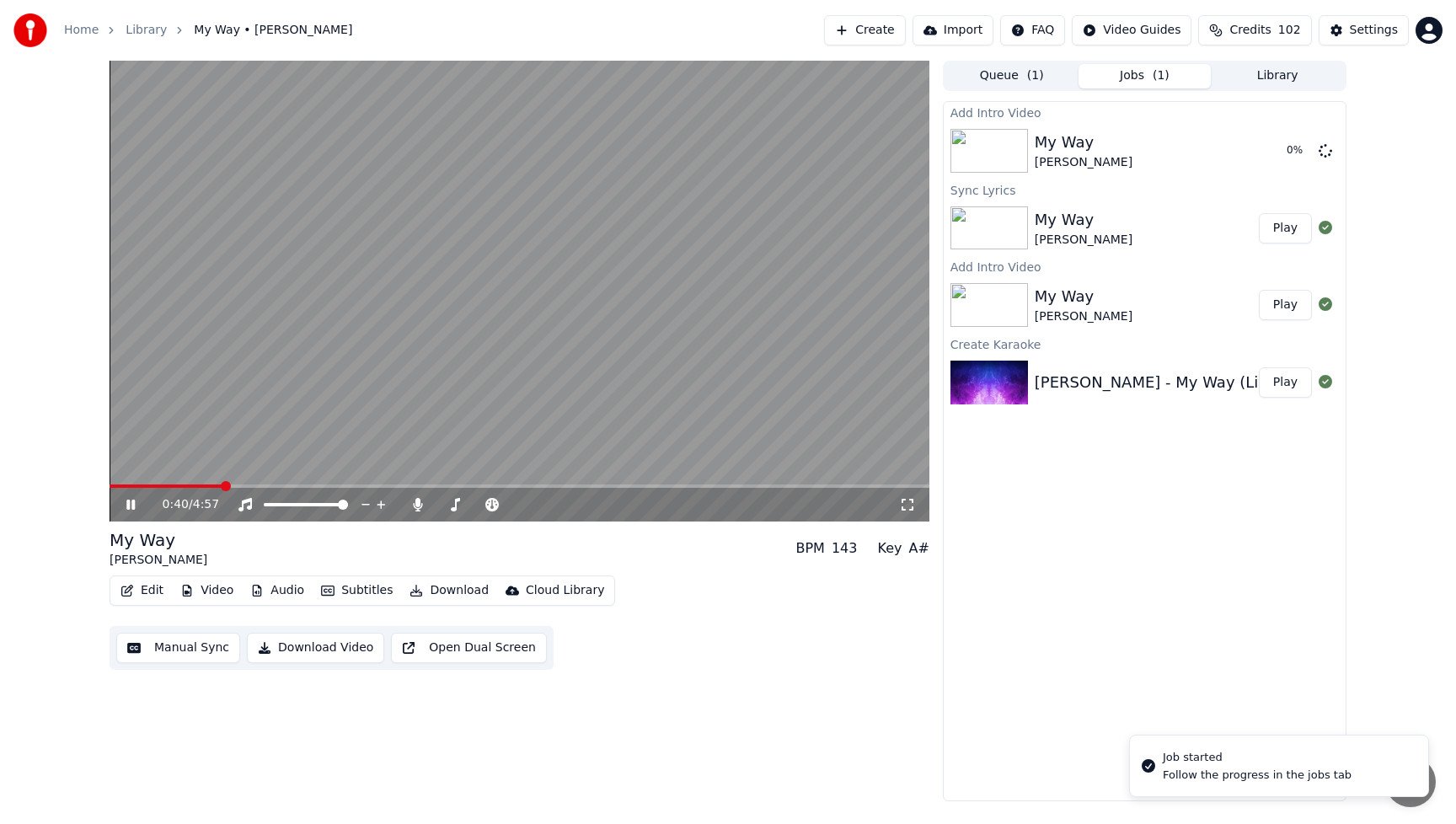
click at [132, 508] on icon at bounding box center [130, 504] width 8 height 10
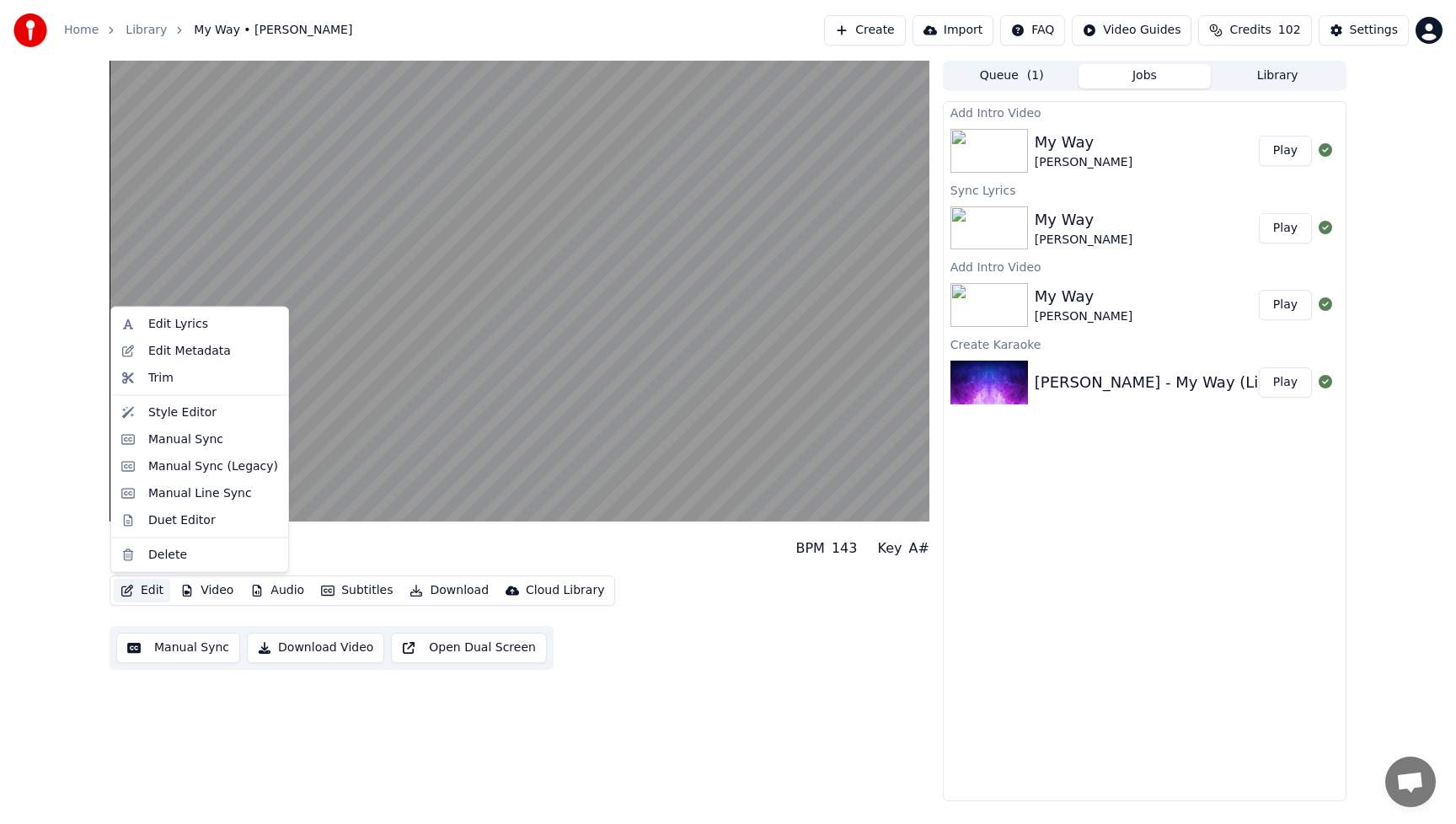
click at [152, 591] on button "Edit" at bounding box center [142, 590] width 56 height 23
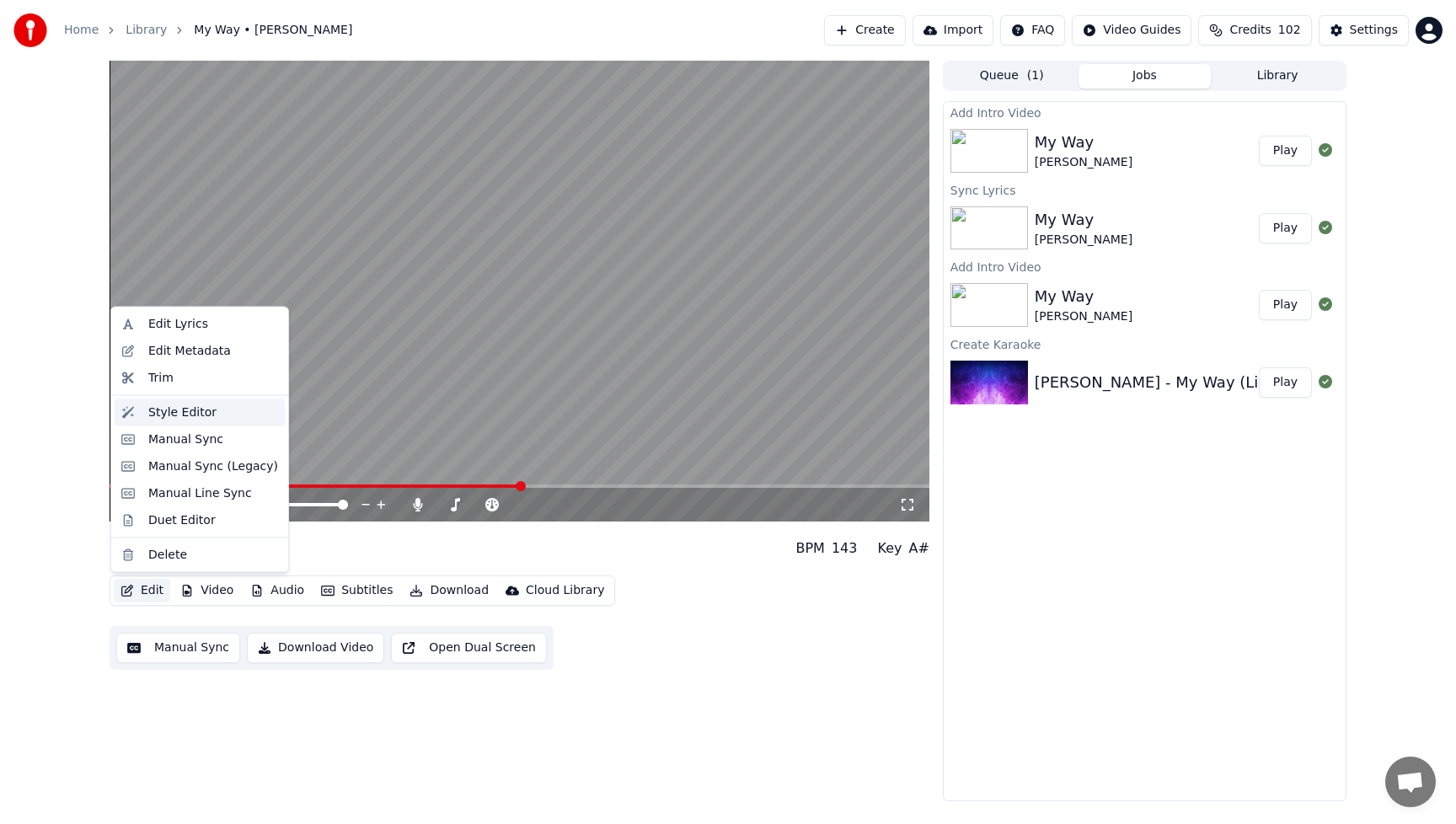
click at [157, 414] on div "Style Editor" at bounding box center [182, 412] width 68 height 17
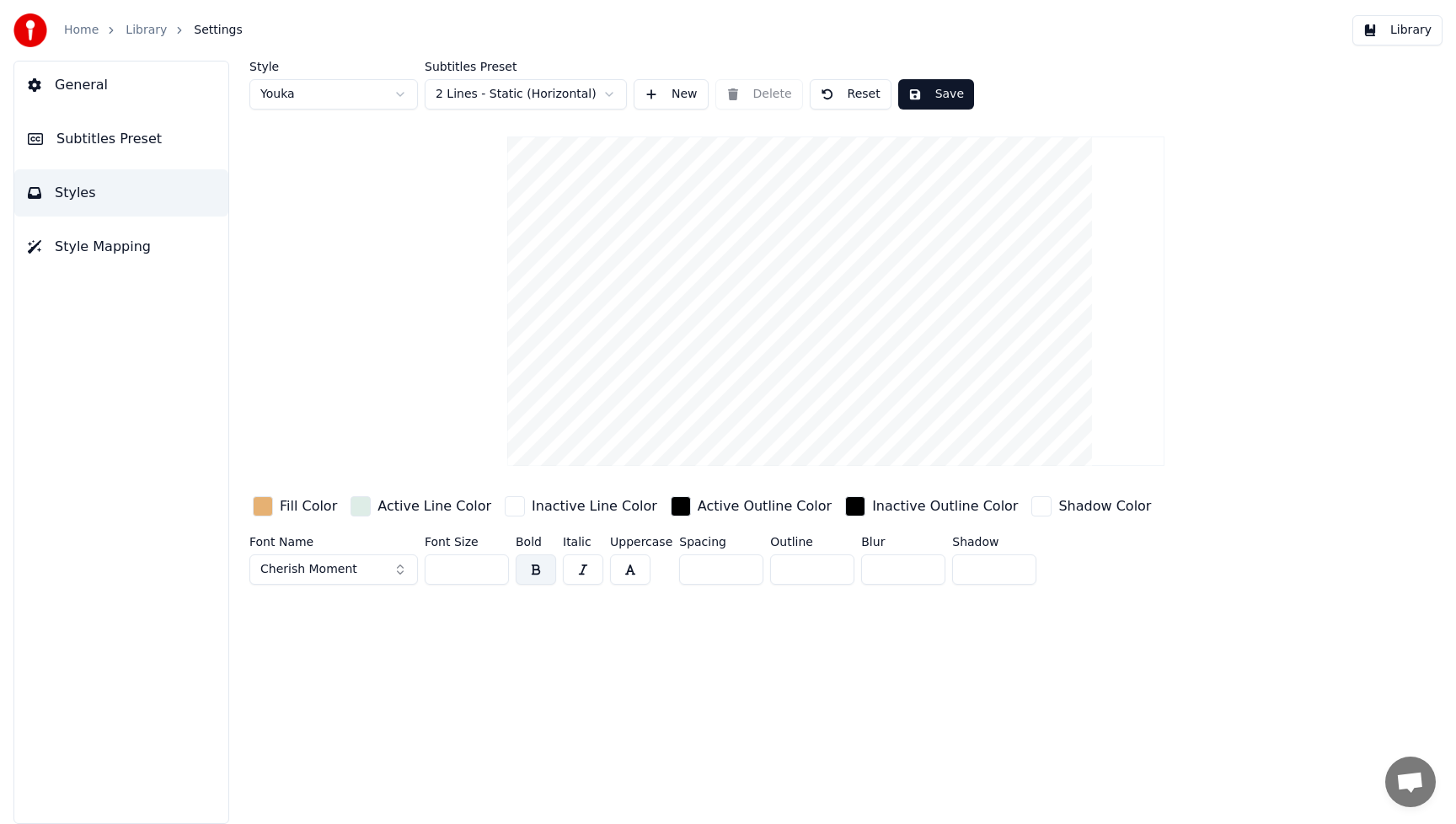
drag, startPoint x: 465, startPoint y: 573, endPoint x: 399, endPoint y: 575, distance: 66.0
click at [399, 575] on div "Font Name Cherish Moment Font Size *** Bold Italic Uppercase Spacing * Outline …" at bounding box center [759, 563] width 1020 height 55
type input "***"
click at [943, 96] on button "Save" at bounding box center [936, 94] width 76 height 30
click at [951, 98] on button "Save" at bounding box center [936, 94] width 76 height 30
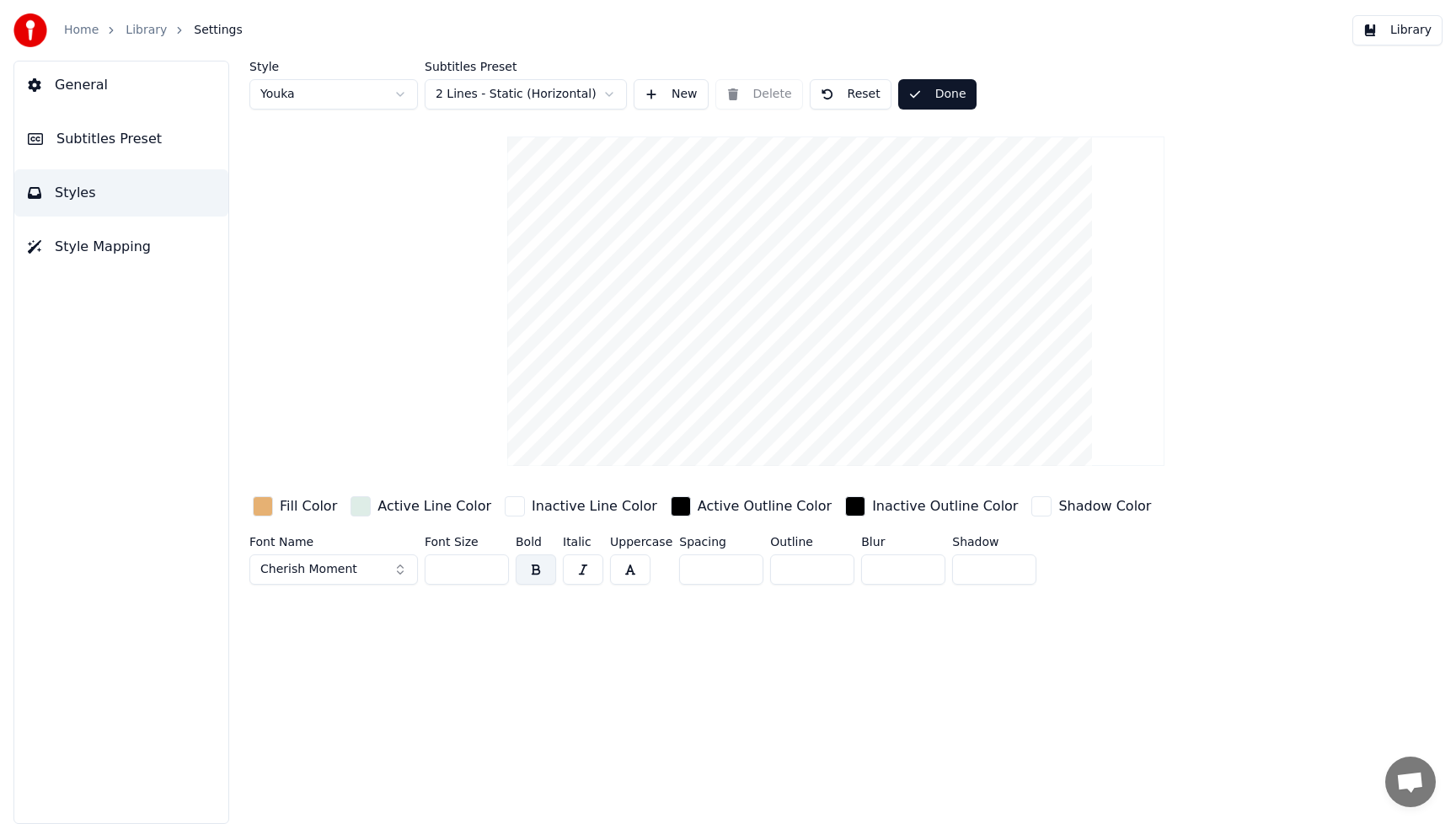
click at [1415, 31] on button "Library" at bounding box center [1398, 30] width 90 height 30
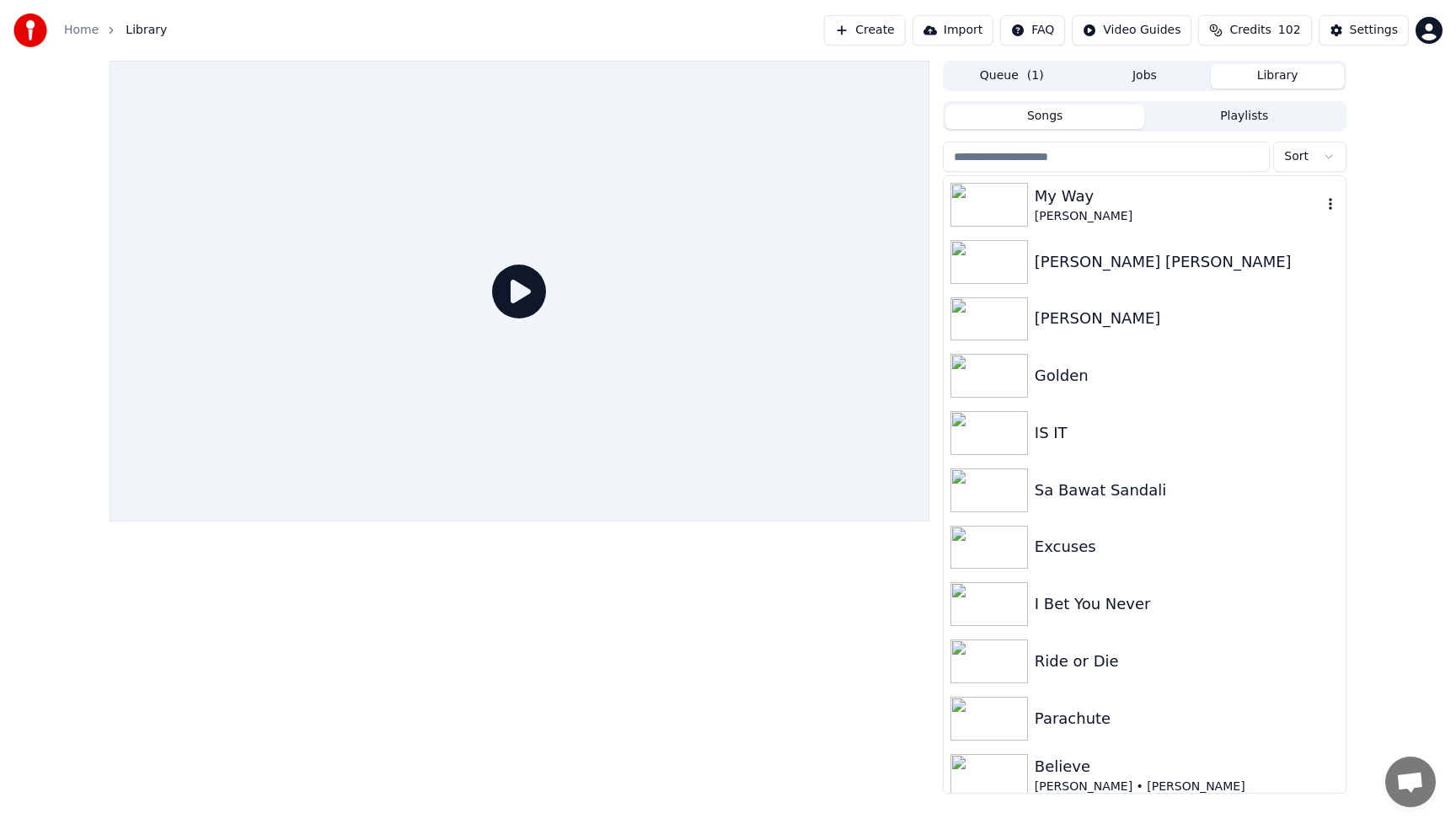
click at [1000, 203] on img at bounding box center [989, 204] width 78 height 44
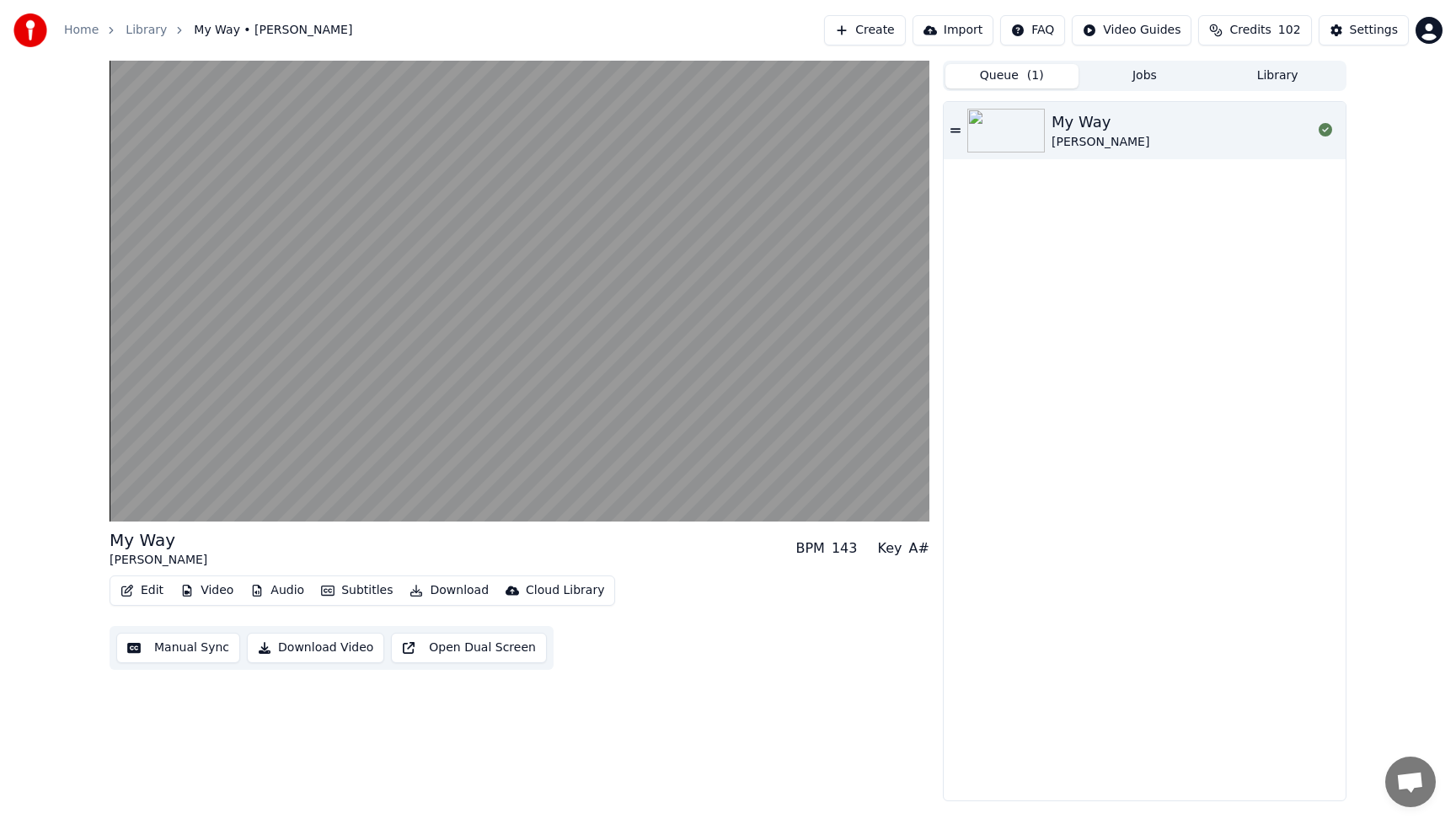
click at [987, 70] on button "Queue ( 1 )" at bounding box center [1012, 76] width 133 height 24
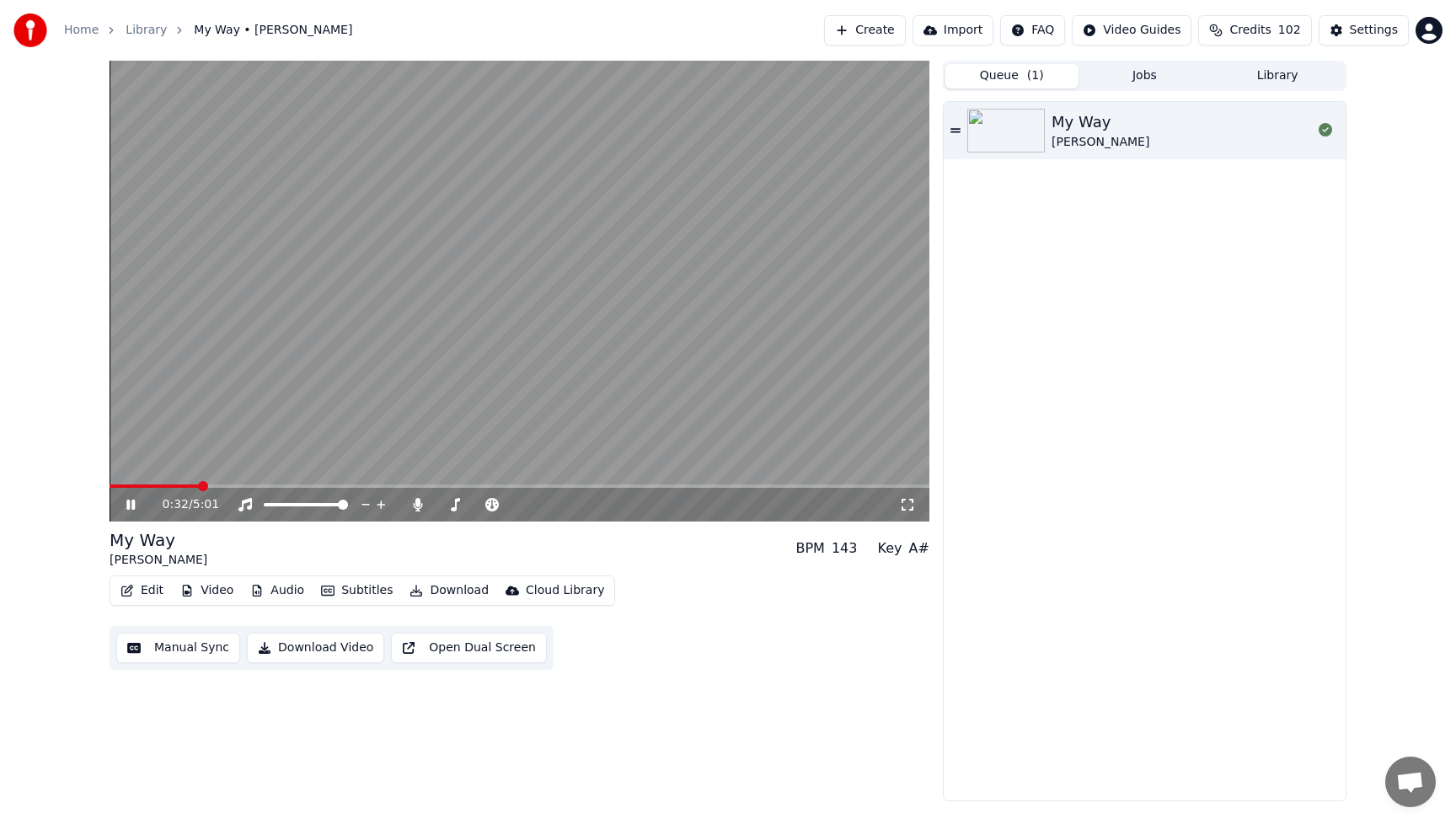
click at [321, 647] on button "Download Video" at bounding box center [315, 648] width 138 height 30
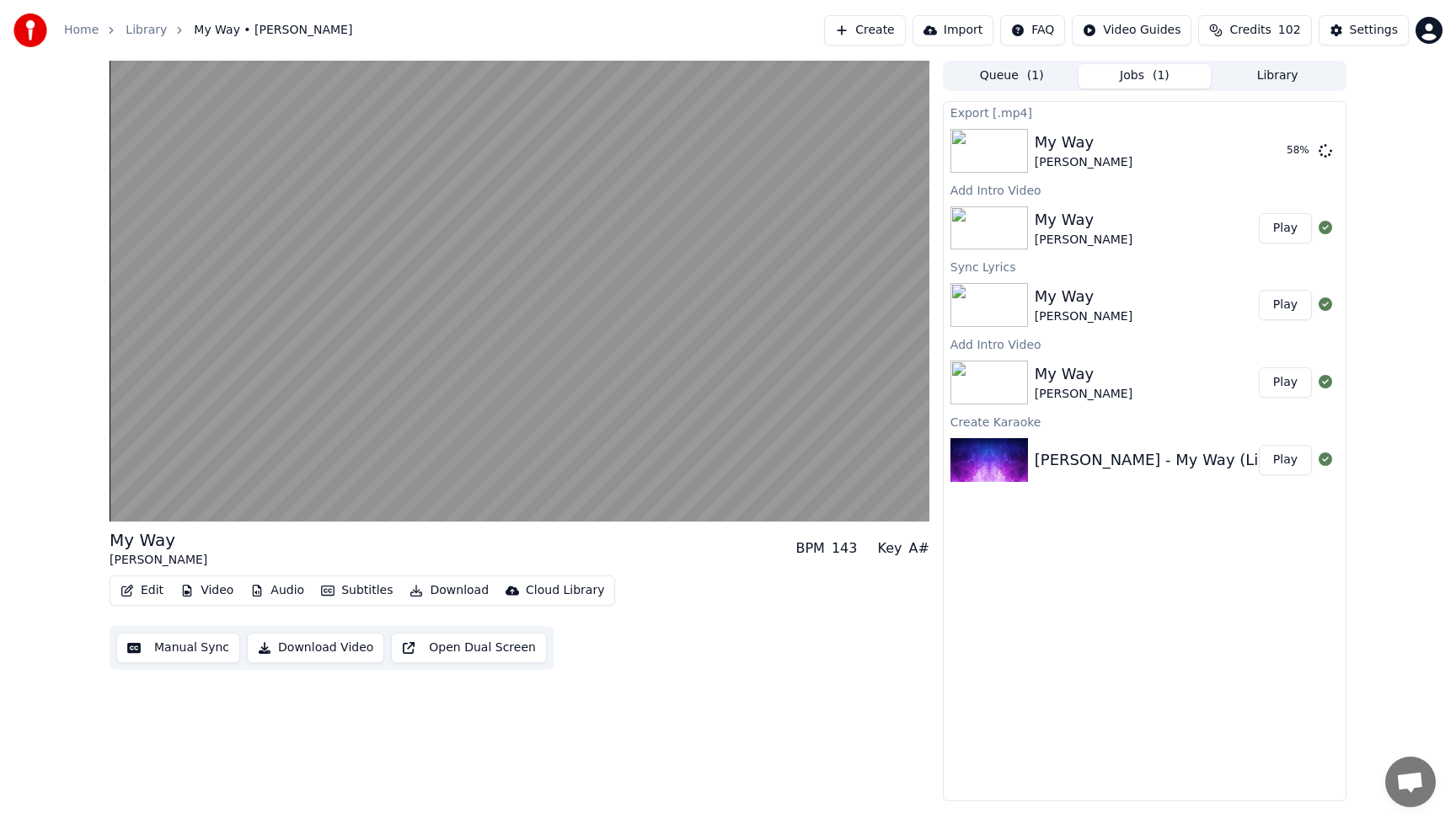
click at [146, 589] on button "Edit" at bounding box center [142, 590] width 56 height 23
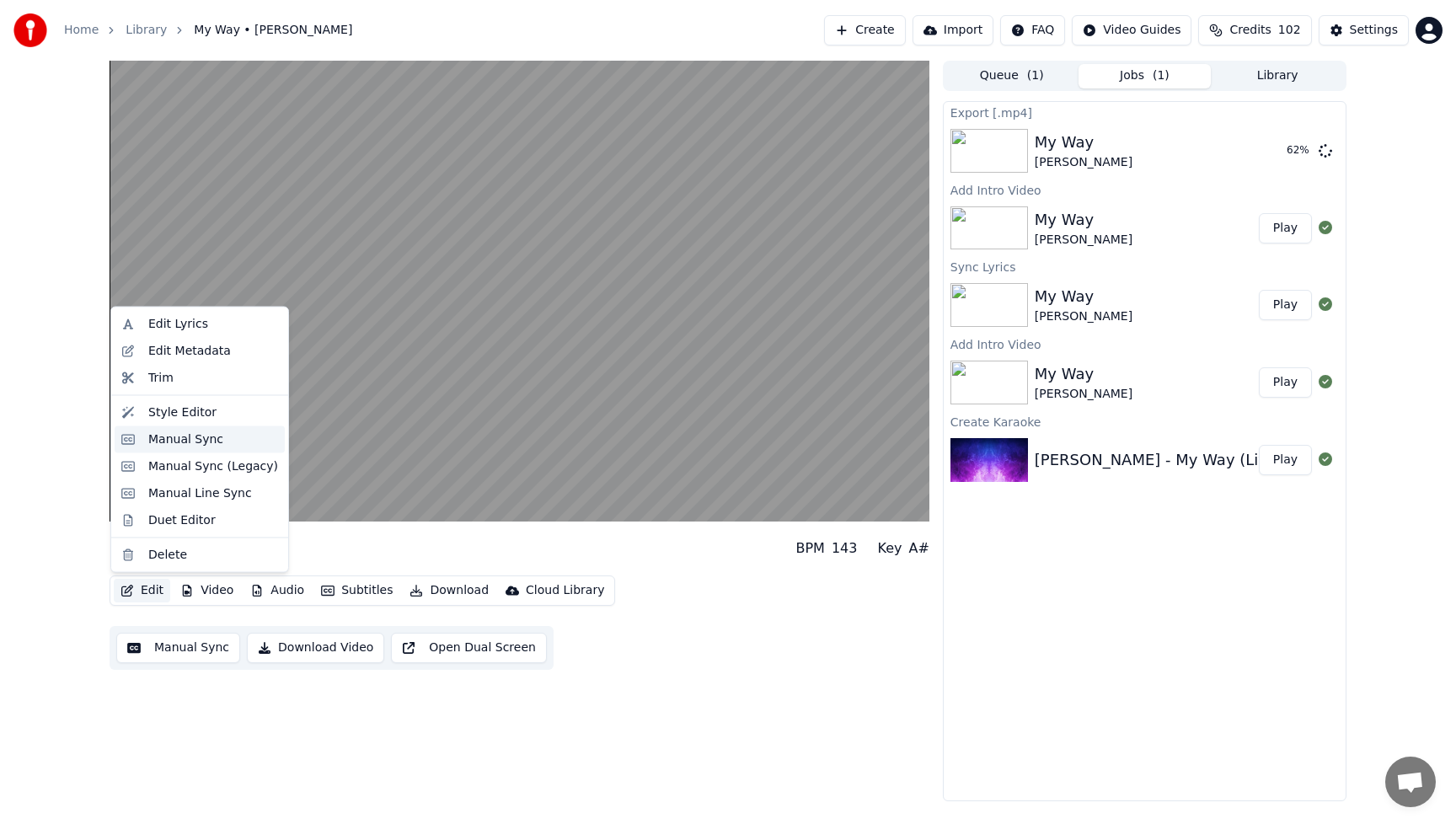
click at [168, 442] on div "Manual Sync" at bounding box center [186, 439] width 75 height 17
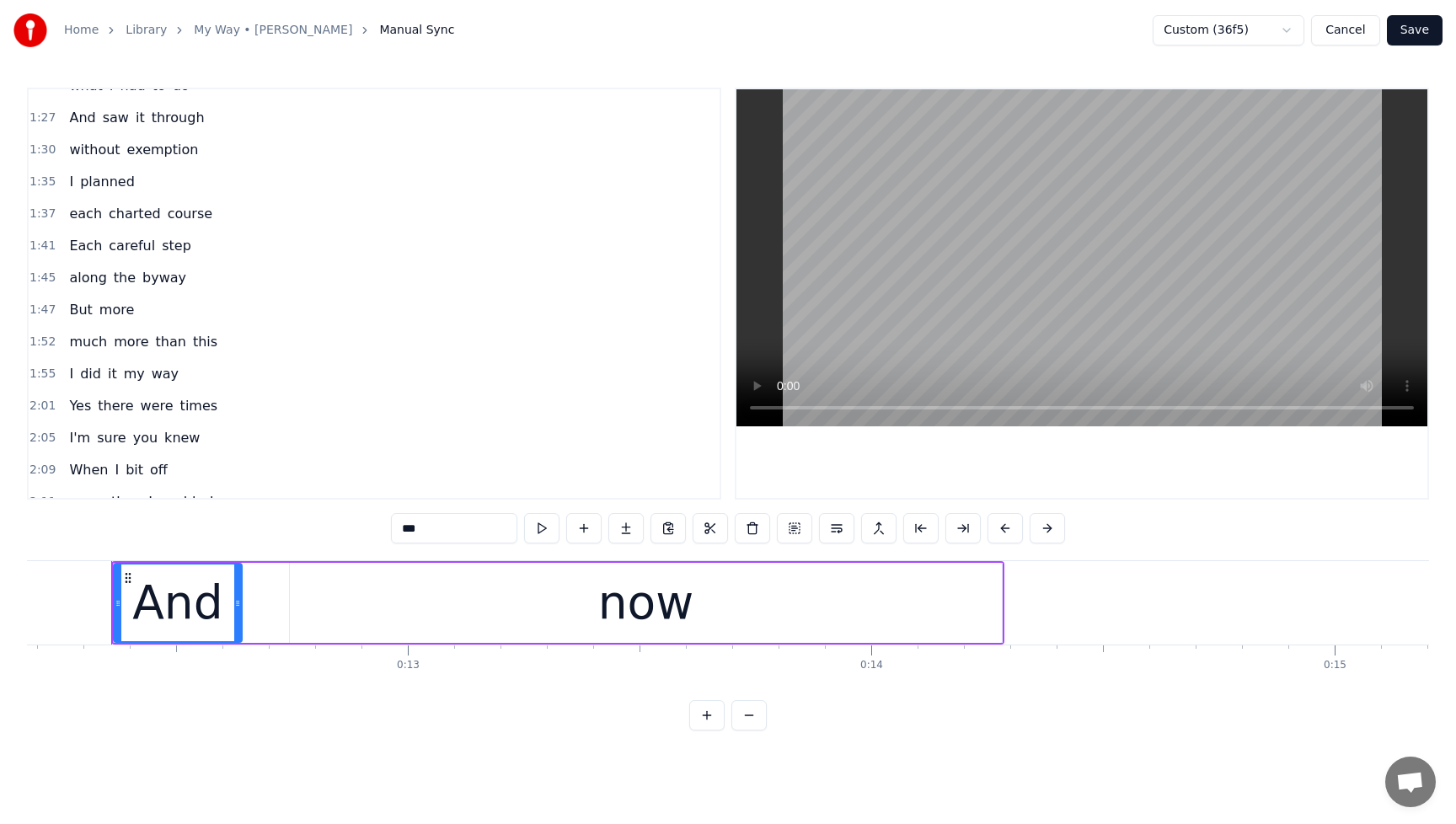
scroll to position [673, 0]
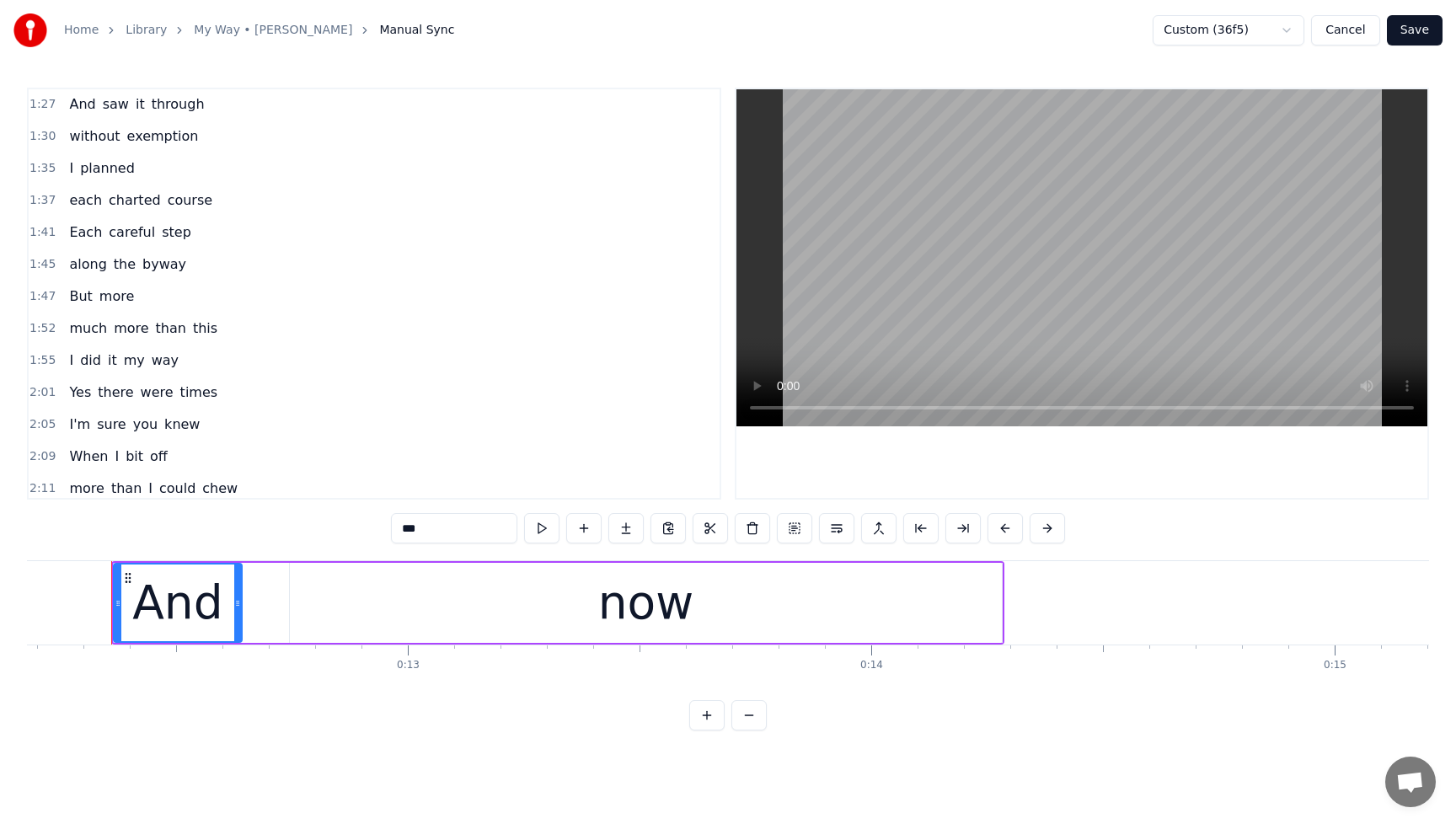
click at [78, 253] on div "along the byway" at bounding box center [128, 264] width 130 height 30
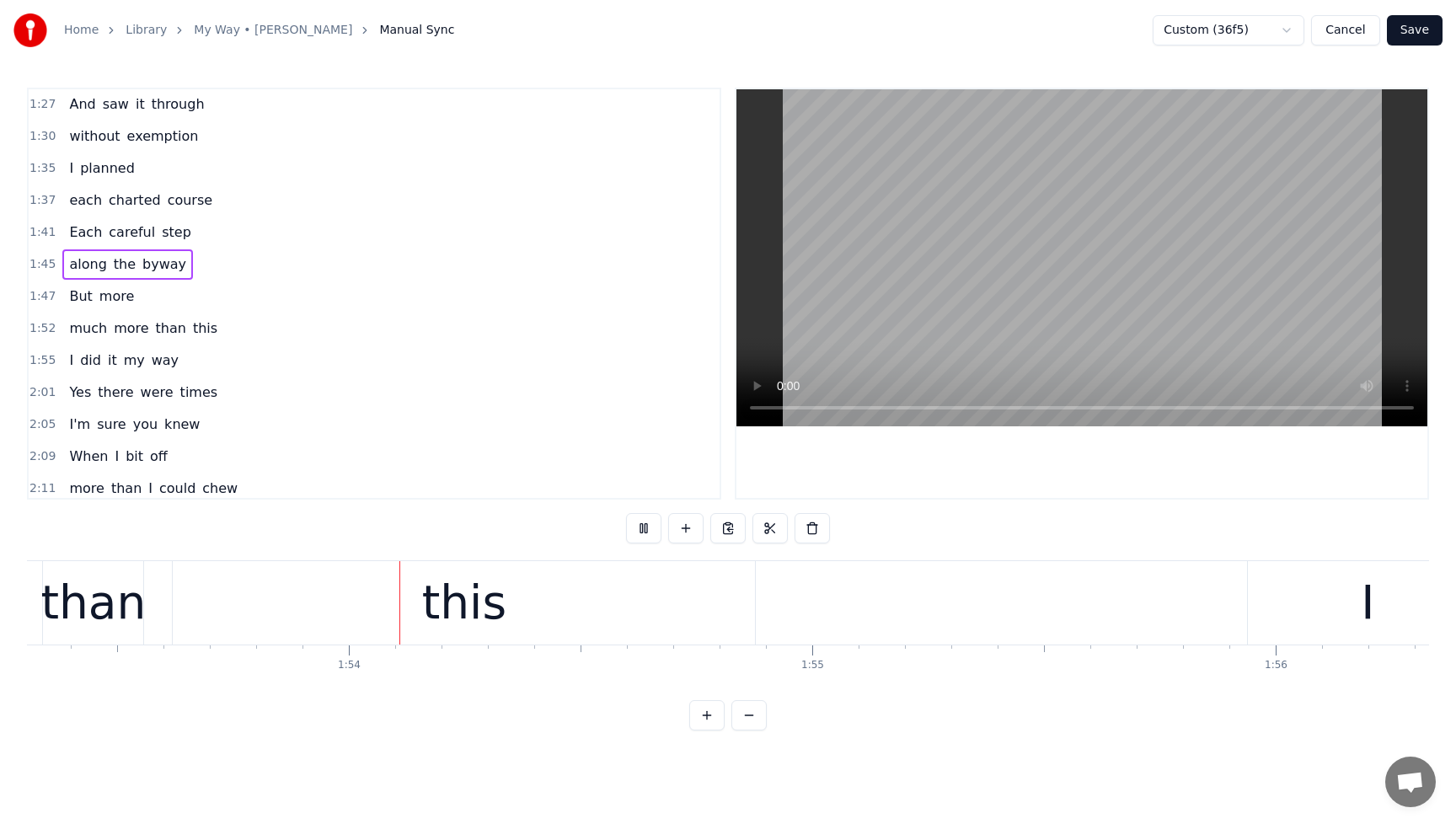
scroll to position [0, 52527]
click at [1351, 34] on button "Cancel" at bounding box center [1345, 30] width 68 height 30
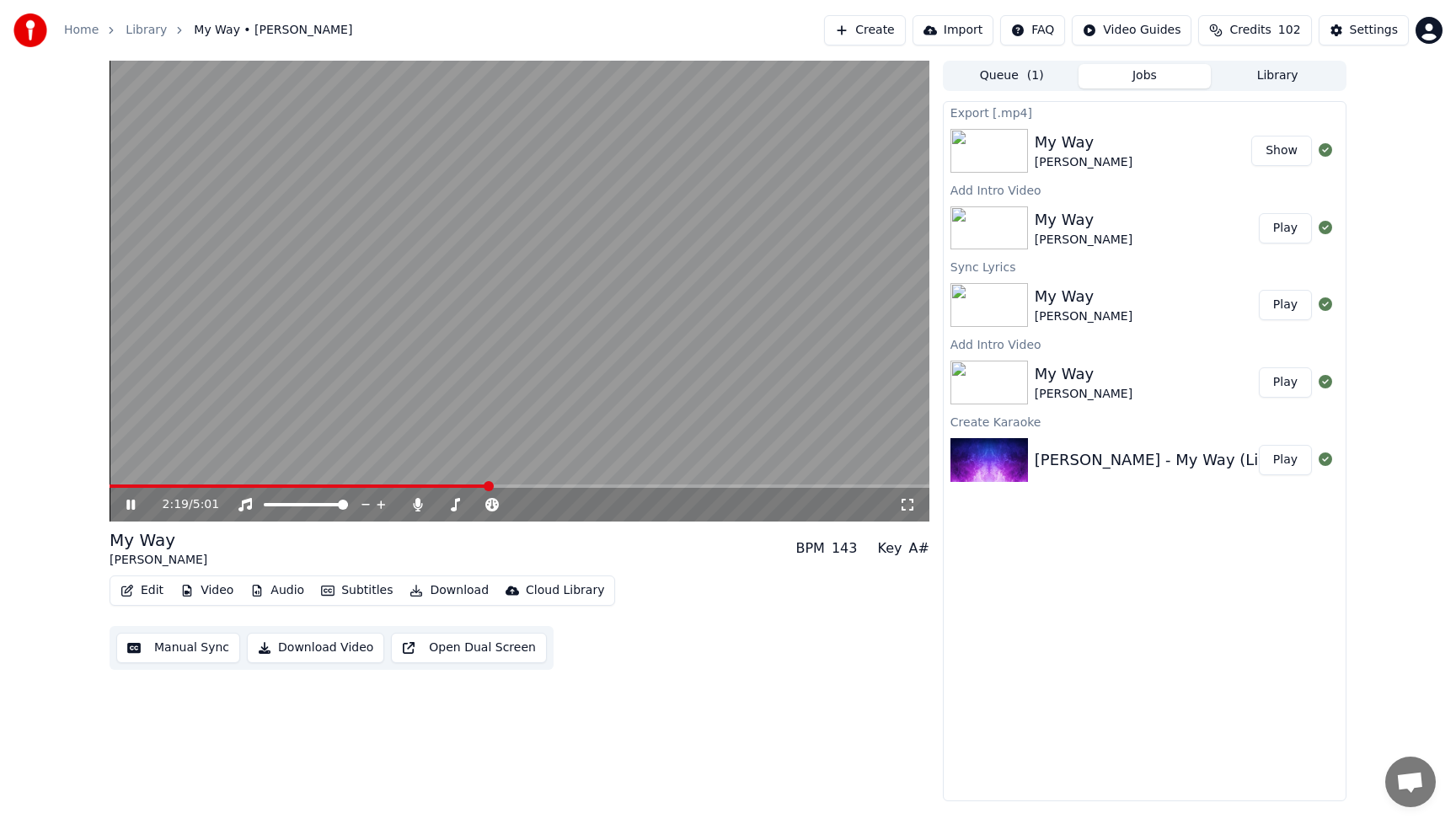
click at [487, 486] on span at bounding box center [519, 487] width 820 height 4
click at [428, 487] on div "2:23 / 5:01" at bounding box center [519, 504] width 820 height 34
click at [426, 485] on span at bounding box center [306, 487] width 393 height 4
click at [392, 485] on span at bounding box center [251, 487] width 283 height 4
